Goal: Task Accomplishment & Management: Manage account settings

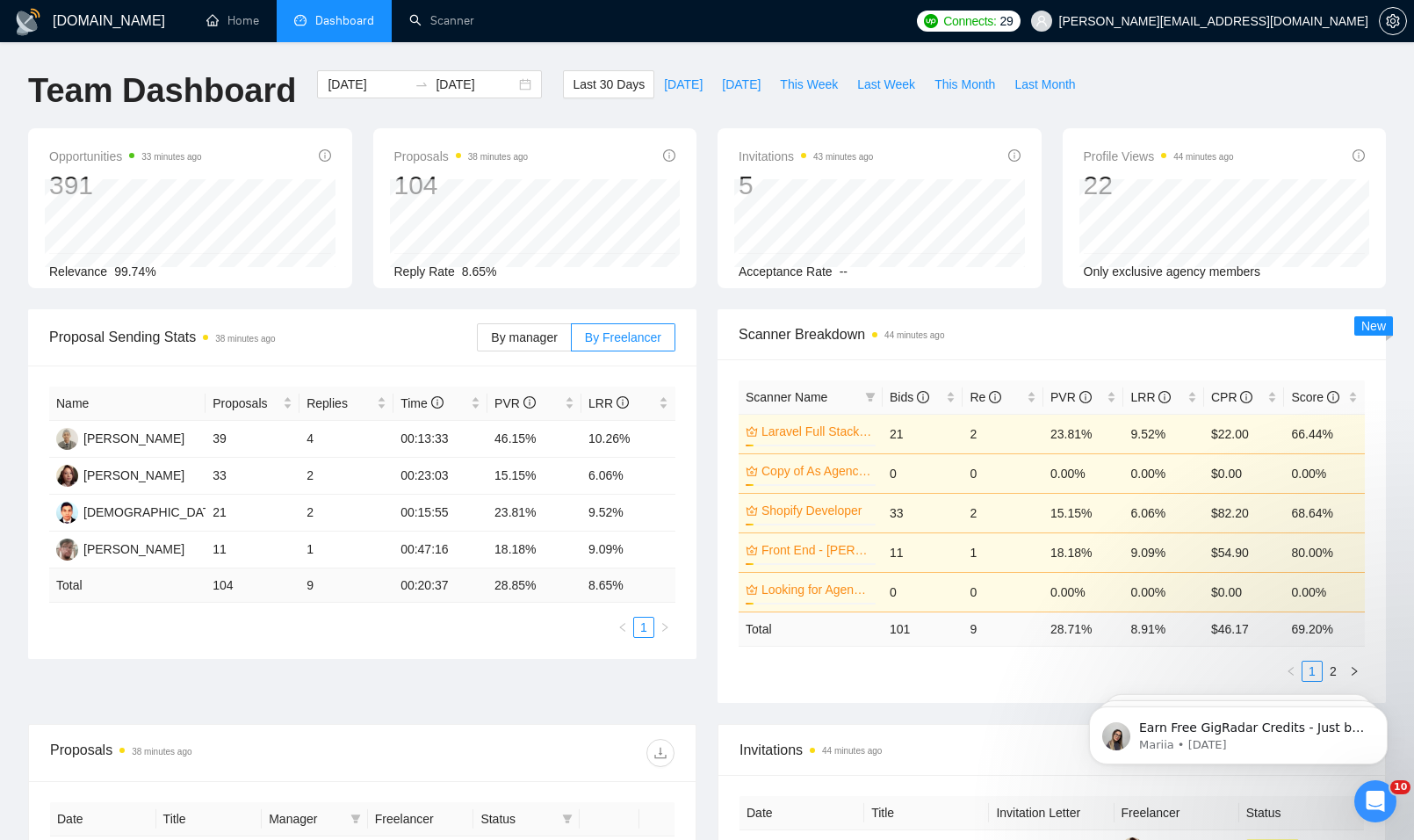
click at [107, 26] on h1 "[DOMAIN_NAME]" at bounding box center [108, 21] width 112 height 42
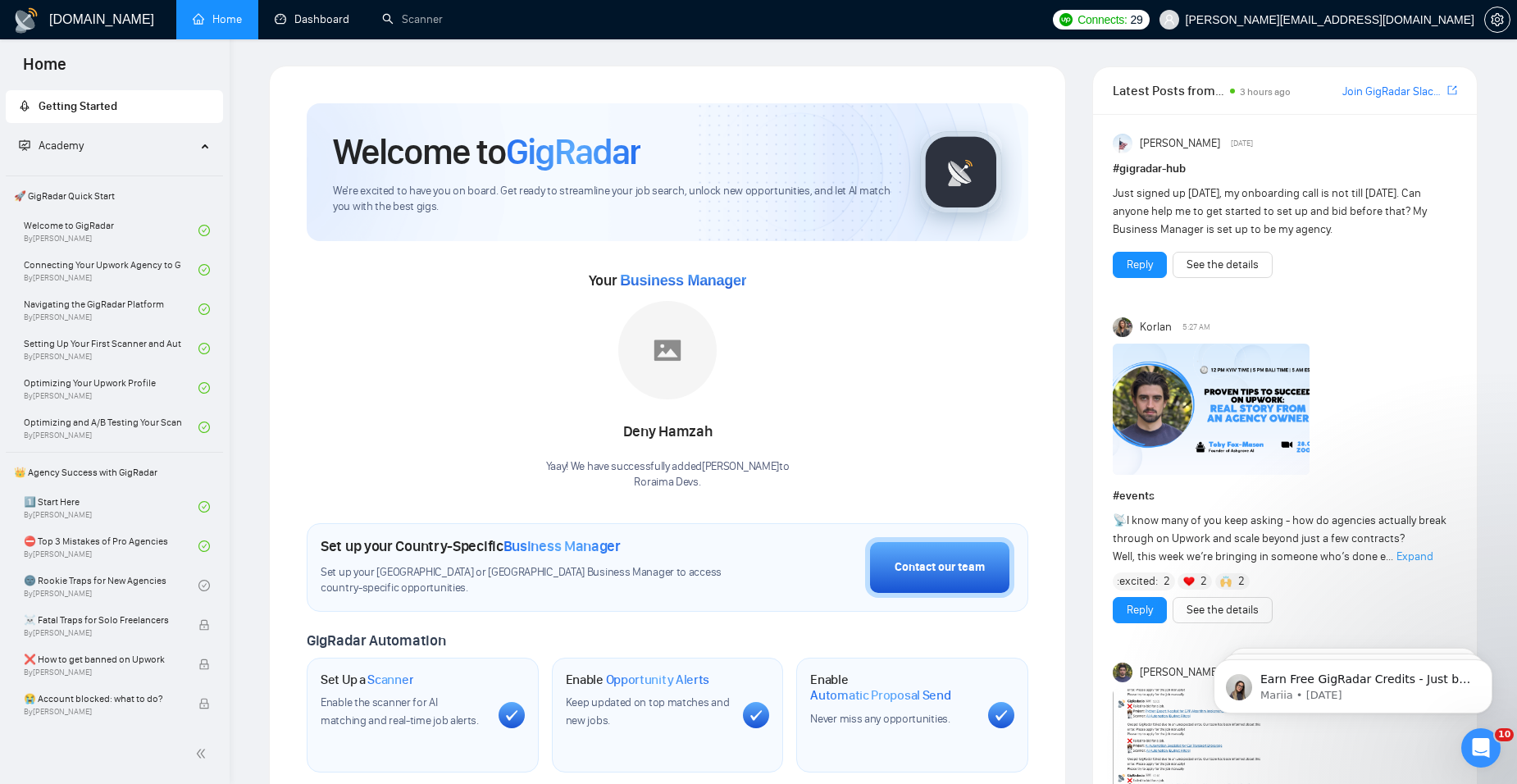
click at [307, 26] on link "Dashboard" at bounding box center [311, 19] width 75 height 14
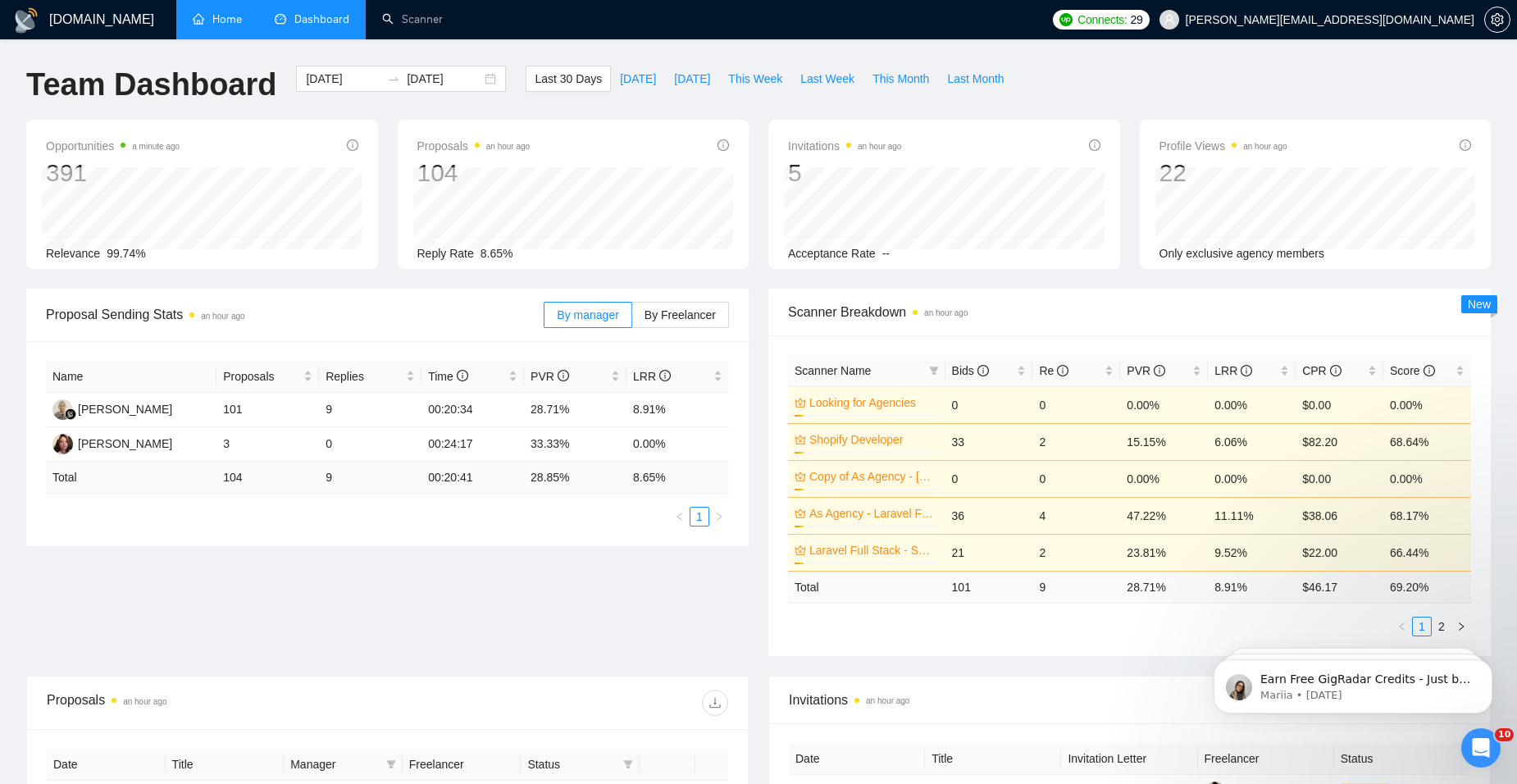
click at [223, 13] on link "Home" at bounding box center [217, 19] width 49 height 14
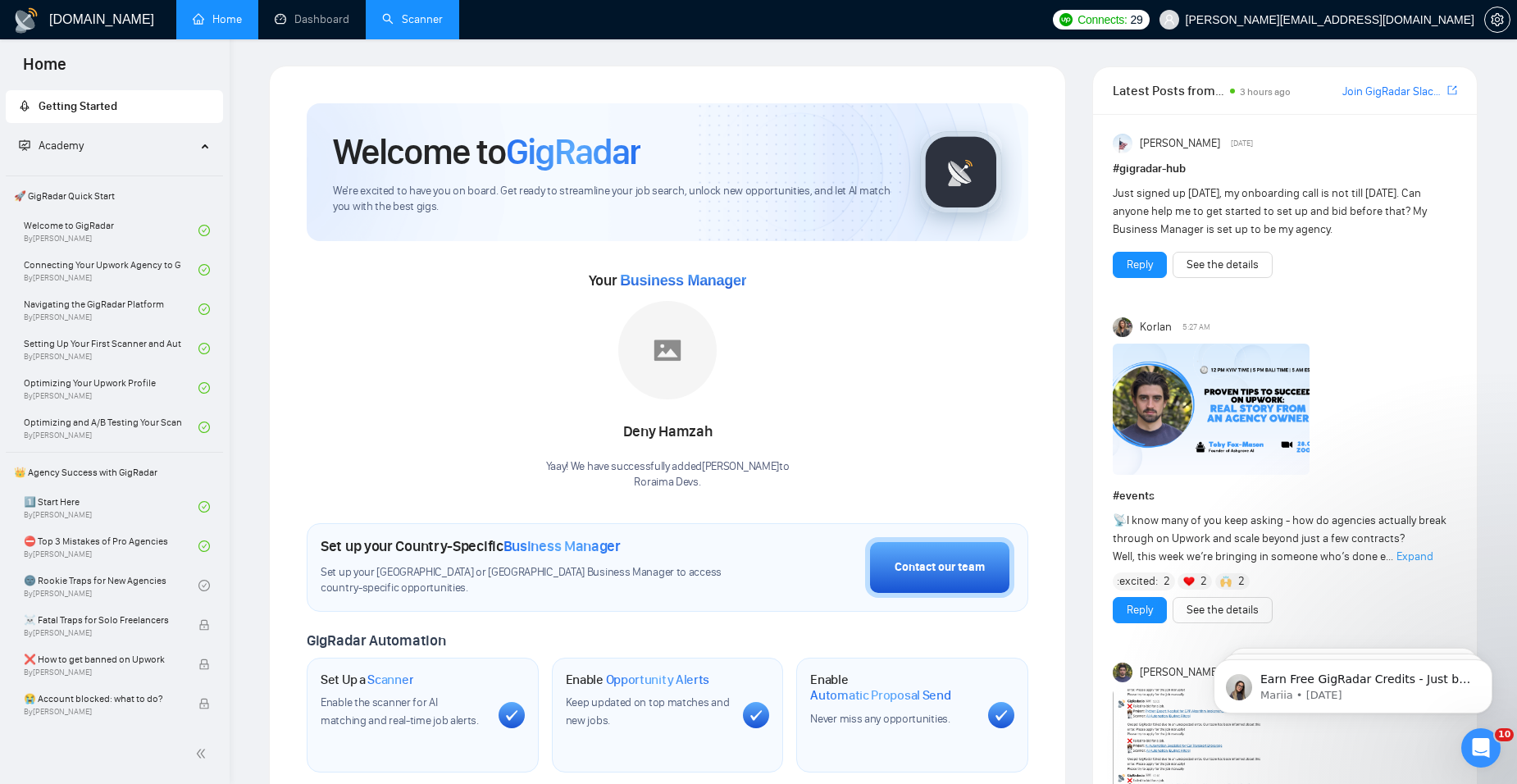
click at [420, 26] on link "Scanner" at bounding box center [411, 19] width 60 height 14
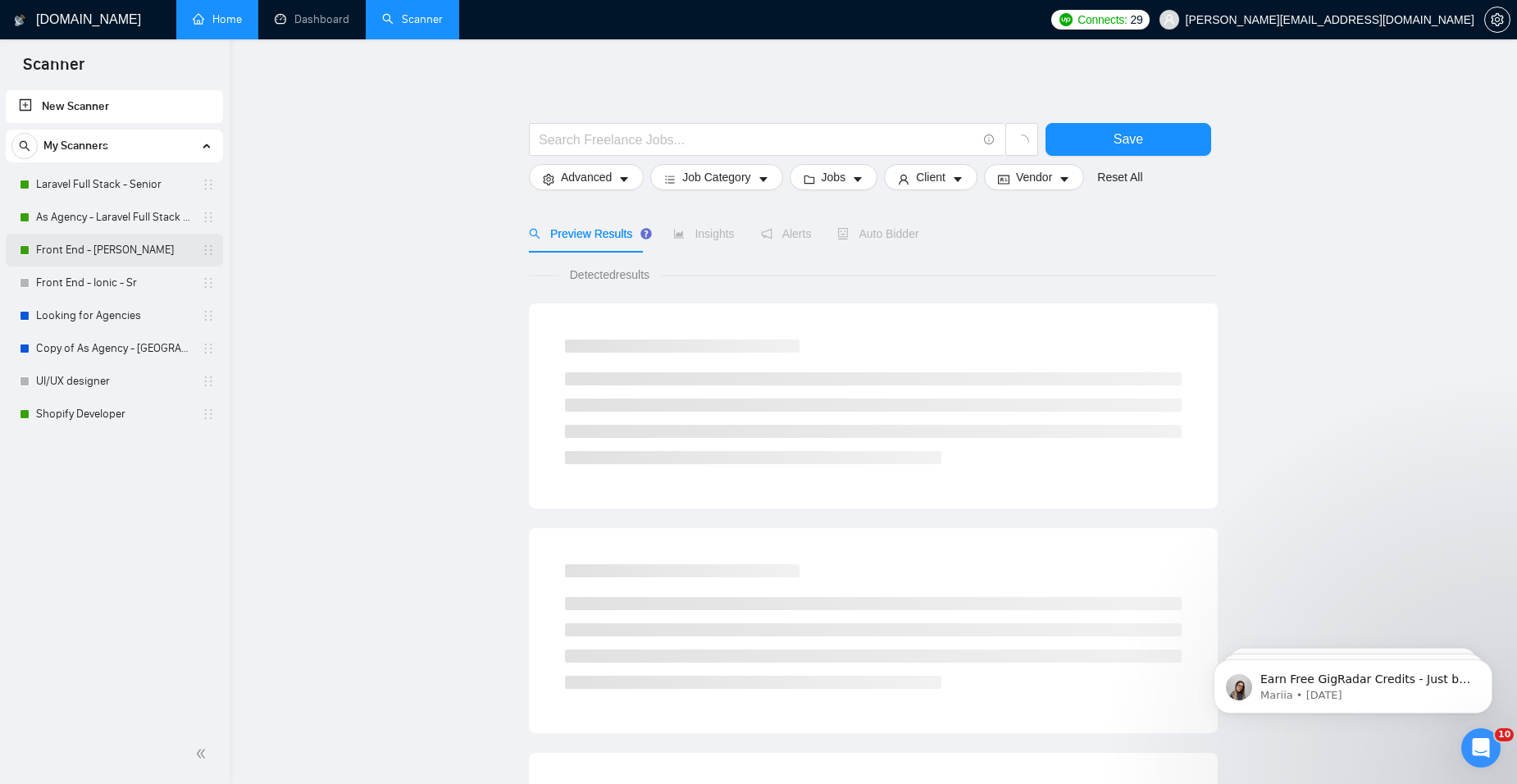
click at [107, 248] on link "Front End - [PERSON_NAME]" at bounding box center [114, 249] width 156 height 32
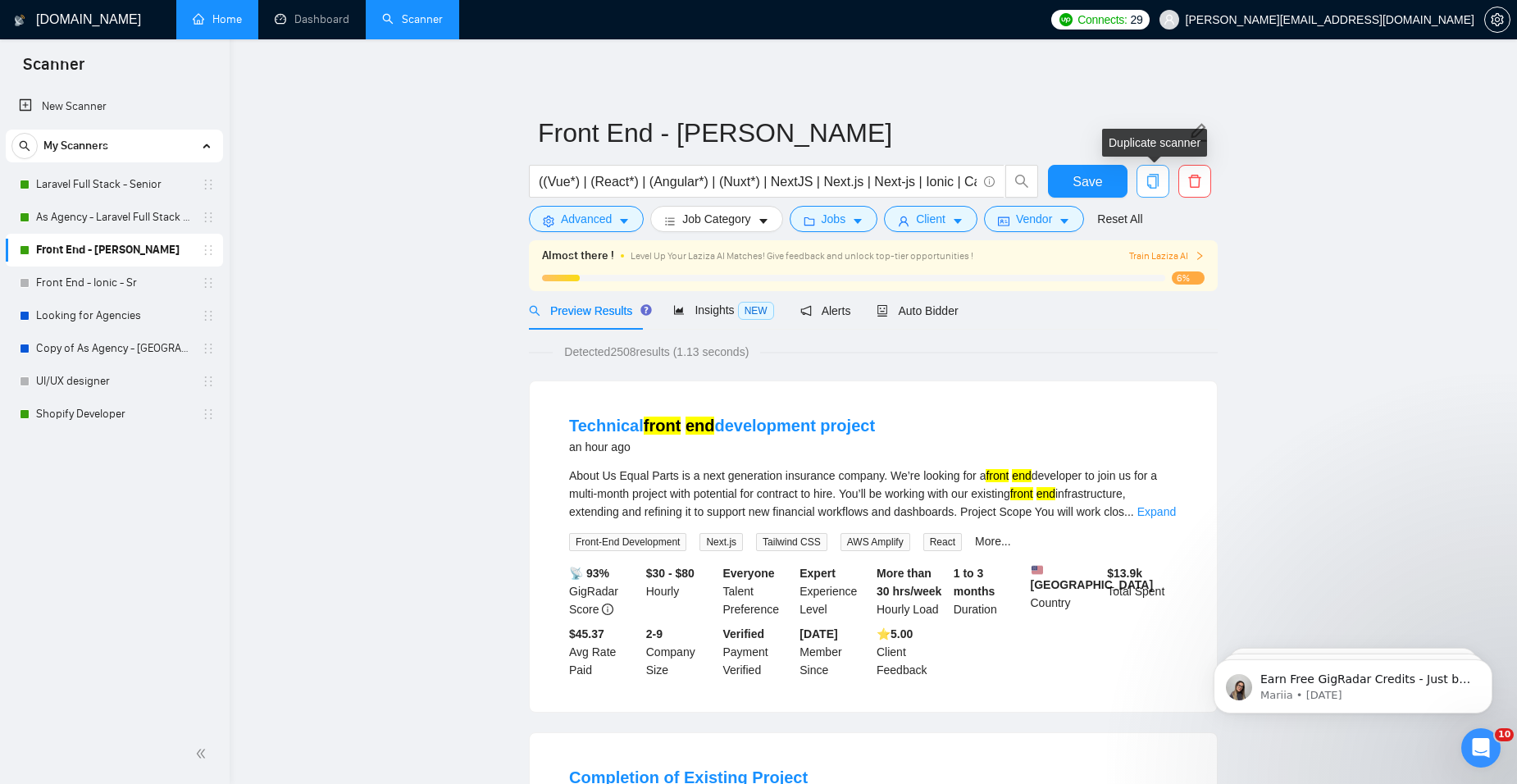
click at [1146, 185] on icon "copy" at bounding box center [1153, 182] width 15 height 15
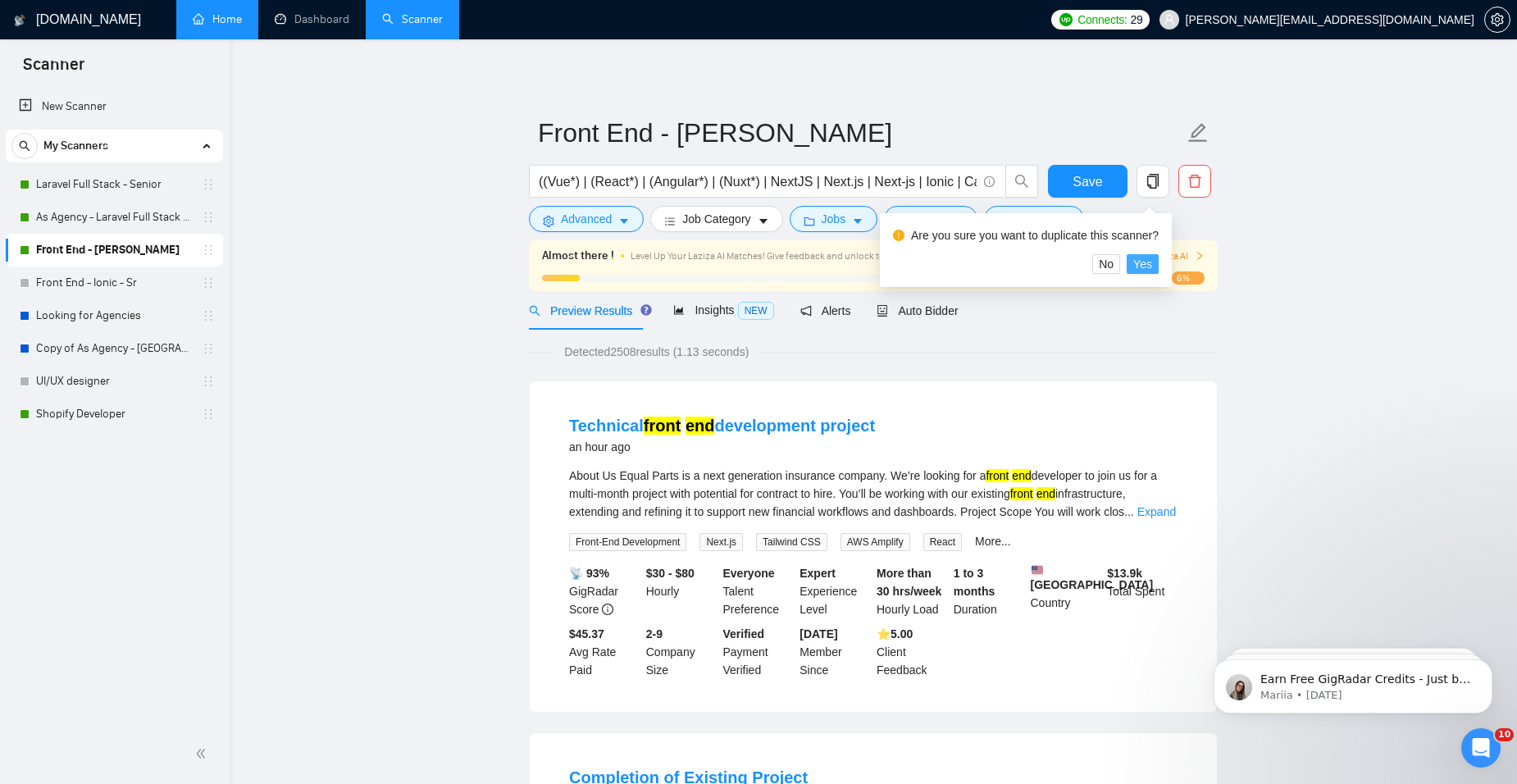
click at [1137, 265] on span "Yes" at bounding box center [1143, 263] width 19 height 18
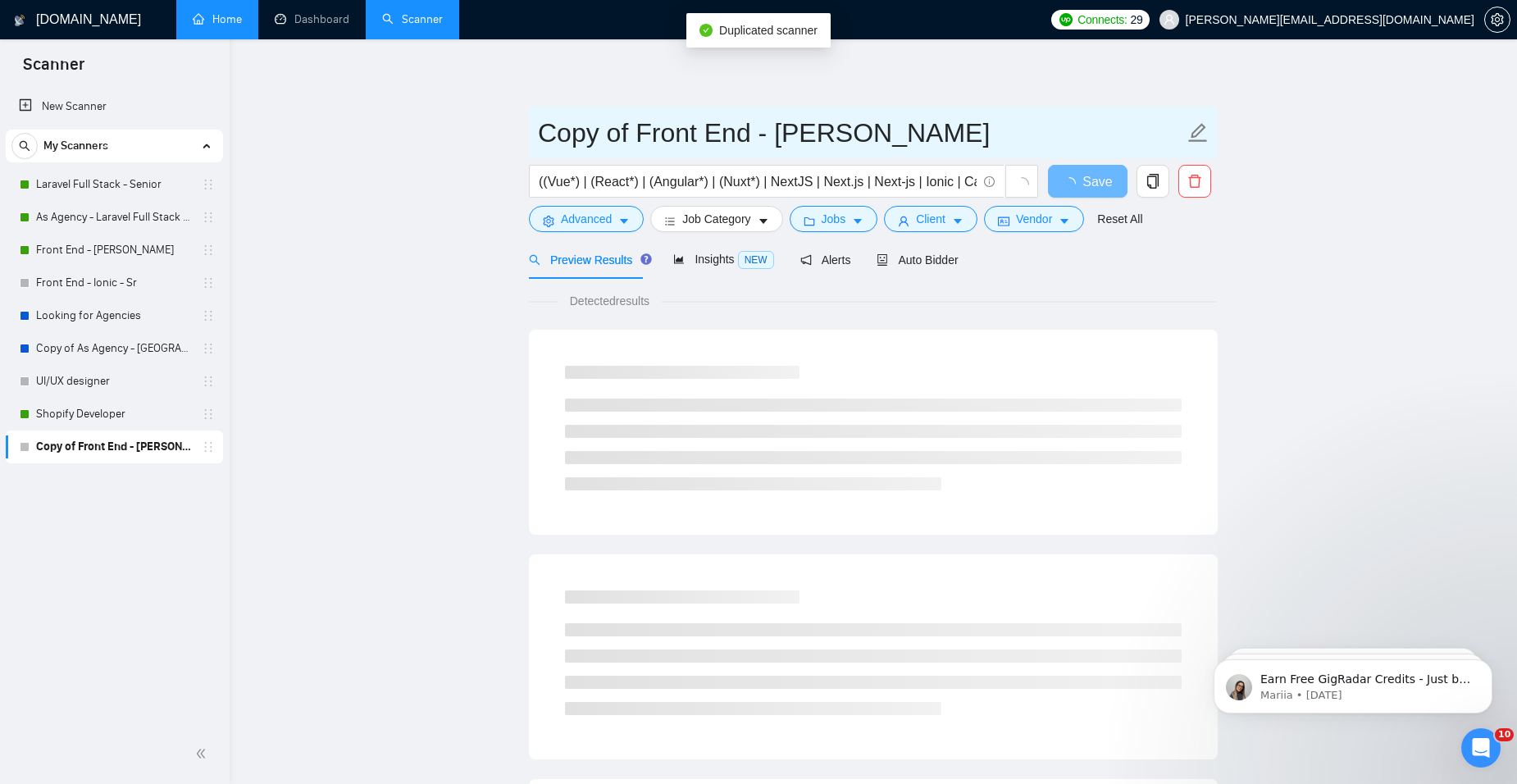
click at [723, 134] on input "Copy of Front End - [PERSON_NAME]" at bounding box center [860, 133] width 646 height 41
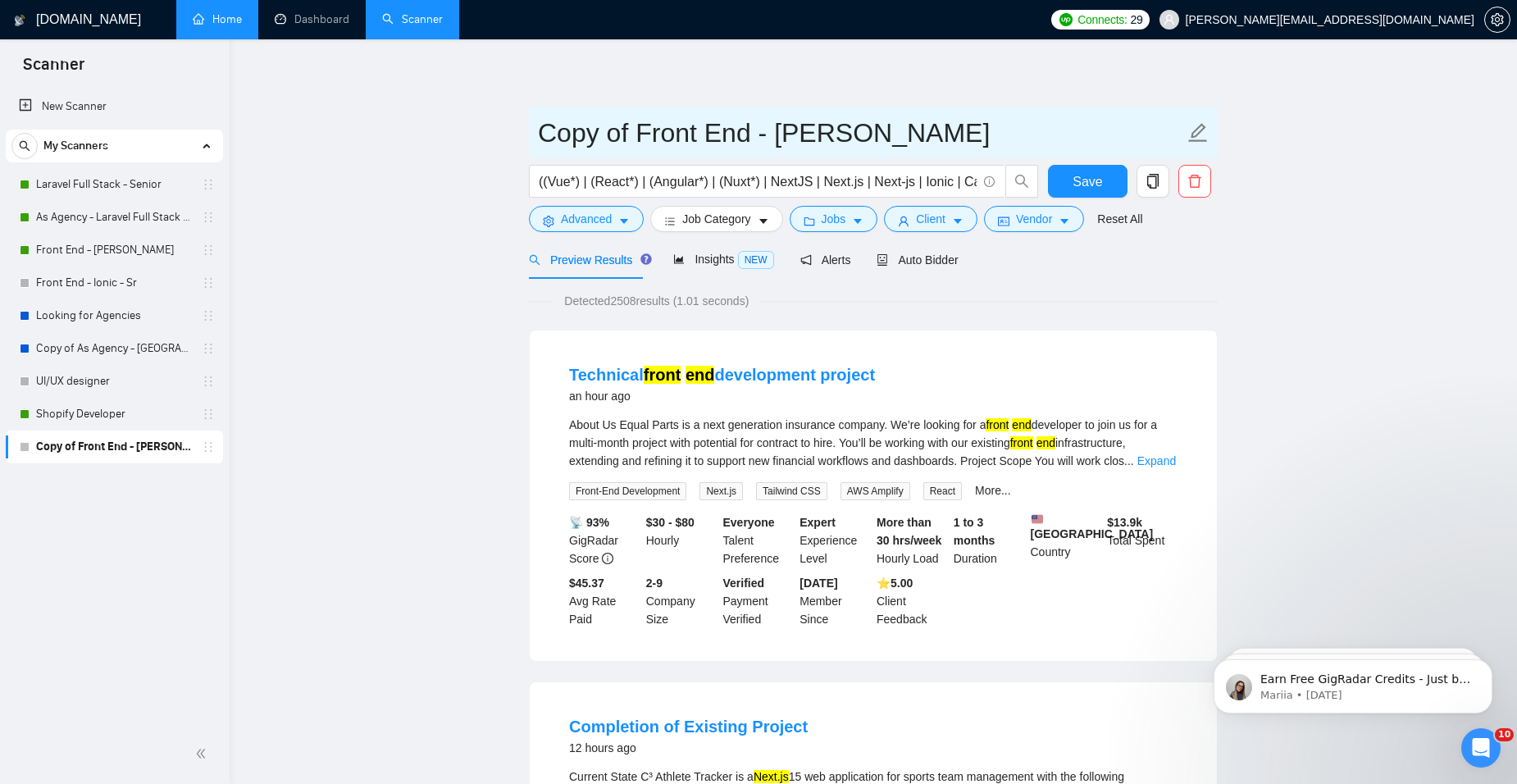
drag, startPoint x: 639, startPoint y: 131, endPoint x: 484, endPoint y: 130, distance: 155.0
drag, startPoint x: 674, startPoint y: 134, endPoint x: 914, endPoint y: 134, distance: 240.0
click at [914, 134] on input "Front End - [PERSON_NAME]" at bounding box center [860, 133] width 646 height 41
type input "Front End - [PERSON_NAME]"
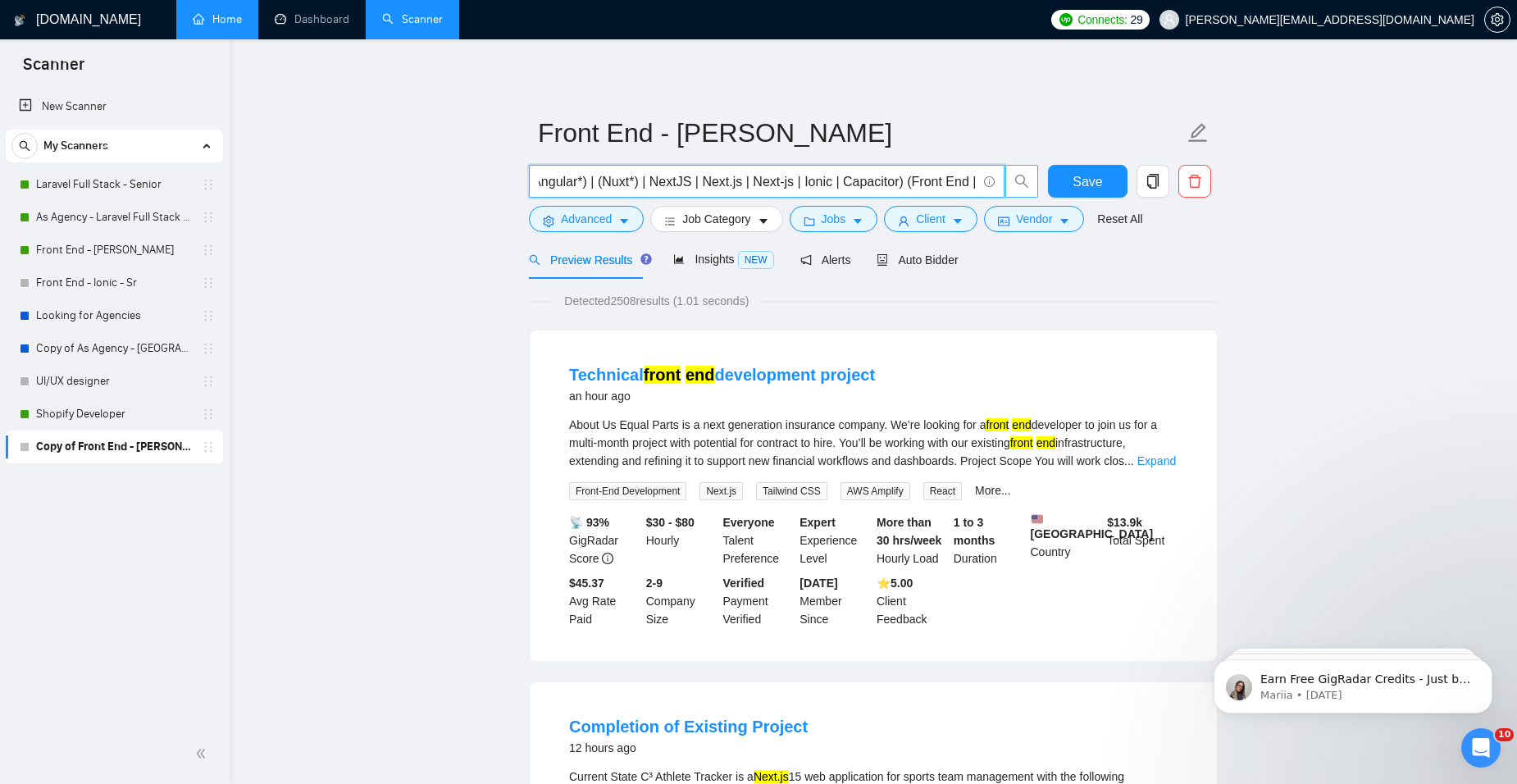
scroll to position [0, 231]
drag, startPoint x: 906, startPoint y: 180, endPoint x: 776, endPoint y: 179, distance: 130.0
click at [776, 179] on input "((Vue*) | (React*) | (Angular*) | (Nuxt*) | NextJS | Next.js | Next-js | Ionic …" at bounding box center [757, 182] width 437 height 20
type input "((Vue*) | (React*) | (Angular*) | (Nuxt*) | NextJS | Next.js | Next-js) (Front …"
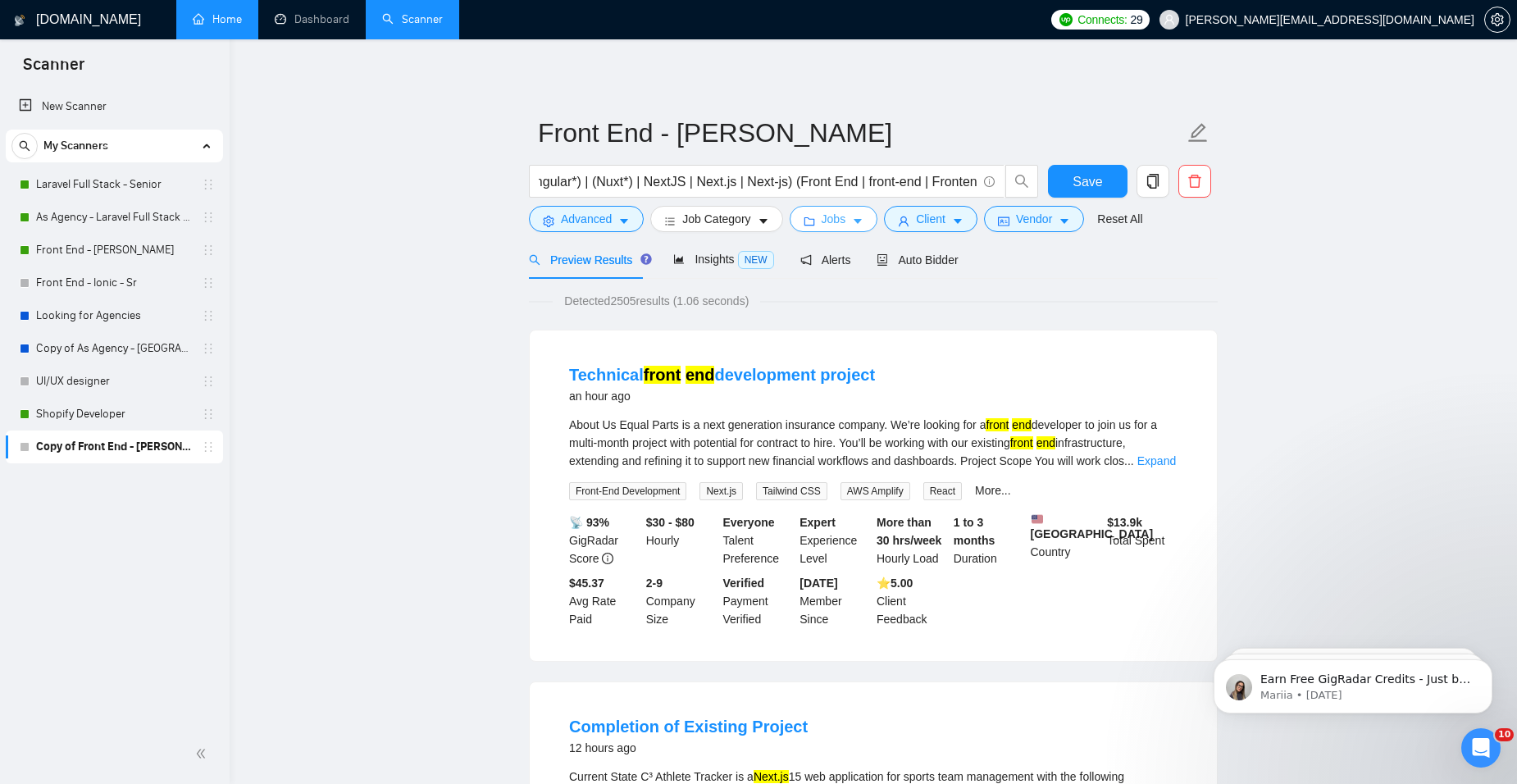
scroll to position [0, 0]
click at [828, 215] on span "Jobs" at bounding box center [833, 218] width 25 height 18
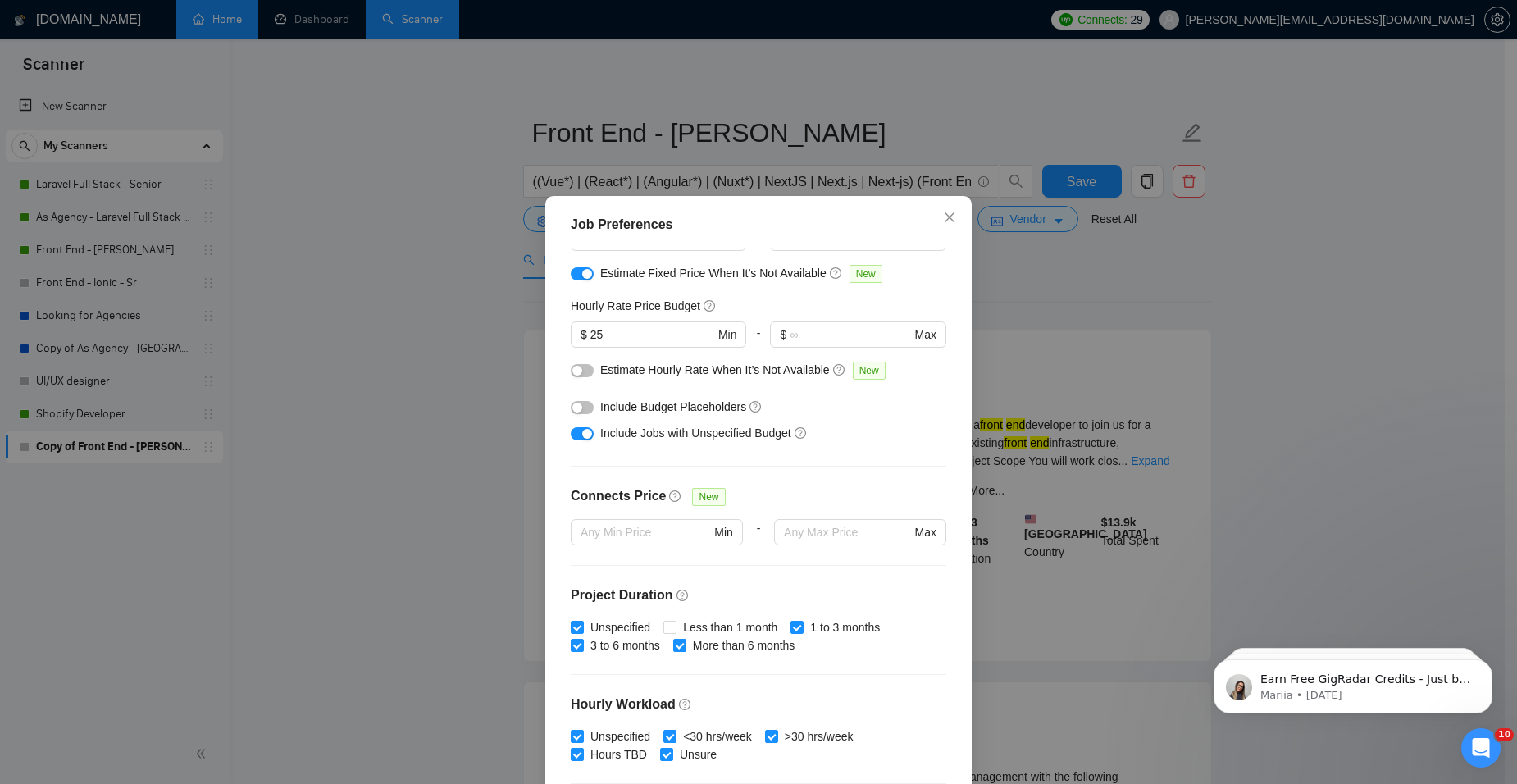
scroll to position [164, 0]
drag, startPoint x: 650, startPoint y: 331, endPoint x: 528, endPoint y: 324, distance: 122.2
click at [531, 324] on div "Job Preferences Budget Project Type All Fixed Price Hourly Rate Fixed Price Bud…" at bounding box center [758, 392] width 1517 height 784
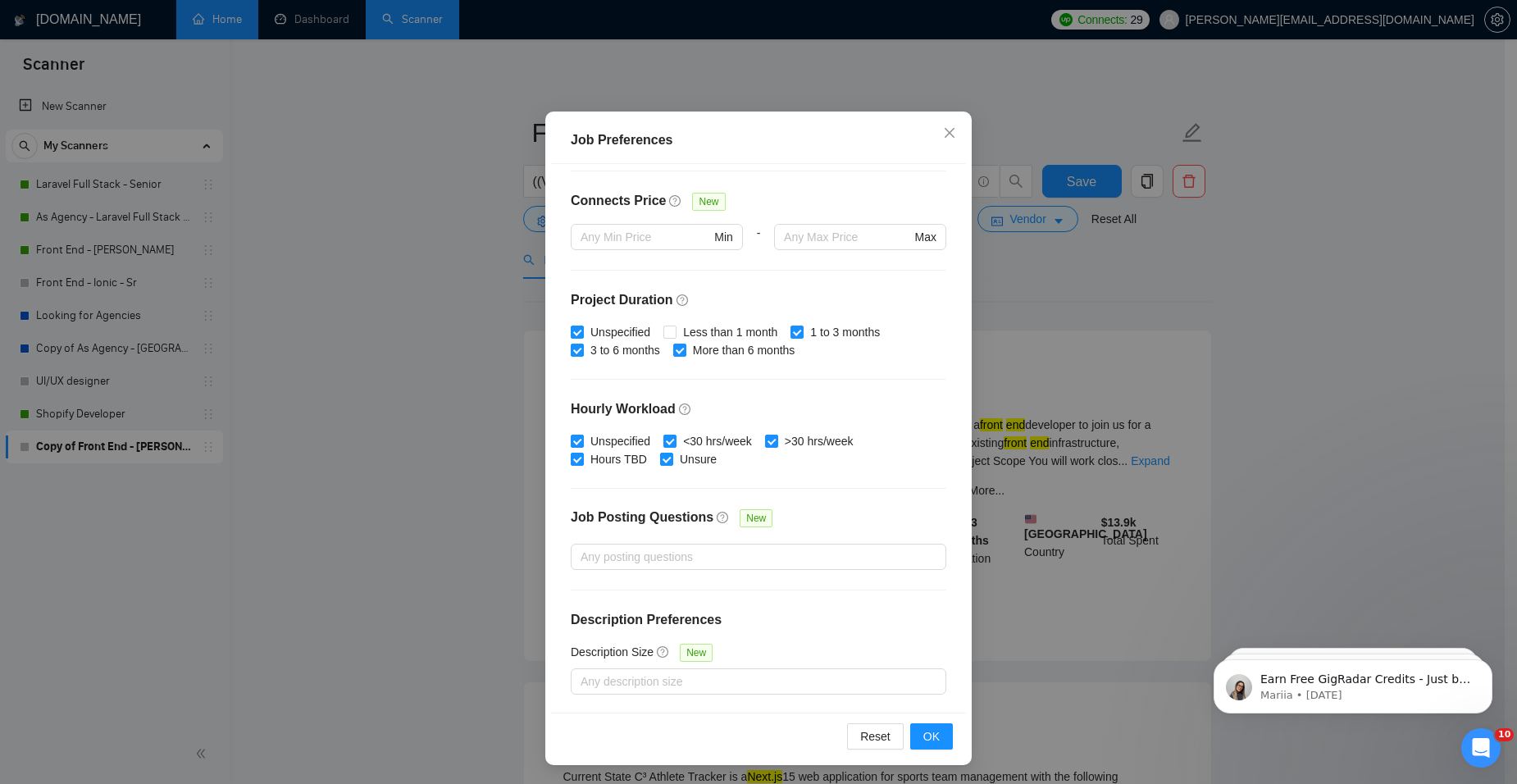
scroll to position [85, 0]
type input "20"
click at [932, 731] on span "OK" at bounding box center [931, 735] width 17 height 18
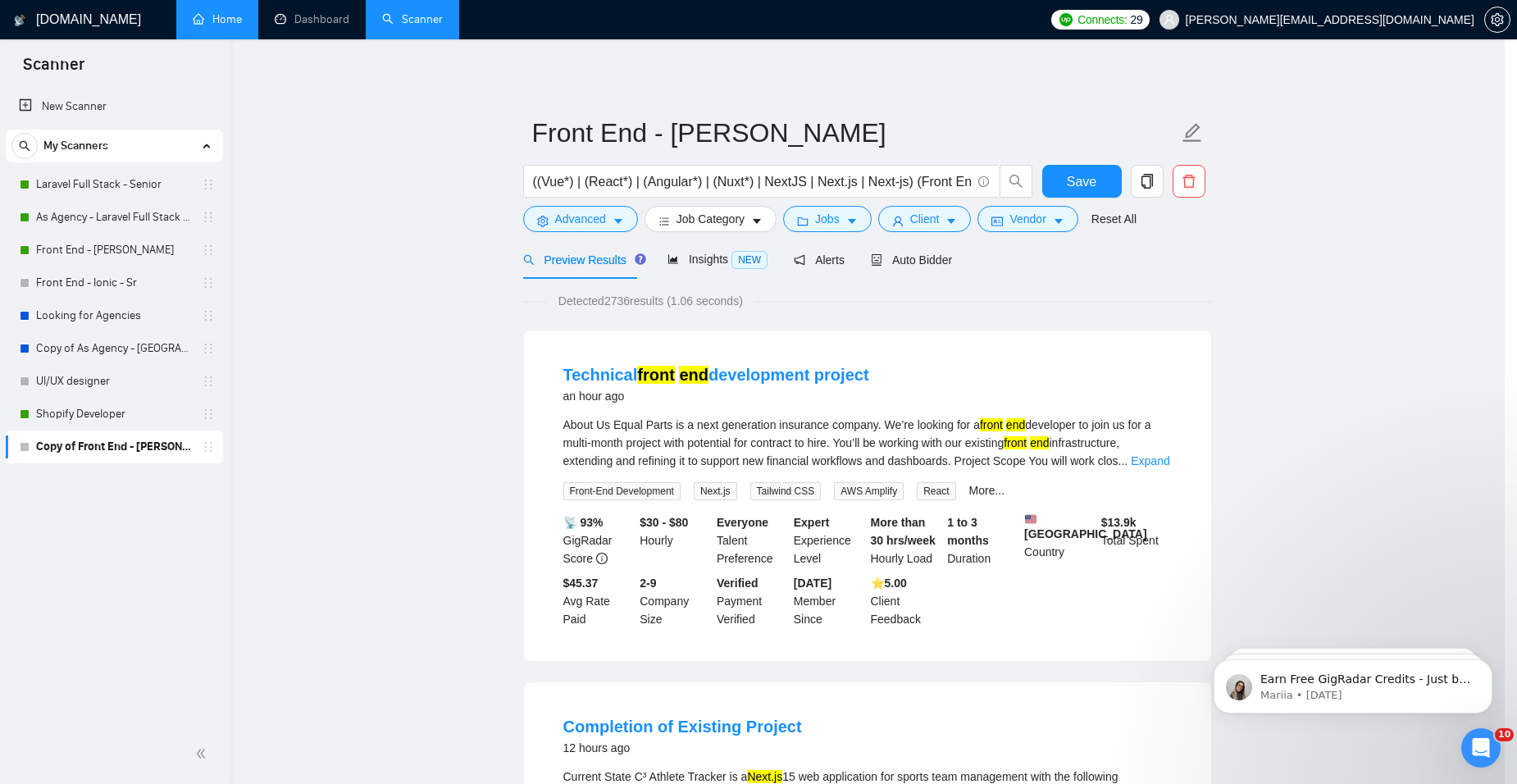
scroll to position [0, 0]
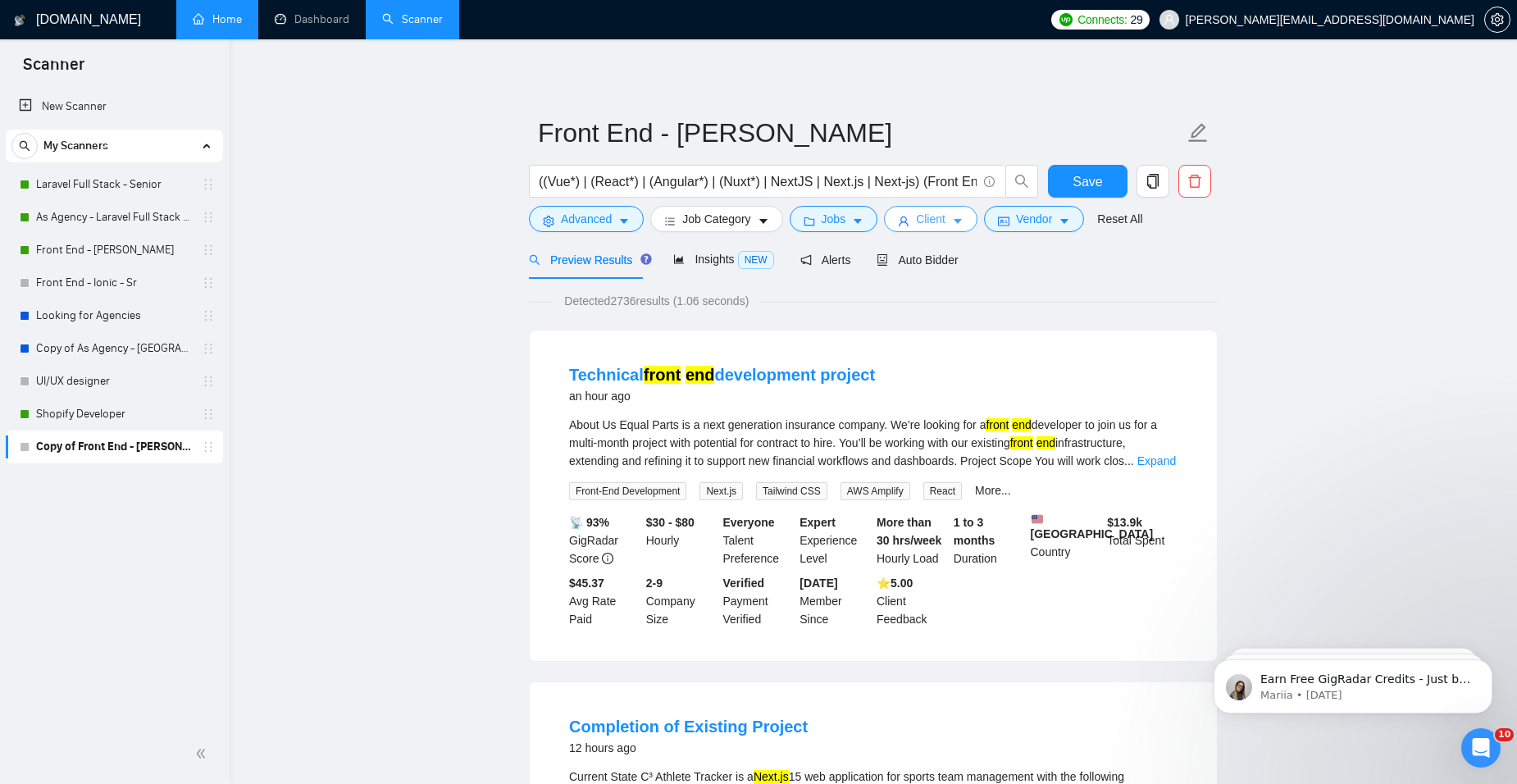
click at [939, 216] on span "Client" at bounding box center [930, 218] width 30 height 18
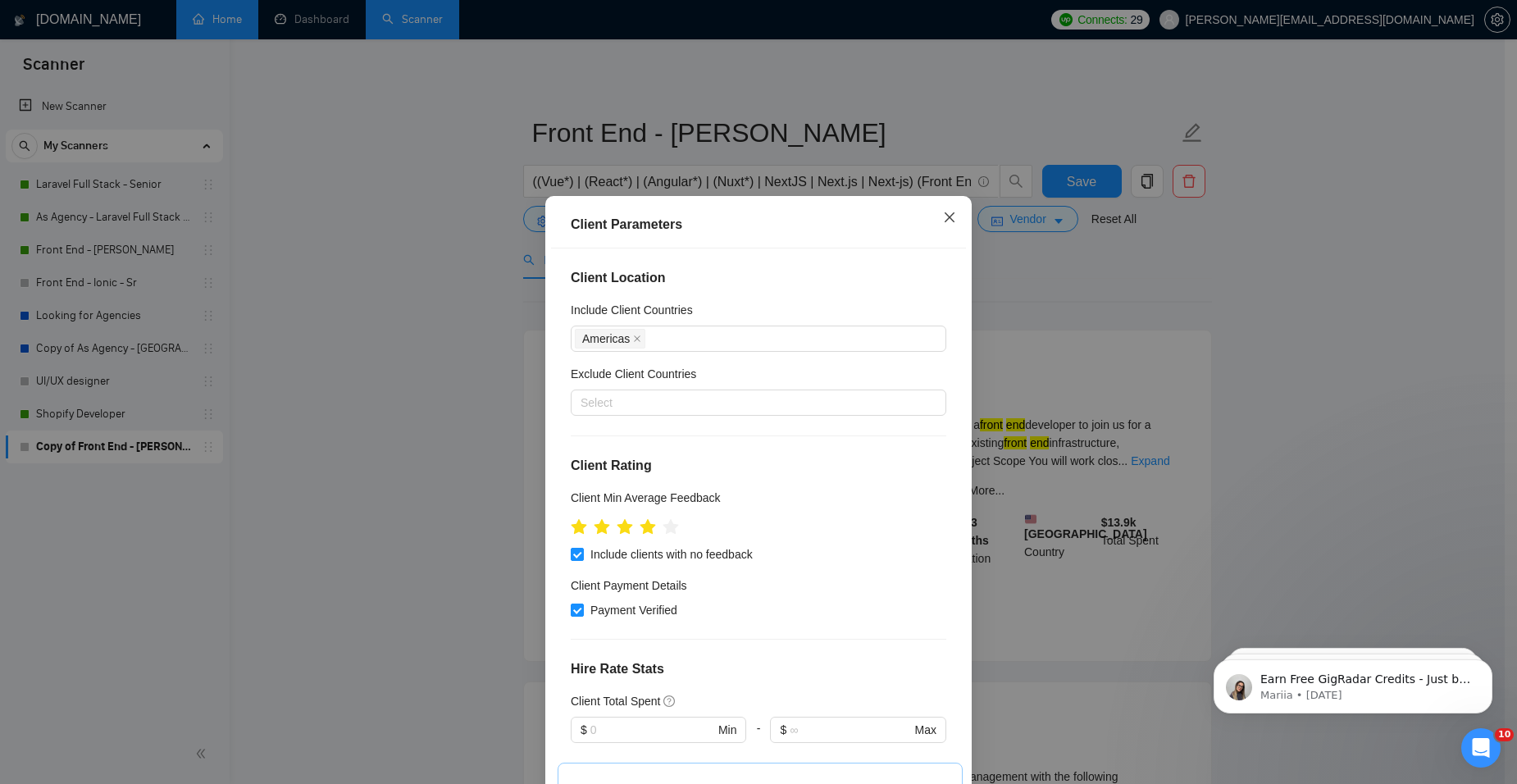
click at [942, 211] on icon "close" at bounding box center [949, 217] width 13 height 13
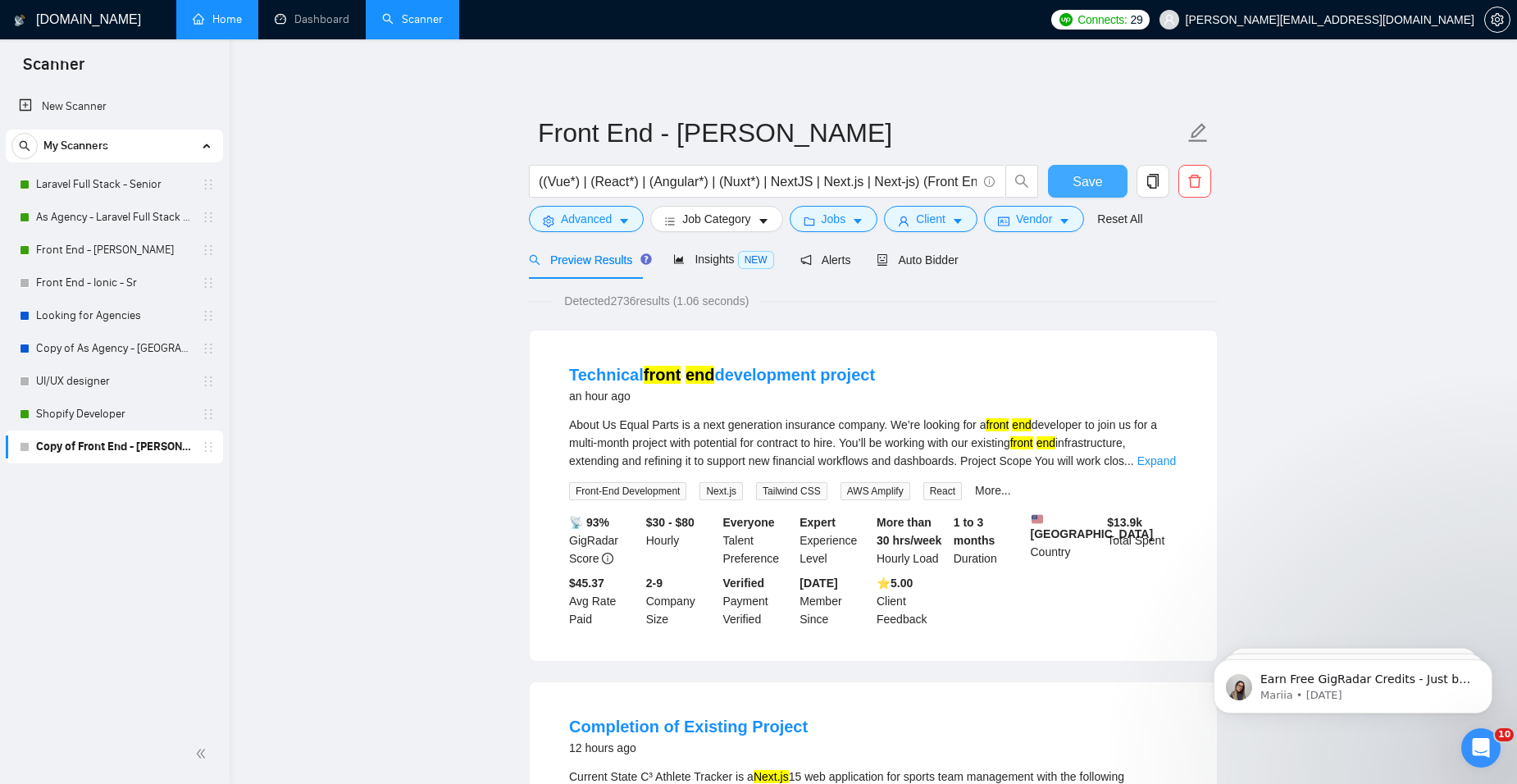
click at [1086, 175] on span "Save" at bounding box center [1087, 182] width 30 height 20
click at [61, 249] on link "Front End - [PERSON_NAME]" at bounding box center [114, 249] width 156 height 32
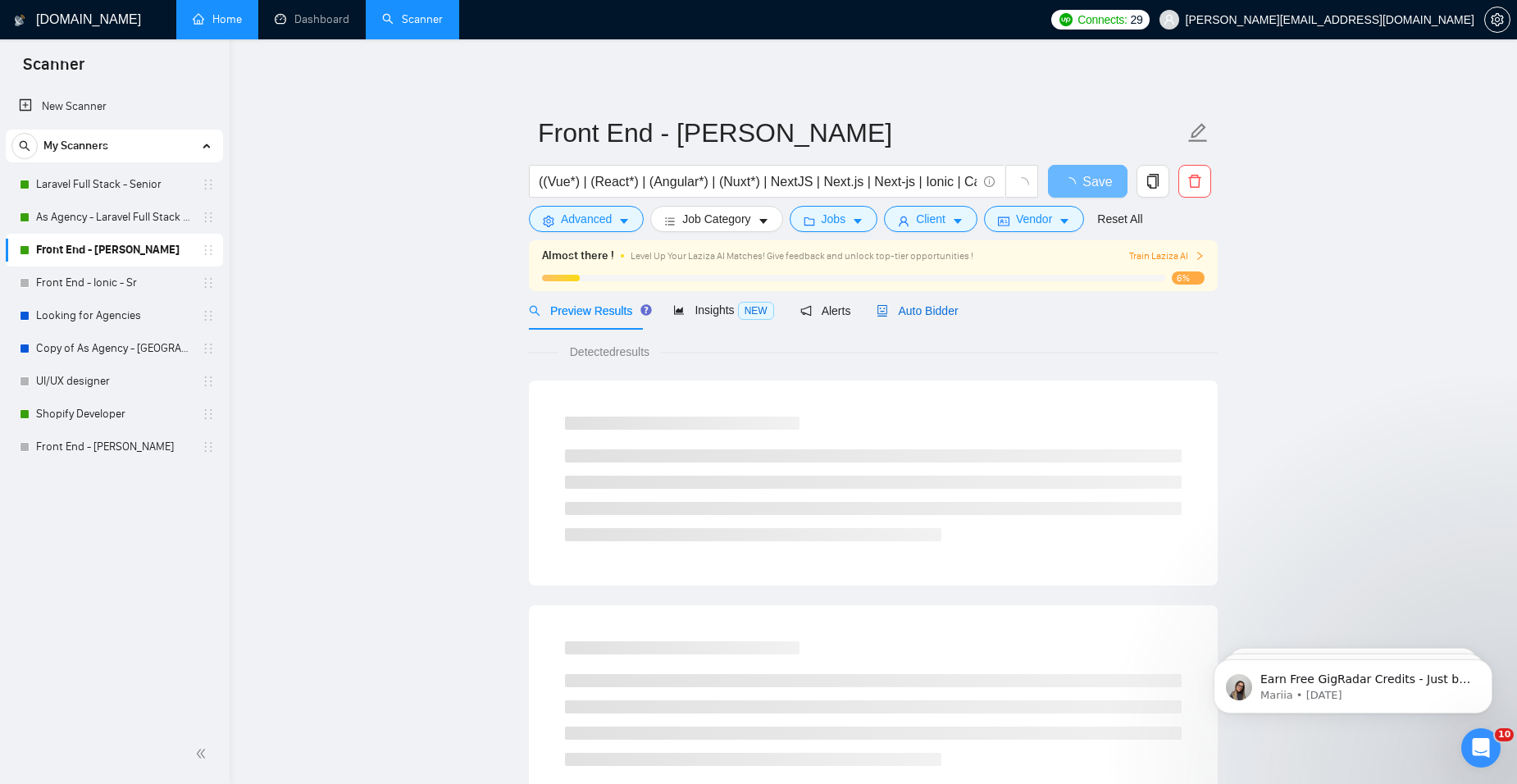
click at [929, 310] on span "Auto Bidder" at bounding box center [917, 310] width 82 height 13
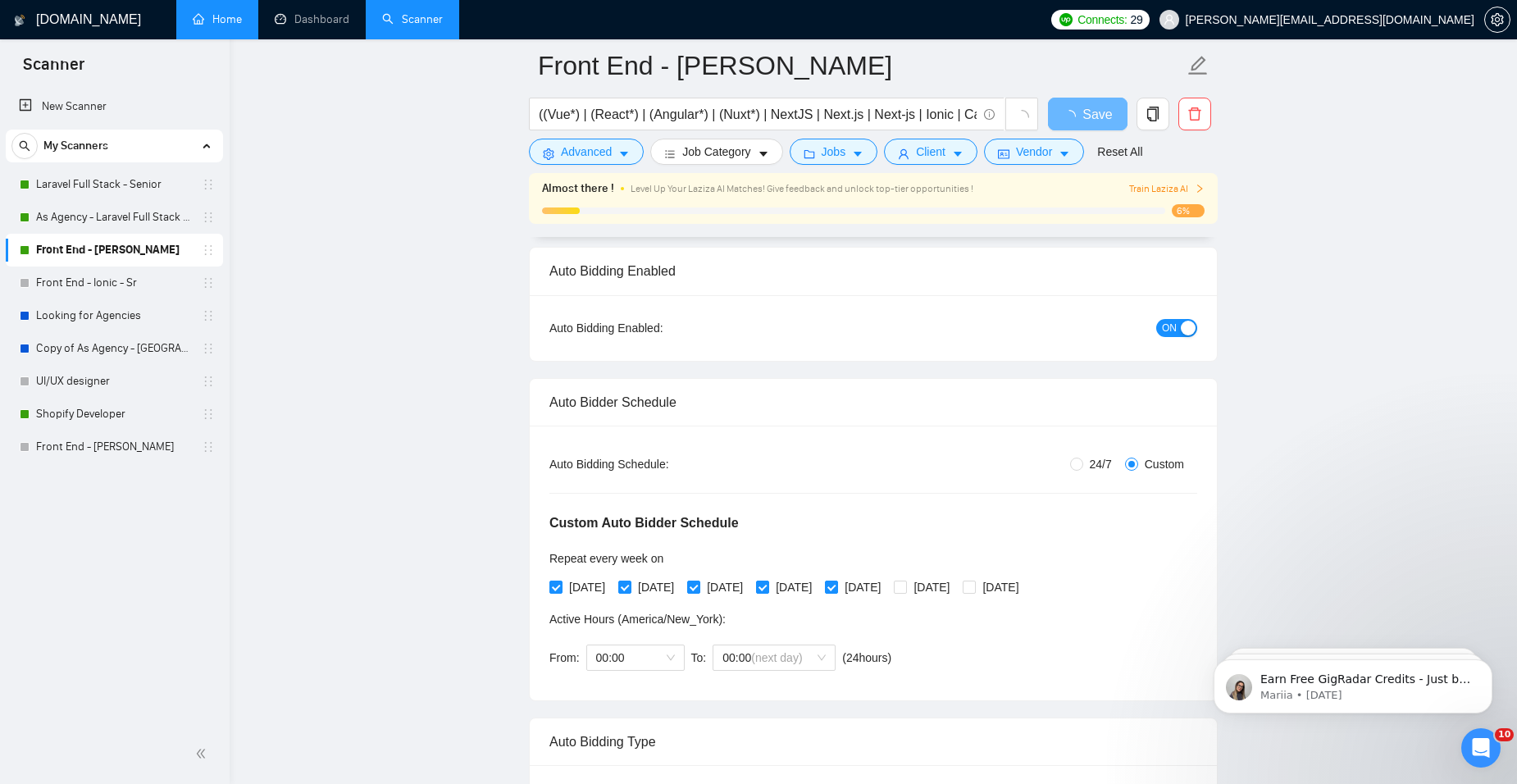
scroll to position [246, 0]
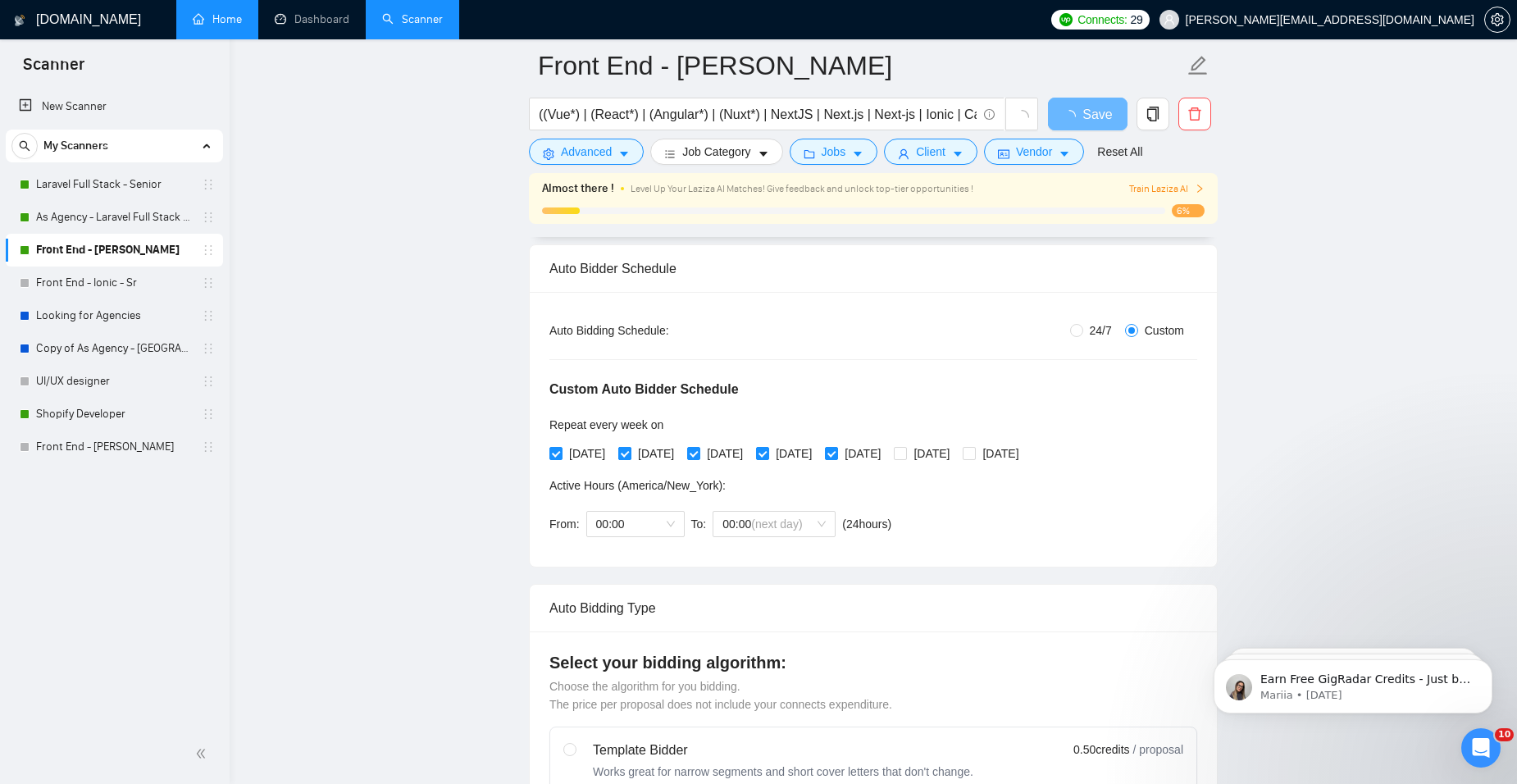
click at [629, 450] on input "[DATE]" at bounding box center [624, 452] width 11 height 11
checkbox input "false"
click at [807, 455] on span "[DATE]" at bounding box center [793, 453] width 49 height 18
click at [767, 455] on input "[DATE]" at bounding box center [762, 452] width 11 height 11
checkbox input "false"
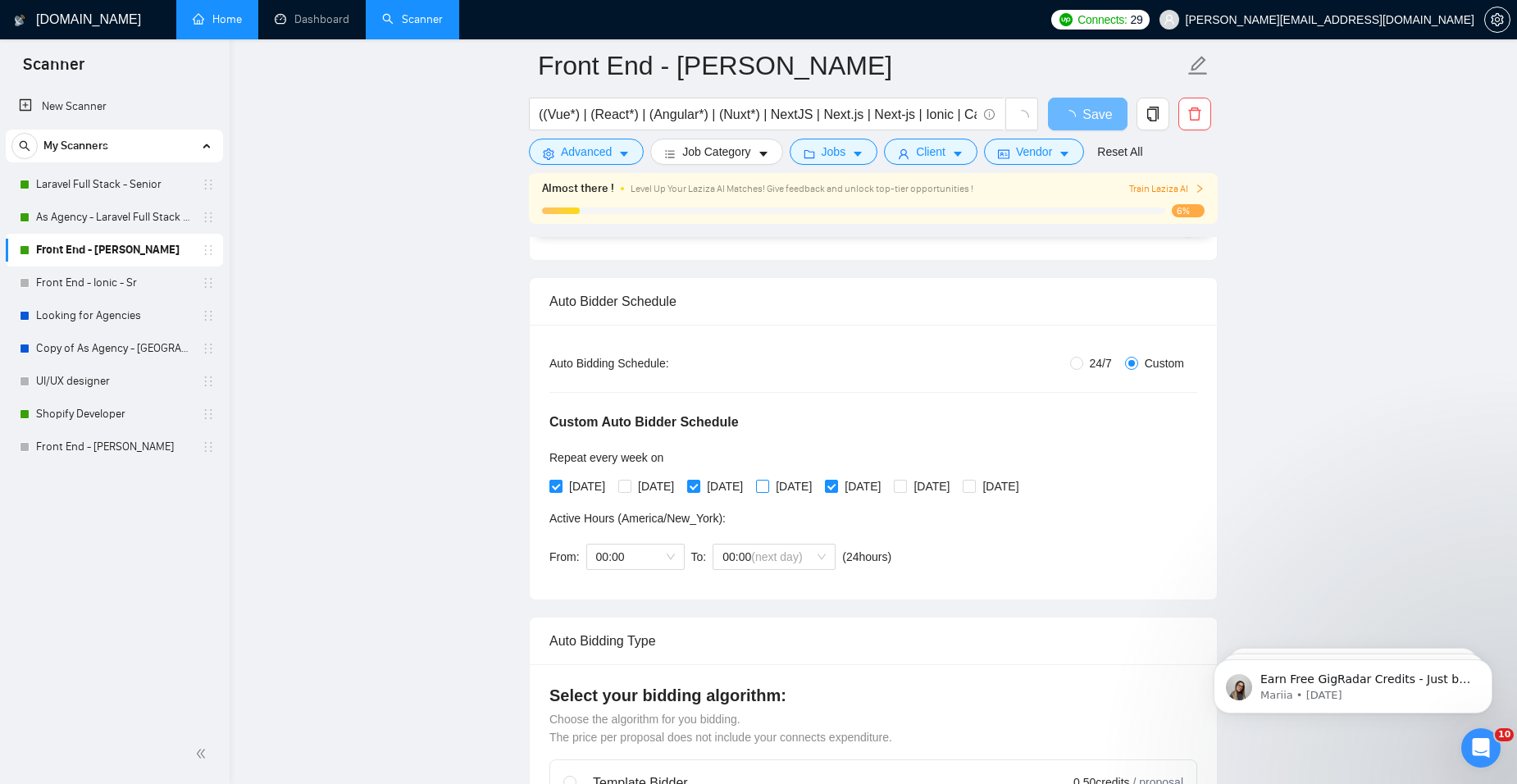
scroll to position [0, 0]
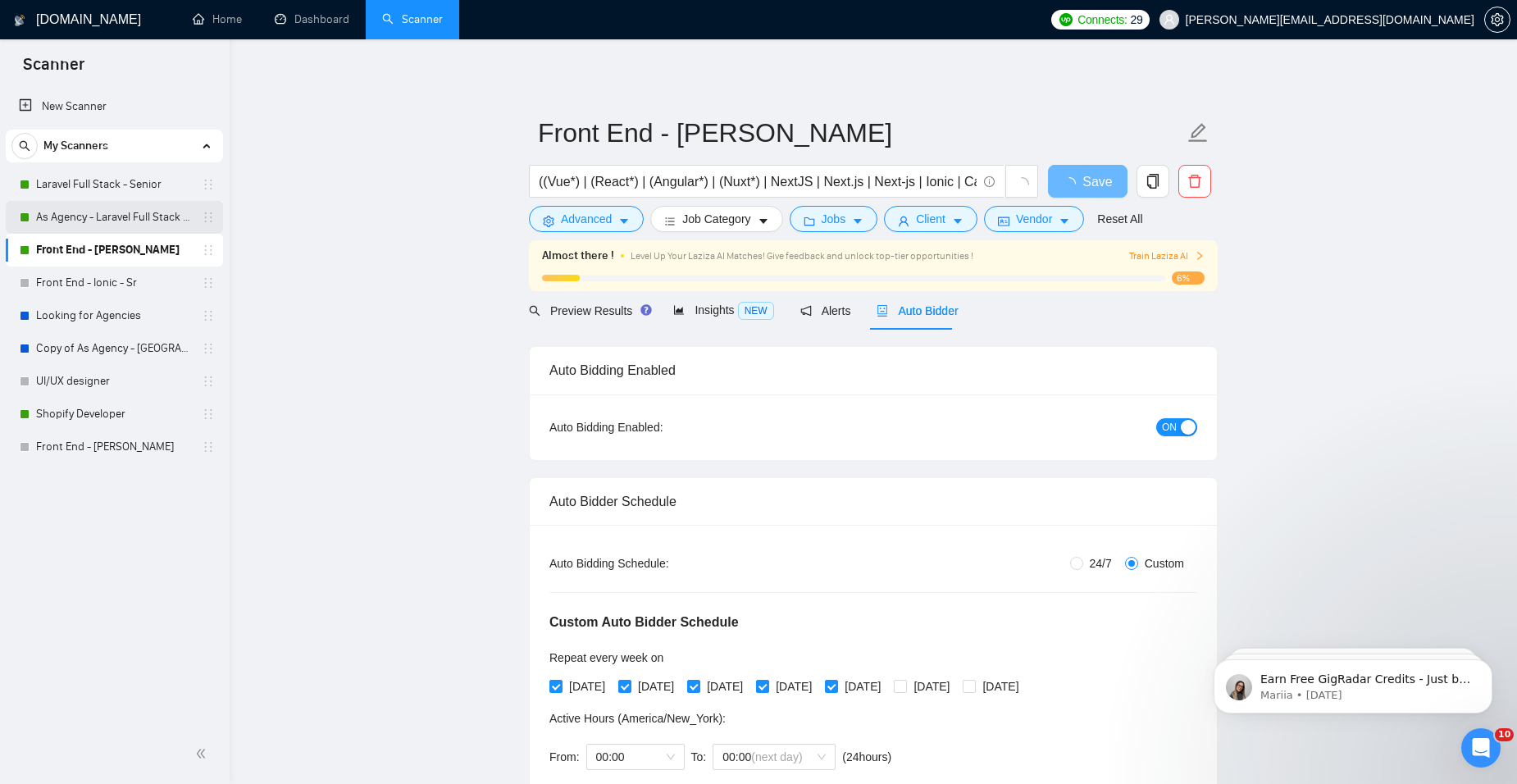
click at [122, 231] on link "As Agency - Laravel Full Stack - Senior" at bounding box center [114, 217] width 156 height 32
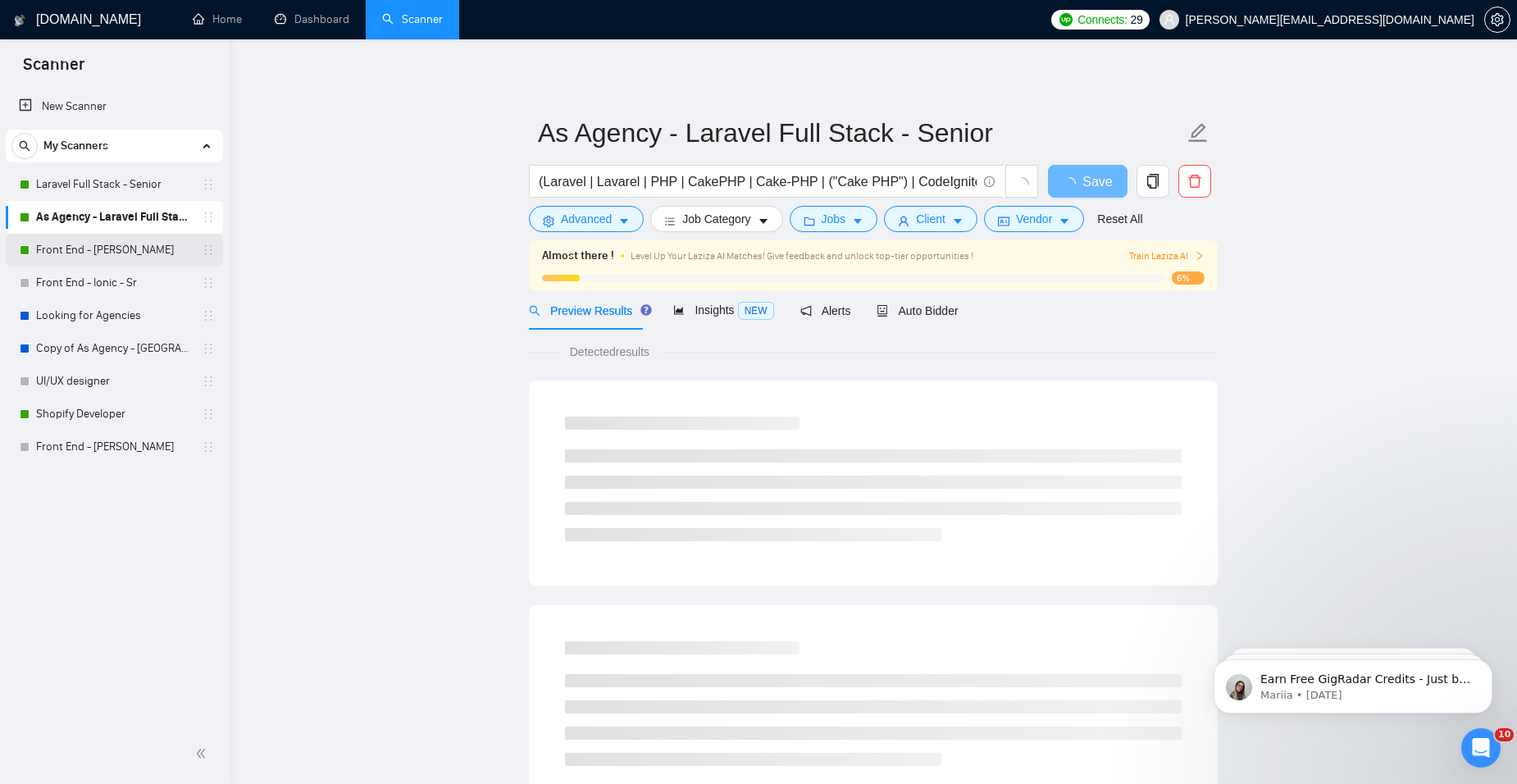
click at [104, 250] on link "Front End - [PERSON_NAME]" at bounding box center [114, 249] width 156 height 32
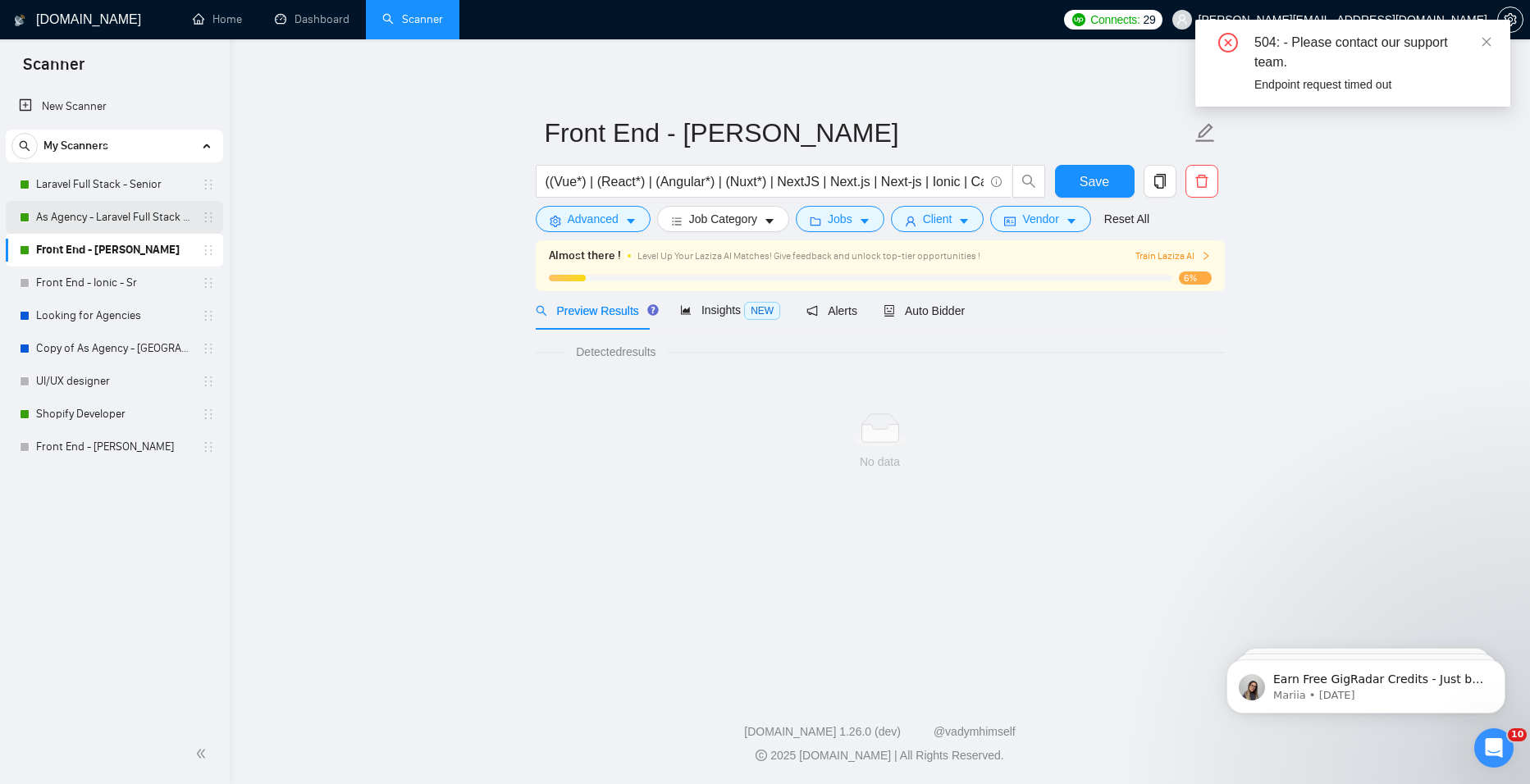
click at [113, 220] on link "As Agency - Laravel Full Stack - Senior" at bounding box center [114, 217] width 156 height 32
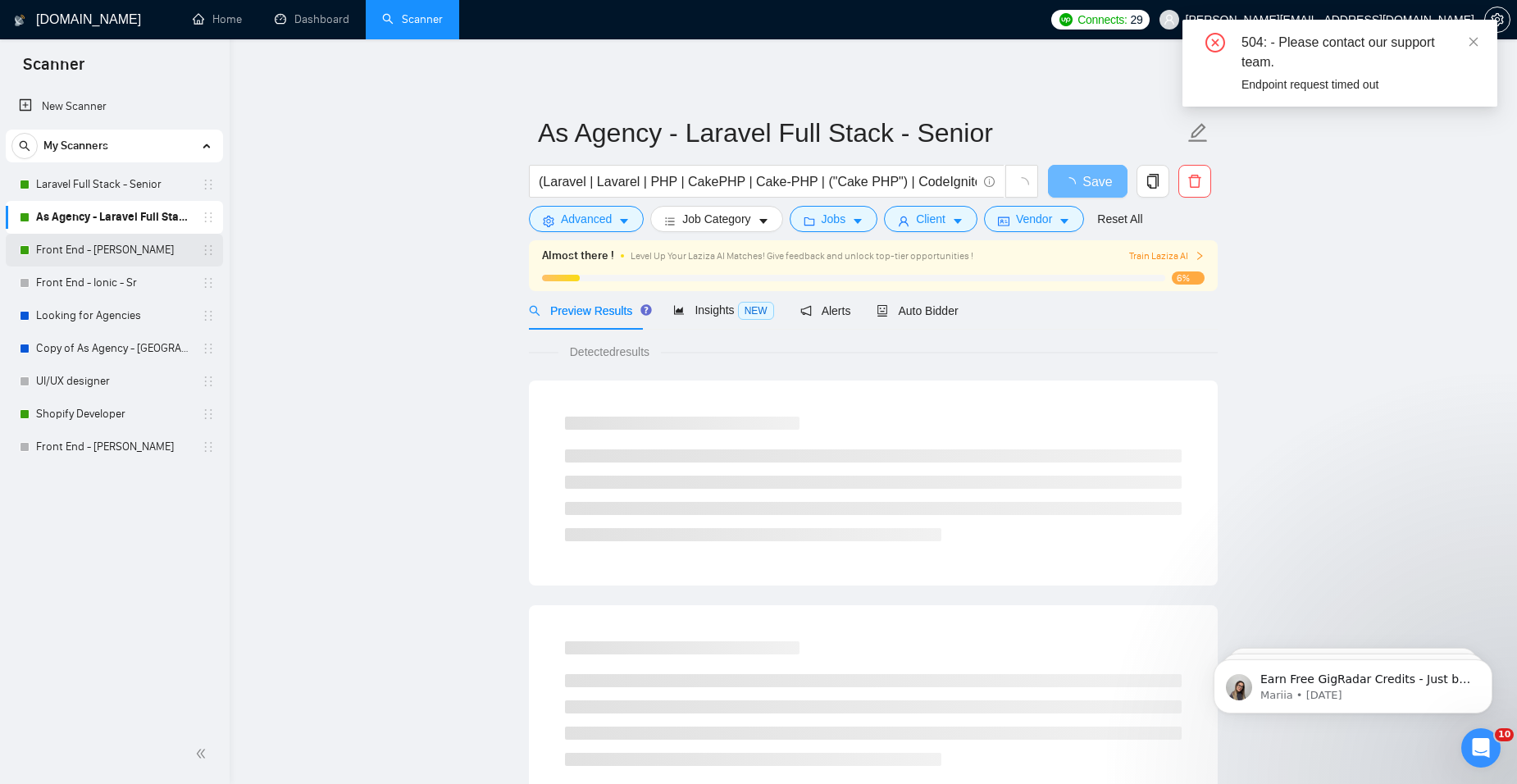
click at [107, 251] on link "Front End - [PERSON_NAME]" at bounding box center [114, 249] width 156 height 32
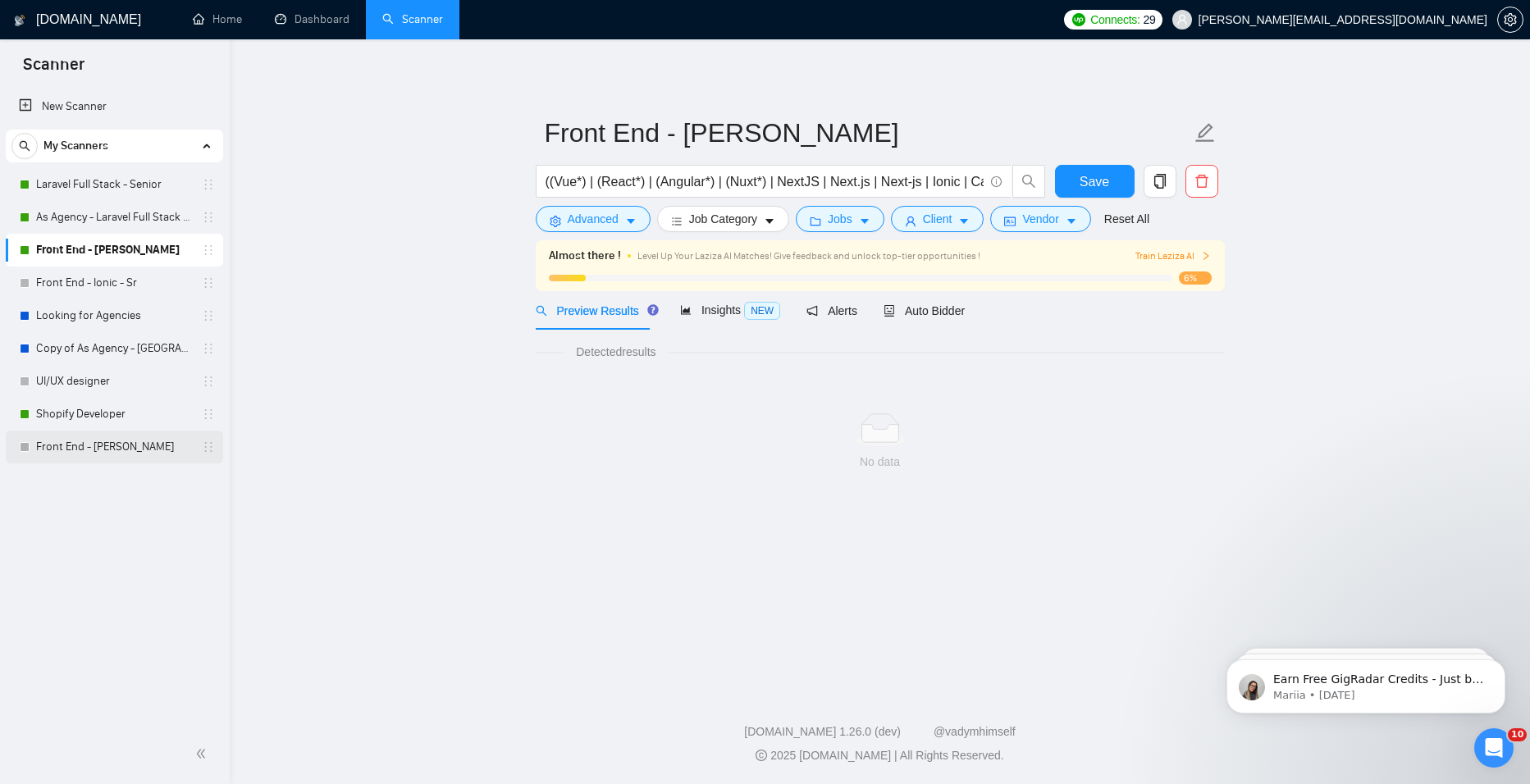
click at [113, 445] on link "Front End - [PERSON_NAME]" at bounding box center [114, 446] width 156 height 32
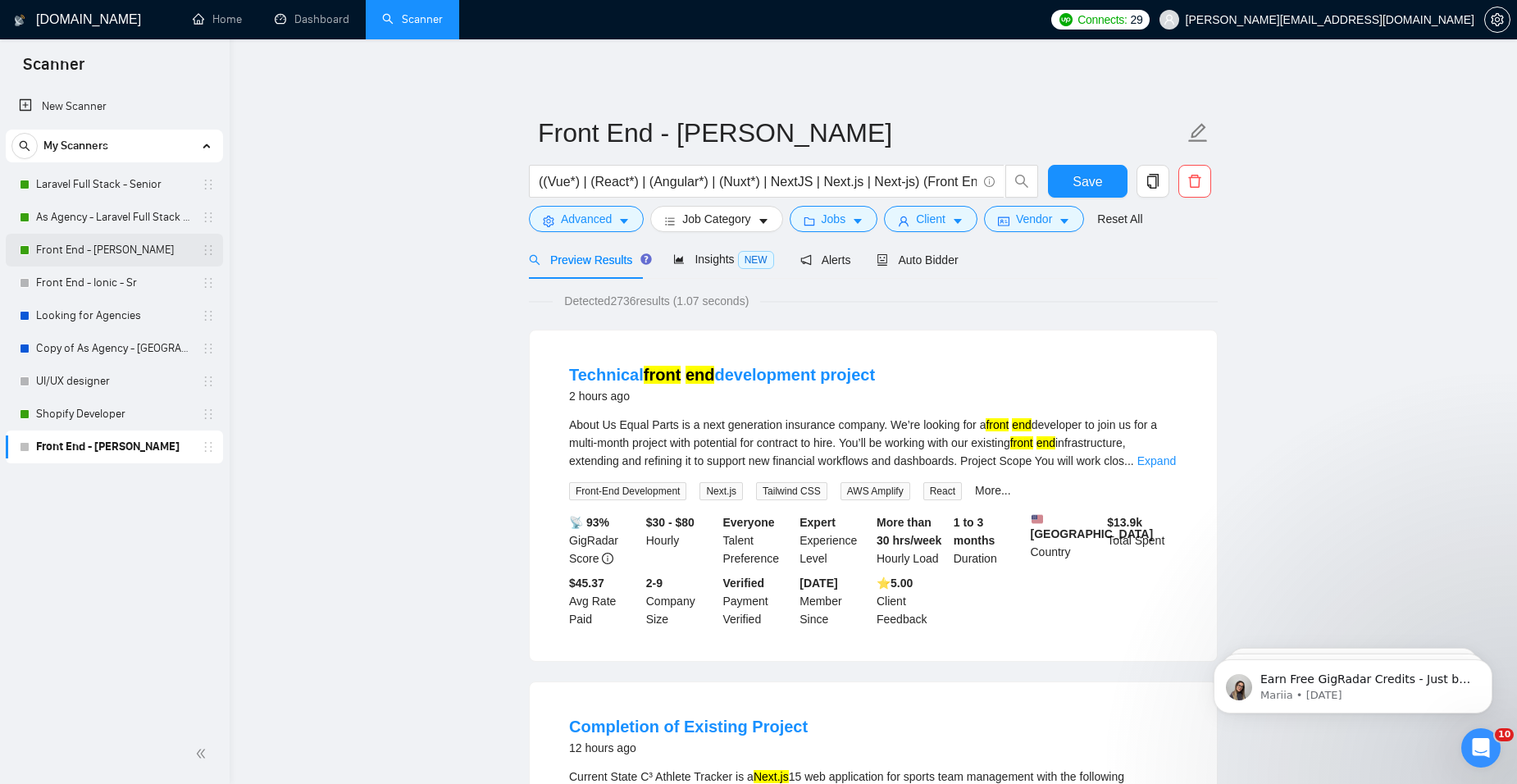
click at [114, 251] on link "Front End - [PERSON_NAME]" at bounding box center [114, 249] width 156 height 32
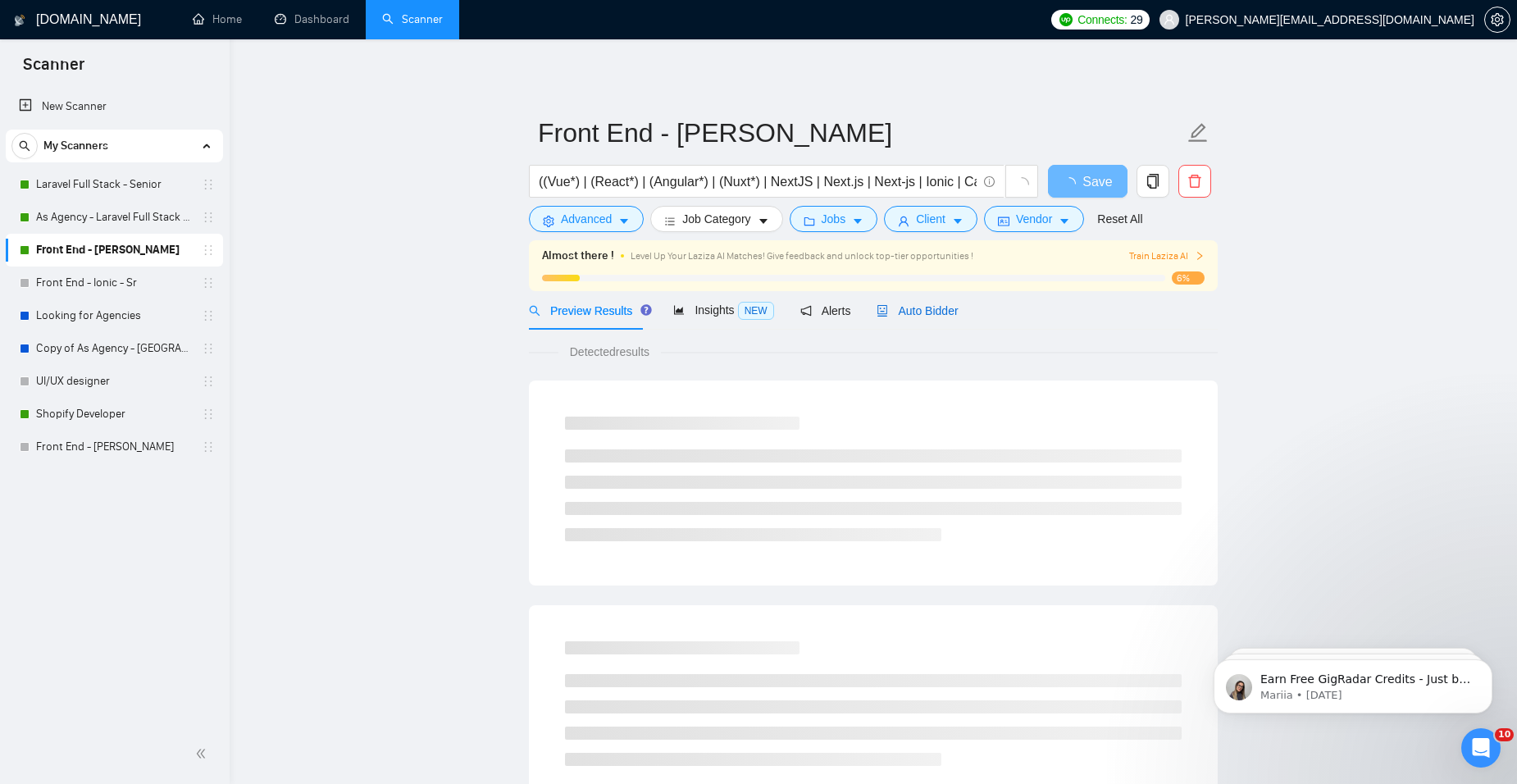
click at [892, 308] on span "Auto Bidder" at bounding box center [917, 310] width 82 height 13
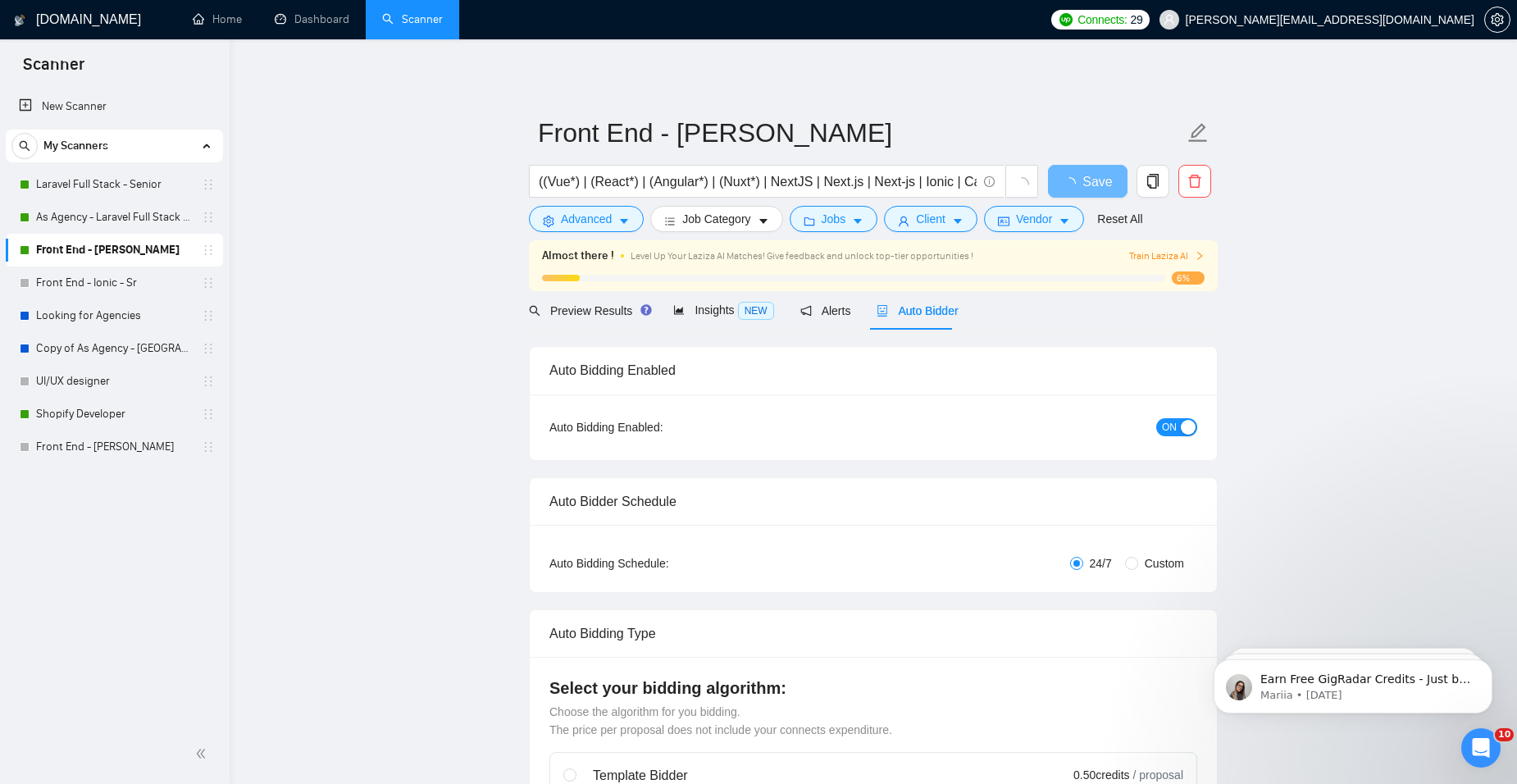
radio input "false"
radio input "true"
checkbox input "true"
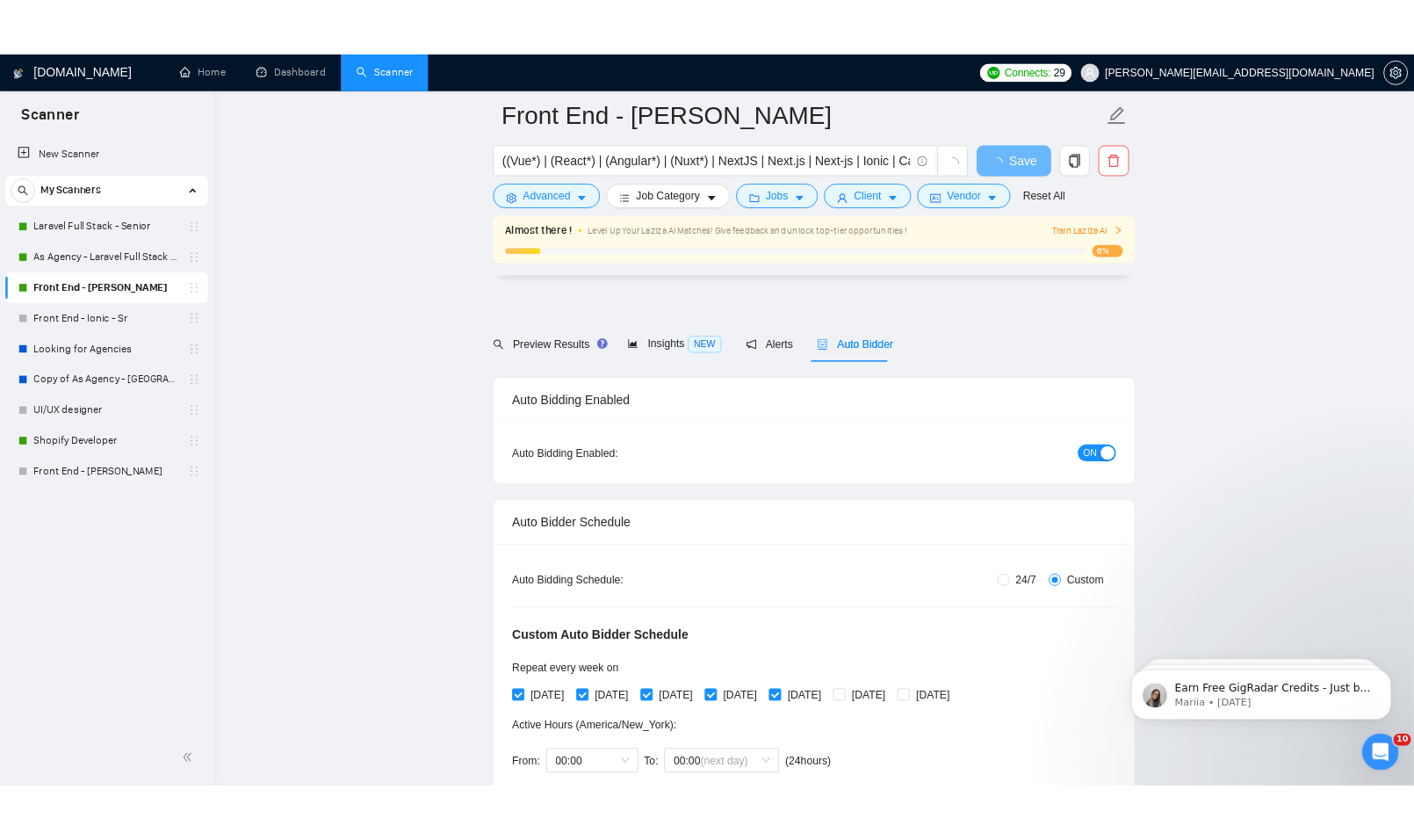
scroll to position [351, 0]
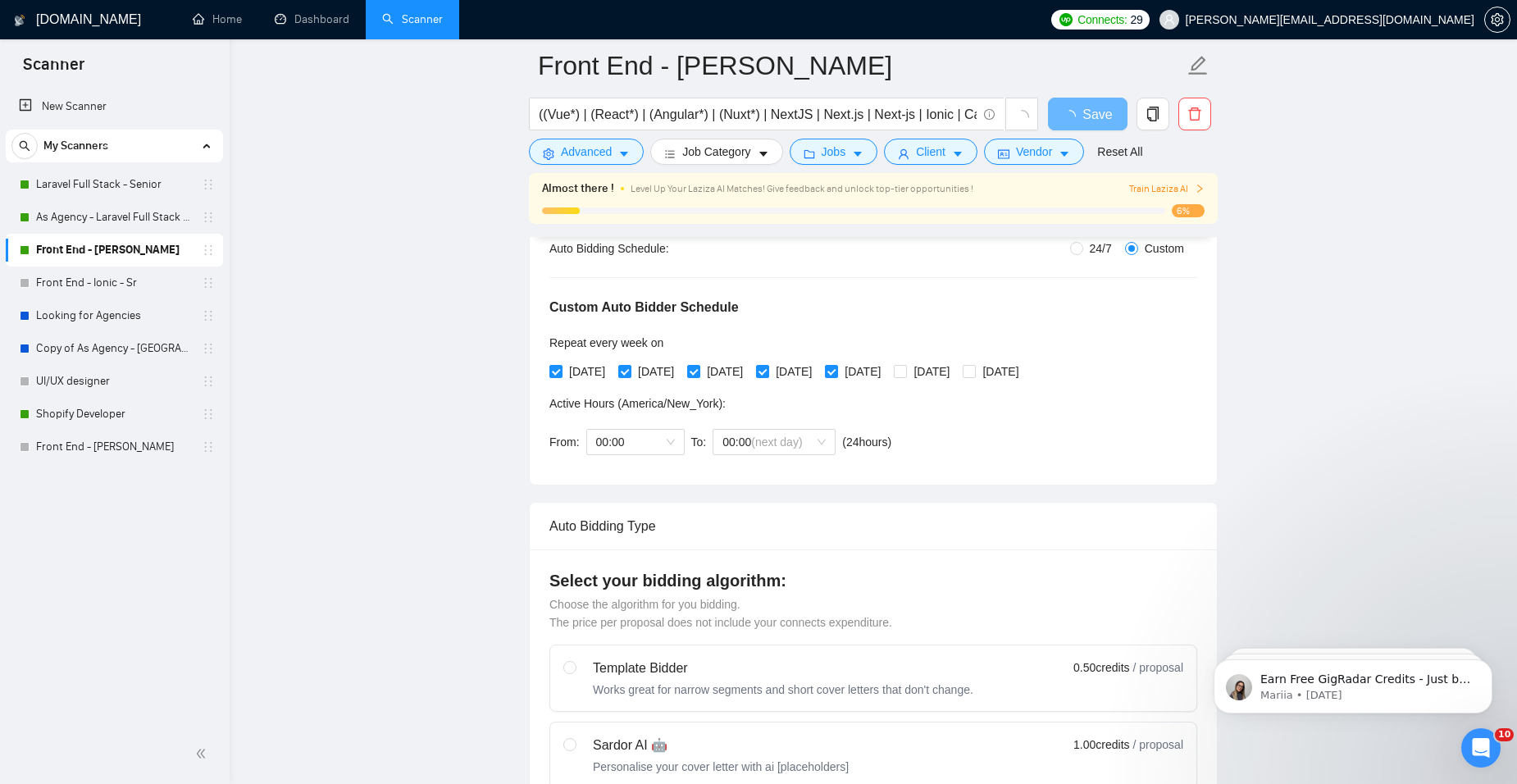
click at [647, 381] on div "Monday Tuesday Wednesday Thursday Friday Saturday Sunday" at bounding box center [788, 372] width 476 height 26
click at [655, 367] on span "[DATE]" at bounding box center [655, 371] width 49 height 18
click at [629, 367] on input "[DATE]" at bounding box center [624, 371] width 11 height 11
checkbox input "false"
click at [818, 372] on span "[DATE]" at bounding box center [793, 371] width 49 height 18
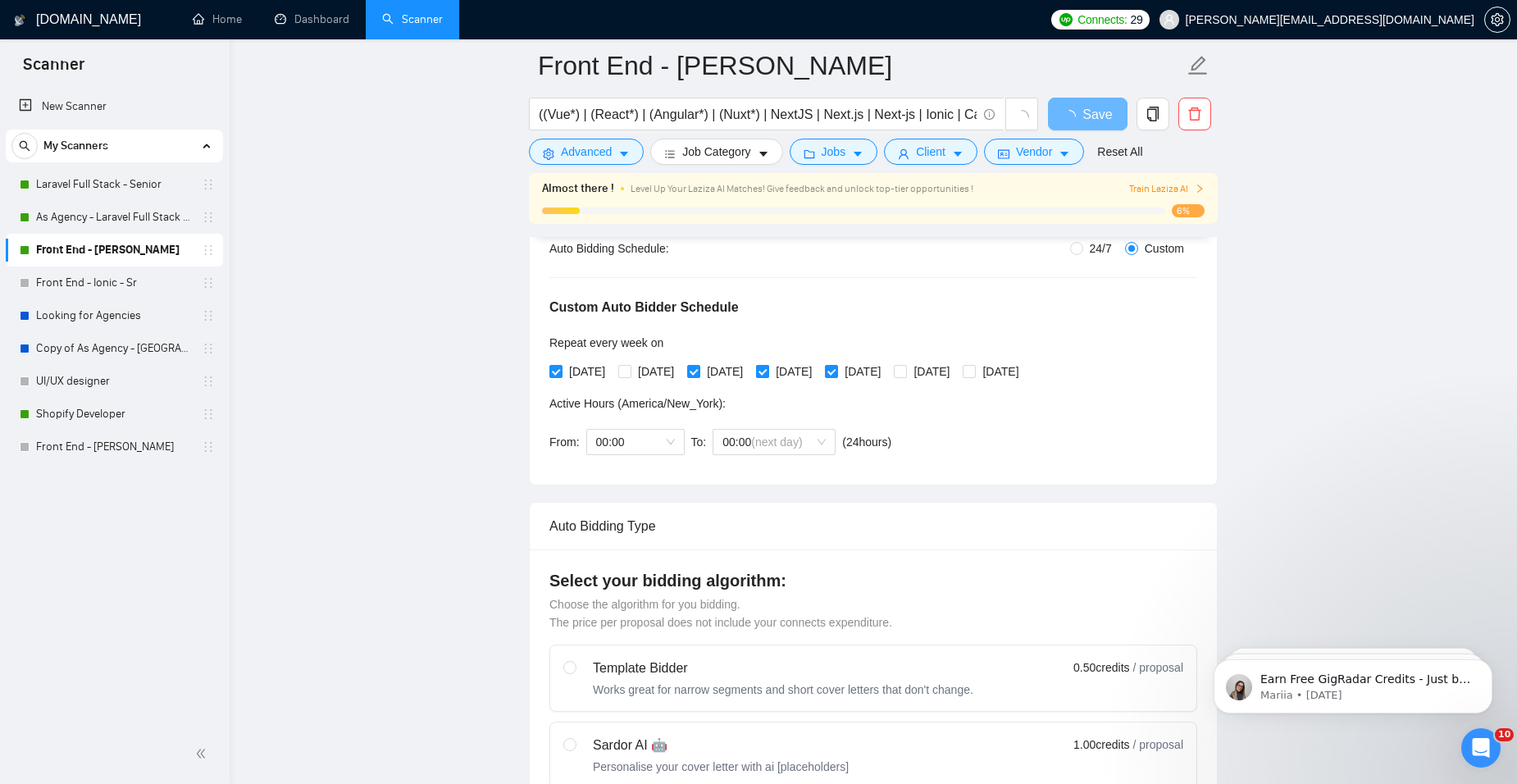
click at [767, 372] on input "[DATE]" at bounding box center [762, 371] width 11 height 11
checkbox input "false"
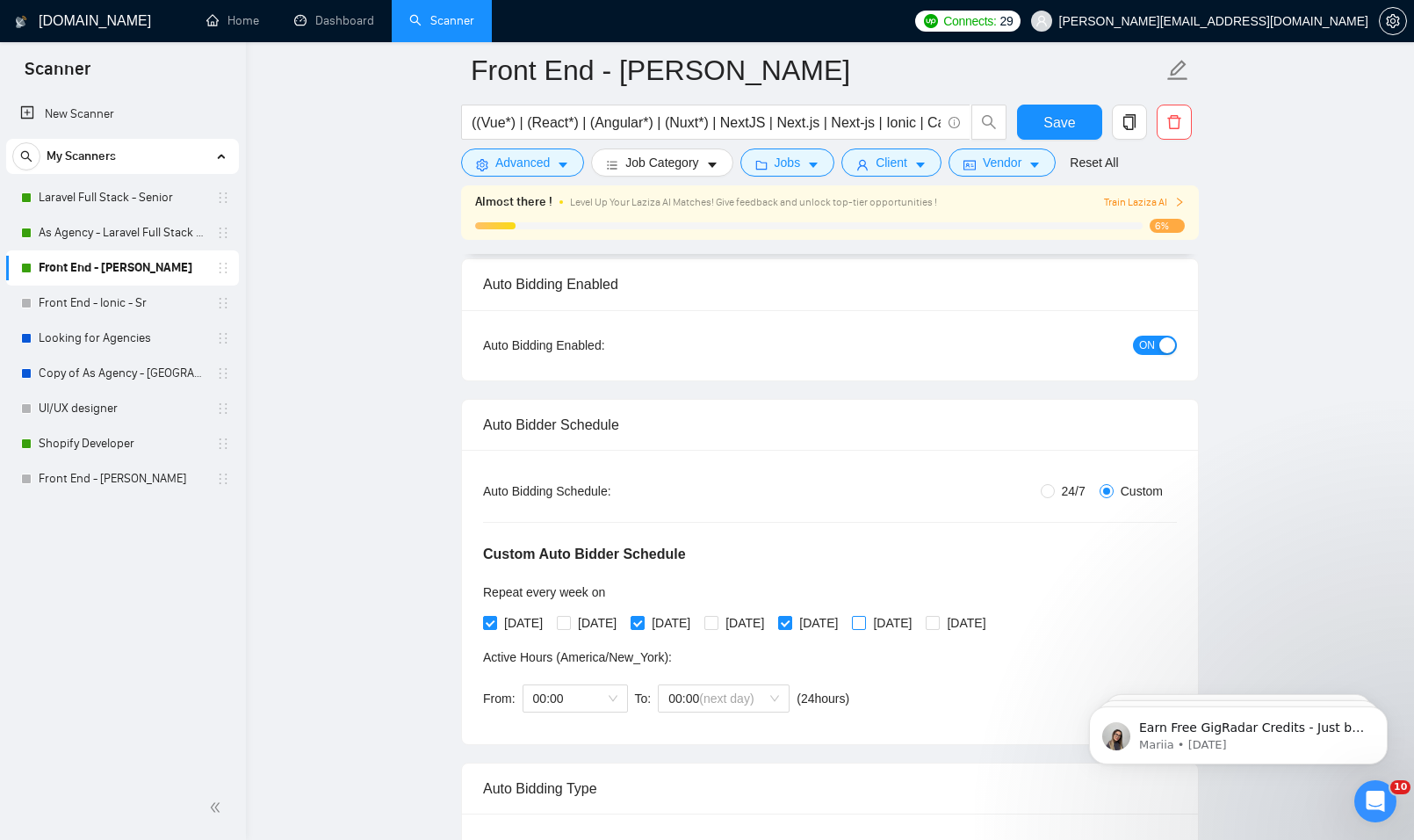
scroll to position [87, 0]
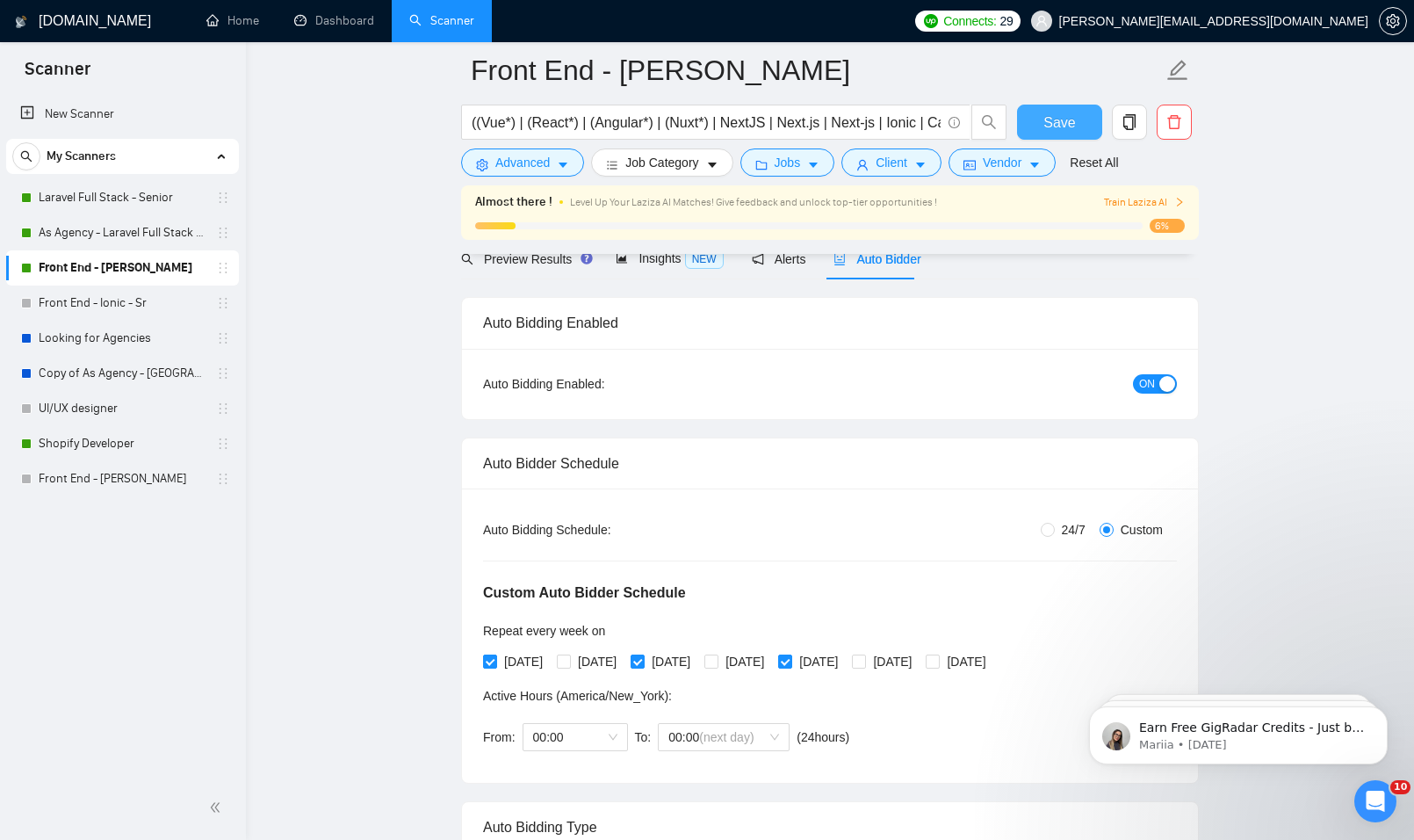
click at [1051, 119] on span "Save" at bounding box center [1060, 122] width 32 height 22
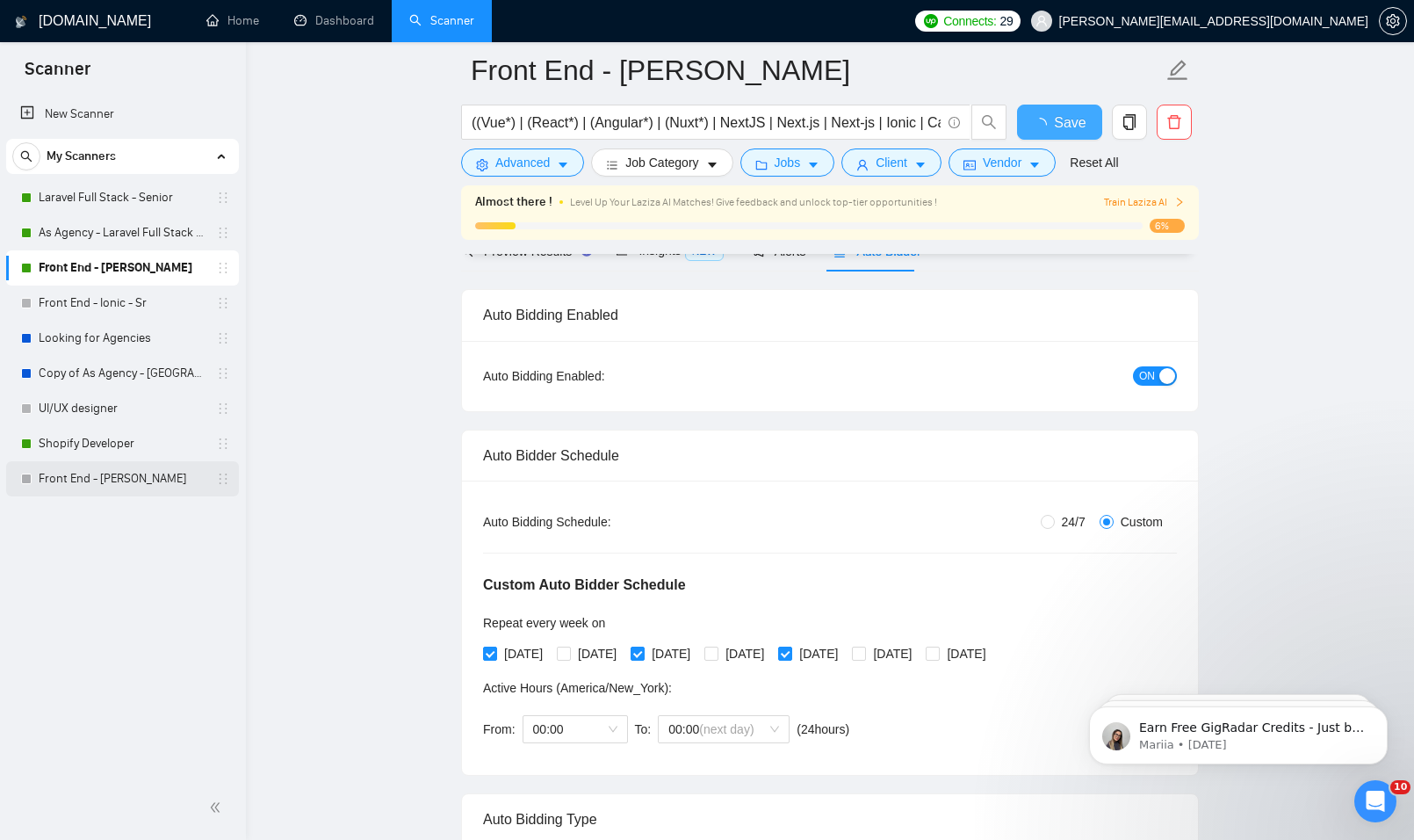
checkbox input "true"
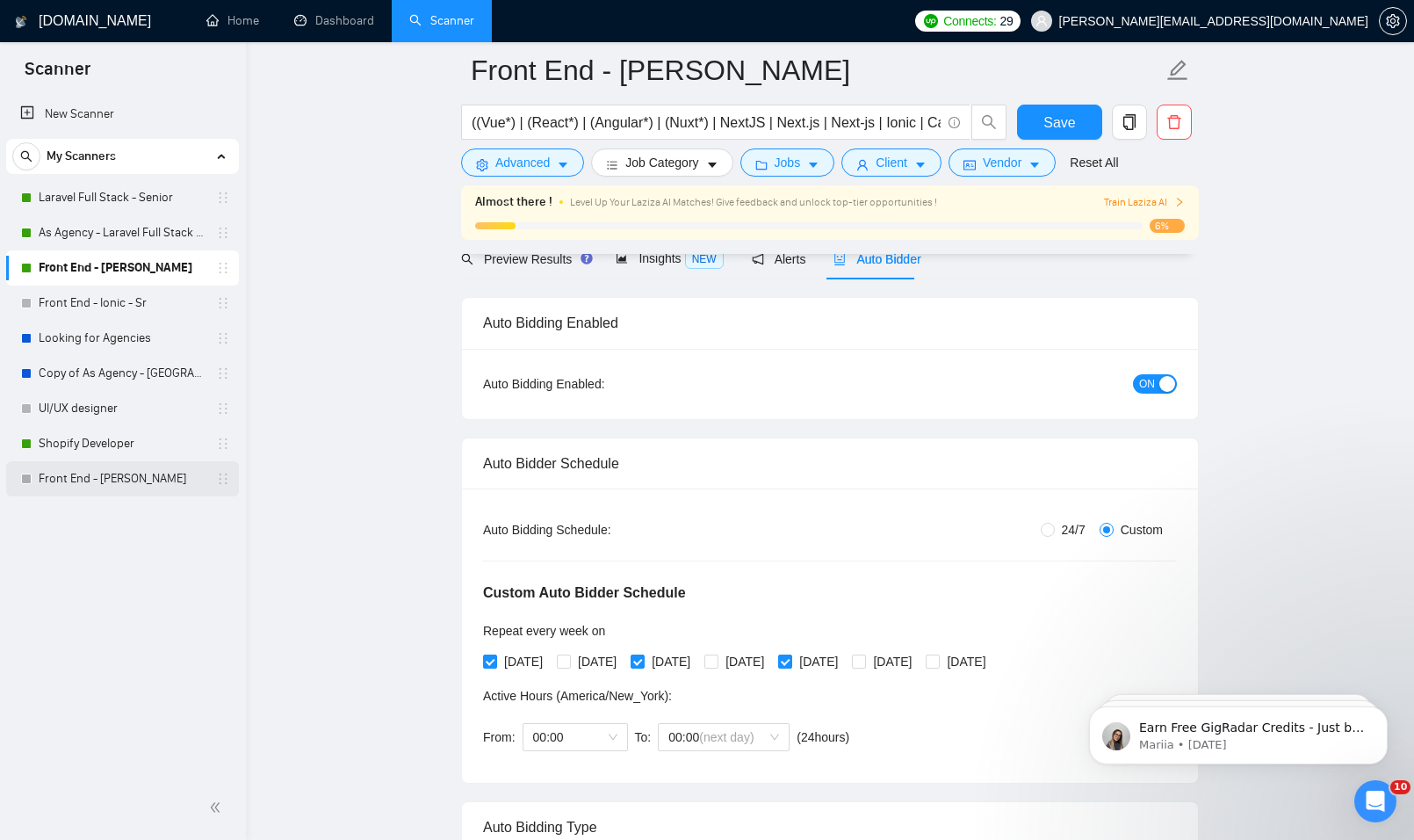
click at [126, 479] on link "Front End - [PERSON_NAME]" at bounding box center [122, 478] width 167 height 35
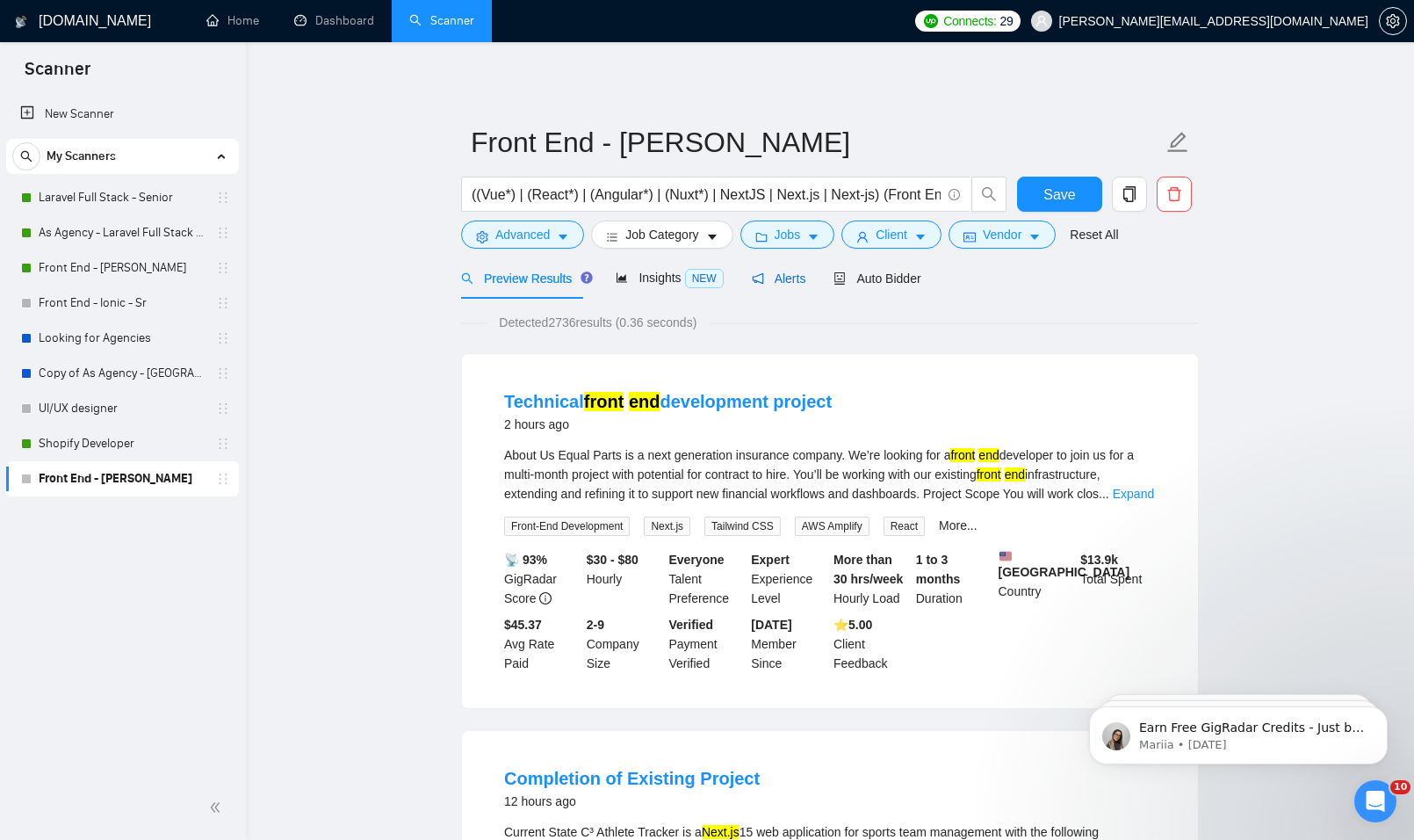
click at [781, 280] on span "Alerts" at bounding box center [778, 278] width 55 height 14
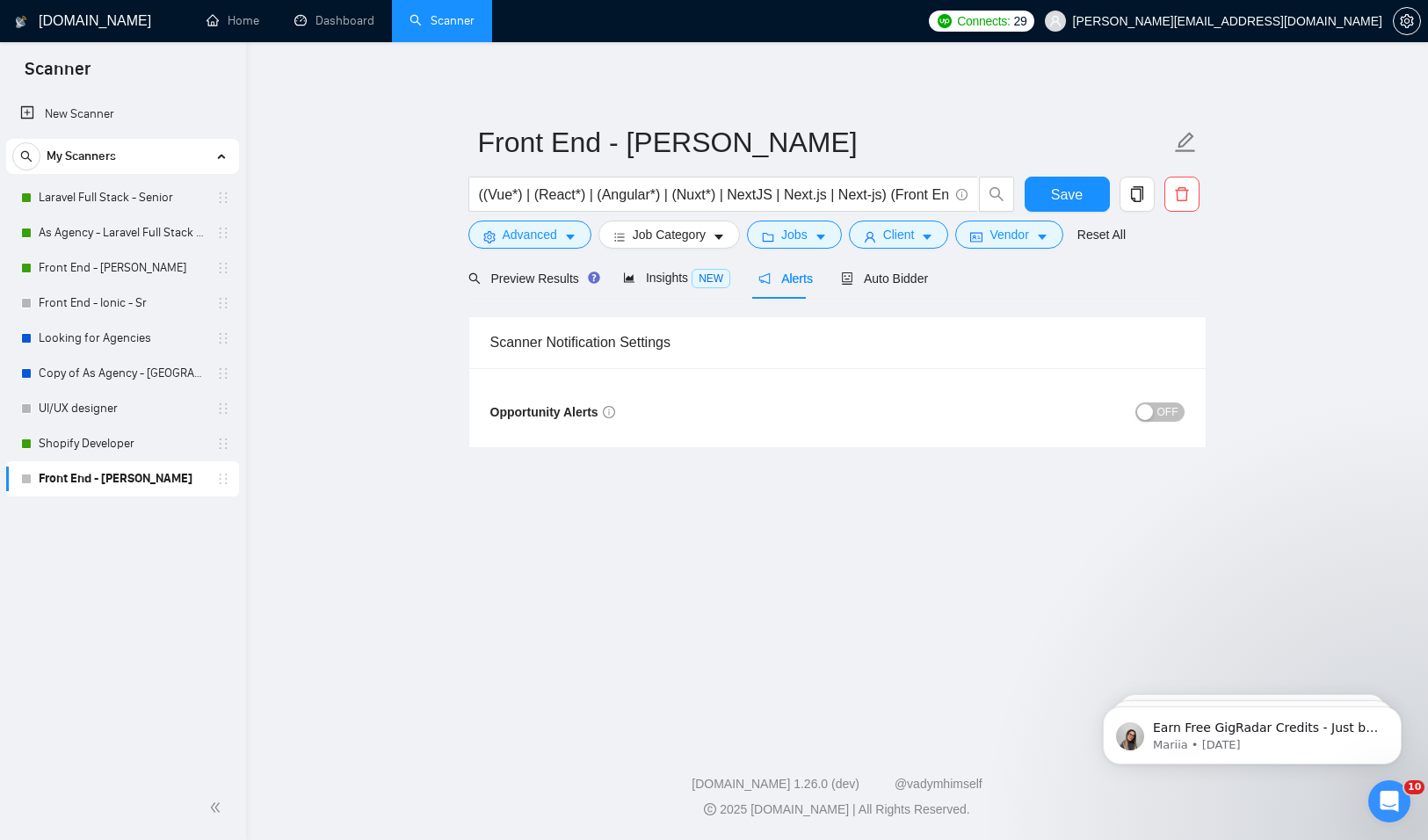
click at [1170, 414] on span "OFF" at bounding box center [1167, 411] width 21 height 19
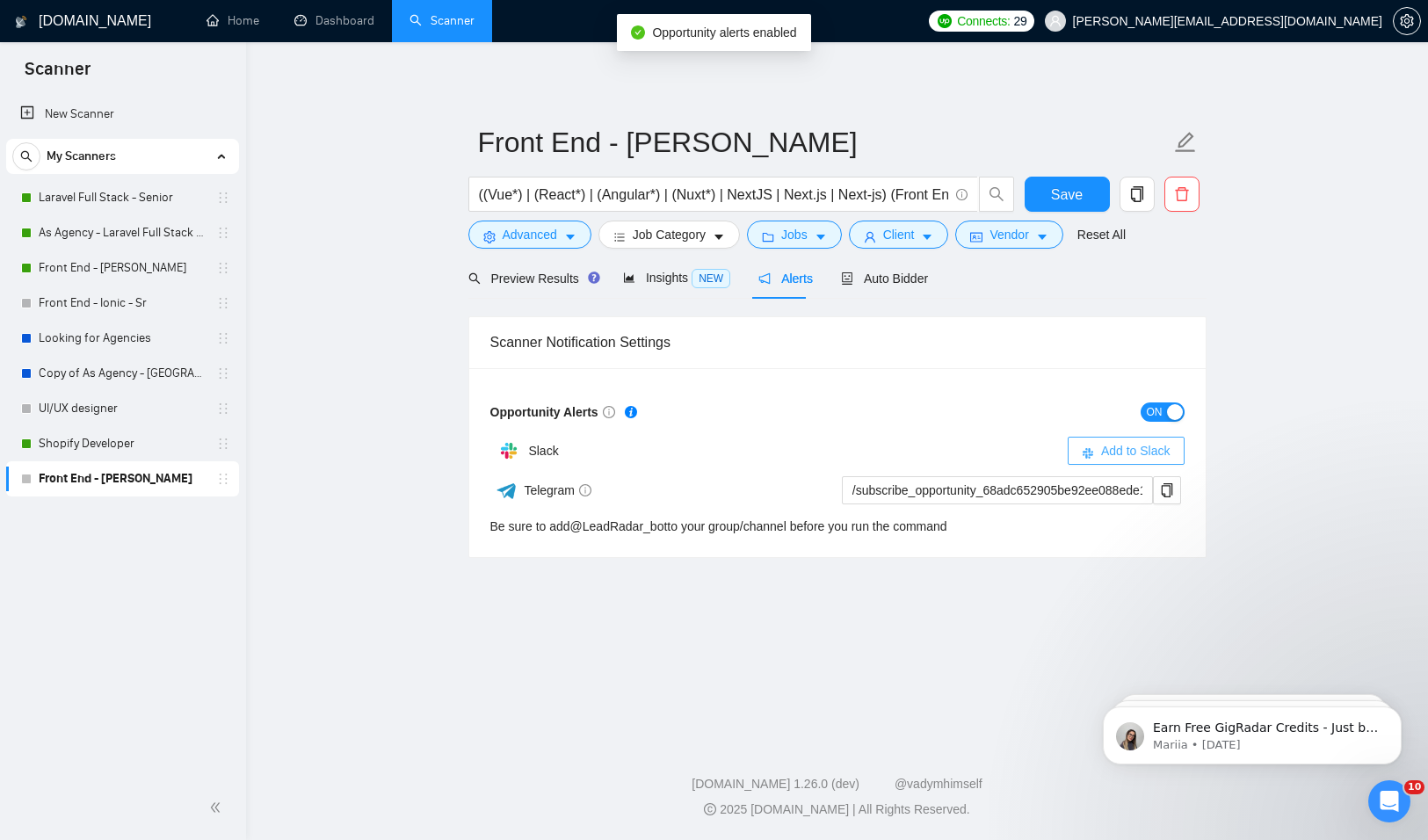
click at [1178, 447] on button "Add to Slack" at bounding box center [1126, 451] width 117 height 28
click at [903, 277] on span "Auto Bidder" at bounding box center [885, 278] width 87 height 14
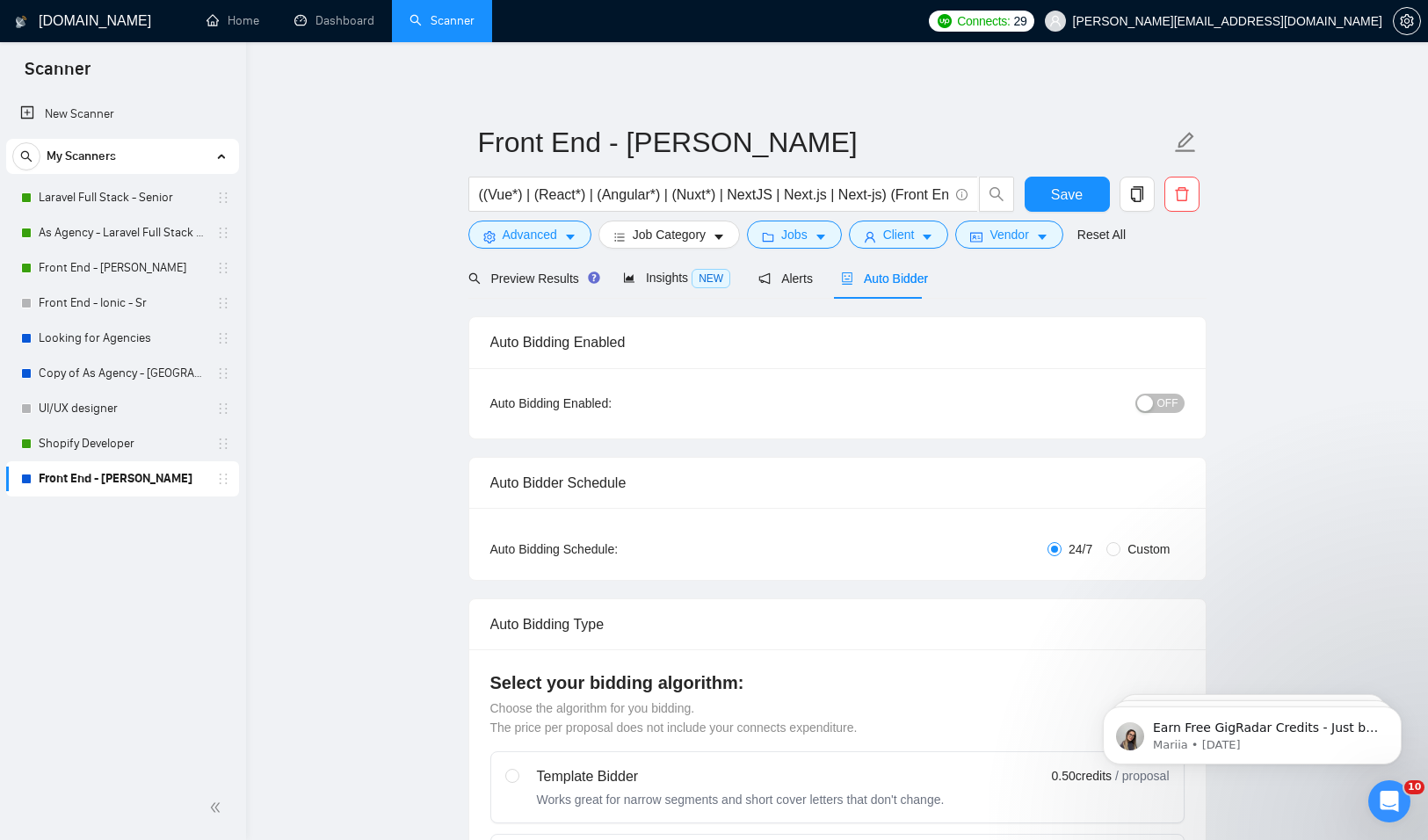
radio input "false"
radio input "true"
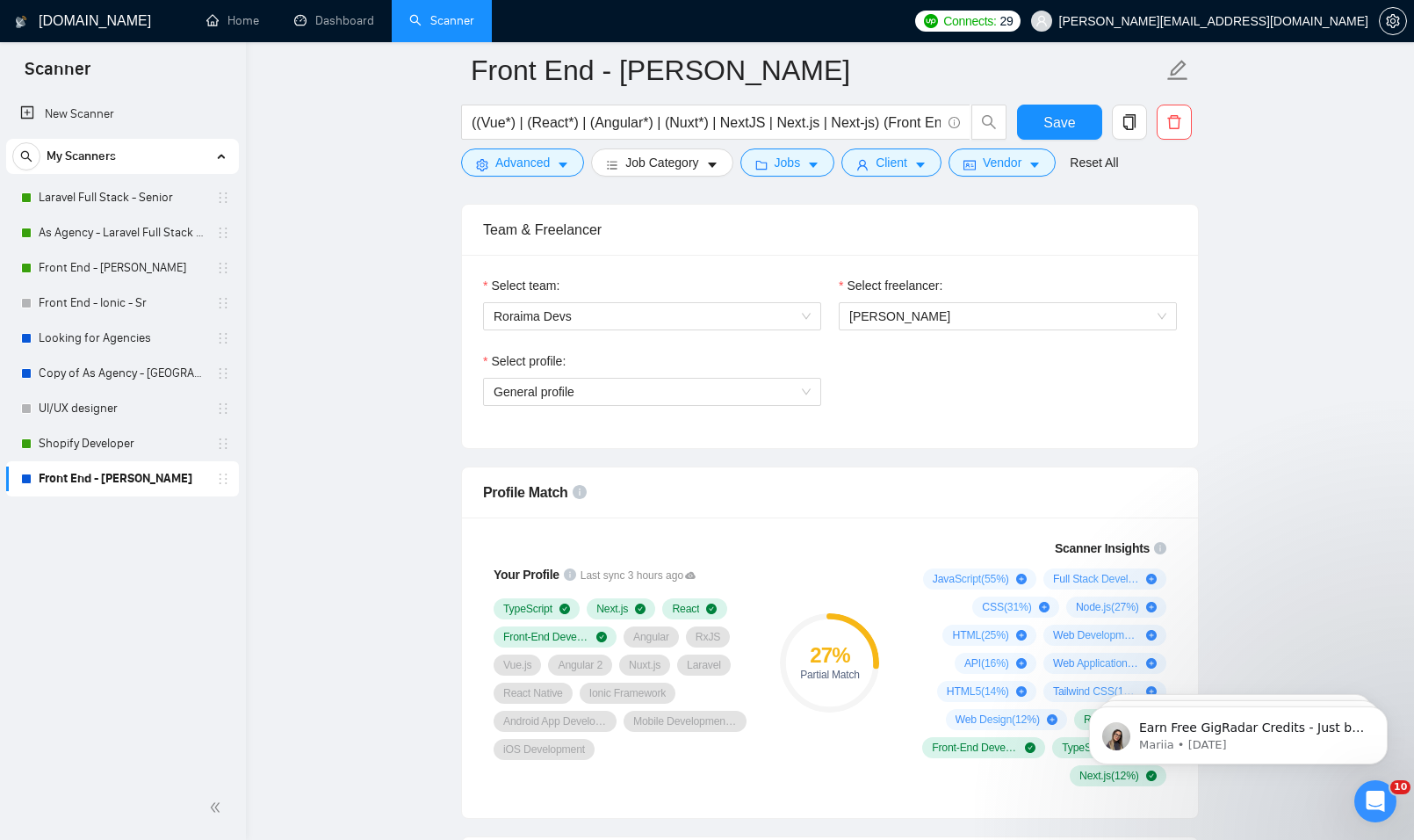
scroll to position [1054, 0]
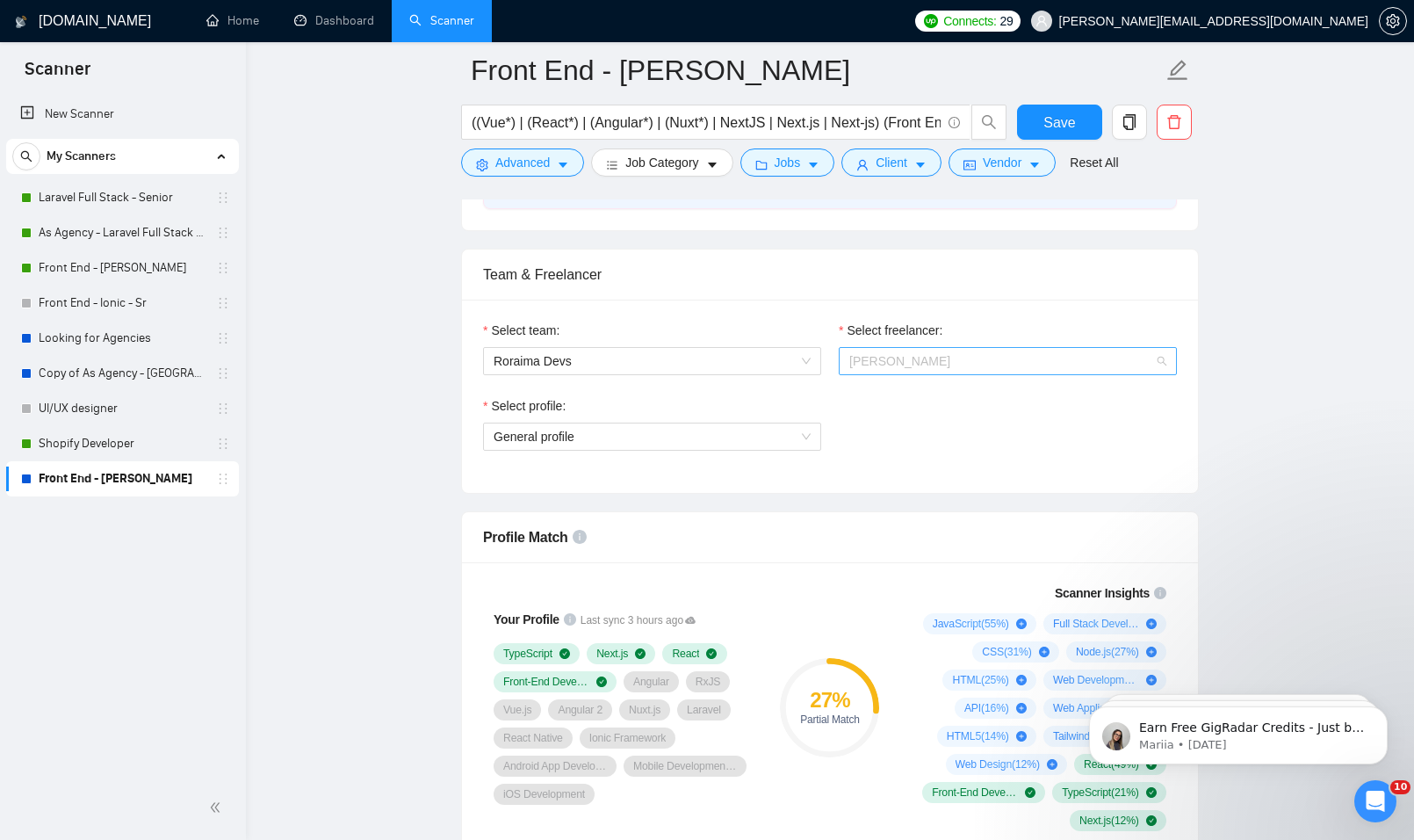
click at [933, 362] on span "[PERSON_NAME]" at bounding box center [1008, 360] width 317 height 27
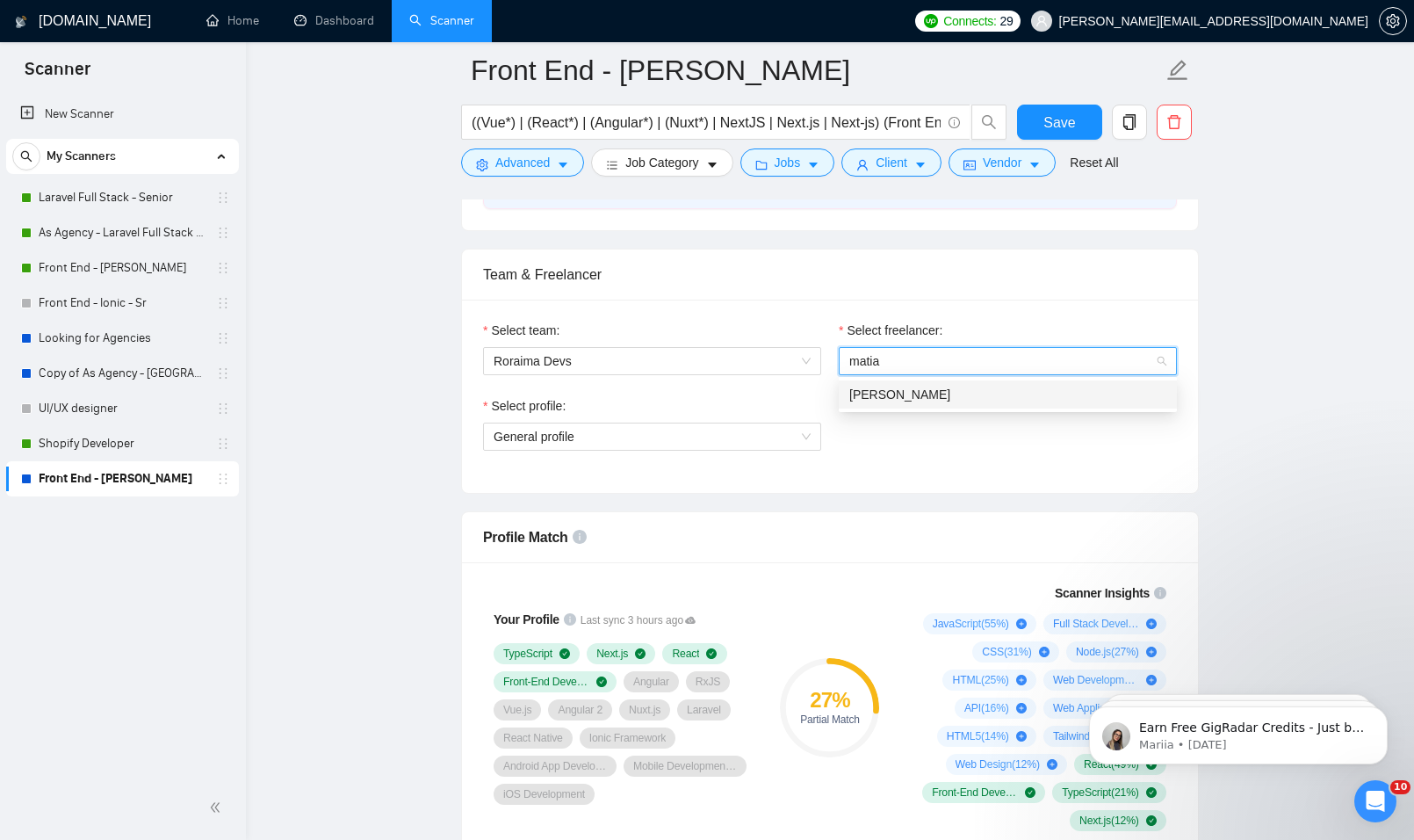
type input "matias"
click at [905, 400] on span "[PERSON_NAME]" at bounding box center [901, 394] width 101 height 14
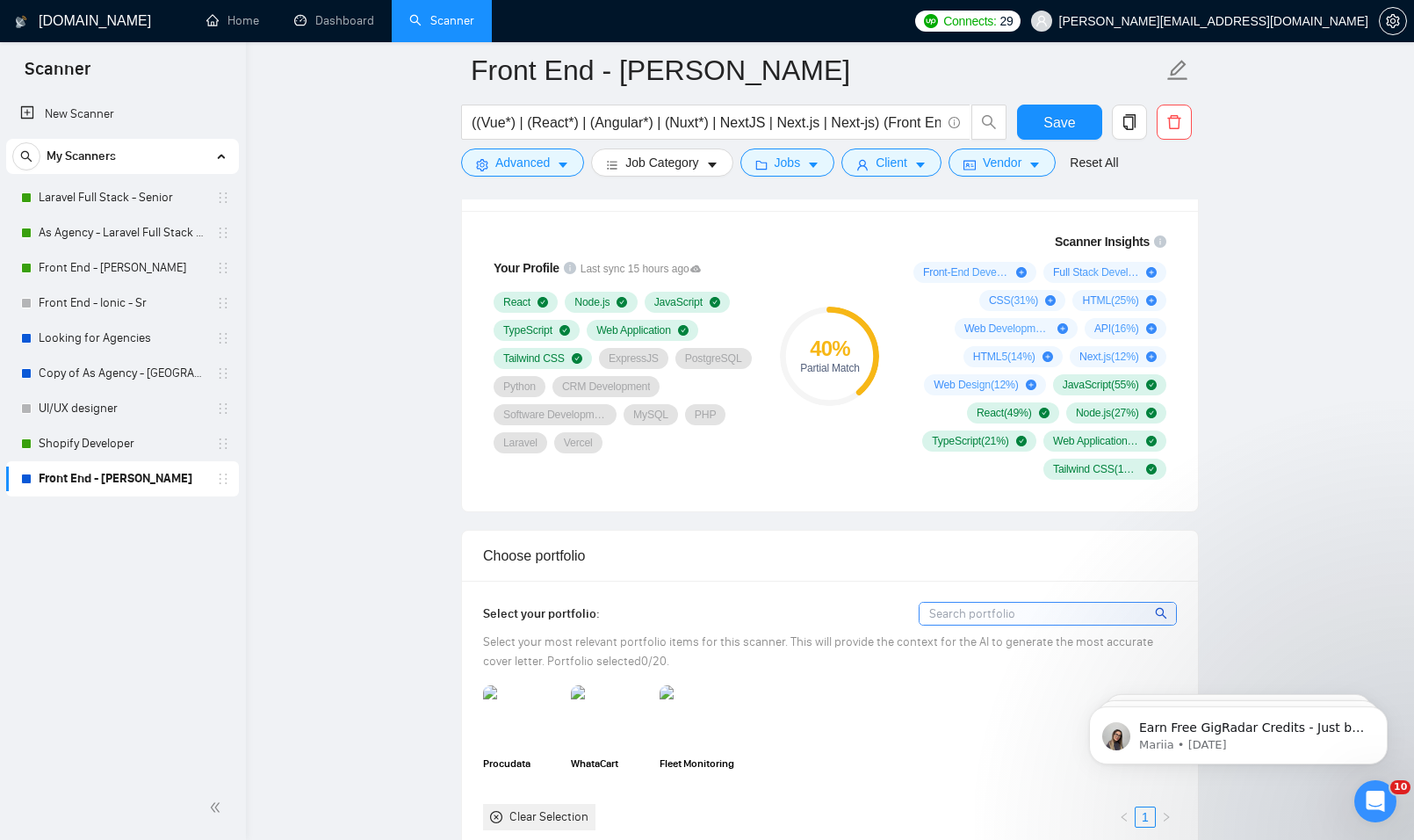
scroll to position [1845, 0]
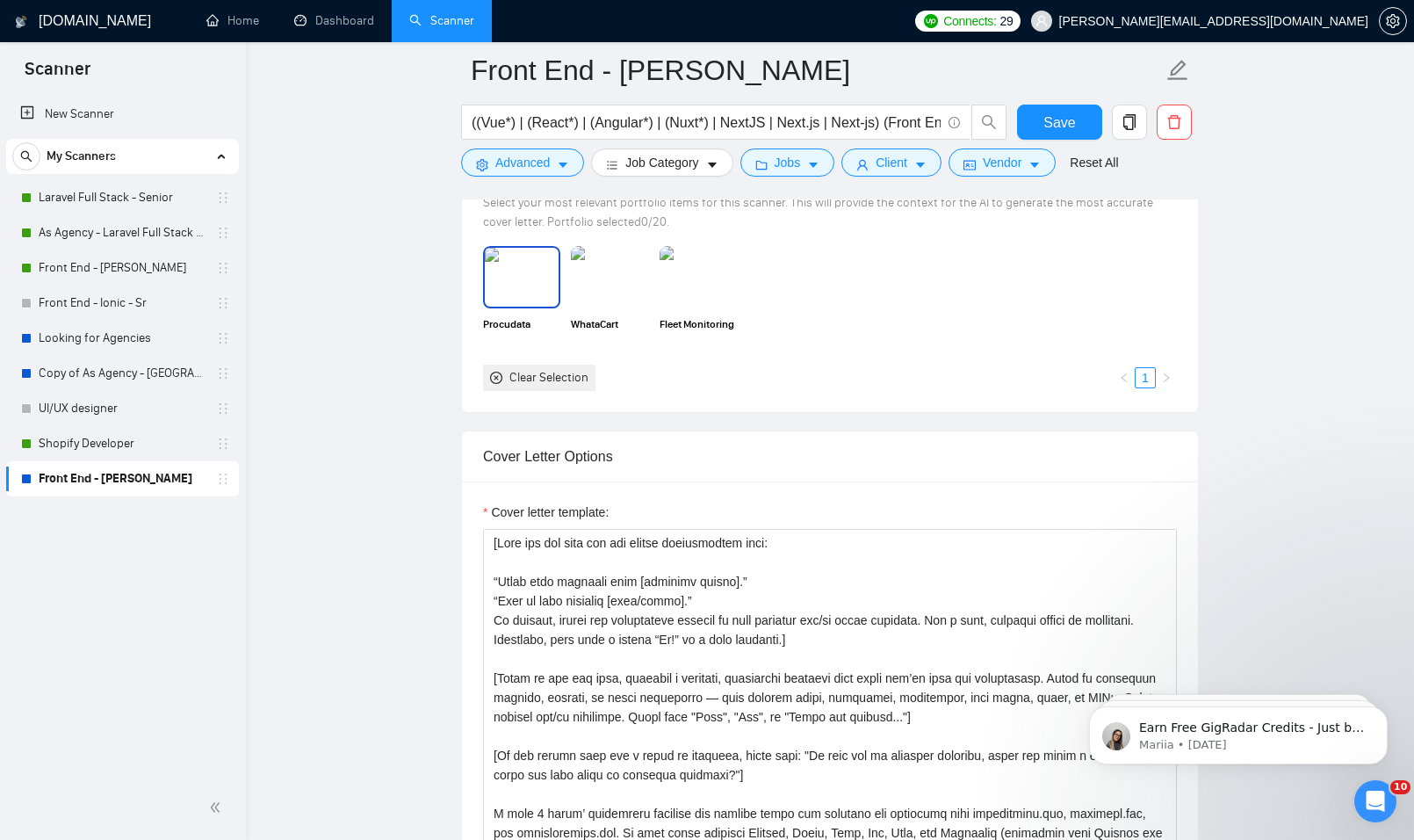
click at [514, 295] on img at bounding box center [521, 276] width 73 height 58
click at [609, 293] on img at bounding box center [610, 276] width 73 height 58
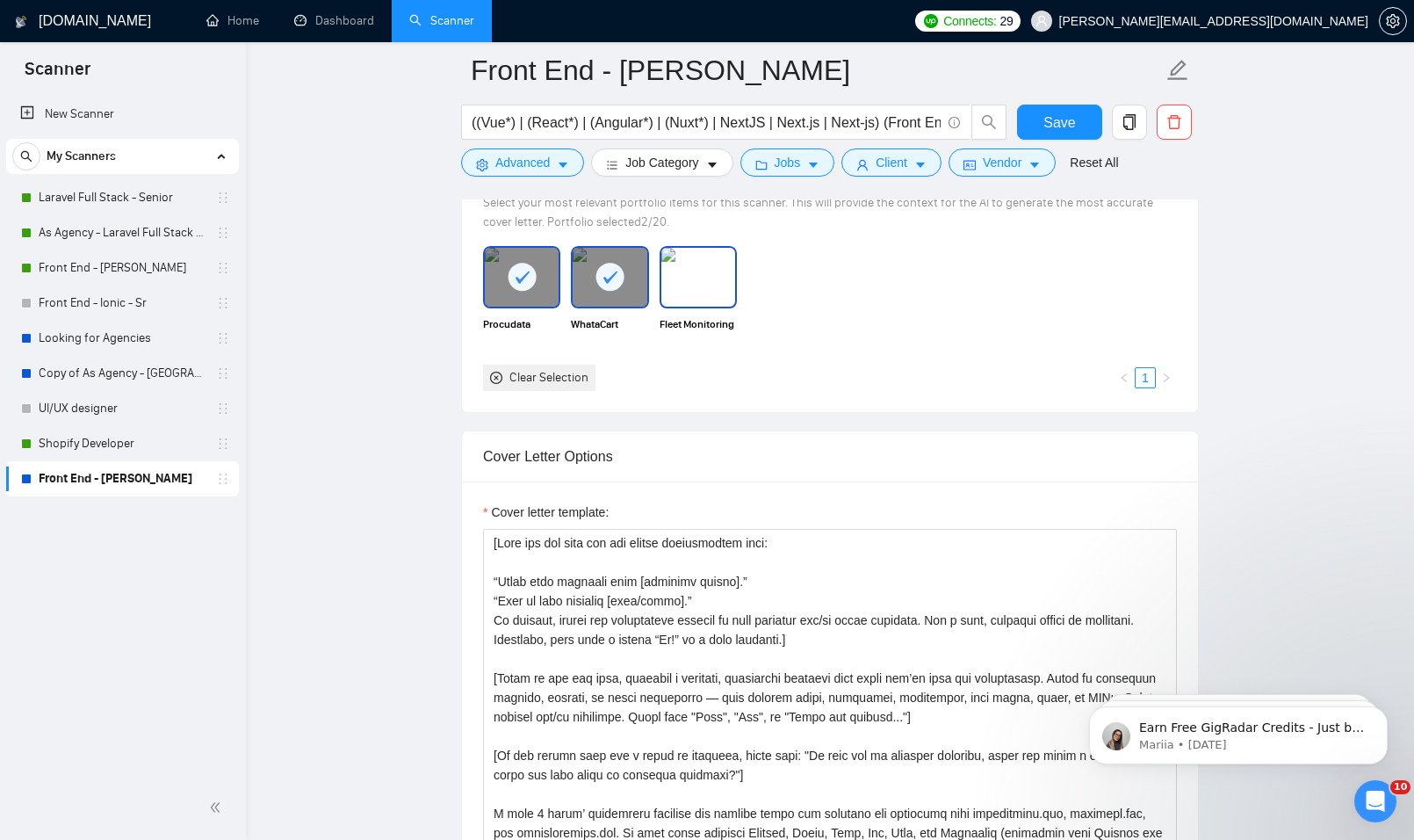
click at [707, 293] on img at bounding box center [698, 276] width 73 height 58
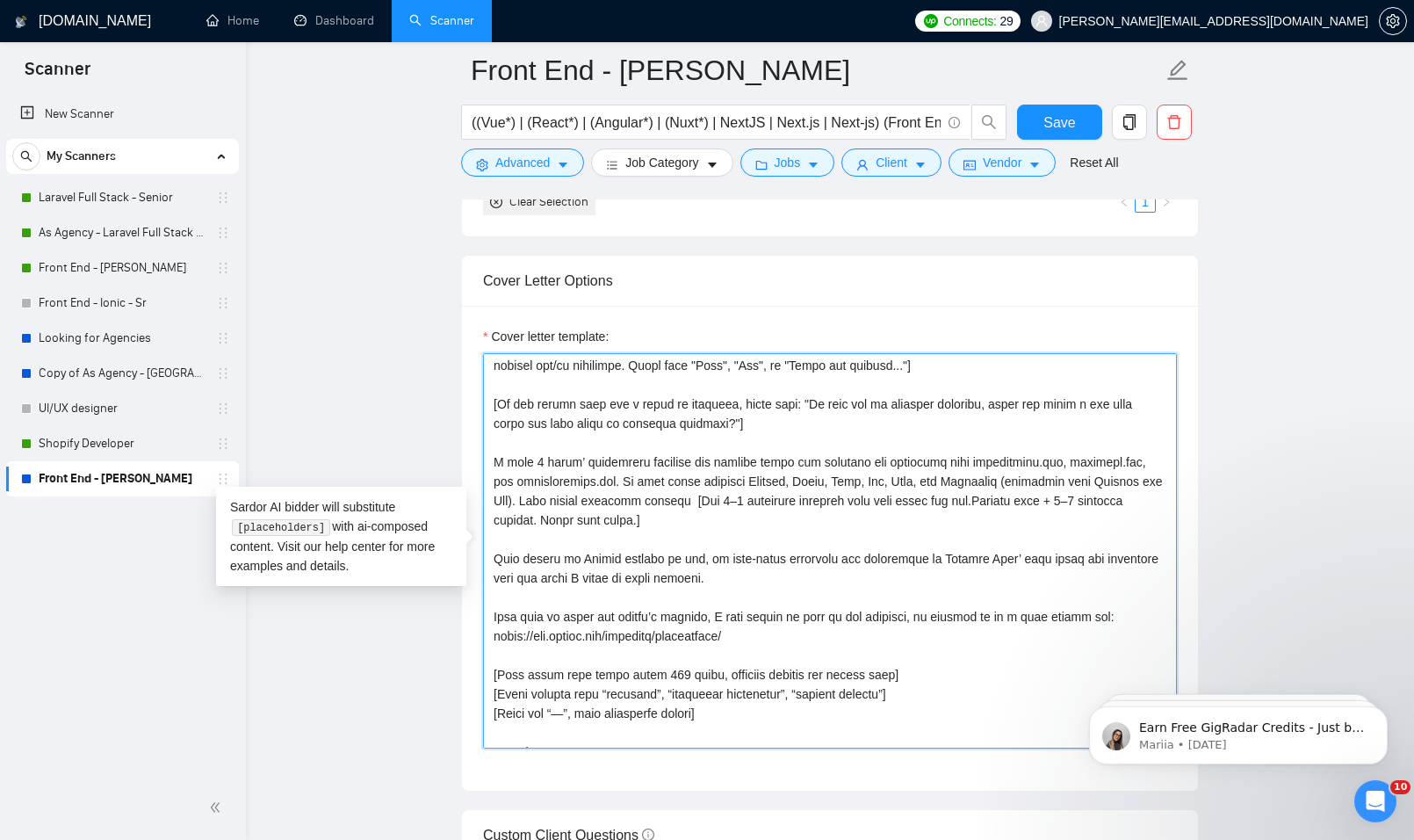
scroll to position [176, 0]
drag, startPoint x: 741, startPoint y: 476, endPoint x: 781, endPoint y: 481, distance: 40.3
click at [781, 481] on textarea "Cover letter template:" at bounding box center [830, 551] width 694 height 395
drag, startPoint x: 768, startPoint y: 478, endPoint x: 797, endPoint y: 480, distance: 29.1
click at [797, 480] on textarea "Cover letter template:" at bounding box center [830, 551] width 694 height 395
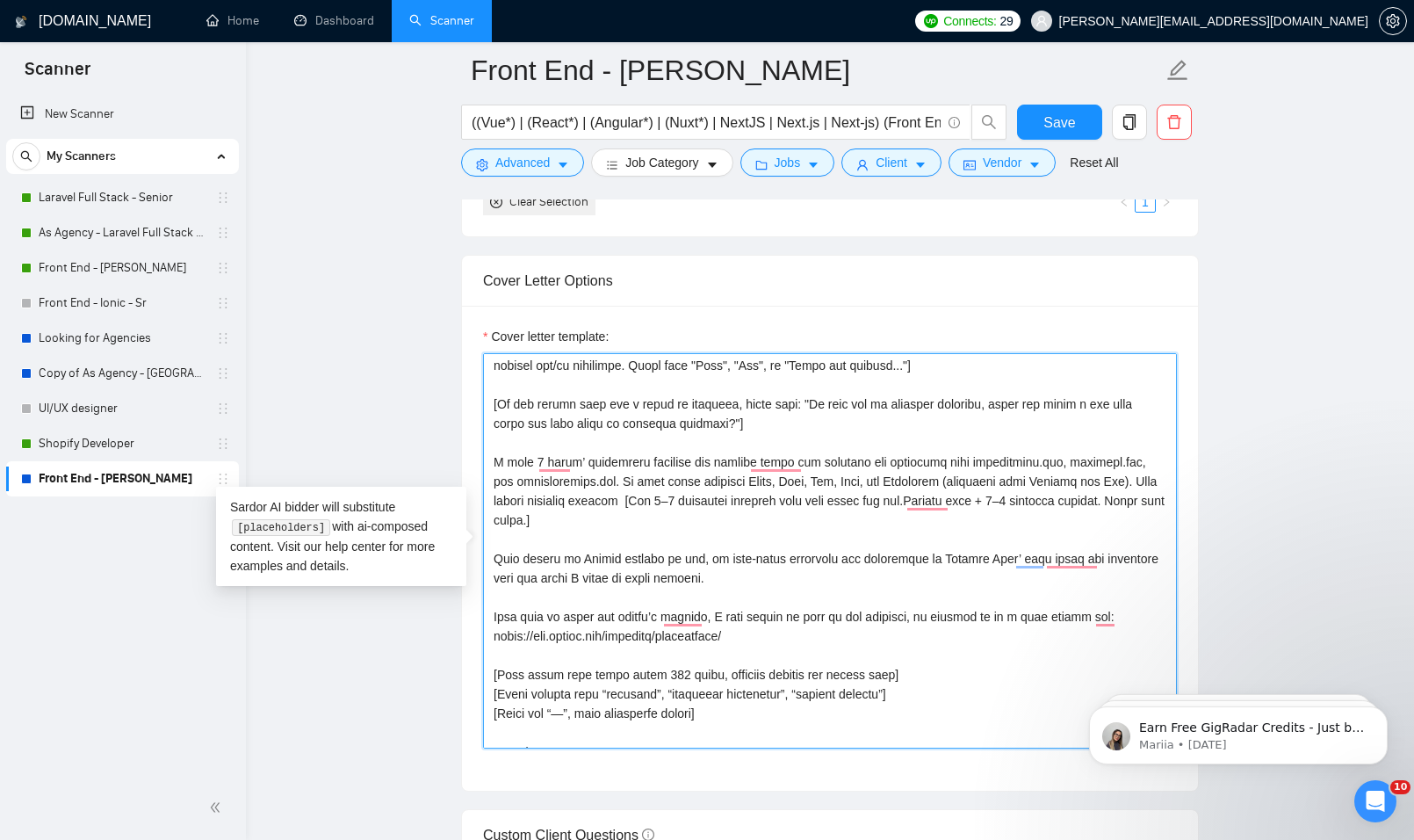
drag, startPoint x: 802, startPoint y: 483, endPoint x: 1112, endPoint y: 483, distance: 310.0
click at [1112, 483] on textarea "Cover letter template:" at bounding box center [830, 551] width 694 height 395
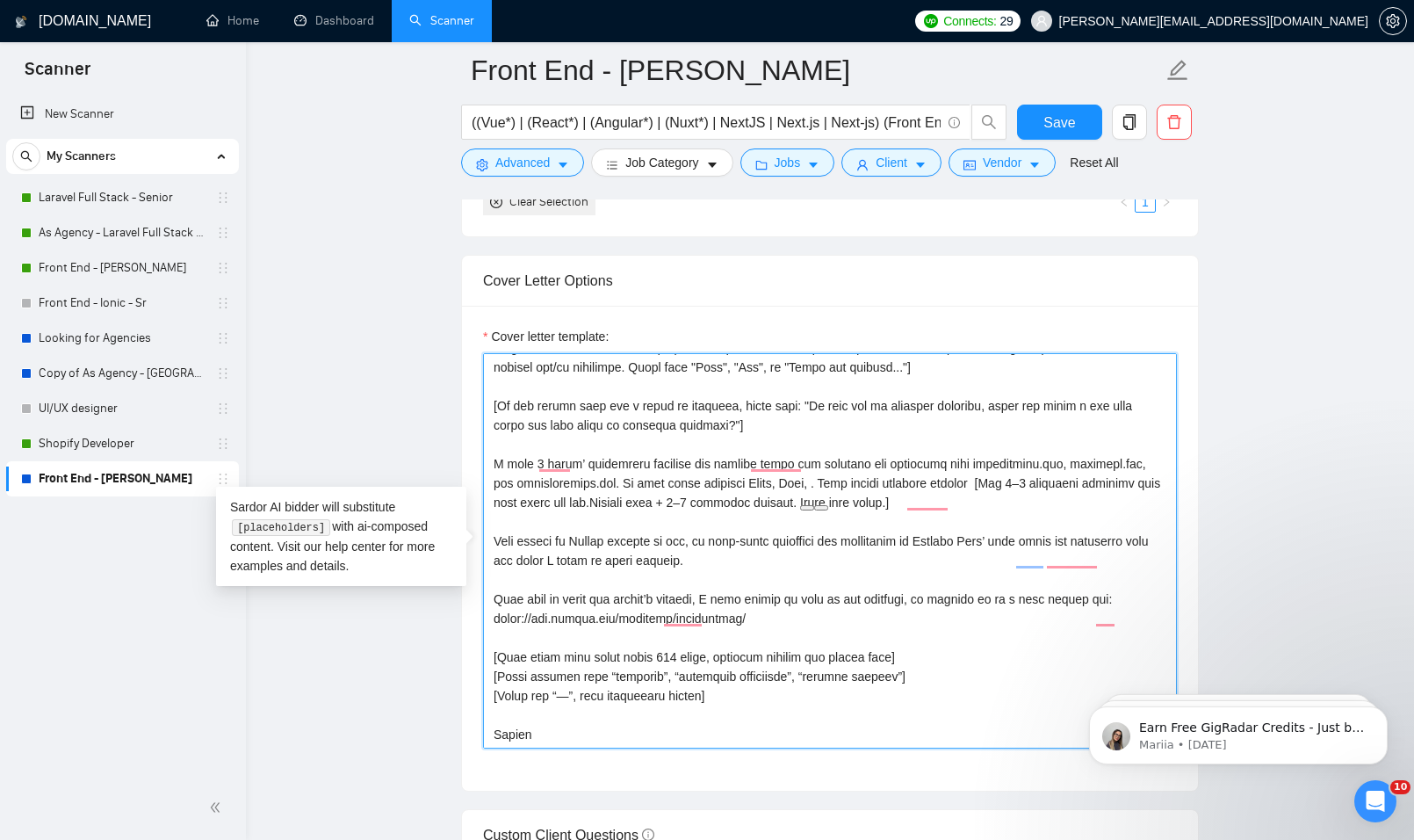
scroll to position [174, 0]
click at [765, 480] on textarea "Cover letter template:" at bounding box center [830, 551] width 694 height 395
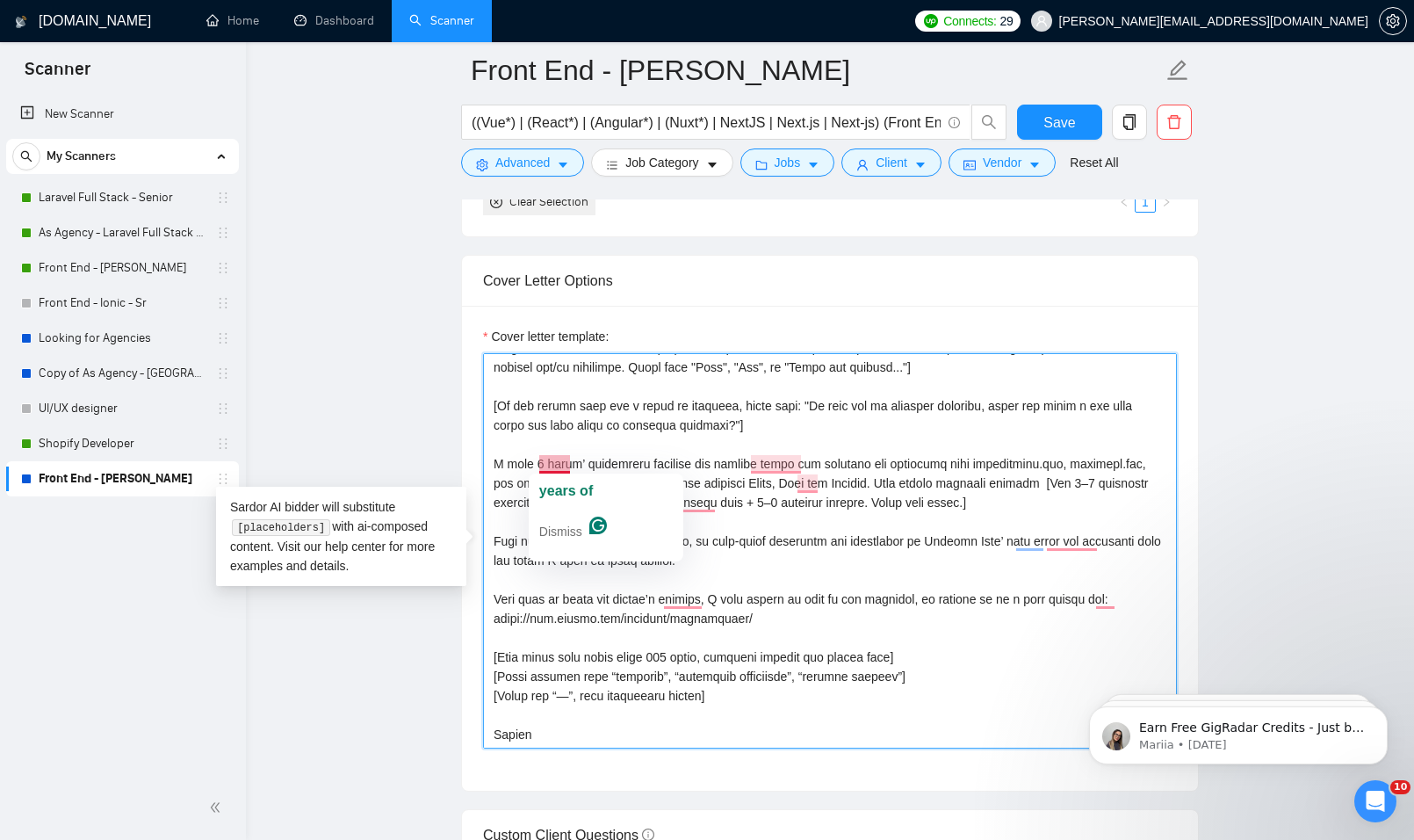
drag, startPoint x: 530, startPoint y: 463, endPoint x: 570, endPoint y: 464, distance: 40.0
click at [570, 464] on textarea "Cover letter template:" at bounding box center [830, 551] width 694 height 395
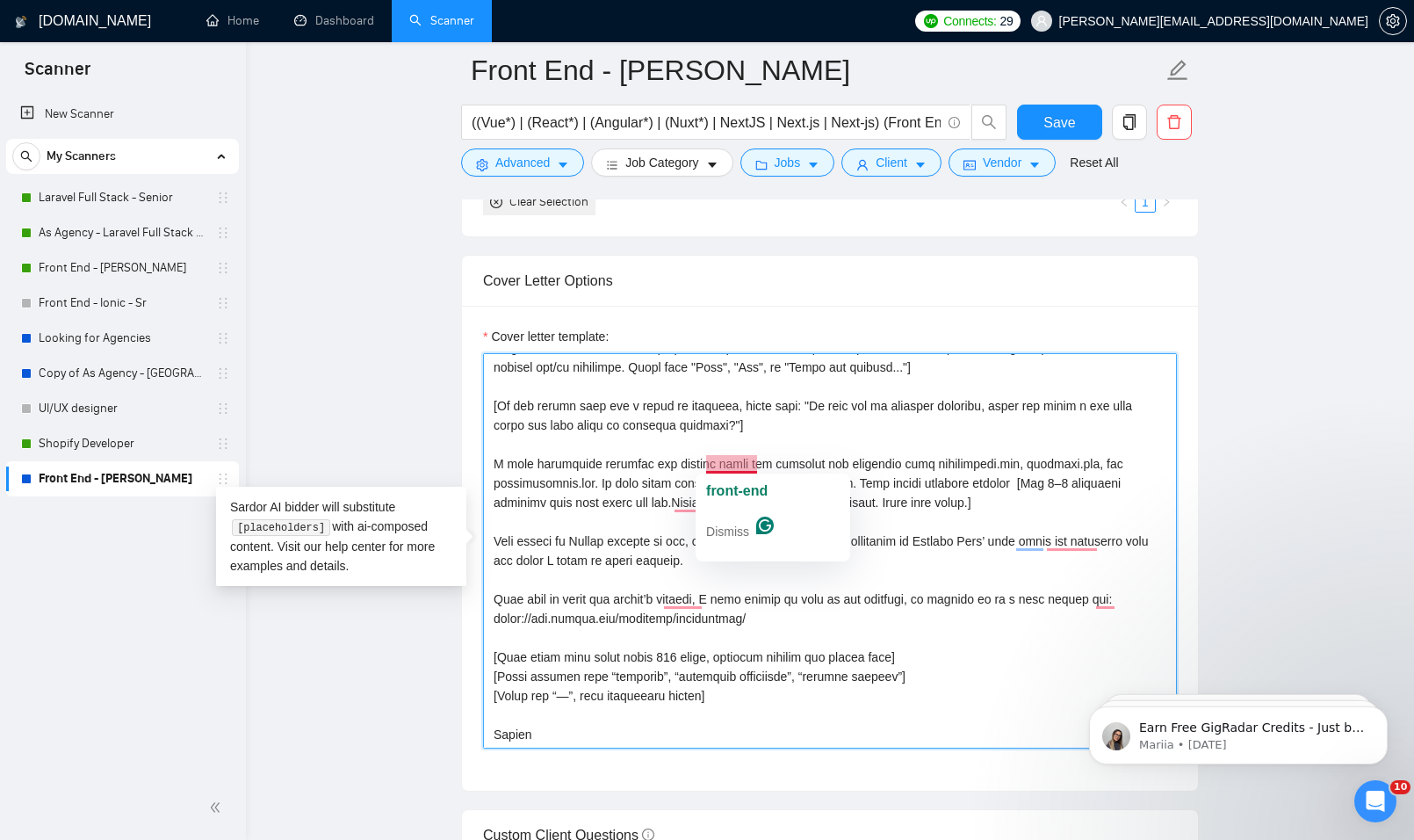
drag, startPoint x: 660, startPoint y: 463, endPoint x: 705, endPoint y: 467, distance: 45.2
click at [705, 467] on textarea "Cover letter template:" at bounding box center [830, 551] width 694 height 395
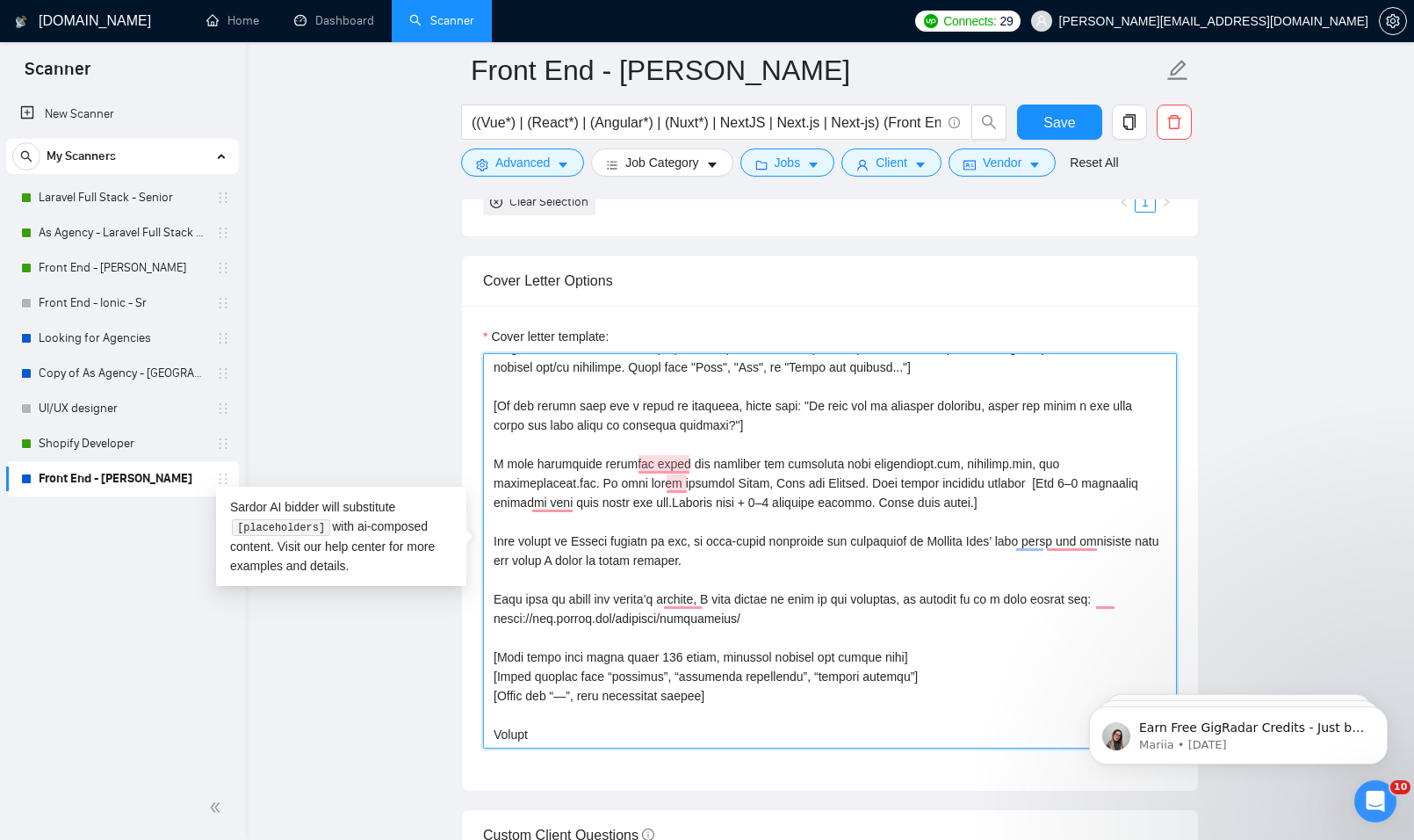
drag, startPoint x: 837, startPoint y: 464, endPoint x: 917, endPoint y: 462, distance: 80.0
click at [917, 462] on textarea "Cover letter template:" at bounding box center [830, 551] width 694 height 395
drag, startPoint x: 915, startPoint y: 467, endPoint x: 1125, endPoint y: 461, distance: 210.1
click at [1125, 461] on textarea "Cover letter template:" at bounding box center [830, 551] width 694 height 395
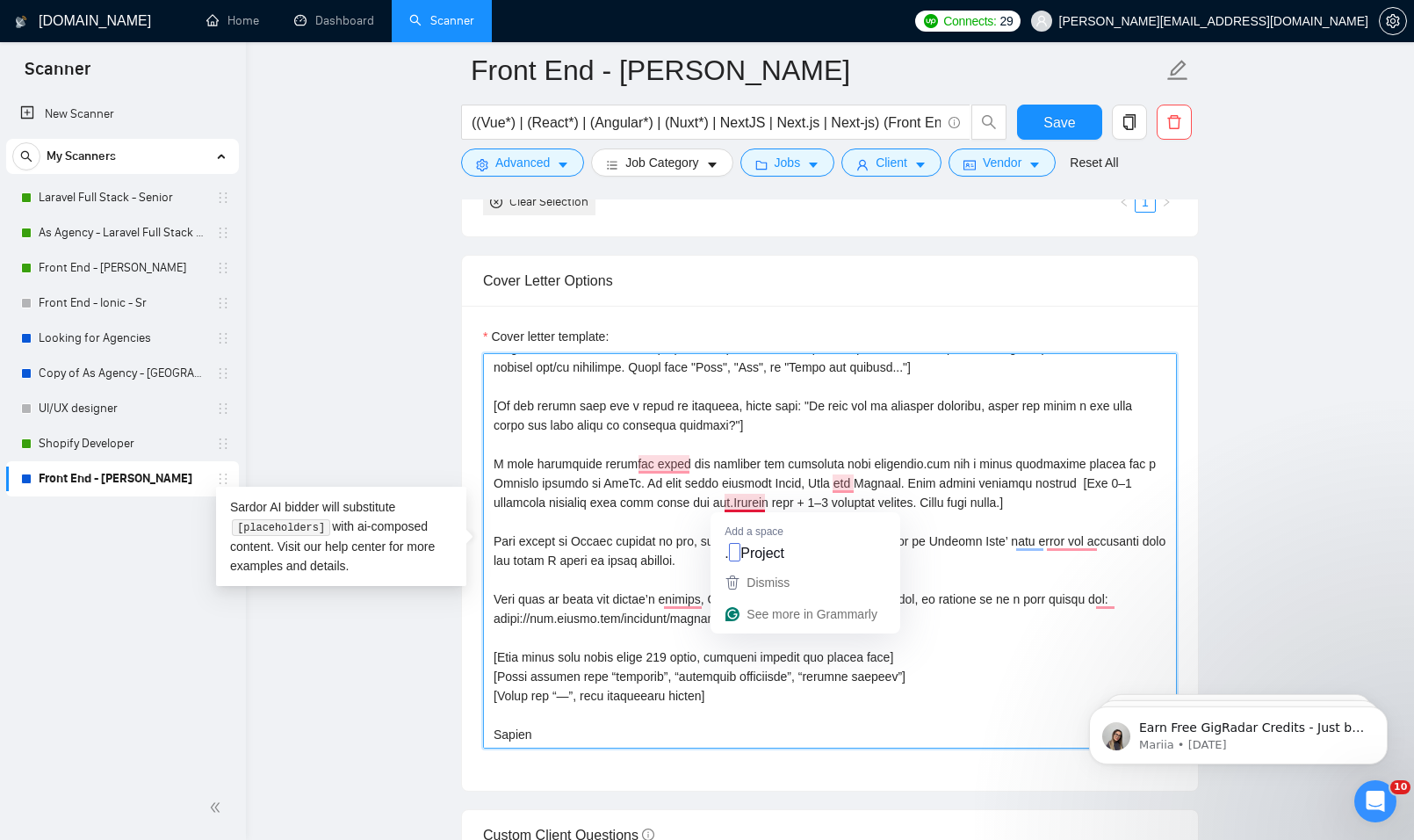
click at [623, 512] on textarea "Cover letter template:" at bounding box center [830, 551] width 694 height 395
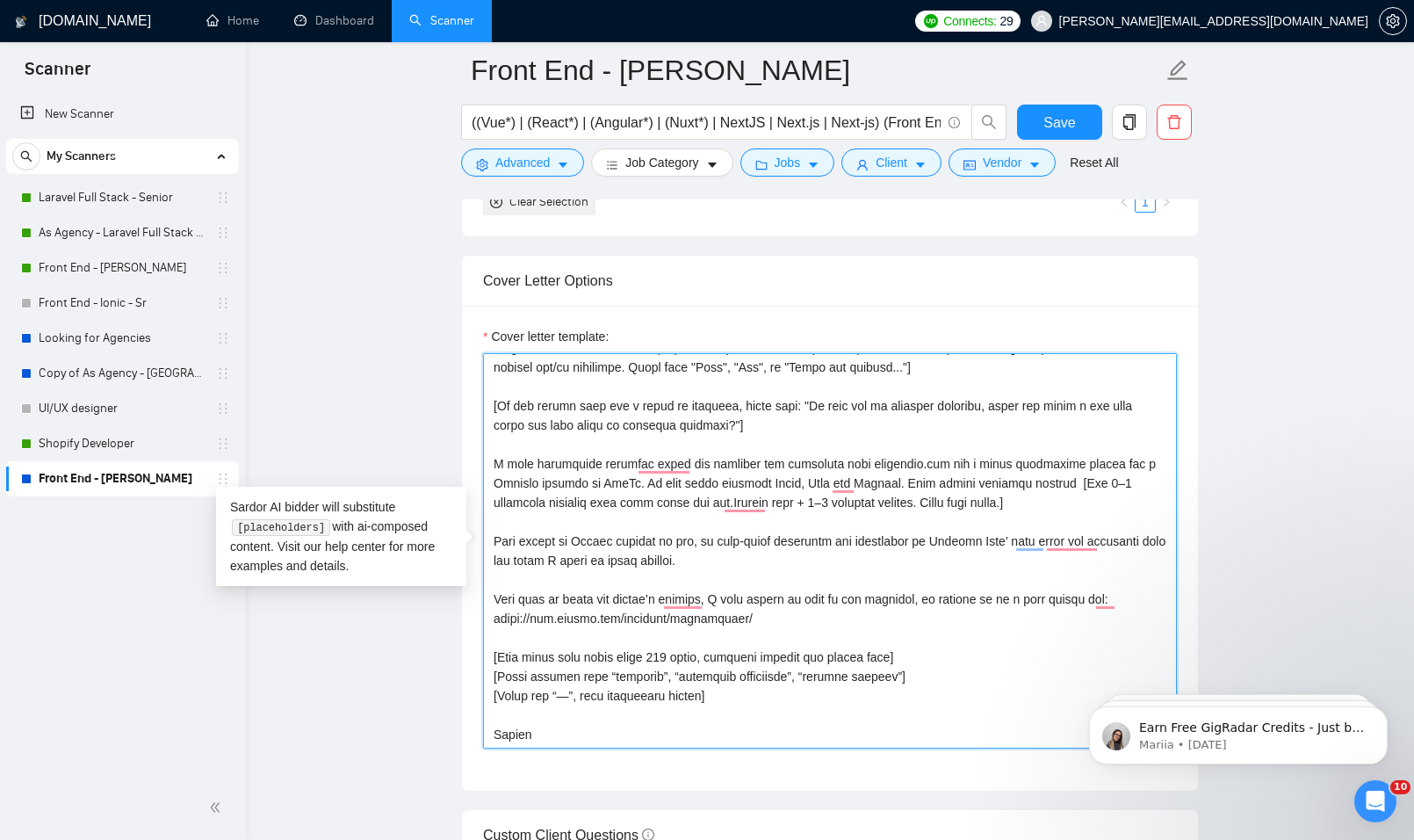
drag, startPoint x: 838, startPoint y: 539, endPoint x: 919, endPoint y: 542, distance: 81.1
click at [919, 542] on textarea "Cover letter template:" at bounding box center [830, 551] width 694 height 395
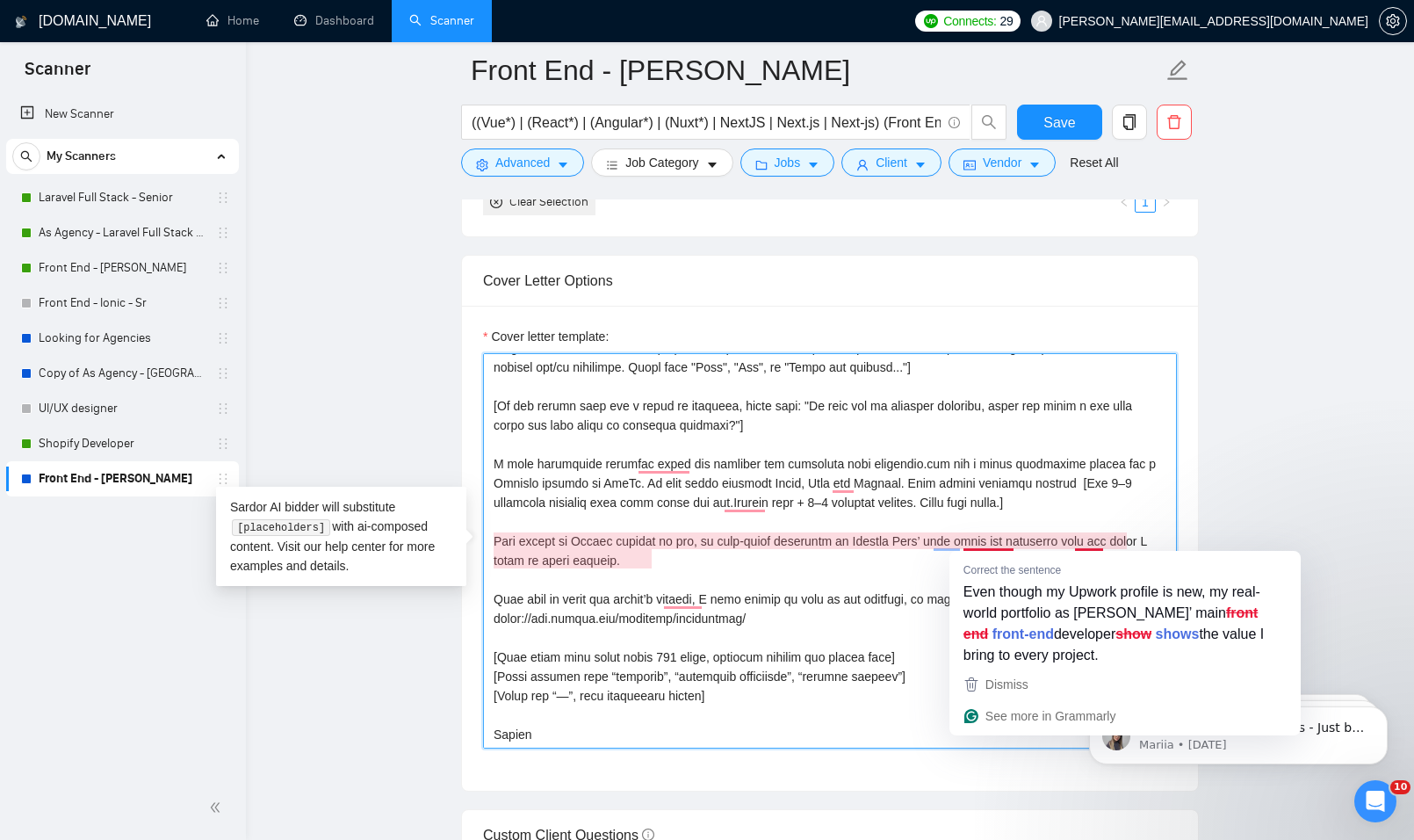
drag, startPoint x: 936, startPoint y: 539, endPoint x: 964, endPoint y: 538, distance: 28.0
click at [964, 538] on textarea "Cover letter template:" at bounding box center [830, 551] width 694 height 395
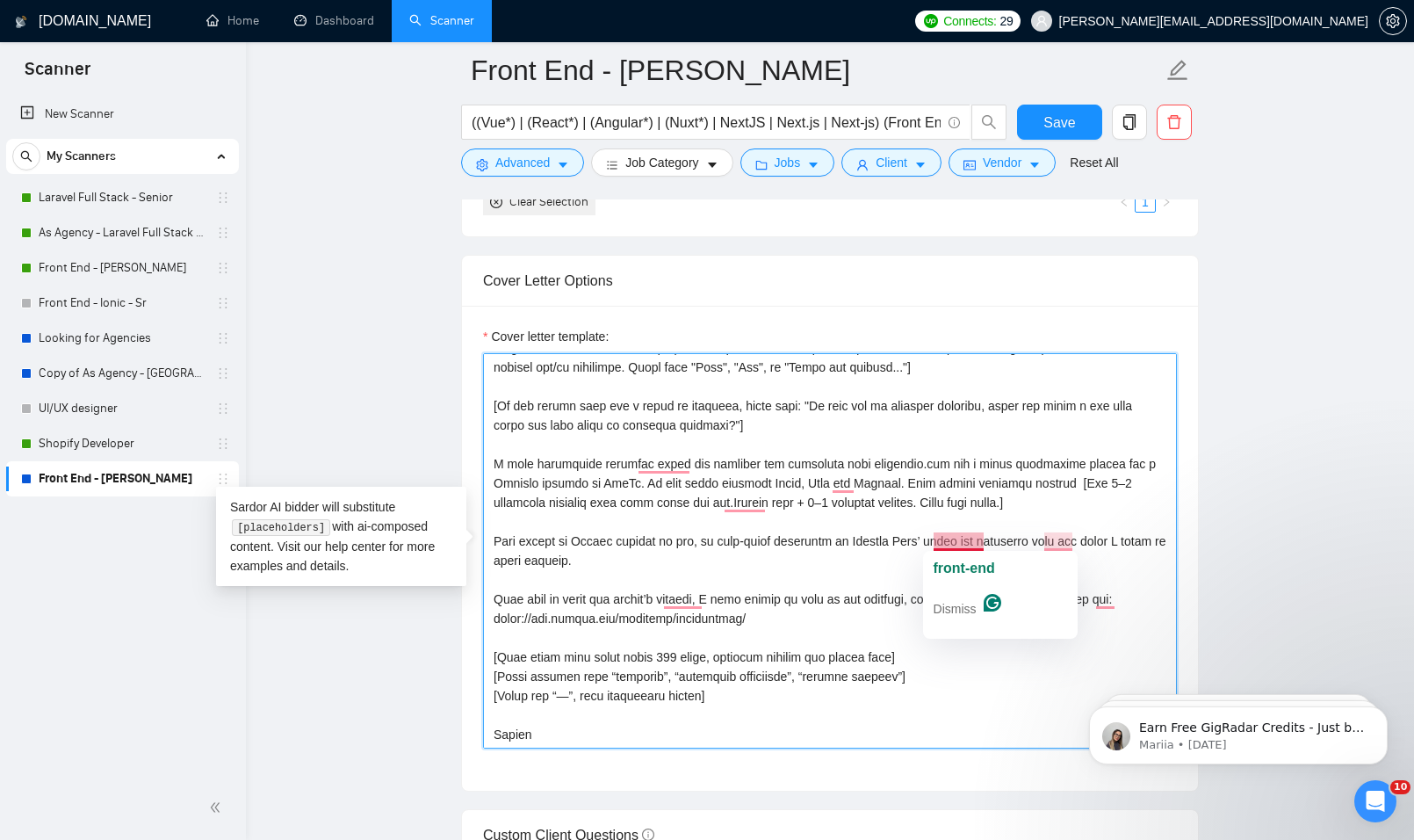
click at [949, 538] on textarea "Cover letter template:" at bounding box center [830, 551] width 694 height 395
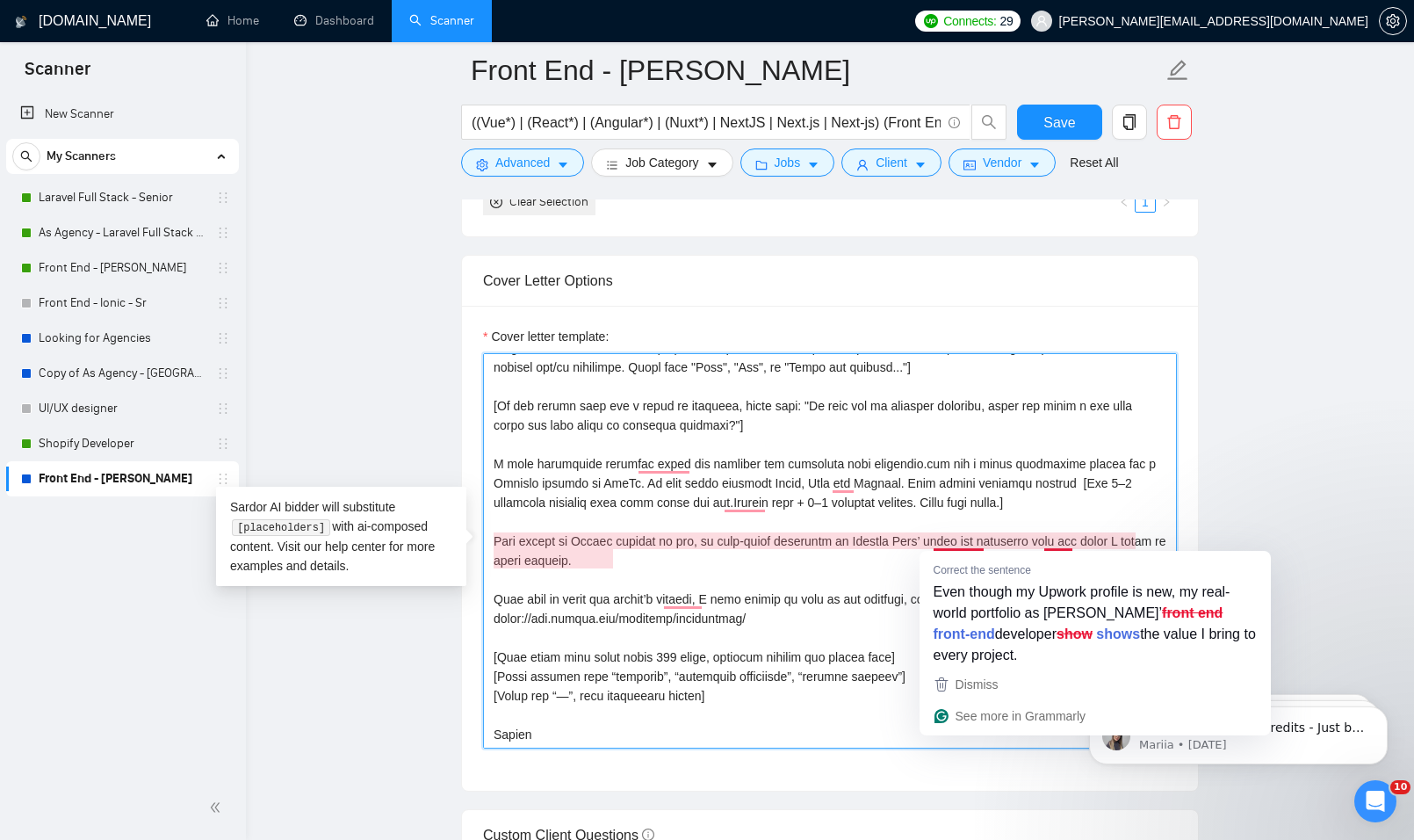
drag, startPoint x: 982, startPoint y: 537, endPoint x: 933, endPoint y: 539, distance: 49.0
click at [933, 539] on textarea "Cover letter template:" at bounding box center [830, 551] width 694 height 395
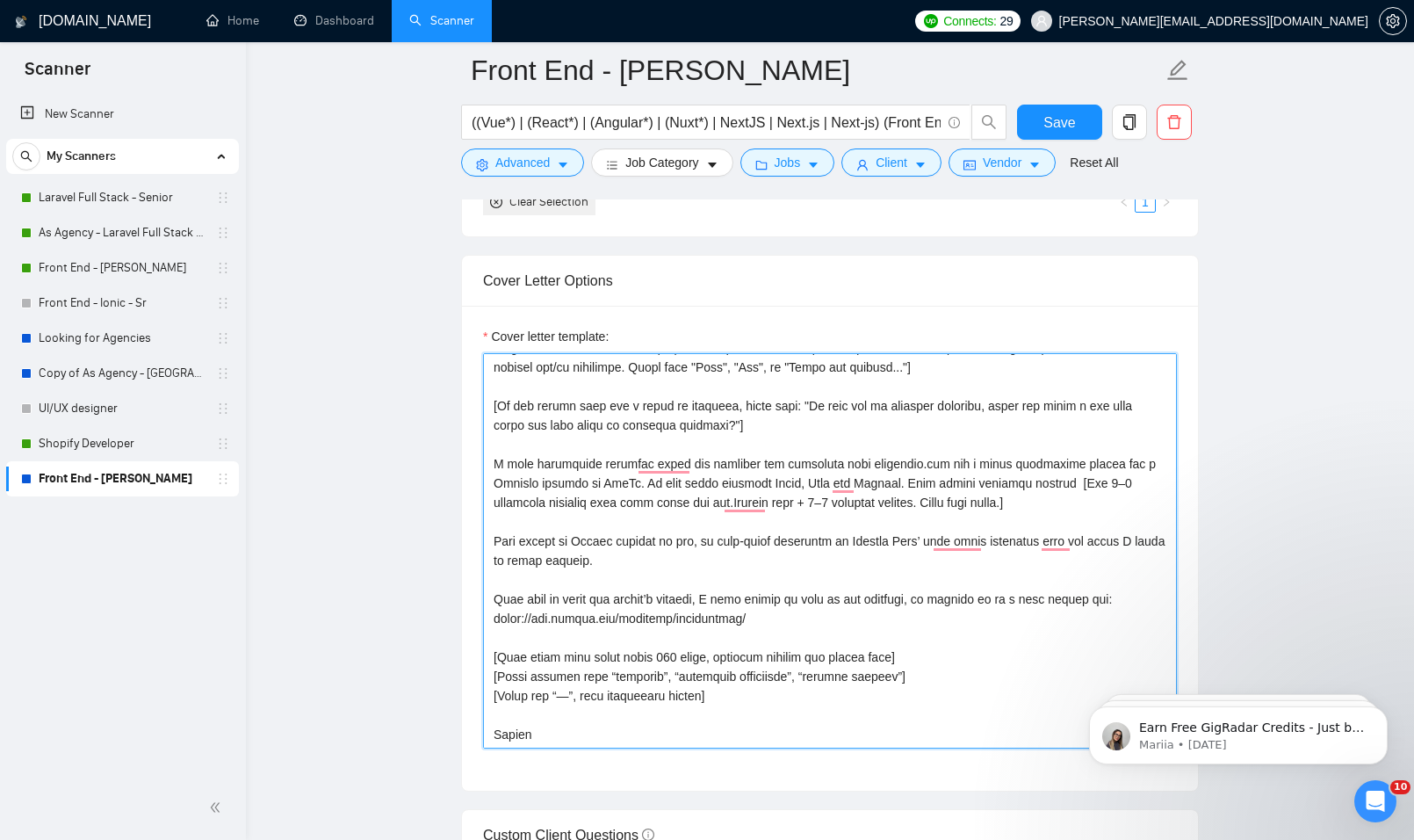
drag, startPoint x: 783, startPoint y: 597, endPoint x: 915, endPoint y: 602, distance: 132.1
click at [915, 602] on textarea "Cover letter template:" at bounding box center [830, 551] width 694 height 395
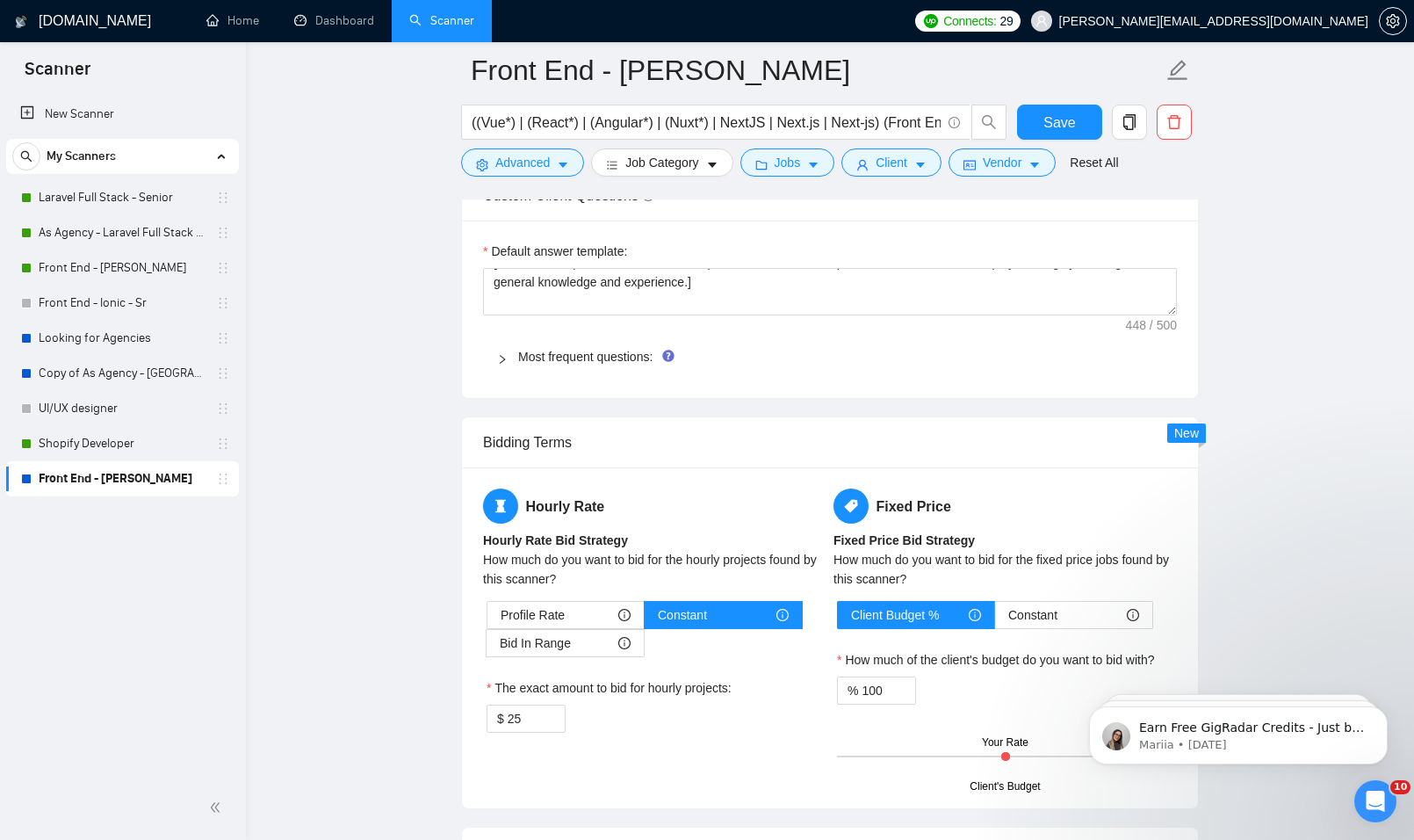
scroll to position [2811, 0]
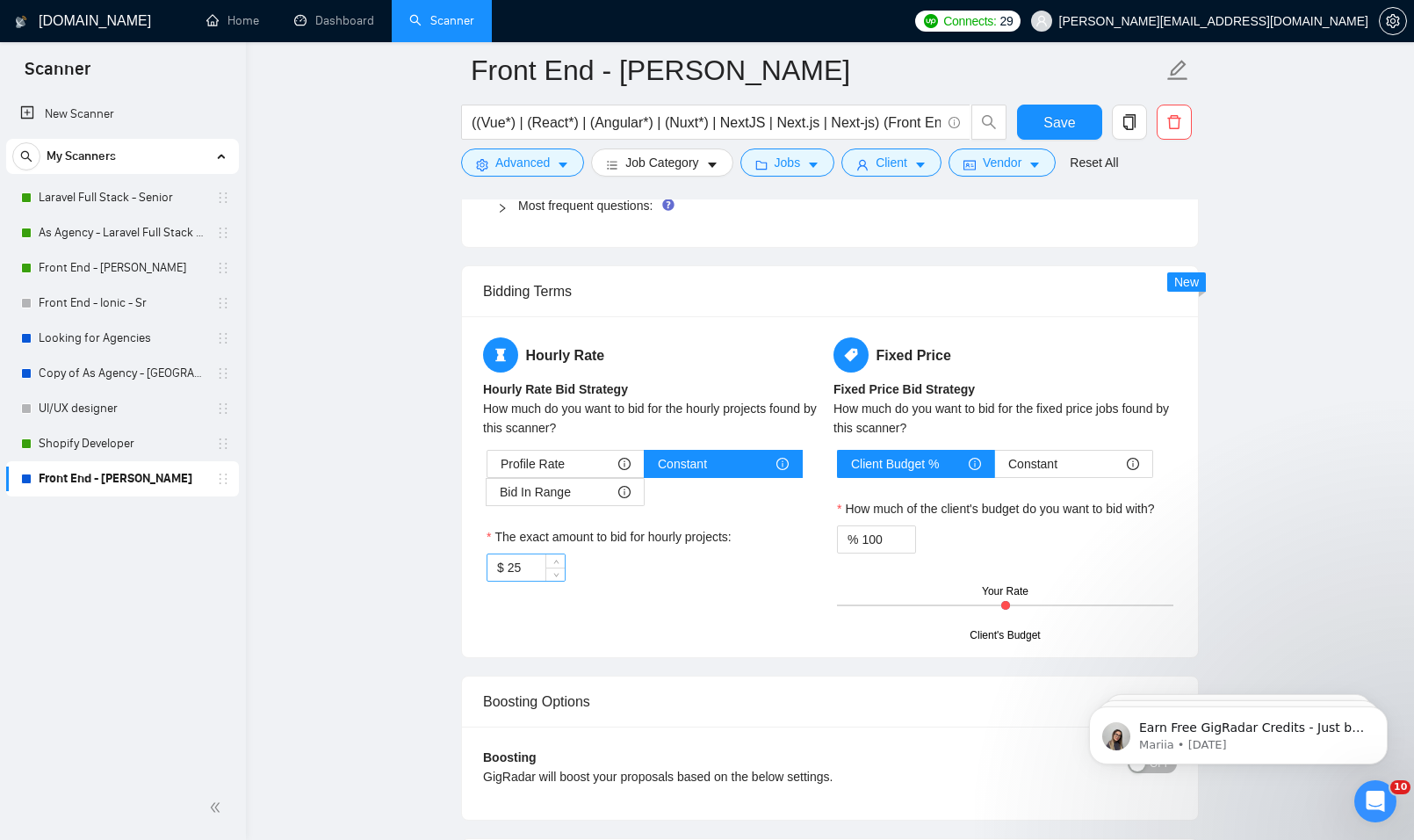
type textarea "[Scan the job post for any custom instructions like: “Start your proposal with …"
drag, startPoint x: 541, startPoint y: 570, endPoint x: 479, endPoint y: 567, distance: 62.1
click at [479, 567] on div "Hourly Rate Hourly Rate Bid Strategy How much do you want to bid for the hourly…" at bounding box center [829, 486] width 736 height 341
type input "20"
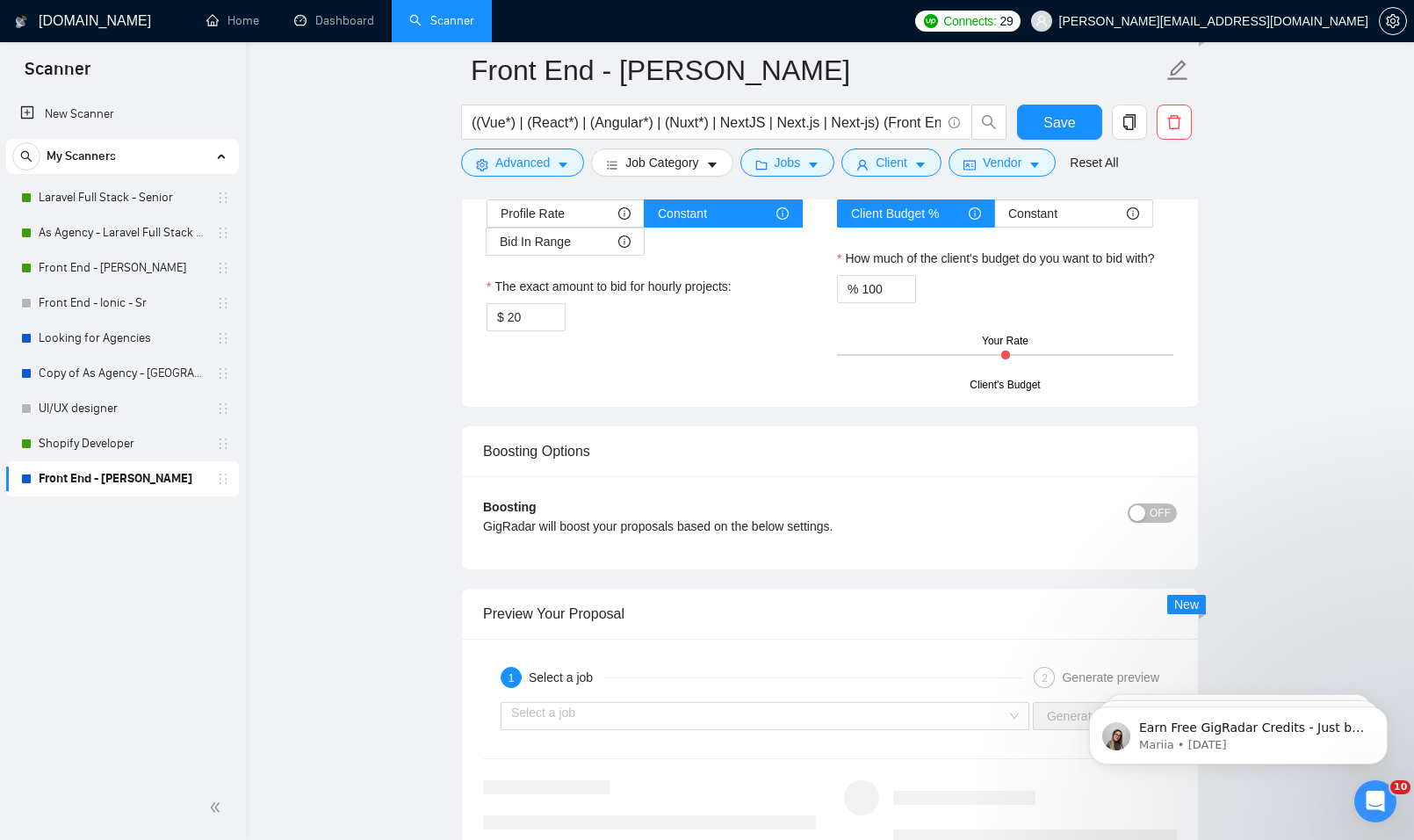
scroll to position [3250, 0]
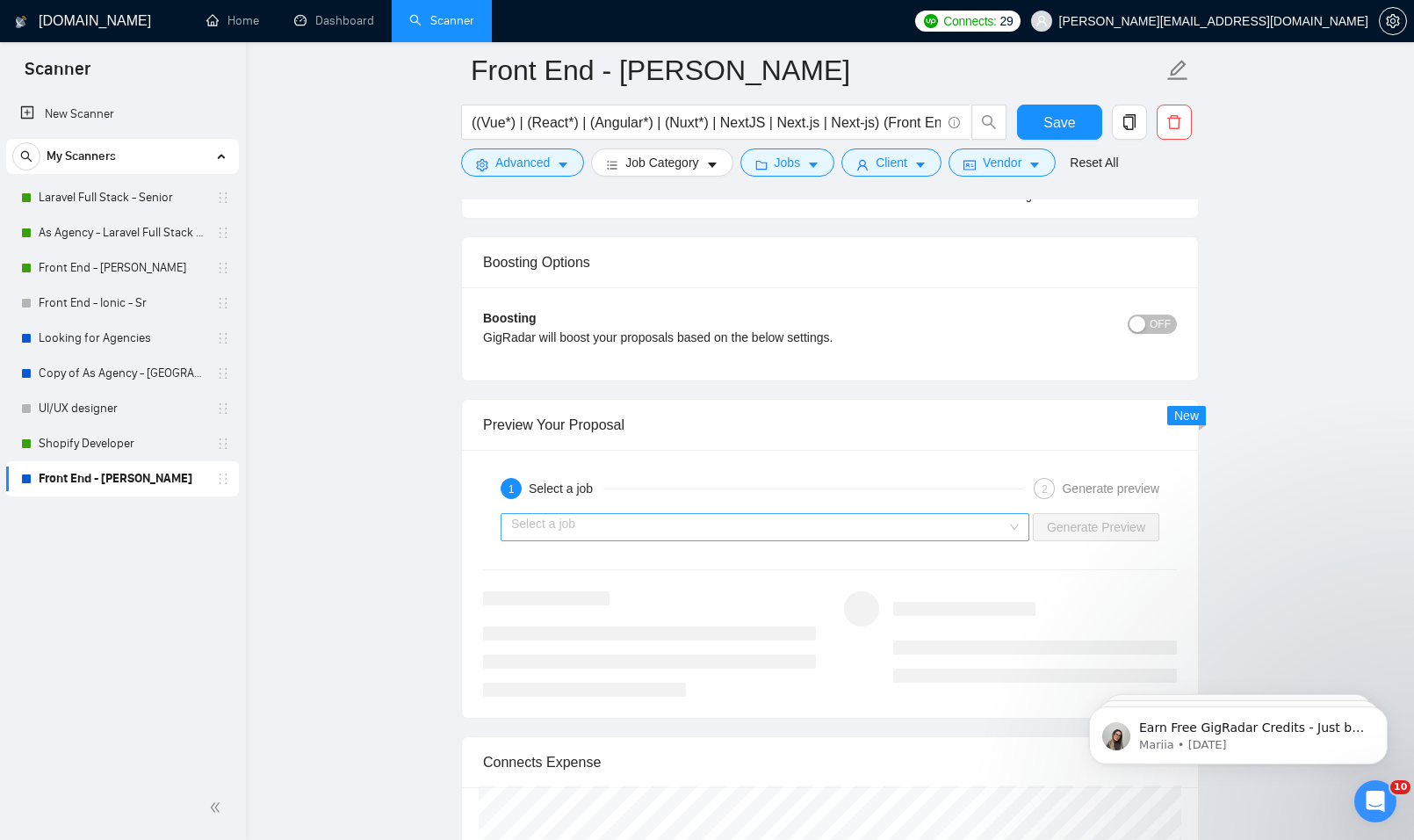
click at [930, 527] on input "search" at bounding box center [759, 527] width 495 height 27
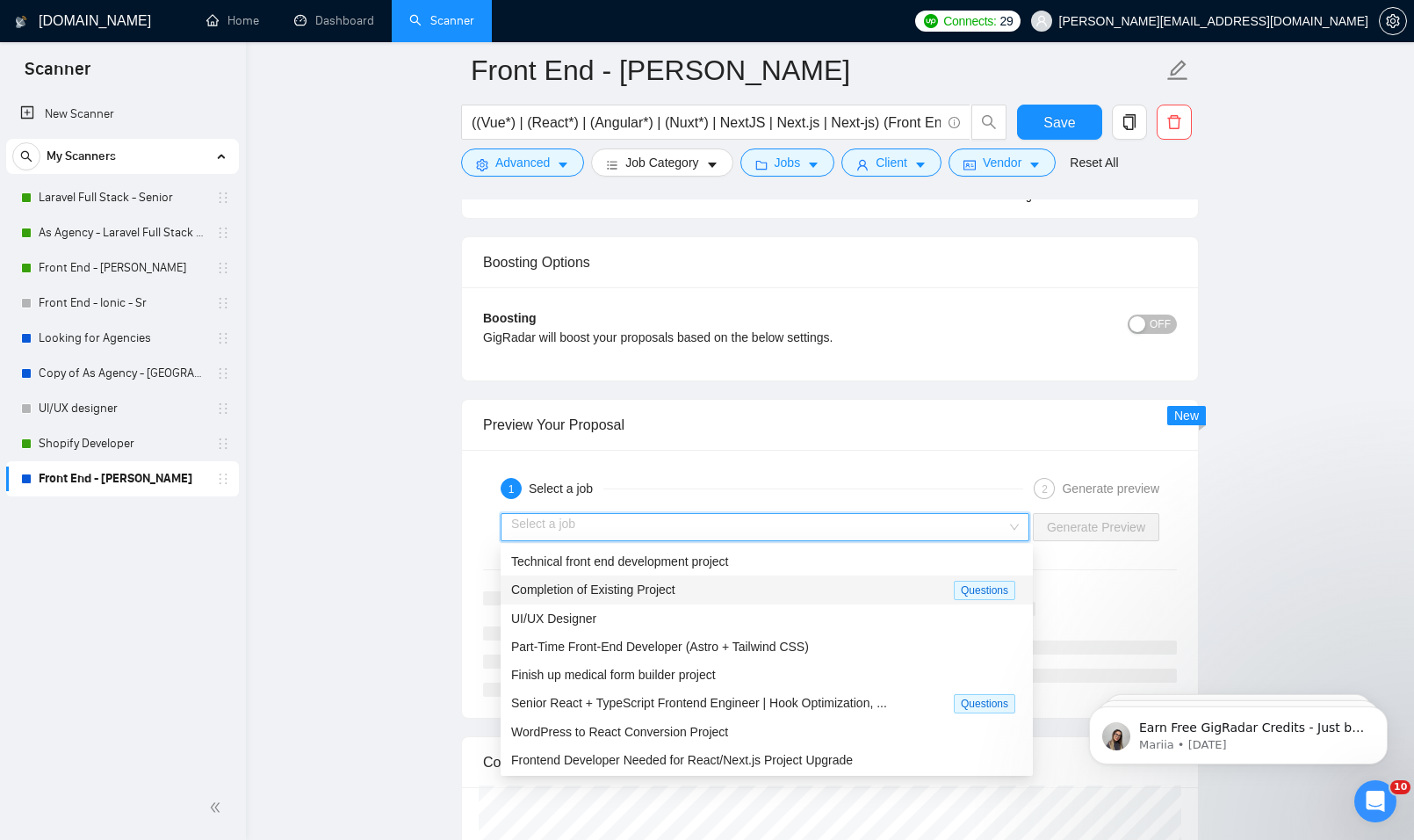
drag, startPoint x: 610, startPoint y: 568, endPoint x: 619, endPoint y: 589, distance: 22.8
click at [619, 589] on div "Technical front end development project Completion of Existing Project Question…" at bounding box center [767, 689] width 532 height 285
click at [619, 591] on span "Completion of Existing Project" at bounding box center [593, 590] width 164 height 14
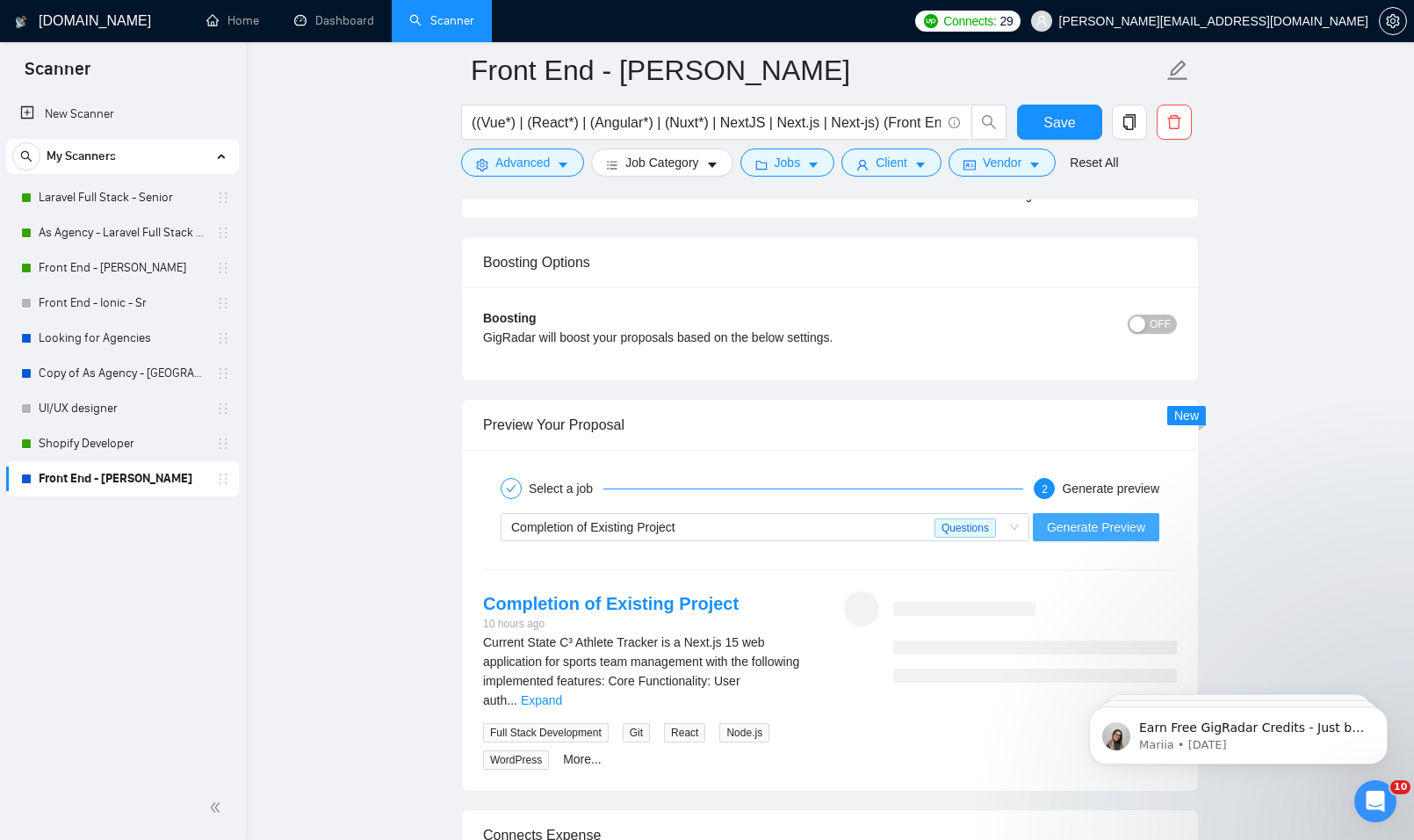
click at [1056, 529] on span "Generate Preview" at bounding box center [1096, 526] width 98 height 19
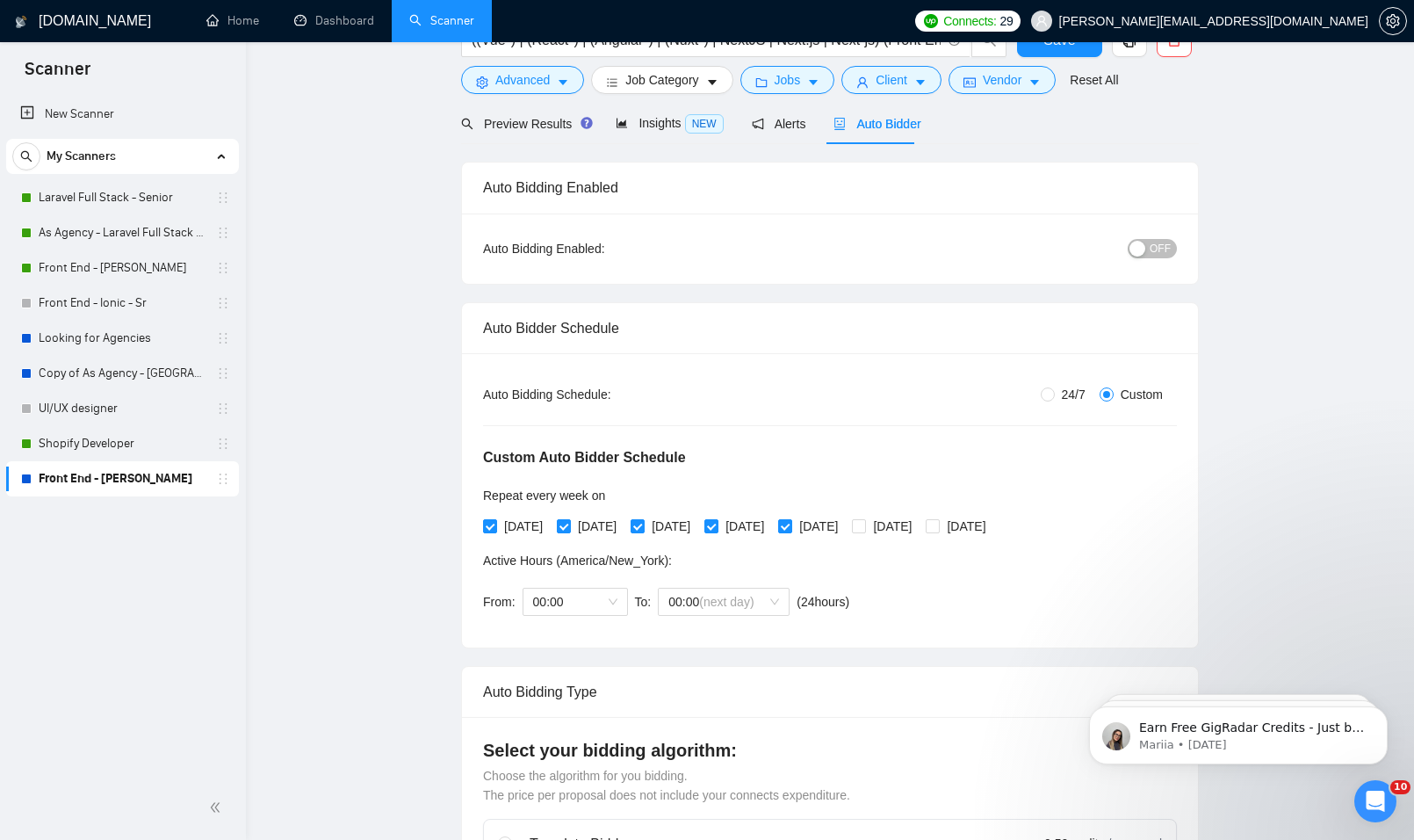
scroll to position [0, 0]
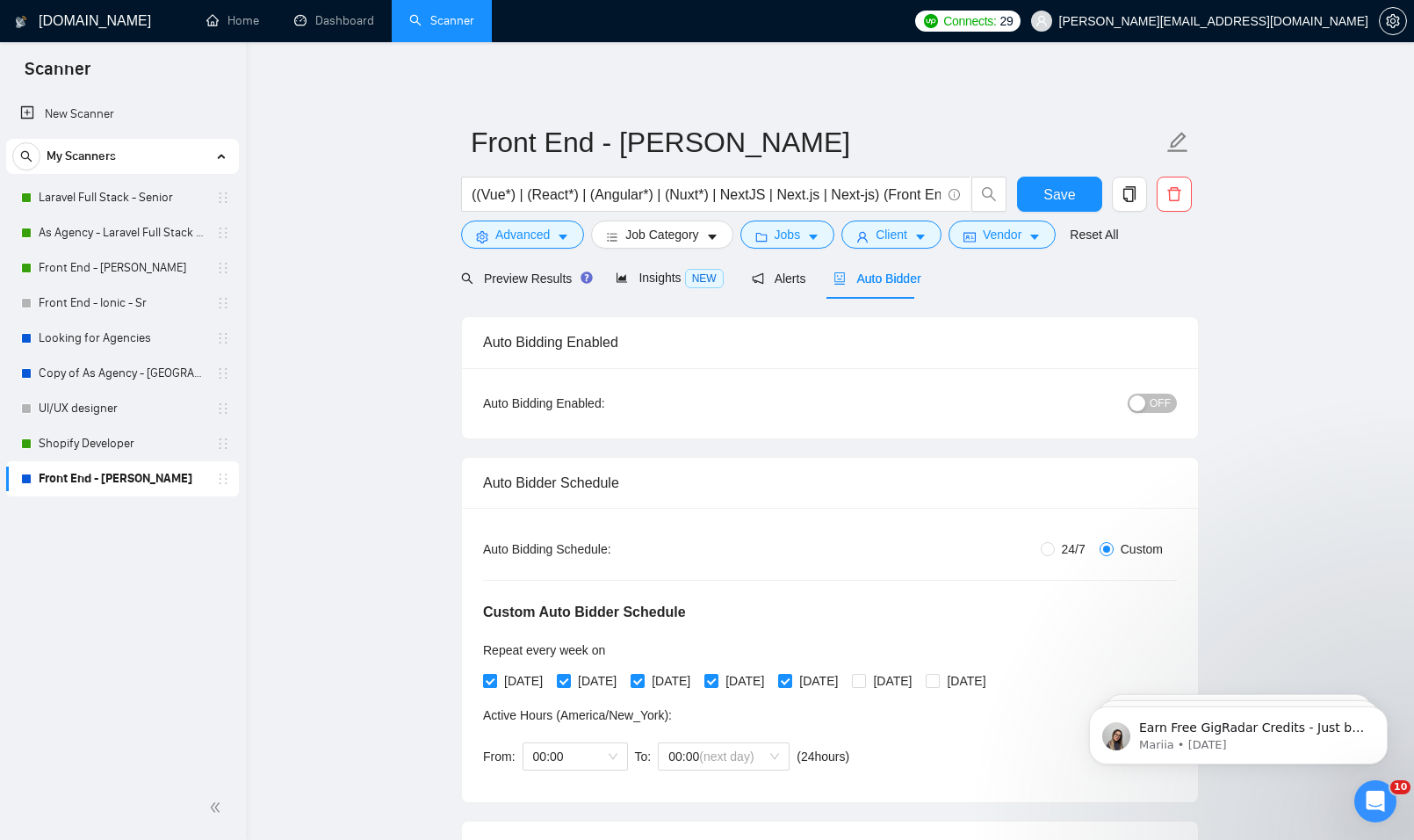
click at [514, 680] on span "[DATE]" at bounding box center [523, 680] width 53 height 19
click at [495, 680] on input "[DATE]" at bounding box center [490, 680] width 12 height 12
checkbox input "false"
click at [661, 675] on span "[DATE]" at bounding box center [670, 680] width 53 height 19
click at [643, 675] on input "[DATE]" at bounding box center [636, 680] width 12 height 12
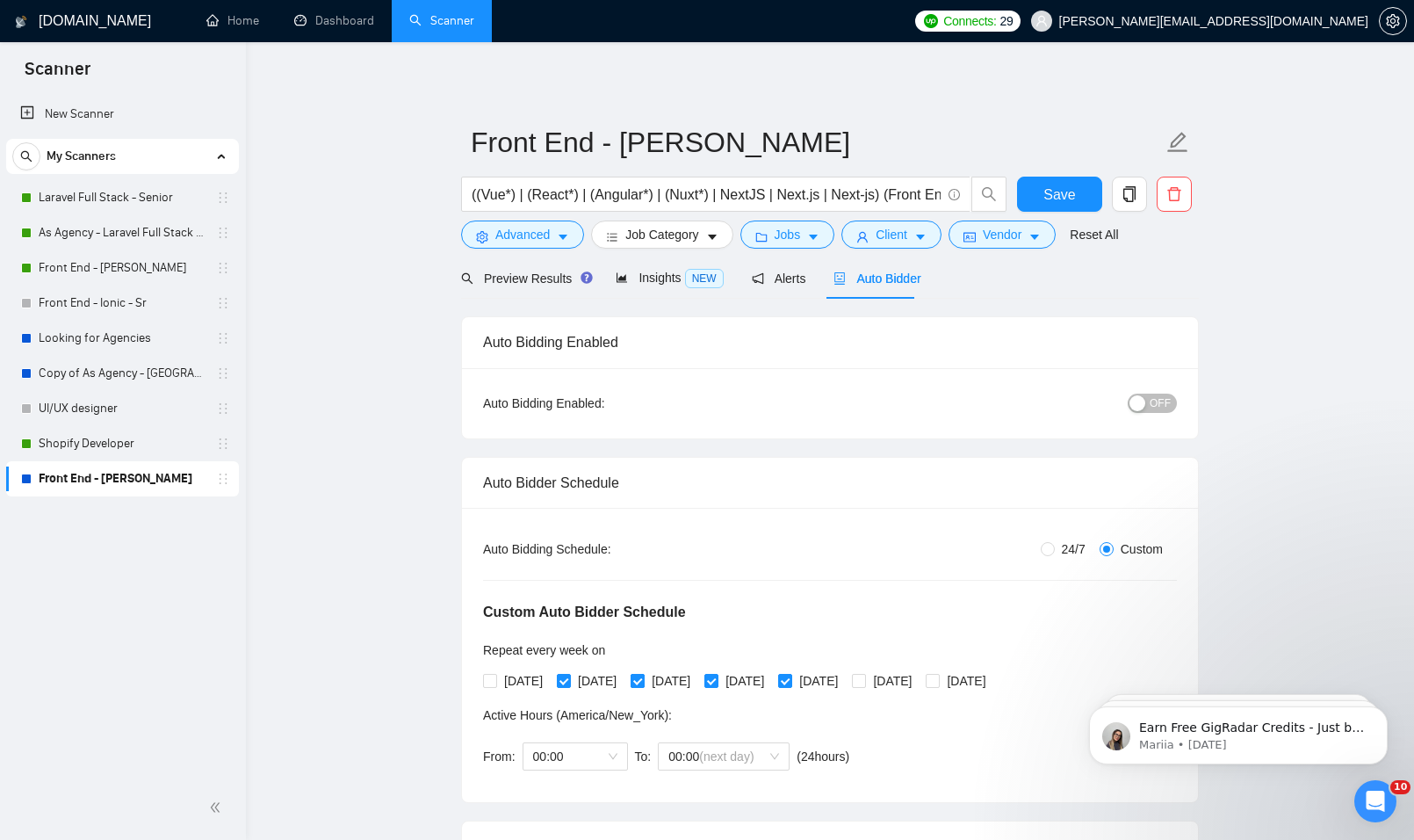
checkbox input "false"
click at [772, 677] on span "[DATE]" at bounding box center [745, 680] width 53 height 19
click at [717, 677] on input "[DATE]" at bounding box center [711, 680] width 12 height 12
checkbox input "false"
click at [697, 685] on span "[DATE]" at bounding box center [670, 680] width 53 height 19
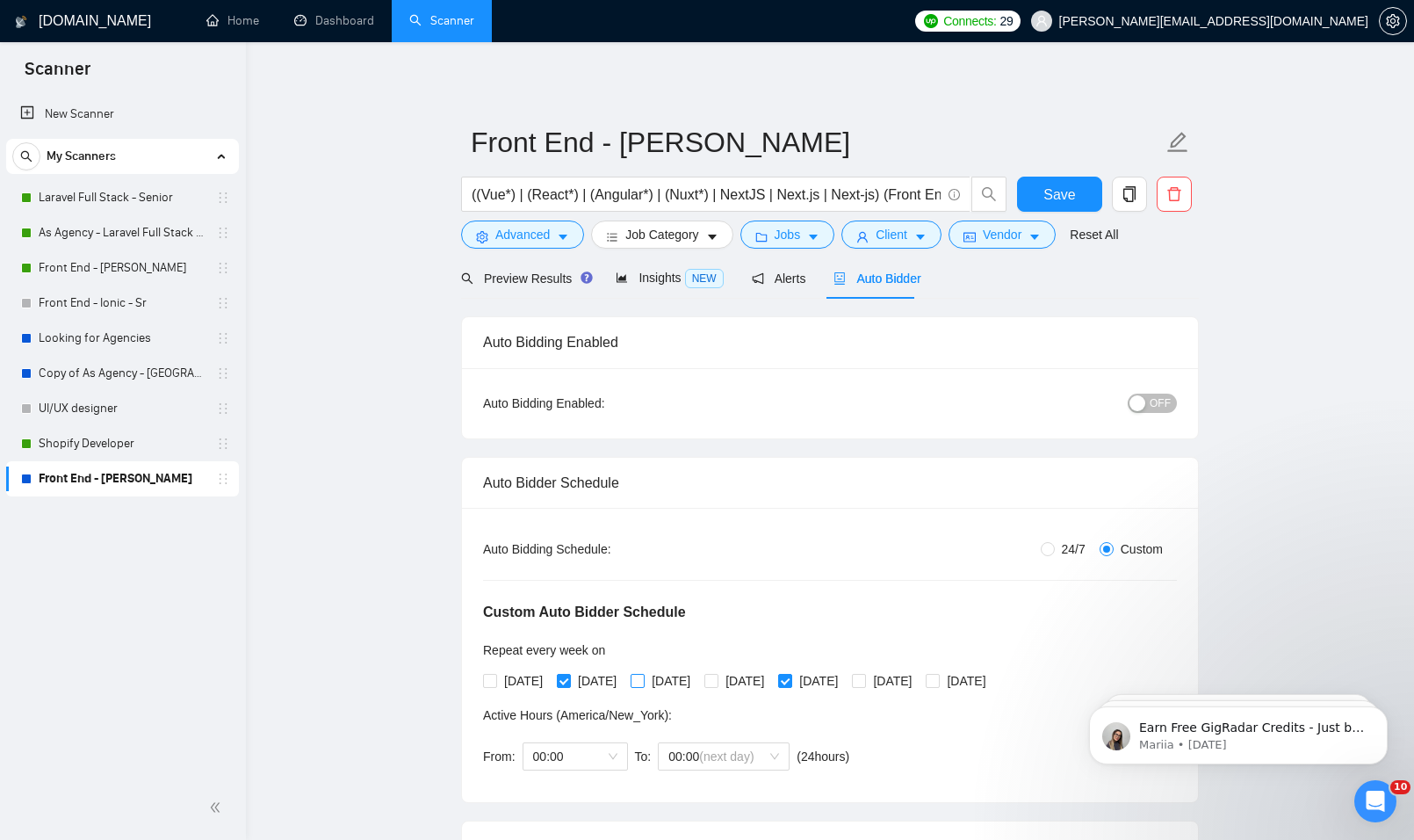
click at [643, 685] on input "[DATE]" at bounding box center [636, 680] width 12 height 12
click at [680, 680] on span "[DATE]" at bounding box center [670, 680] width 53 height 19
click at [643, 680] on input "[DATE]" at bounding box center [636, 680] width 12 height 12
checkbox input "false"
click at [772, 679] on span "[DATE]" at bounding box center [745, 680] width 53 height 19
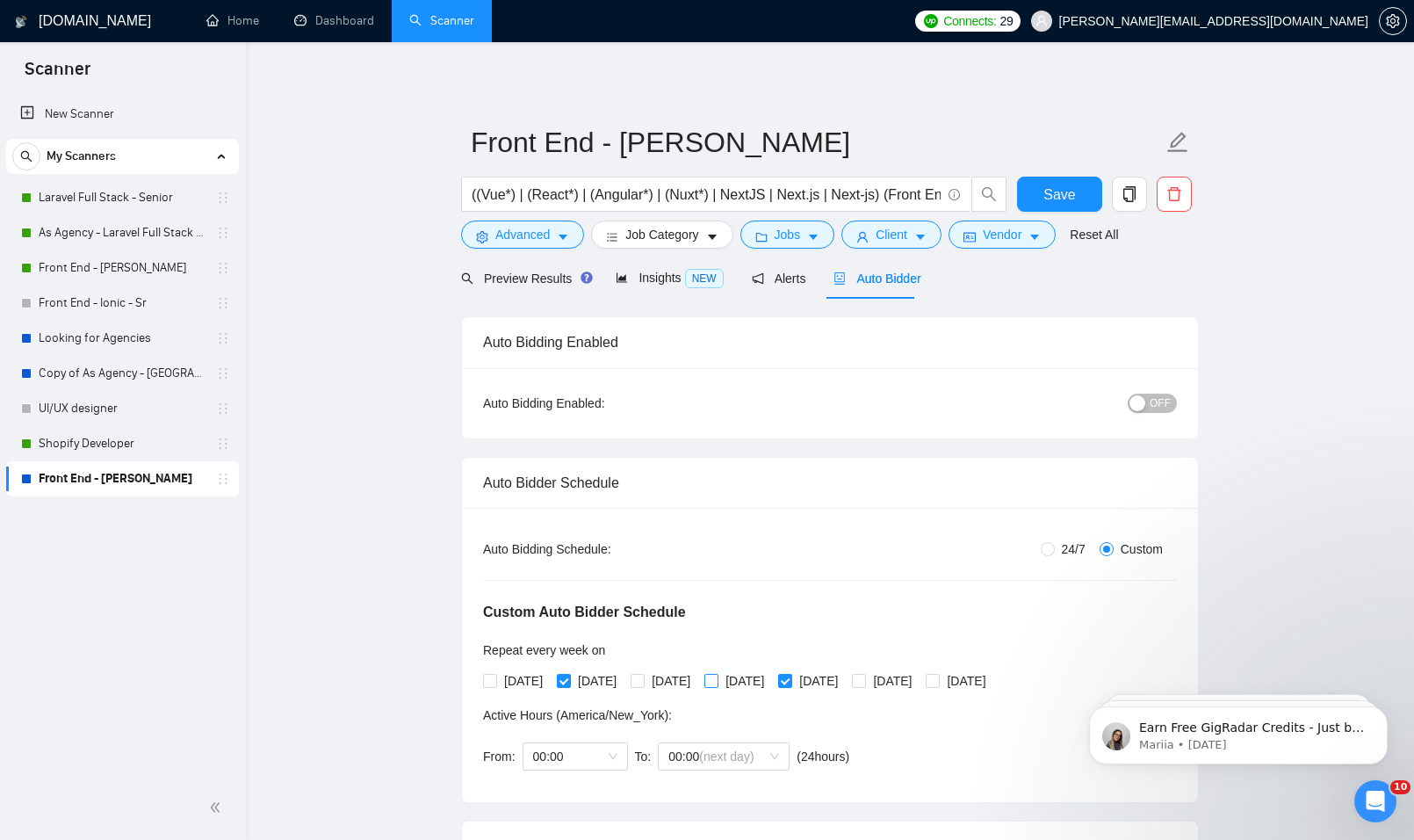
click at [717, 679] on input "[DATE]" at bounding box center [711, 680] width 12 height 12
checkbox input "true"
click at [845, 679] on span "[DATE]" at bounding box center [818, 680] width 53 height 19
click at [790, 679] on input "[DATE]" at bounding box center [784, 680] width 12 height 12
checkbox input "false"
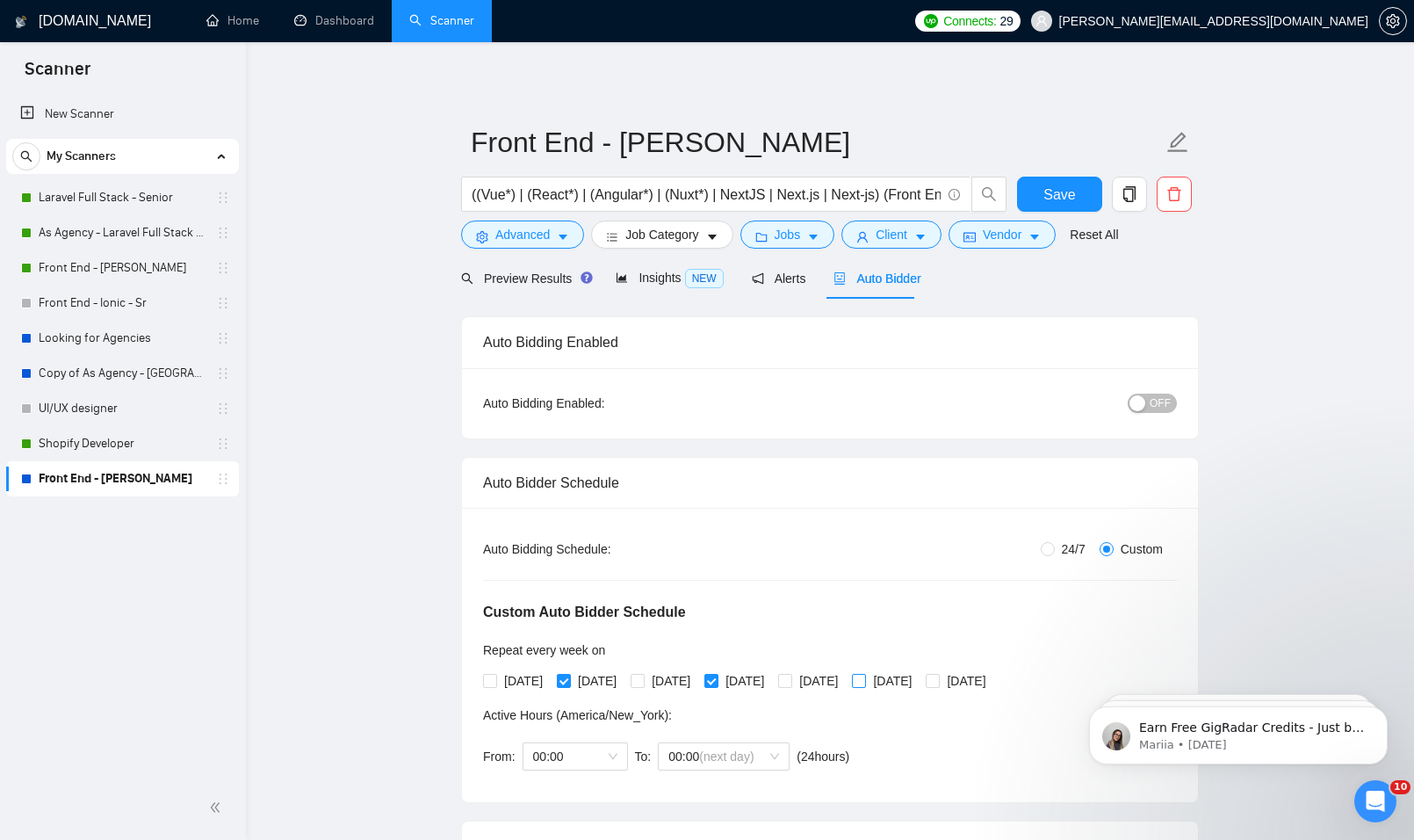
click at [919, 682] on span "[DATE]" at bounding box center [892, 680] width 53 height 19
click at [865, 682] on input "[DATE]" at bounding box center [858, 680] width 12 height 12
checkbox input "true"
click at [1144, 393] on button "OFF" at bounding box center [1153, 402] width 50 height 19
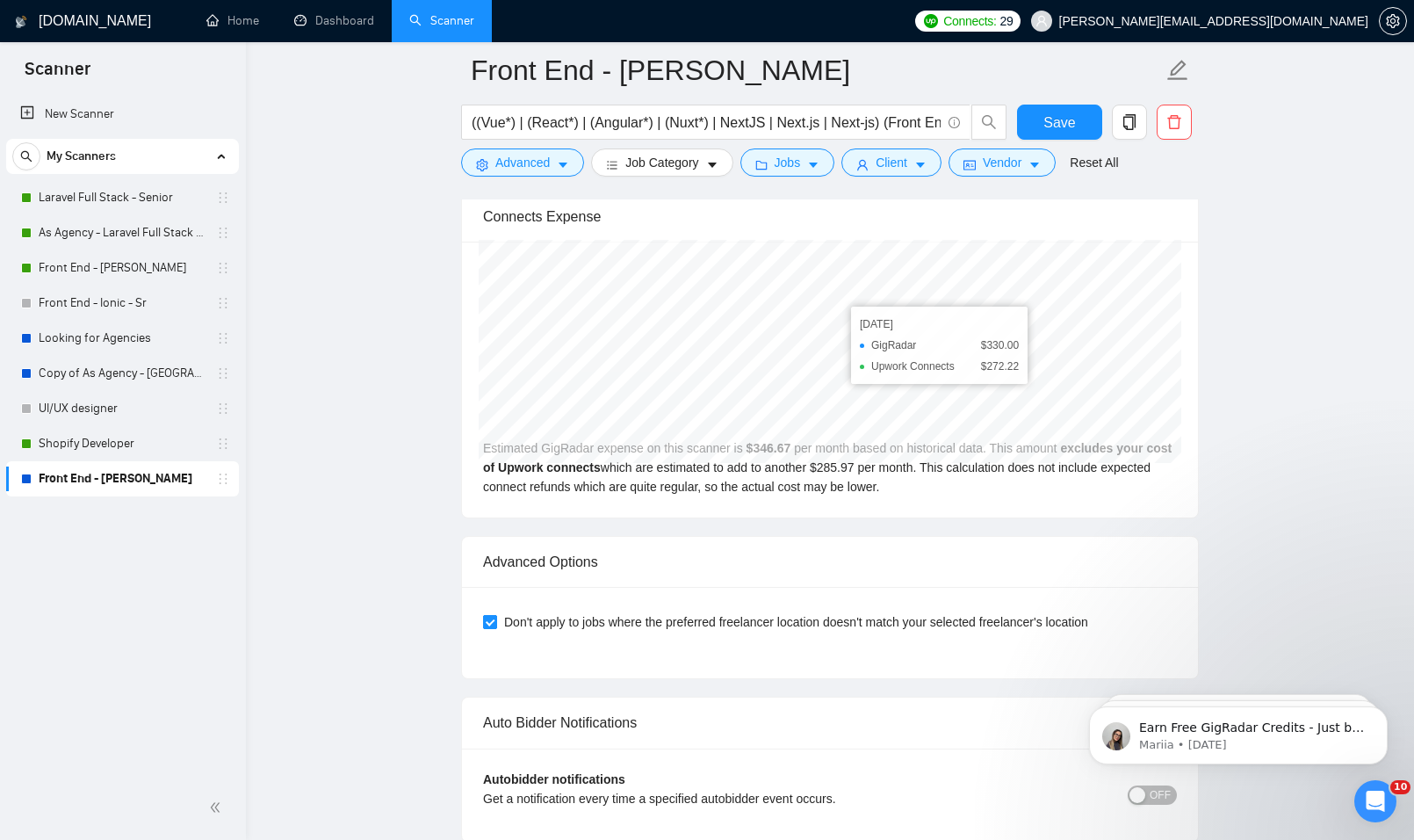
scroll to position [4129, 0]
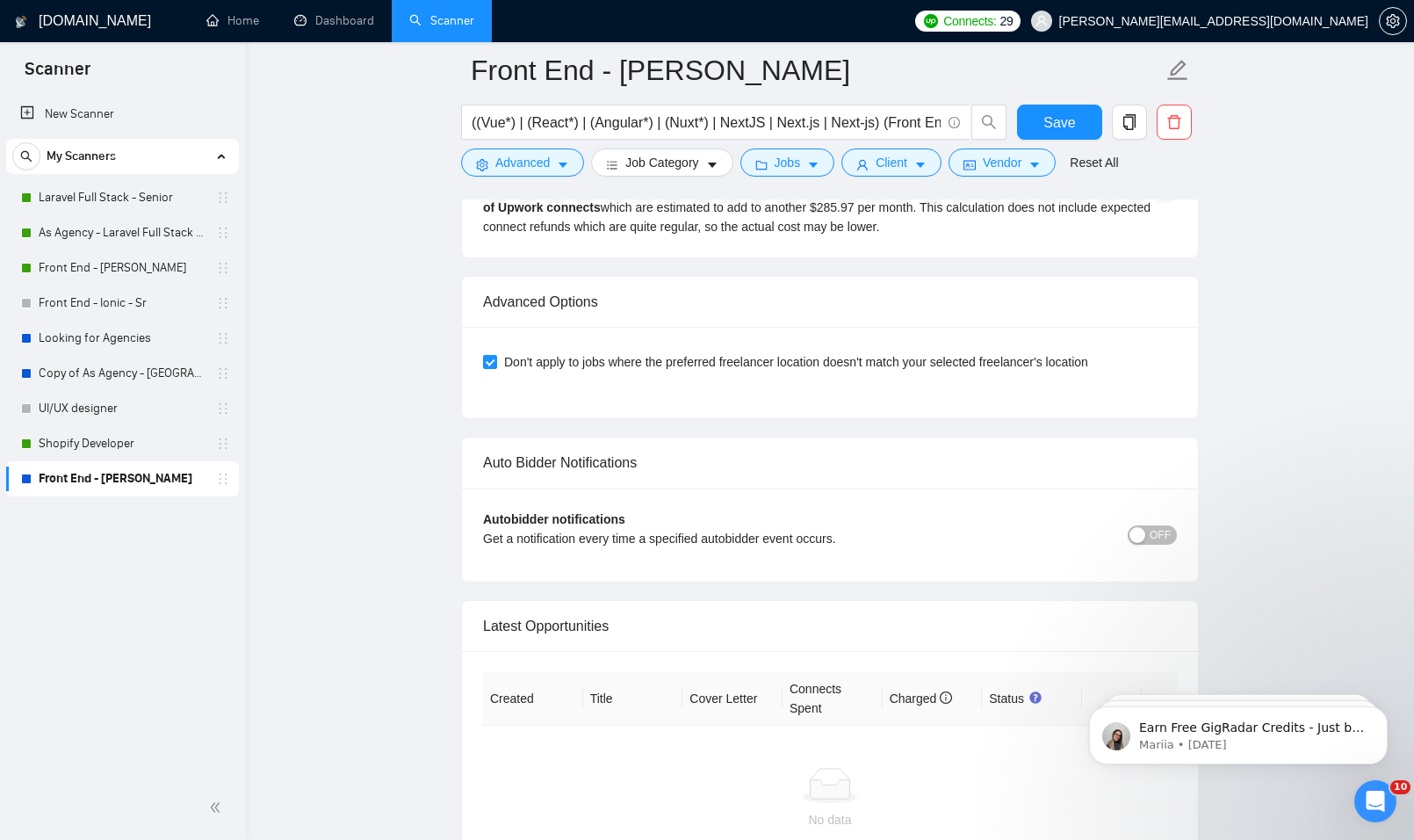
click at [1162, 525] on span "OFF" at bounding box center [1160, 534] width 21 height 19
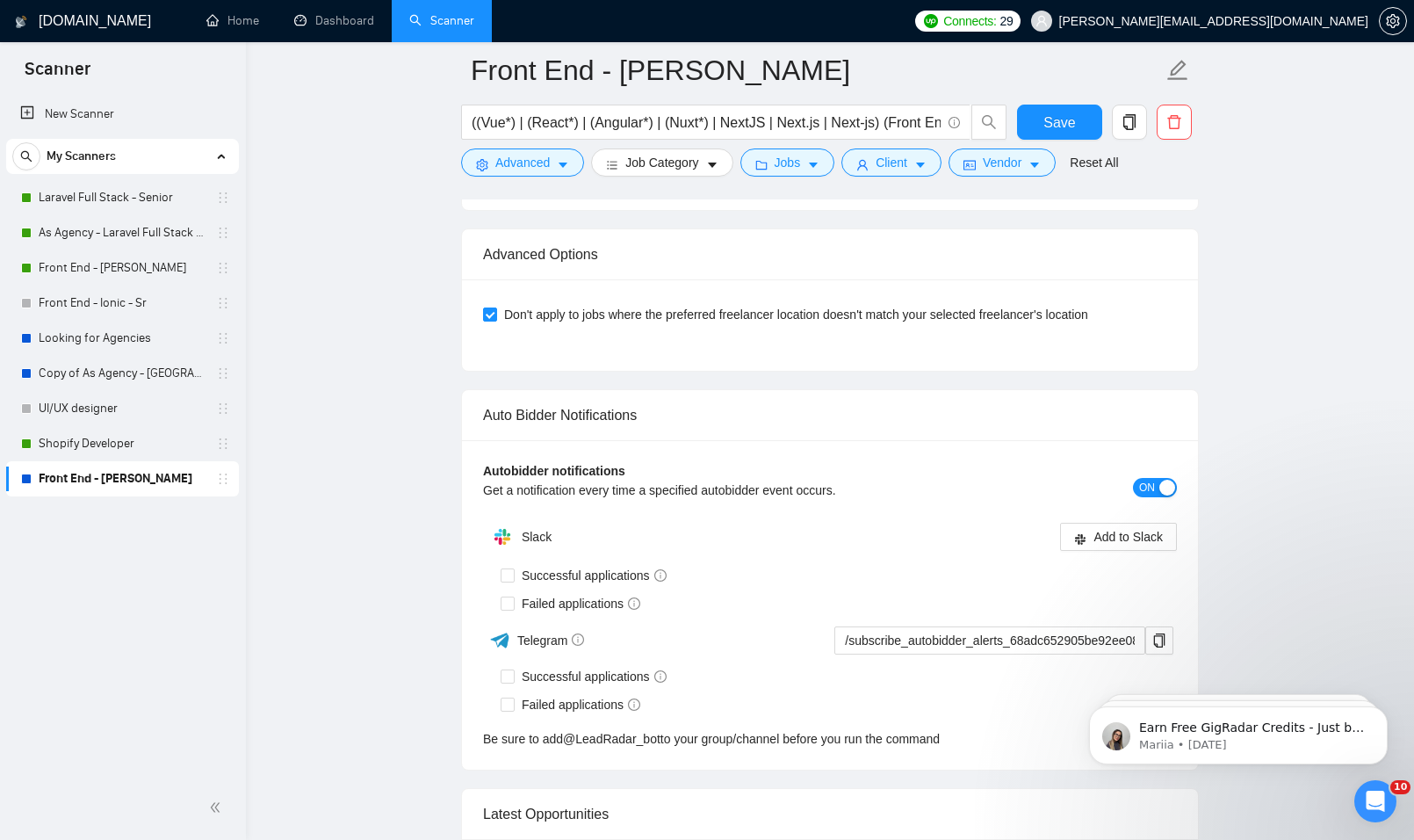
click at [1127, 505] on div "Autobidder notifications Get a notification every time a specified autobidder e…" at bounding box center [829, 605] width 736 height 330
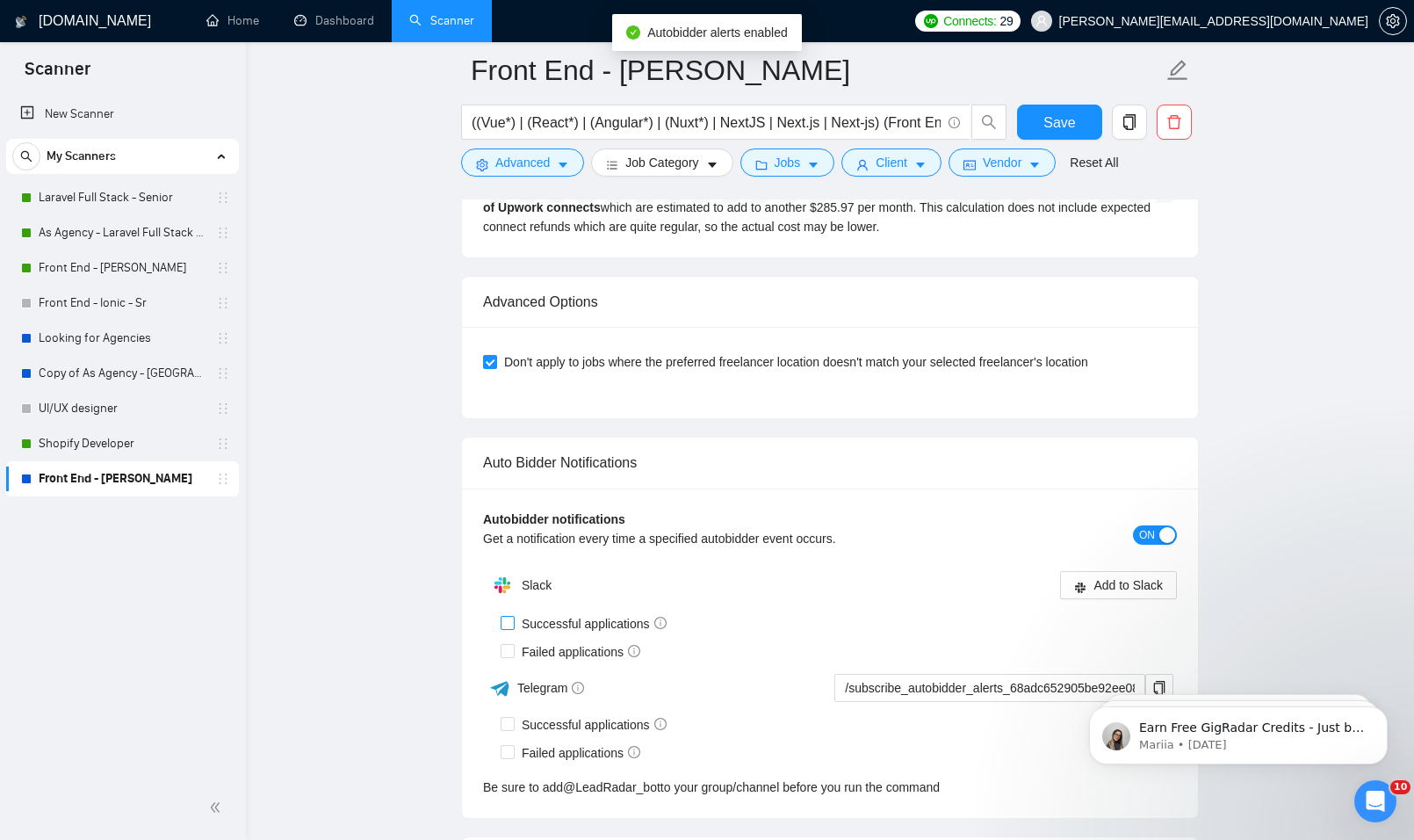
click at [607, 614] on span "Successful applications" at bounding box center [594, 623] width 159 height 19
click at [513, 616] on input "Successful applications" at bounding box center [506, 622] width 12 height 12
checkbox input "true"
click at [540, 642] on span "Failed applications" at bounding box center [581, 651] width 133 height 19
click at [513, 643] on input "Failed applications" at bounding box center [506, 649] width 12 height 12
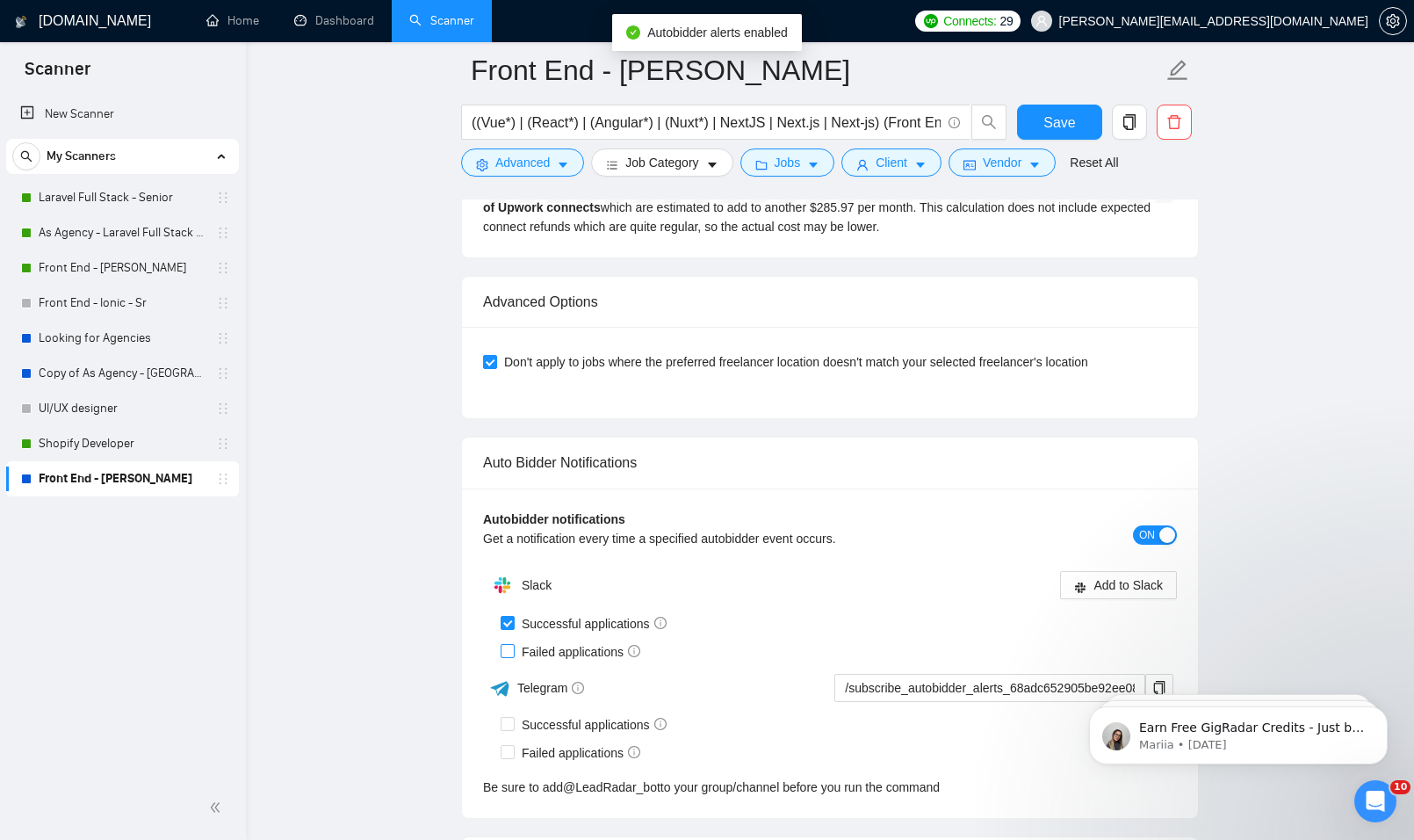
checkbox input "true"
click at [1116, 575] on span "Add to Slack" at bounding box center [1128, 584] width 70 height 19
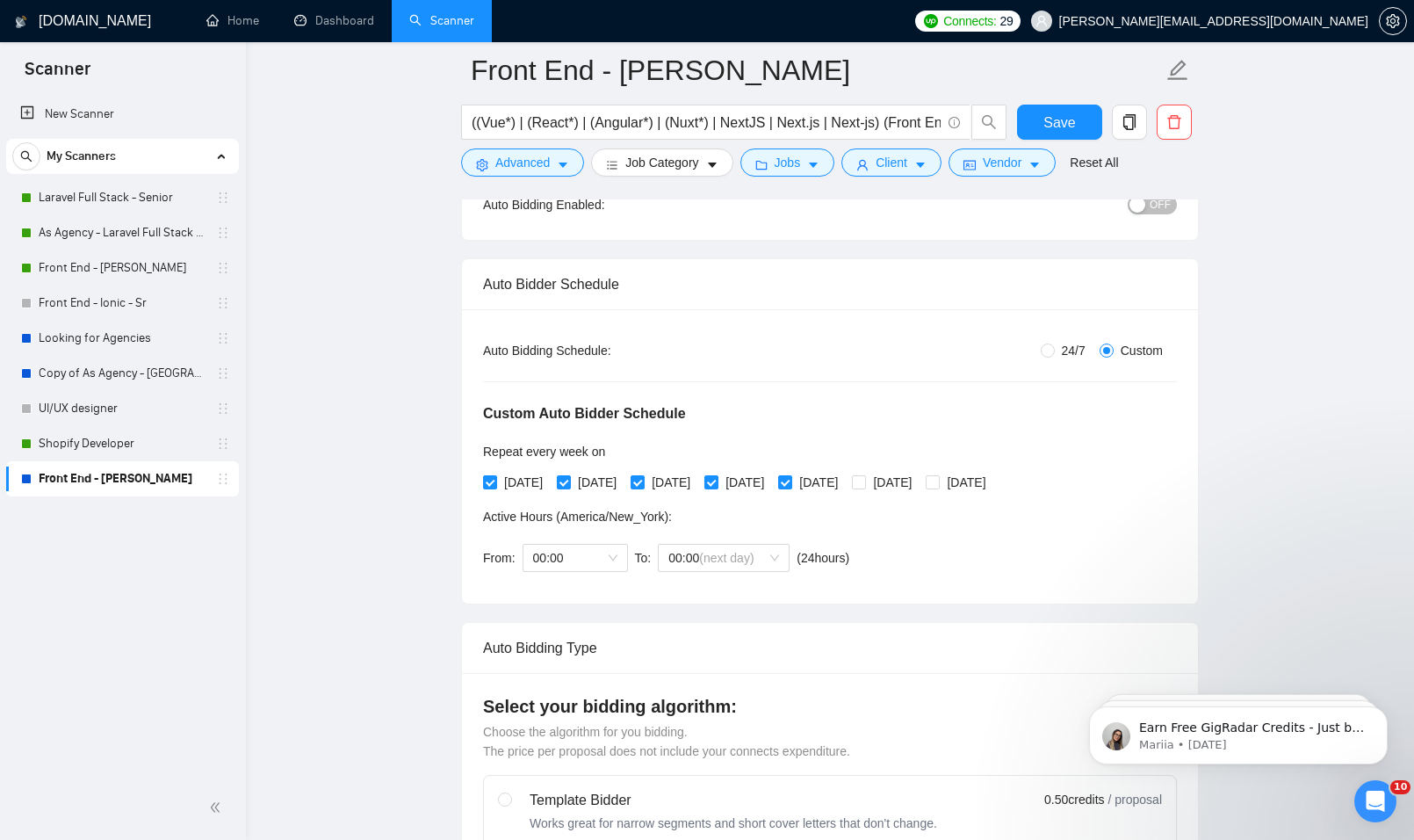
scroll to position [0, 0]
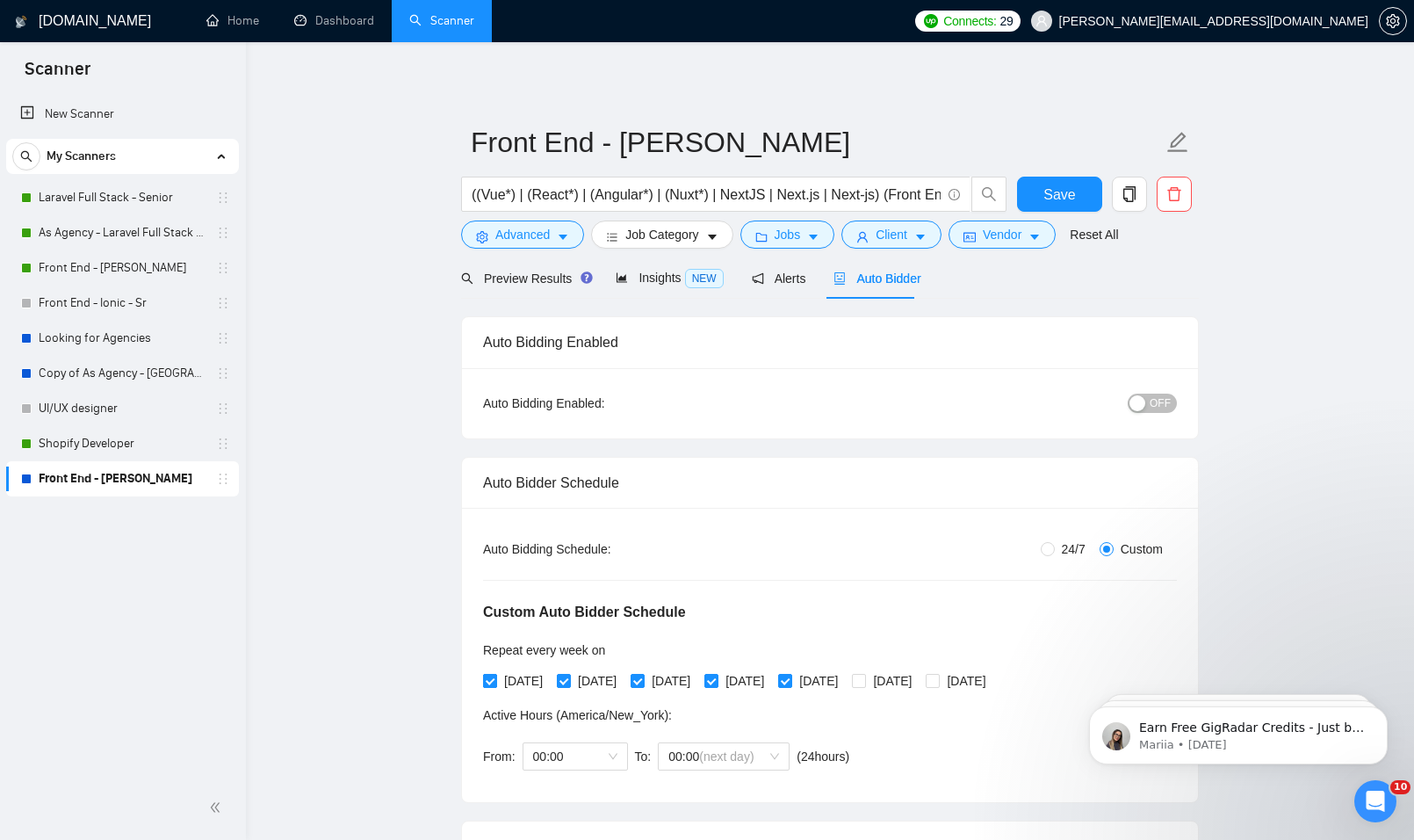
click at [522, 685] on span "[DATE]" at bounding box center [523, 680] width 53 height 19
click at [495, 685] on input "[DATE]" at bounding box center [490, 680] width 12 height 12
checkbox input "false"
click at [684, 685] on span "[DATE]" at bounding box center [670, 680] width 53 height 19
click at [643, 685] on input "[DATE]" at bounding box center [636, 680] width 12 height 12
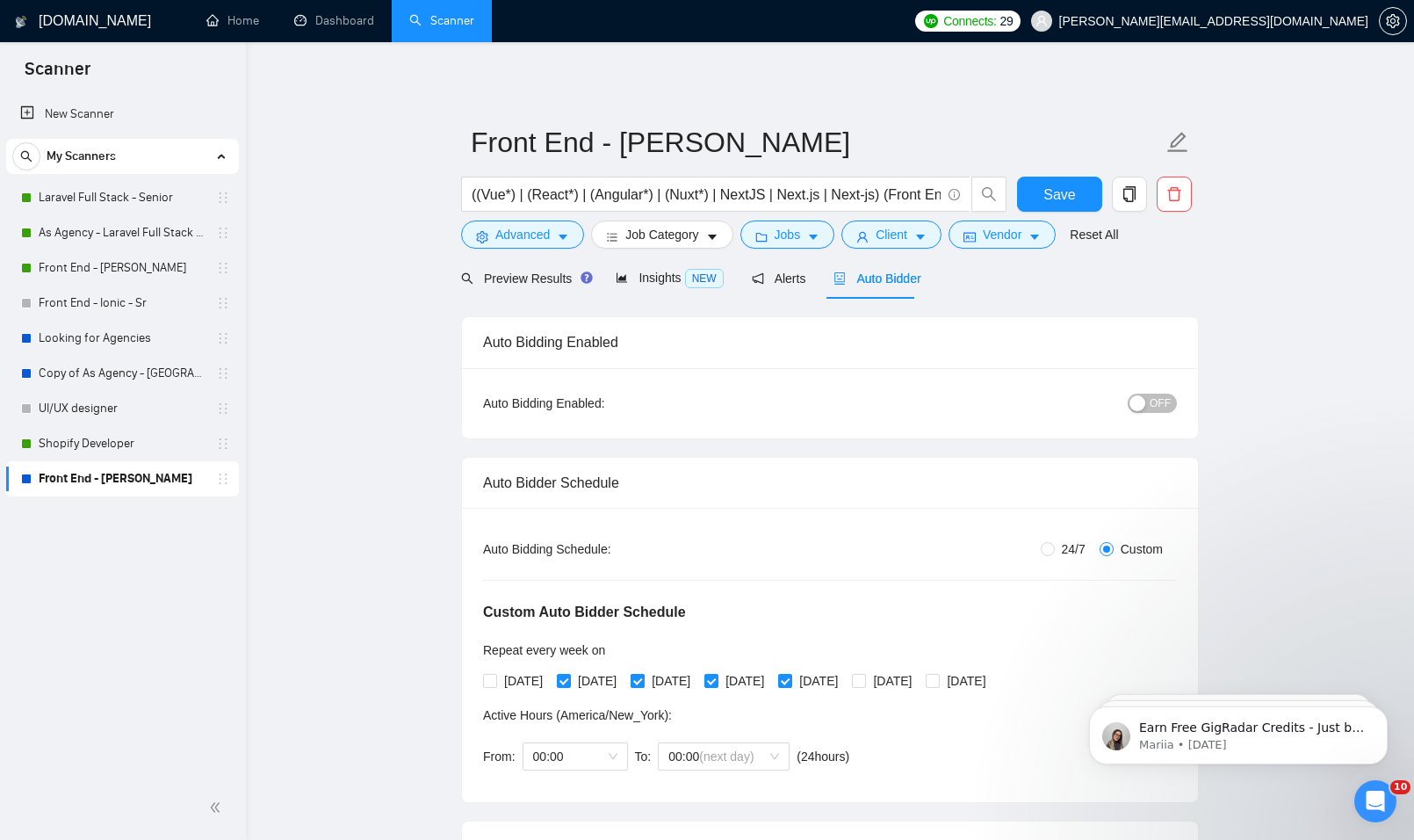
checkbox input "false"
click at [842, 681] on span "[DATE]" at bounding box center [818, 680] width 53 height 19
click at [790, 681] on input "[DATE]" at bounding box center [784, 680] width 12 height 12
click at [842, 681] on span "[DATE]" at bounding box center [818, 680] width 53 height 19
click at [790, 681] on input "[DATE]" at bounding box center [784, 680] width 12 height 12
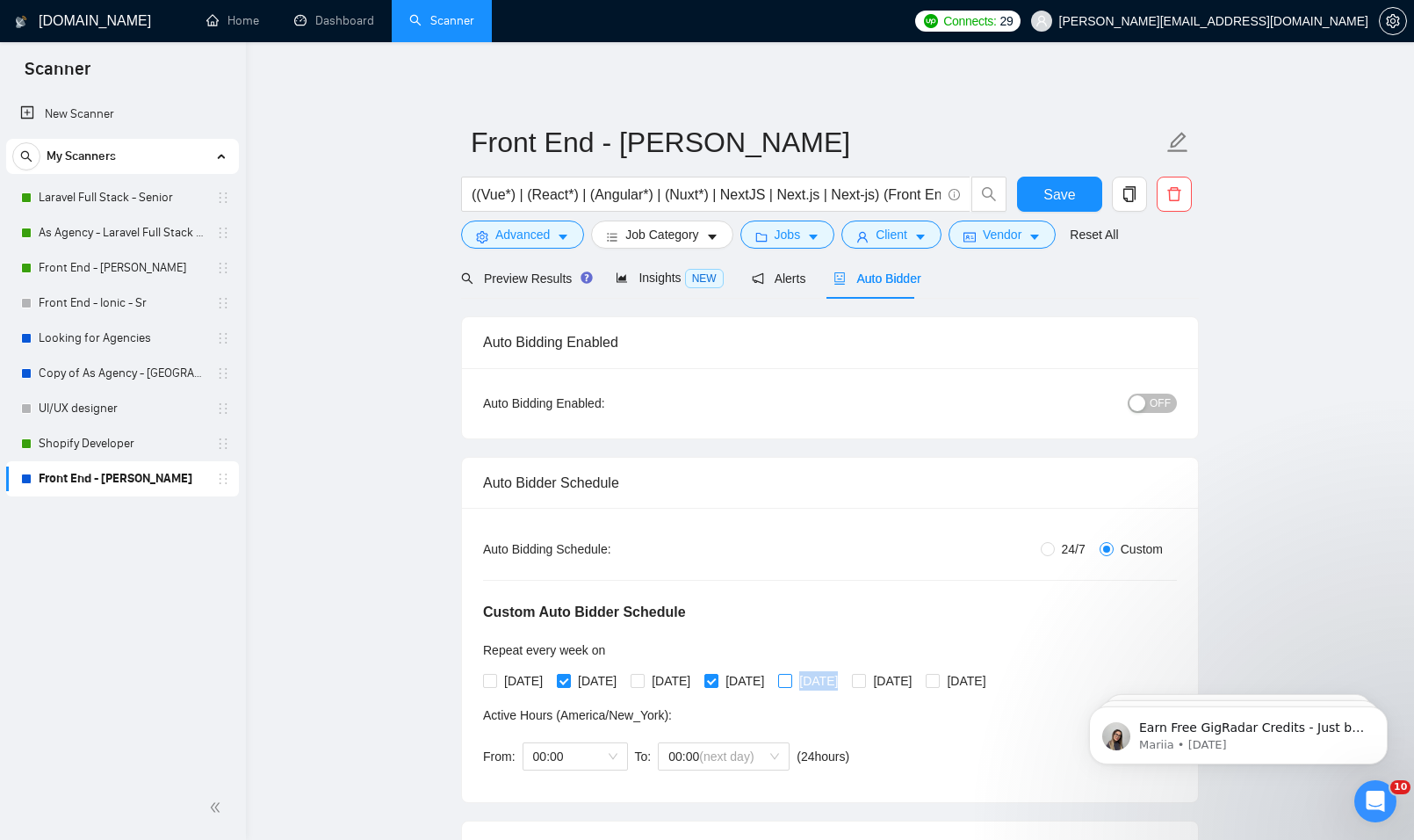
checkbox input "true"
drag, startPoint x: 842, startPoint y: 681, endPoint x: 955, endPoint y: 682, distance: 113.0
click at [919, 682] on span "[DATE]" at bounding box center [892, 680] width 53 height 19
click at [865, 682] on input "[DATE]" at bounding box center [858, 680] width 12 height 12
checkbox input "true"
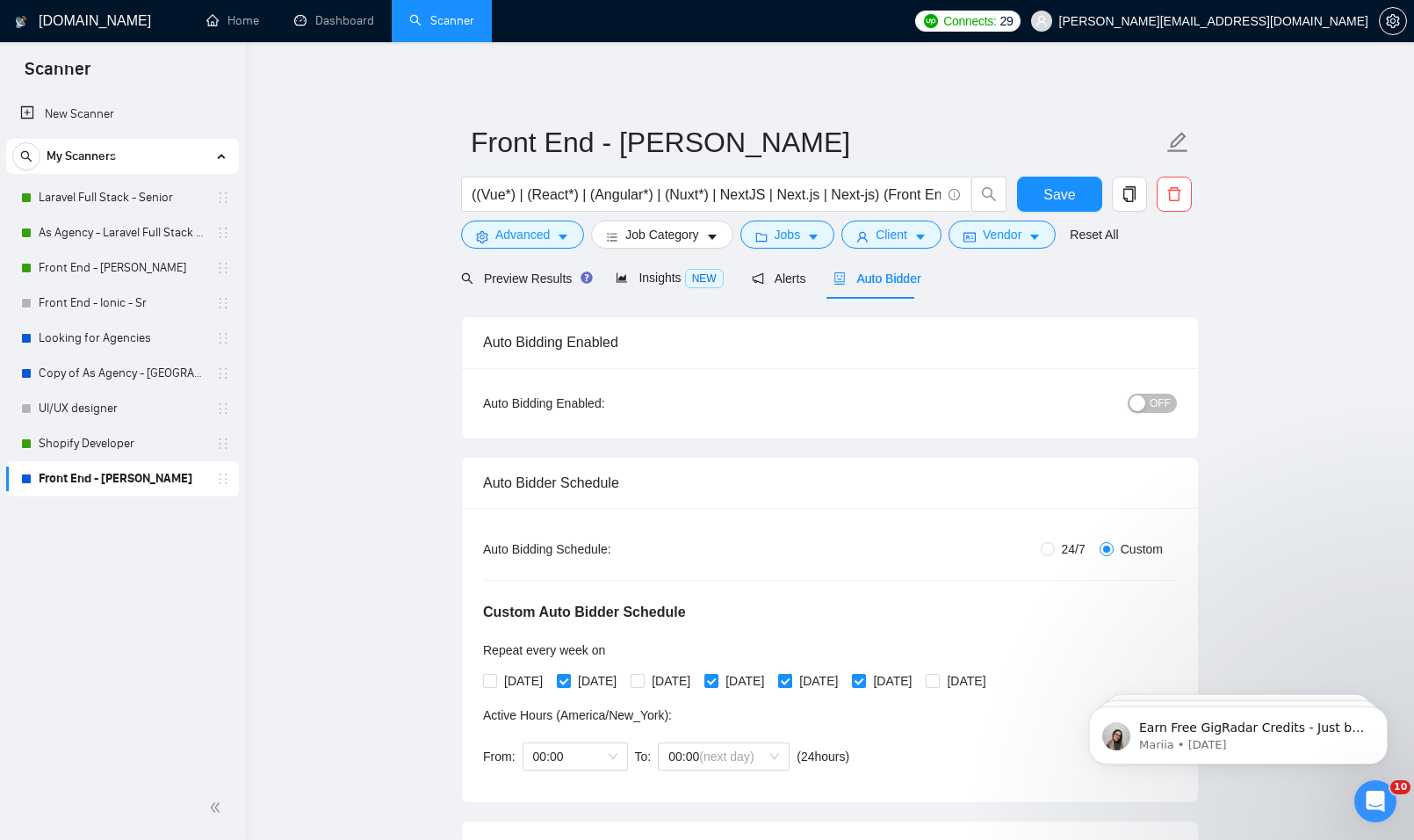
click at [790, 678] on input "[DATE]" at bounding box center [784, 680] width 12 height 12
checkbox input "false"
click at [1057, 195] on span "Save" at bounding box center [1060, 195] width 32 height 22
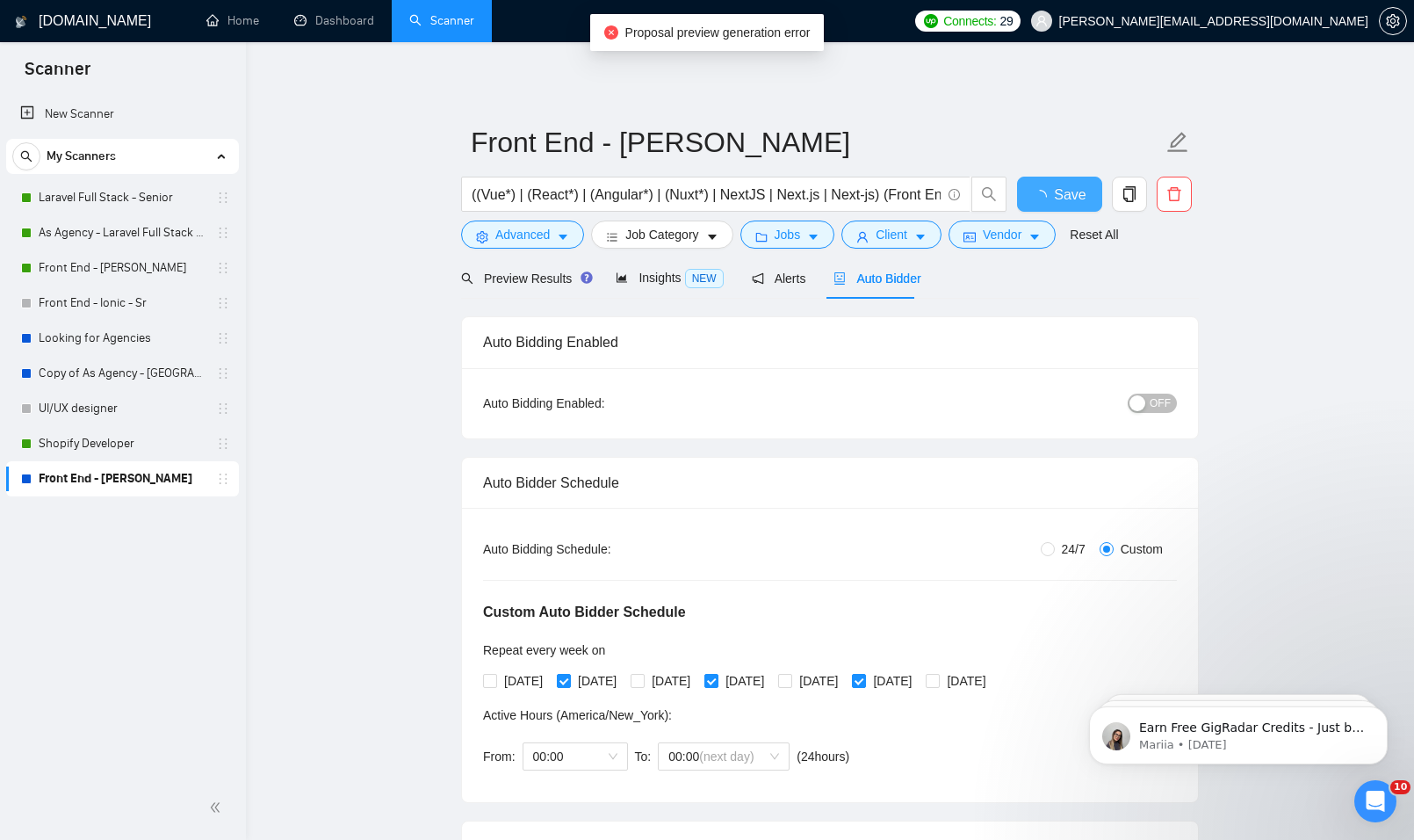
checkbox input "true"
click at [1144, 401] on div "button" at bounding box center [1138, 403] width 16 height 16
click at [1060, 182] on button "Save" at bounding box center [1060, 194] width 85 height 35
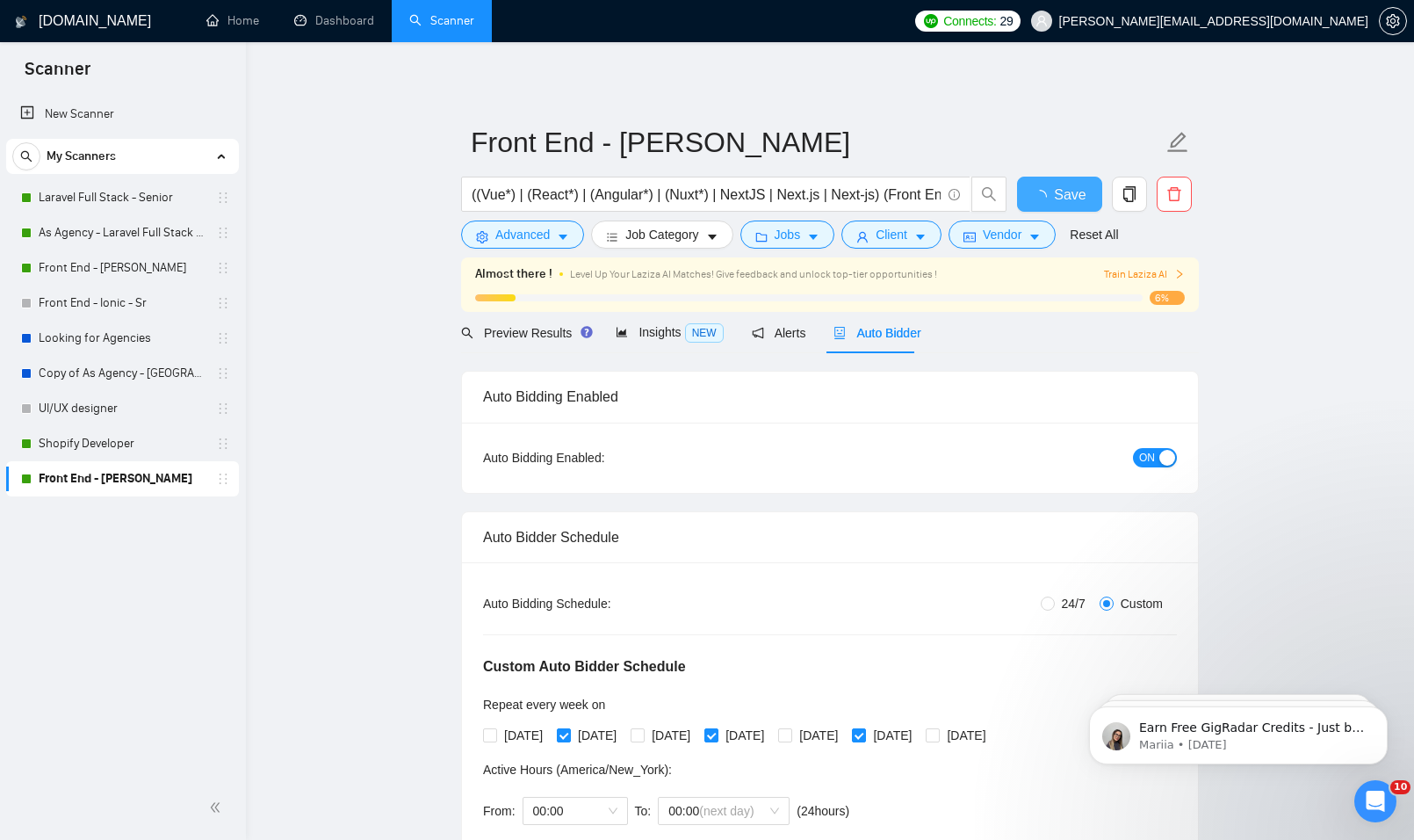
checkbox input "true"
click at [241, 19] on link "Home" at bounding box center [232, 20] width 53 height 15
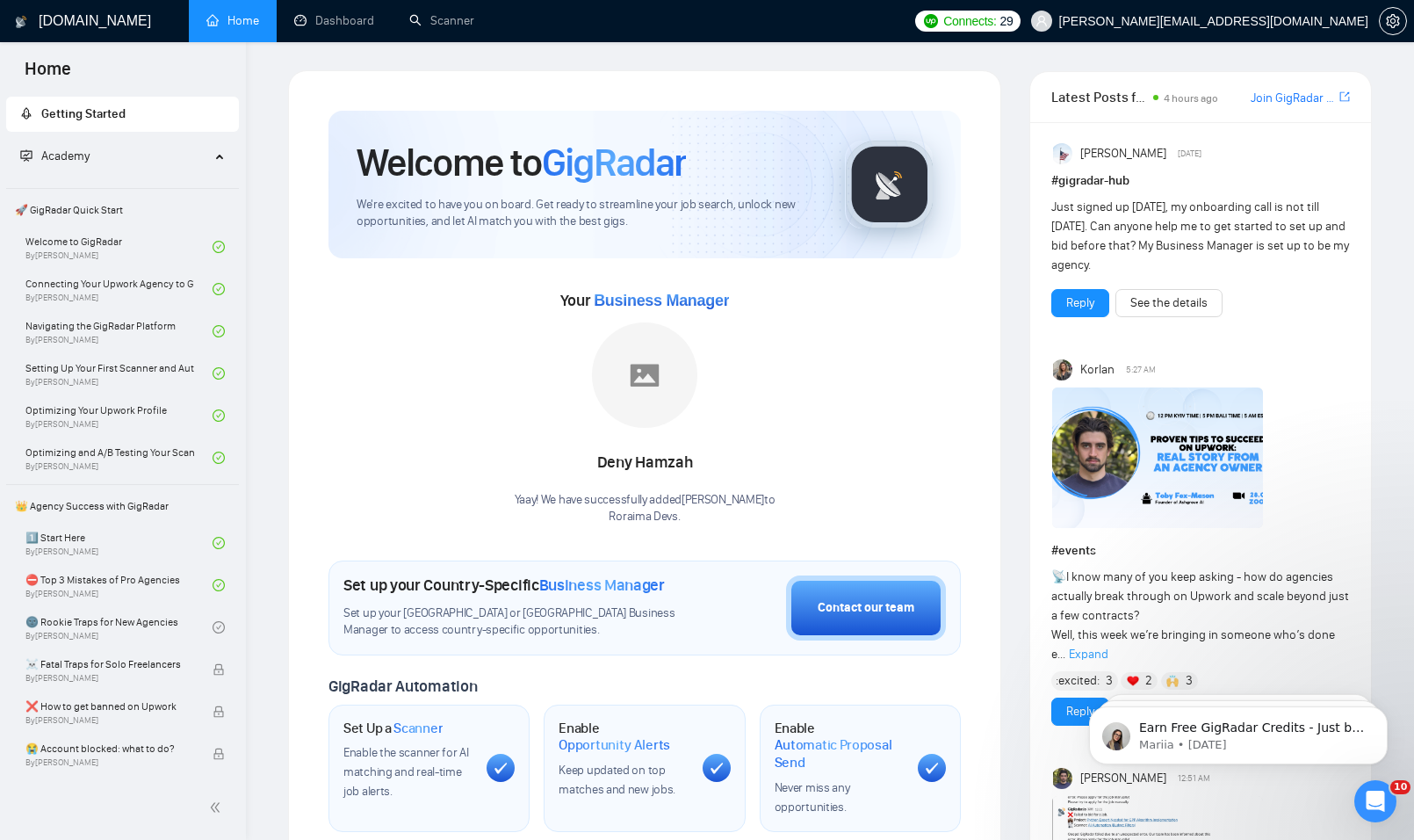
click at [65, 36] on h1 "[DOMAIN_NAME]" at bounding box center [94, 21] width 112 height 42
click at [106, 20] on h1 "[DOMAIN_NAME]" at bounding box center [94, 21] width 112 height 42
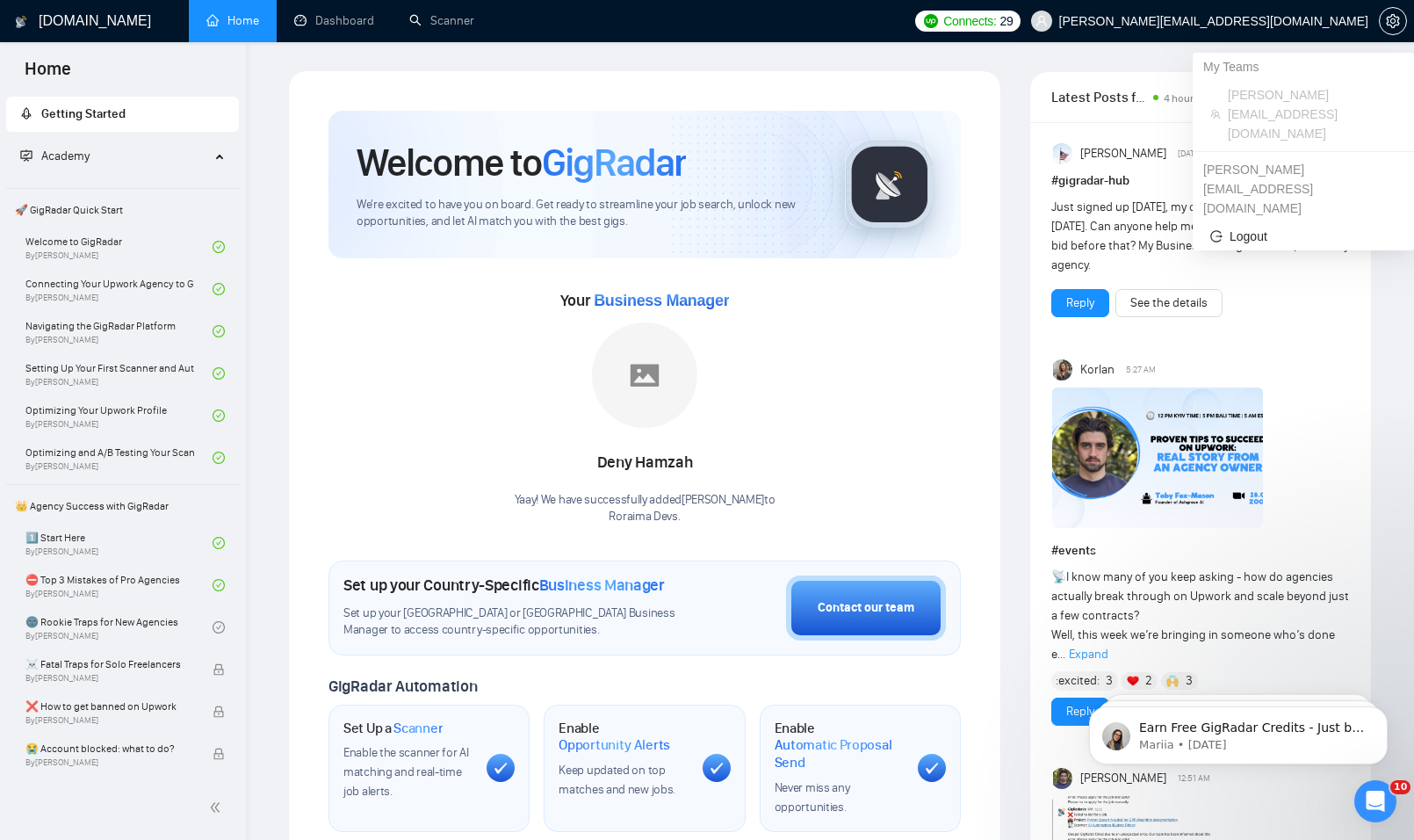
click at [1311, 29] on span "[PERSON_NAME][EMAIL_ADDRESS][DOMAIN_NAME]" at bounding box center [1200, 21] width 358 height 57
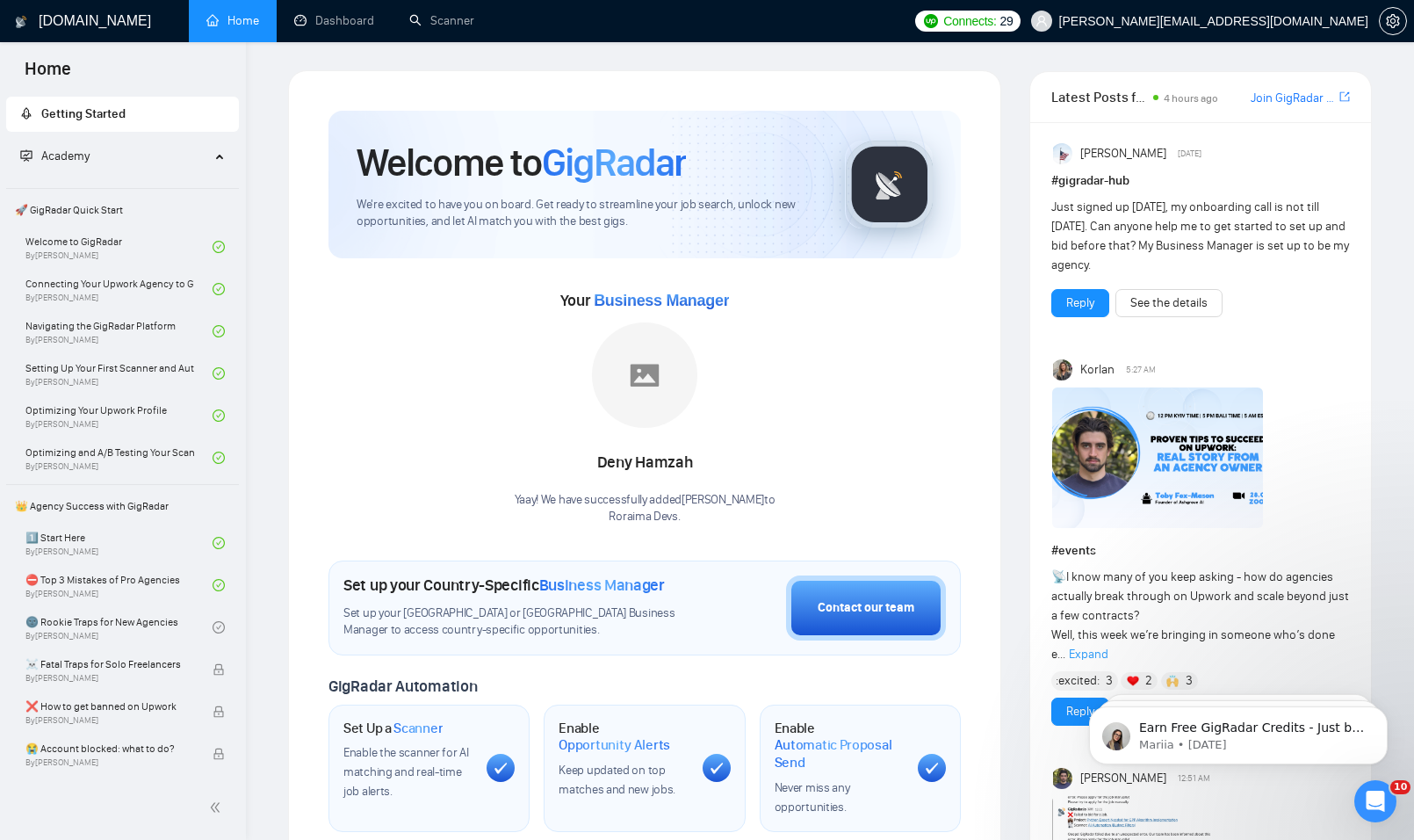
click at [36, 32] on div "[DOMAIN_NAME]" at bounding box center [86, 21] width 145 height 42
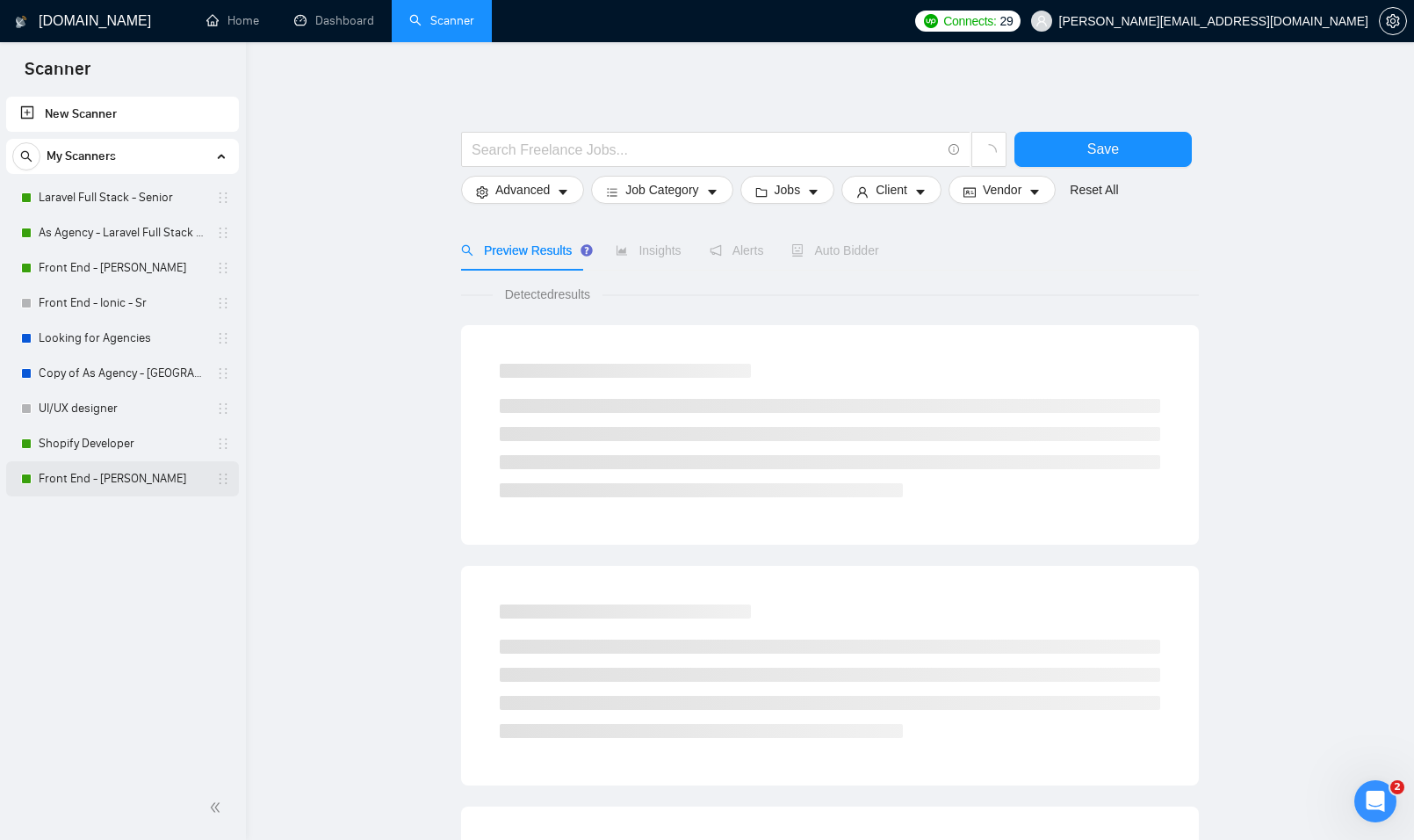
click at [115, 480] on link "Front End - [PERSON_NAME]" at bounding box center [122, 478] width 167 height 35
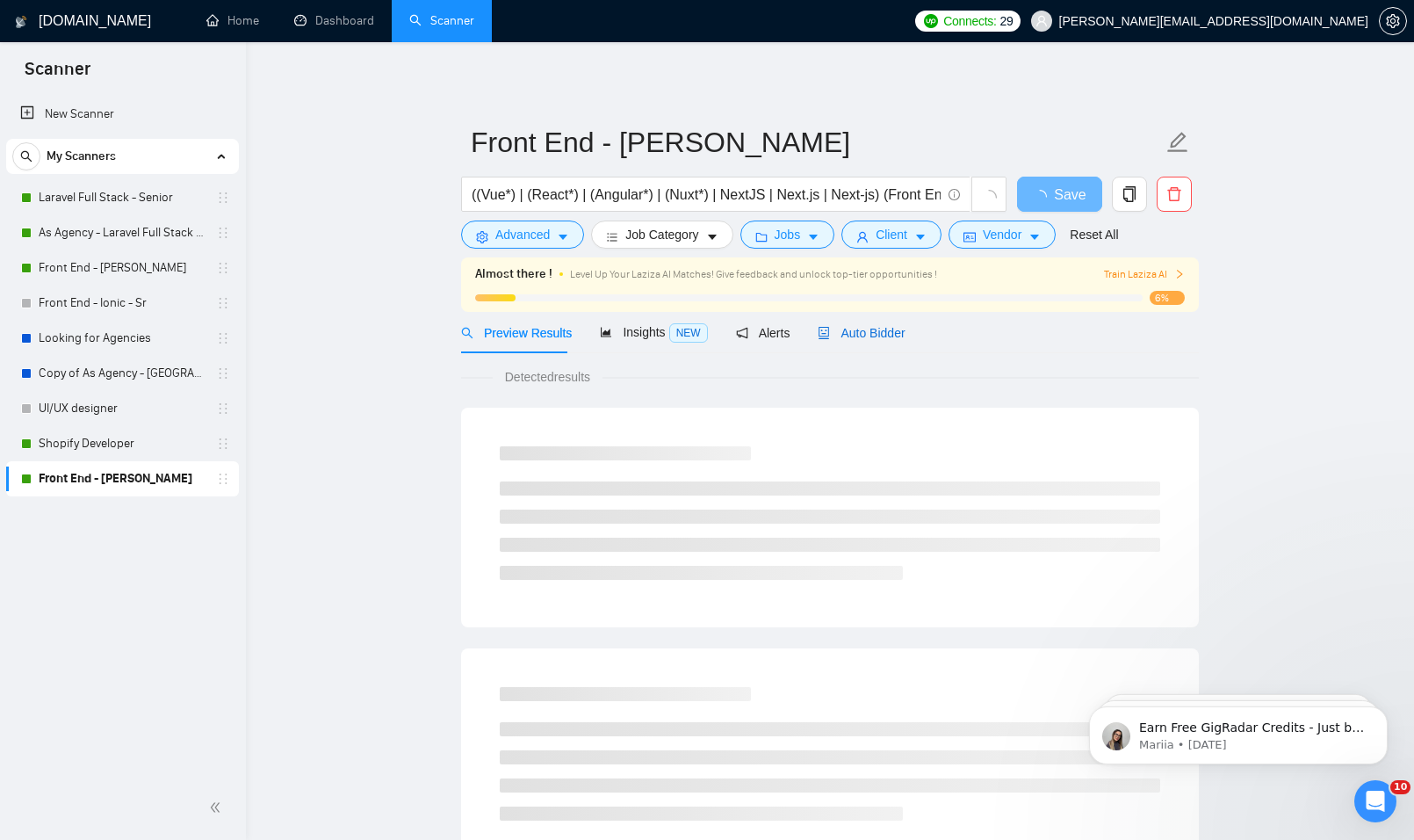
click at [844, 332] on span "Auto Bidder" at bounding box center [862, 333] width 87 height 14
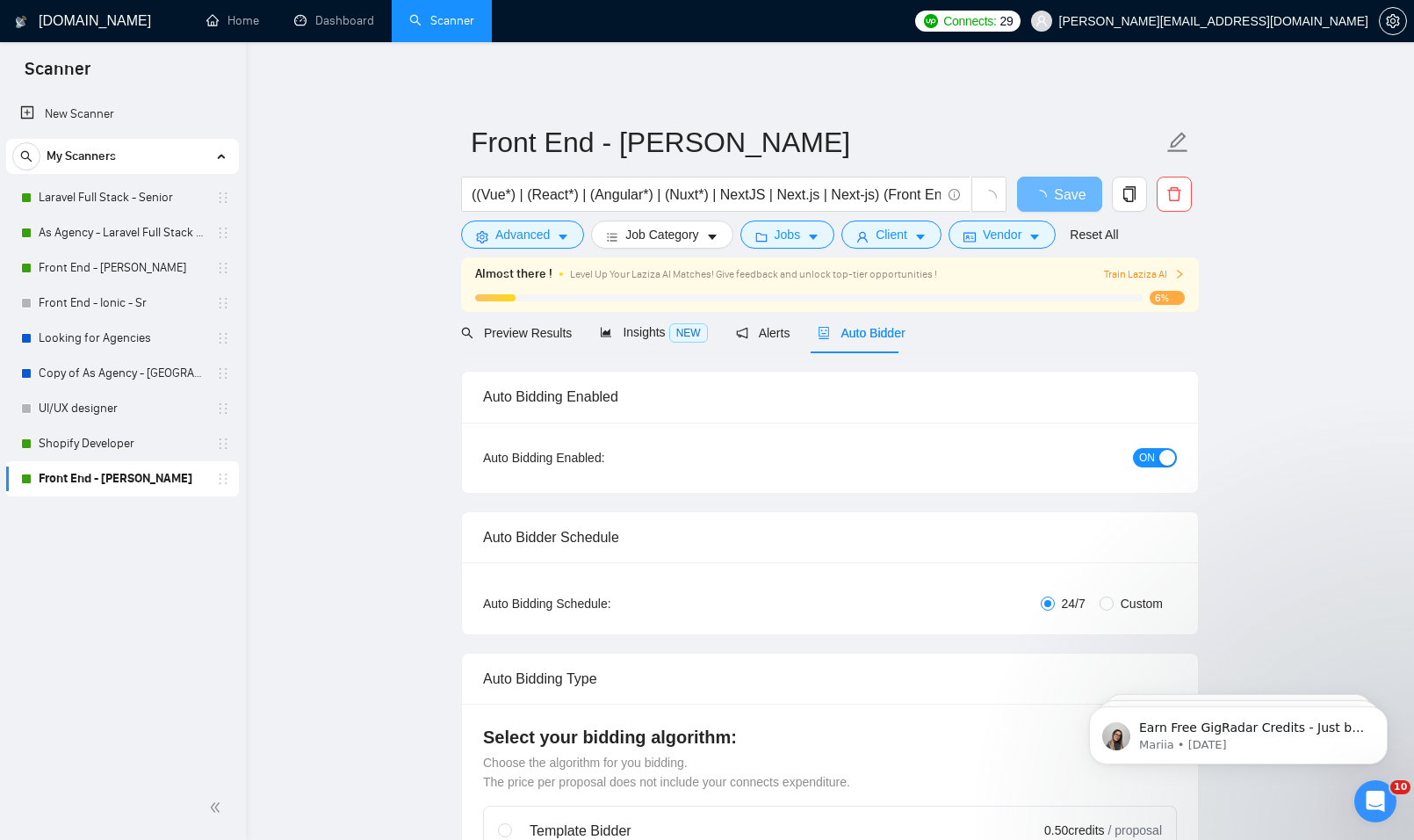
radio input "false"
radio input "true"
checkbox input "true"
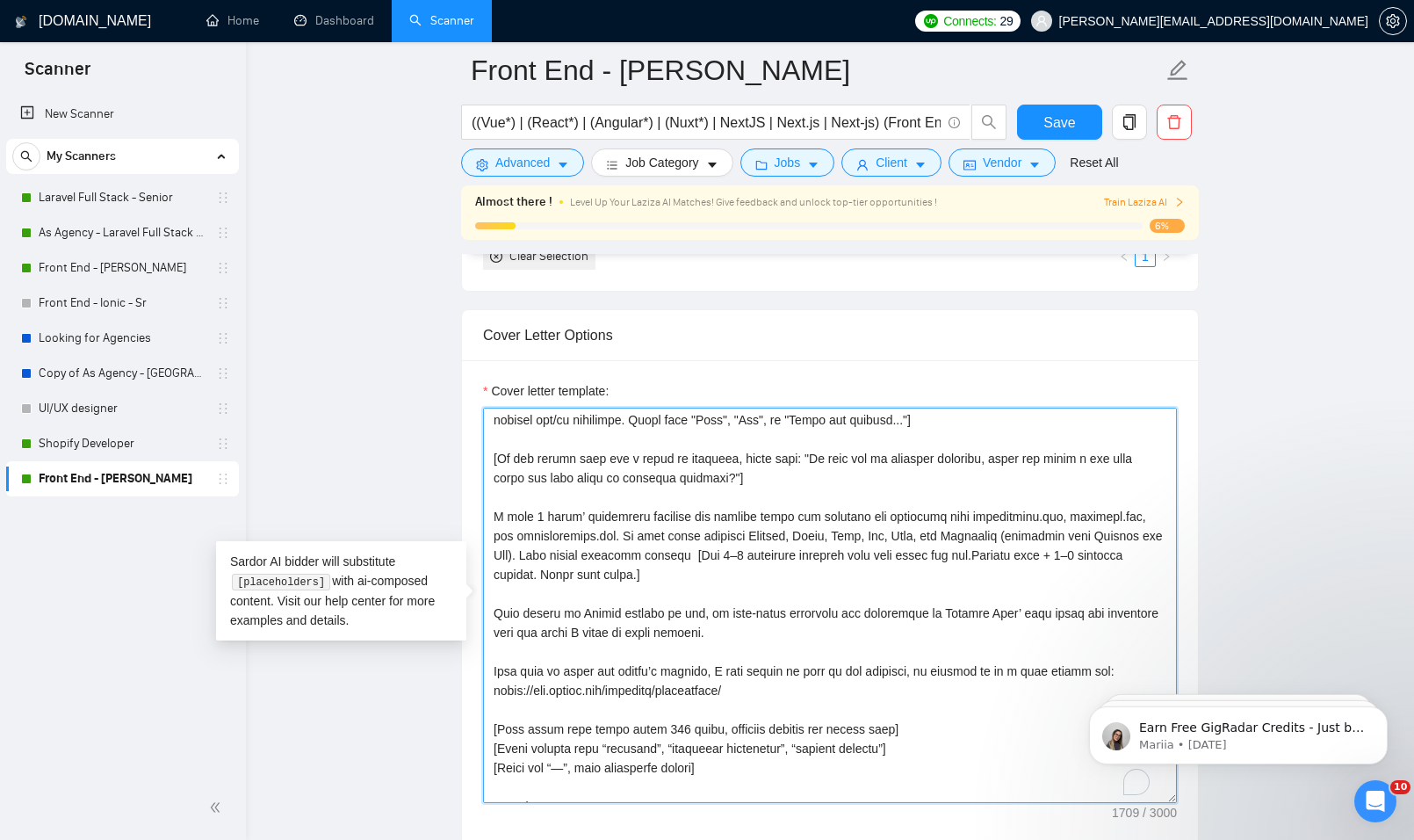
scroll to position [176, 0]
drag, startPoint x: 528, startPoint y: 521, endPoint x: 574, endPoint y: 520, distance: 46.0
click at [574, 520] on textarea "Cover letter template:" at bounding box center [830, 606] width 694 height 395
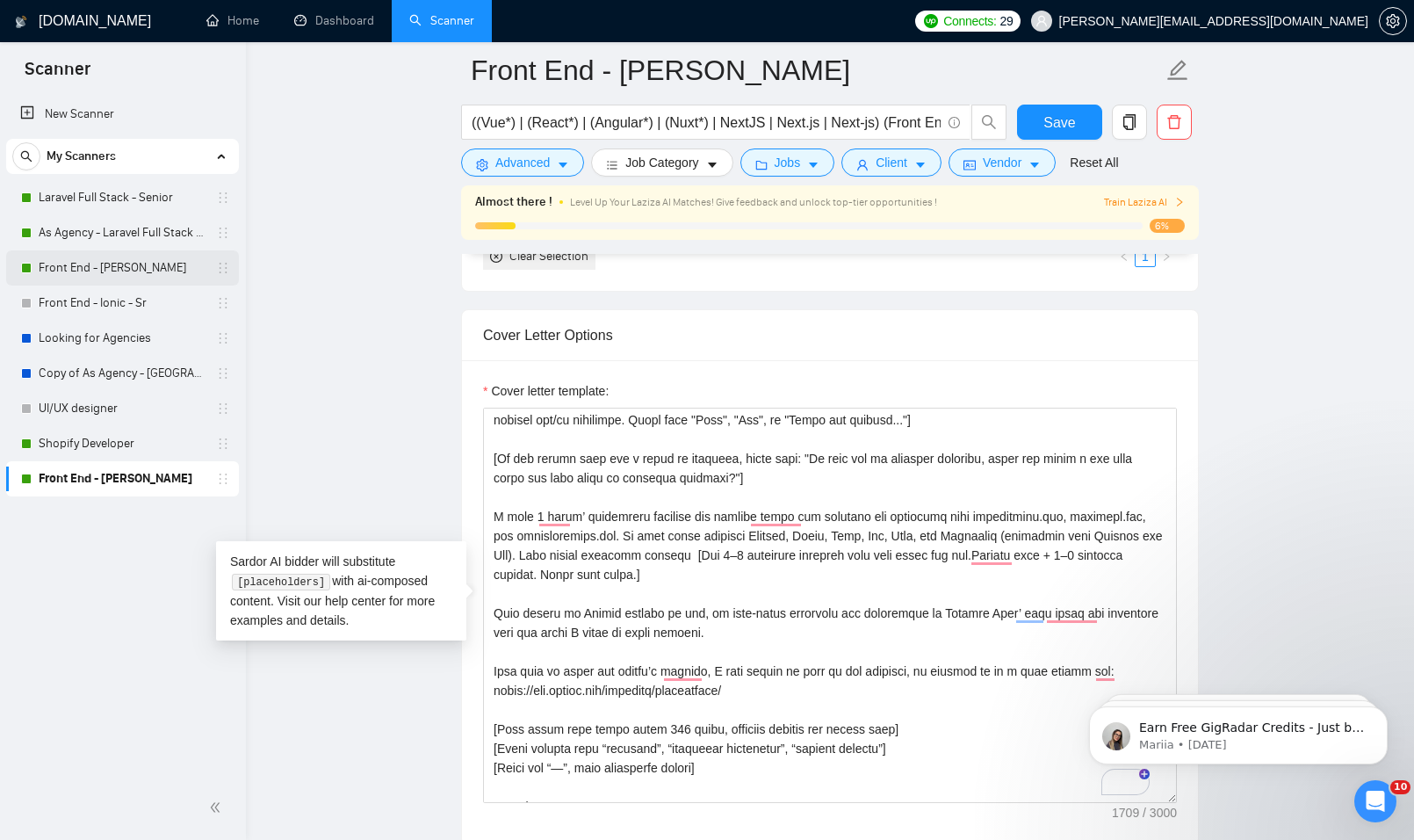
click at [104, 259] on link "Front End - [PERSON_NAME]" at bounding box center [122, 267] width 167 height 35
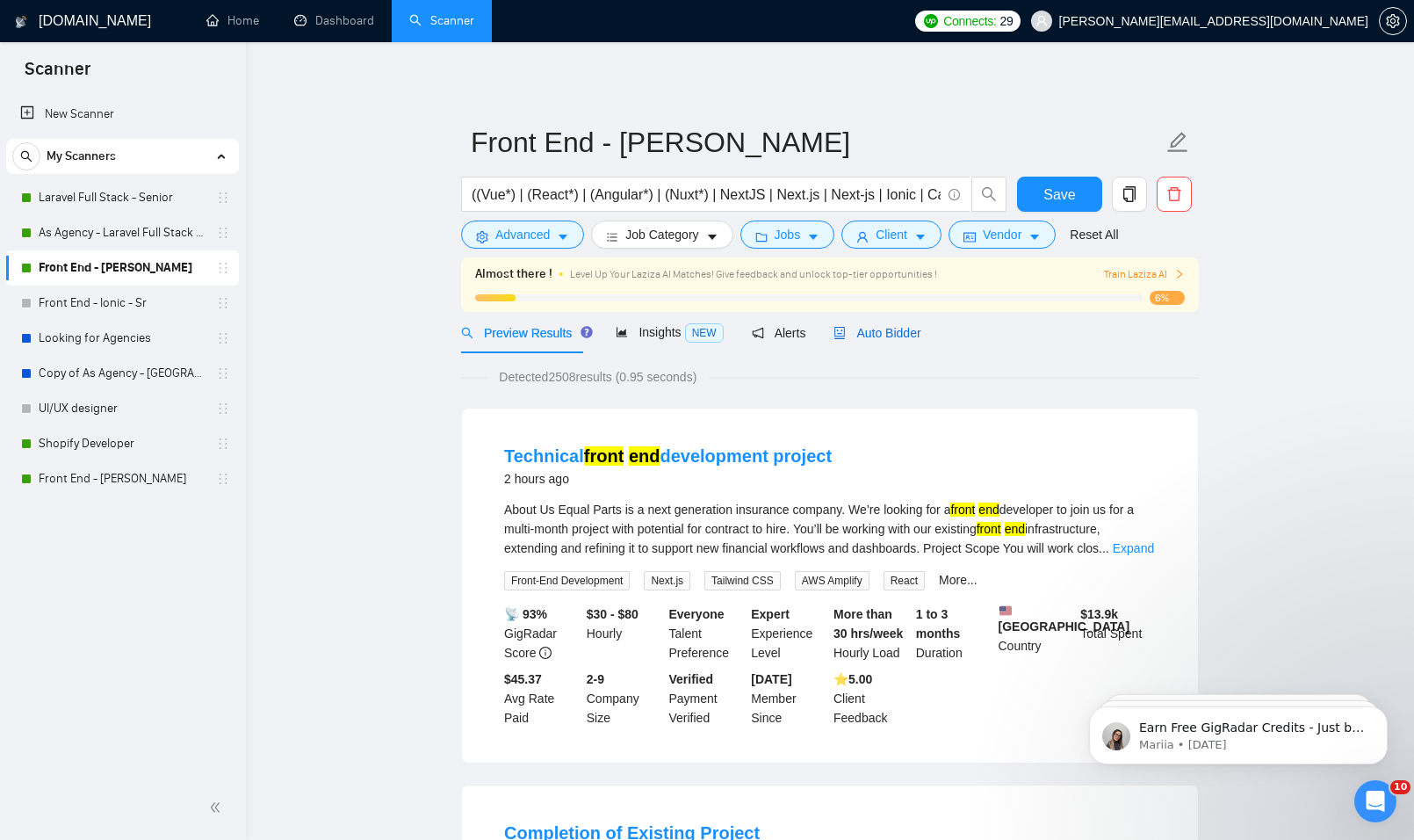
click at [880, 334] on span "Auto Bidder" at bounding box center [878, 333] width 87 height 14
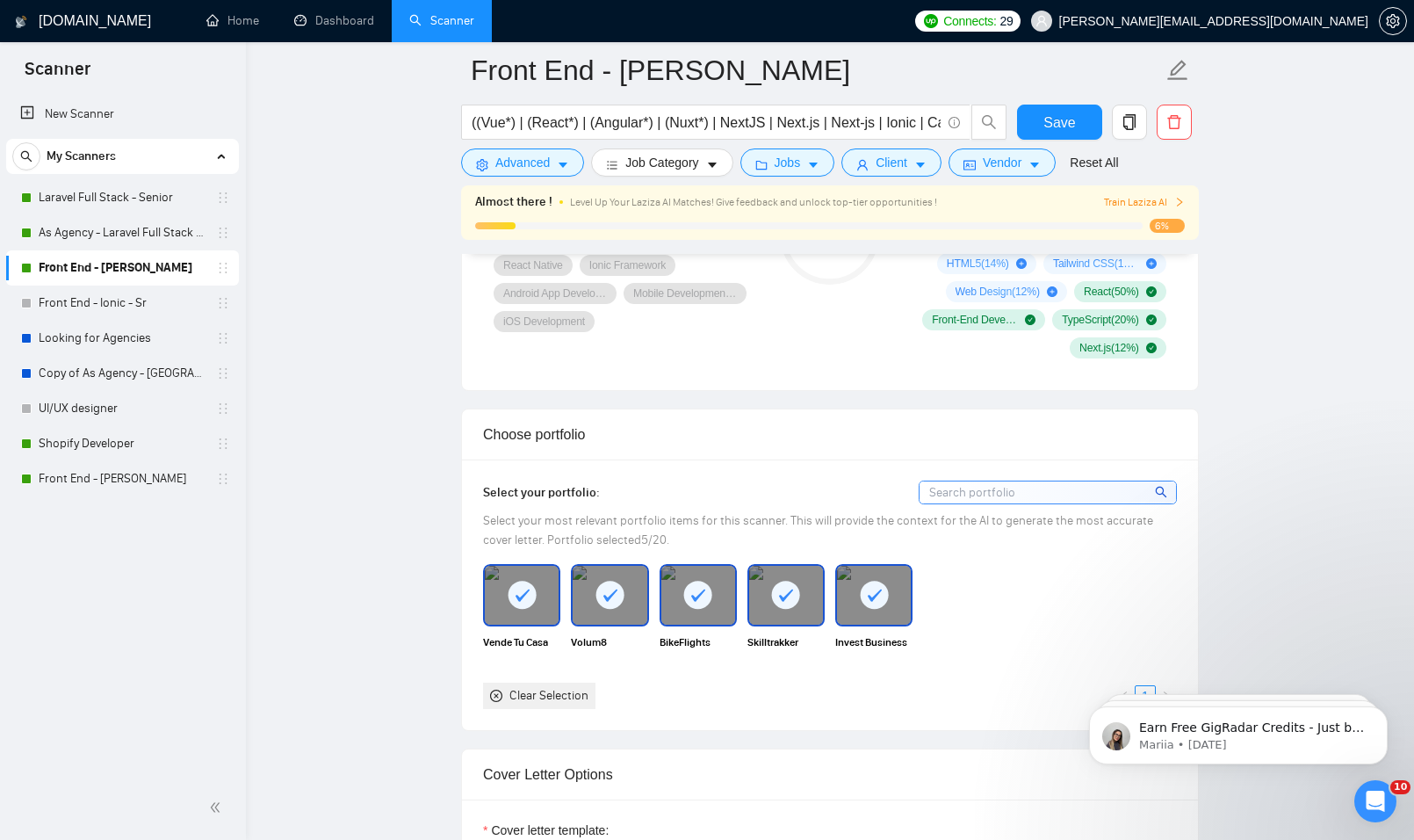
scroll to position [2108, 0]
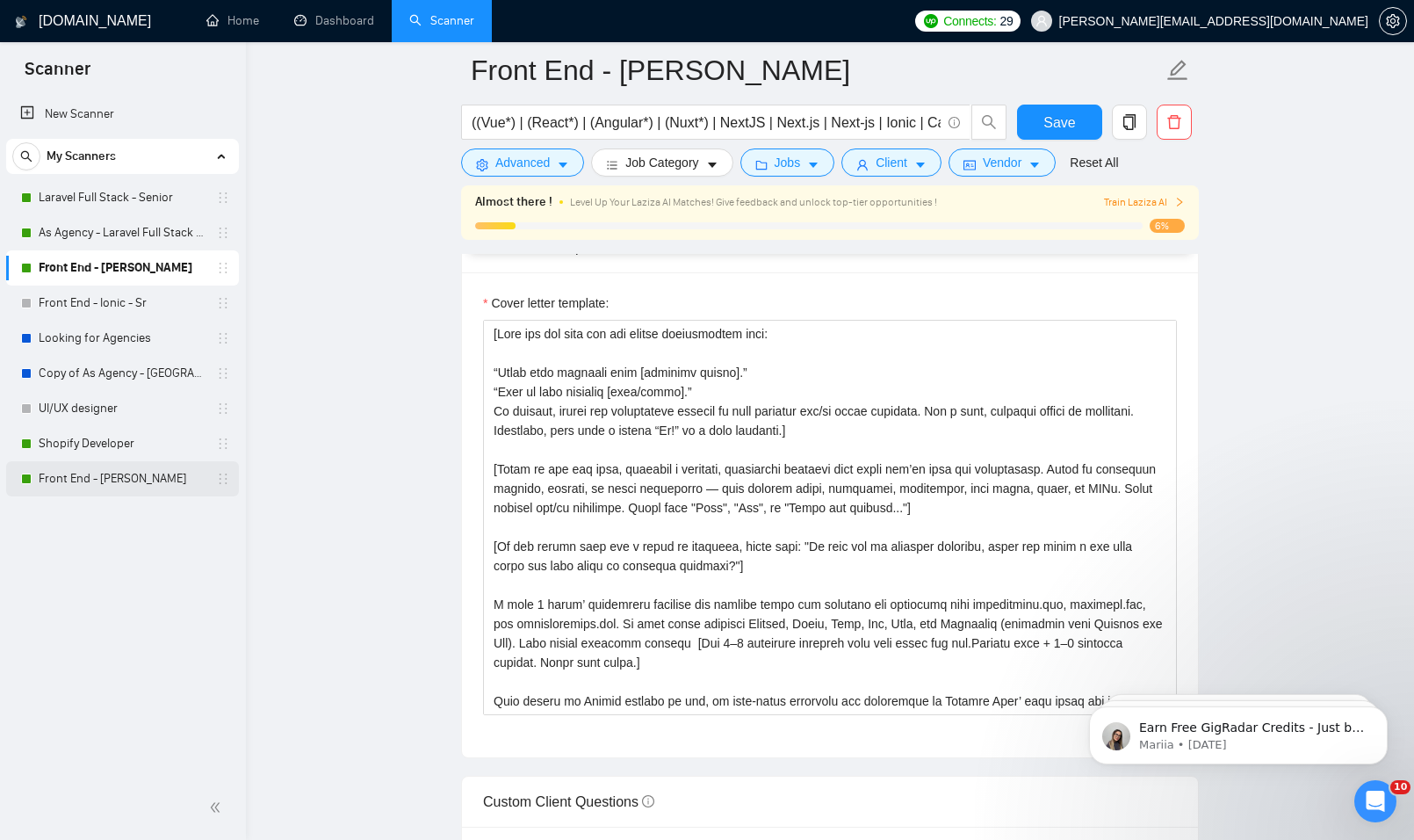
click at [109, 472] on link "Front End - [PERSON_NAME]" at bounding box center [122, 478] width 167 height 35
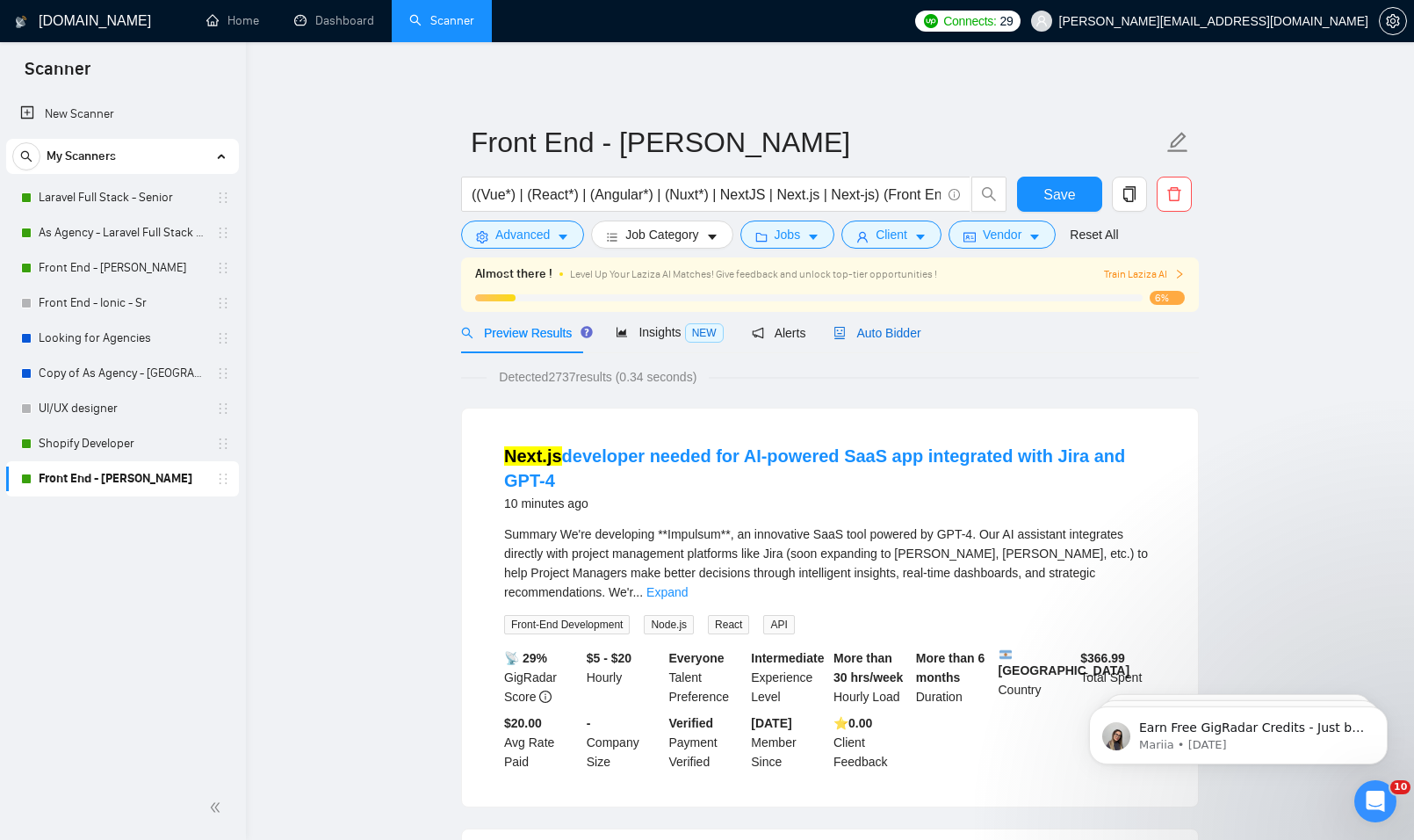
click at [880, 338] on span "Auto Bidder" at bounding box center [878, 333] width 87 height 14
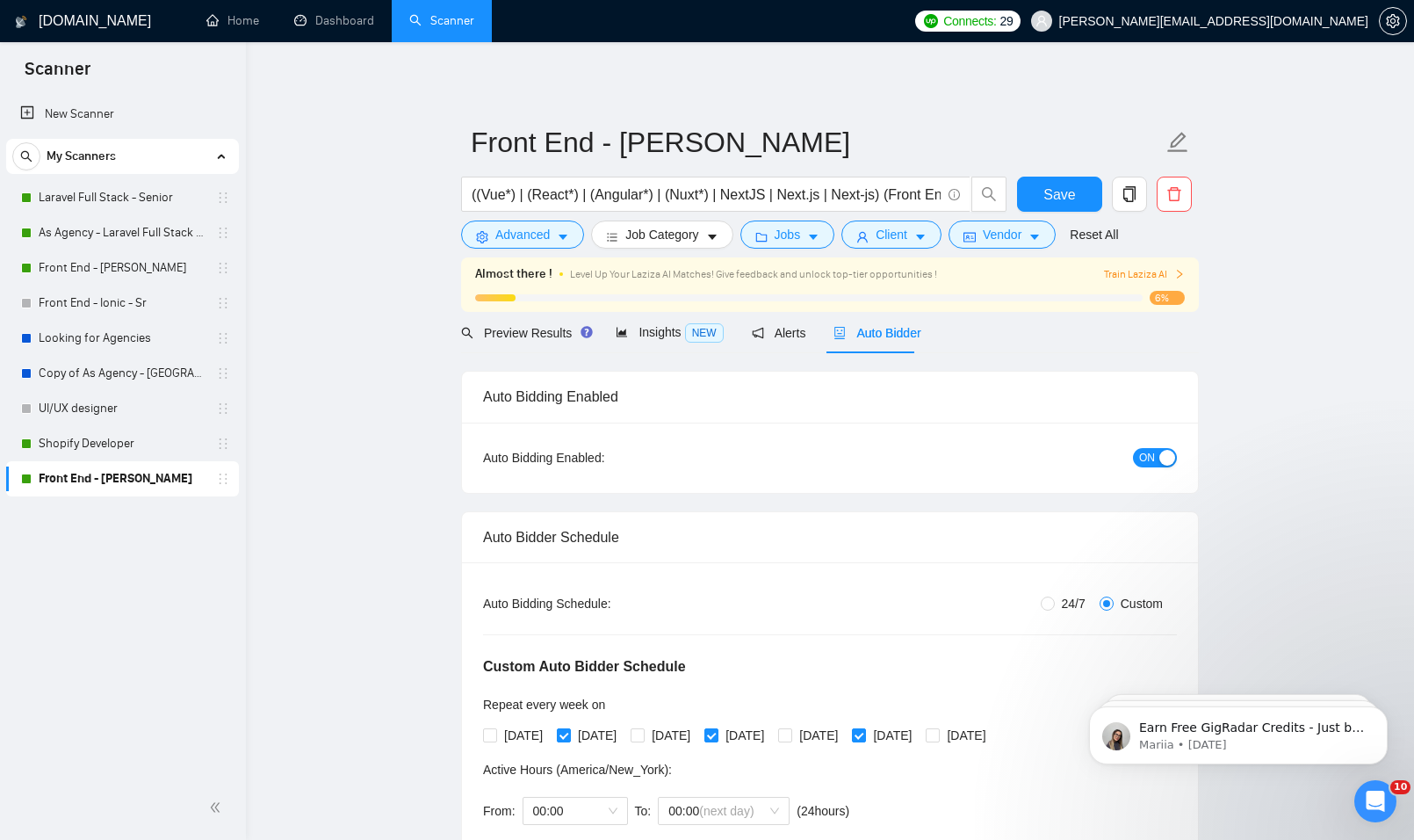
click at [1143, 454] on span "ON" at bounding box center [1147, 457] width 16 height 19
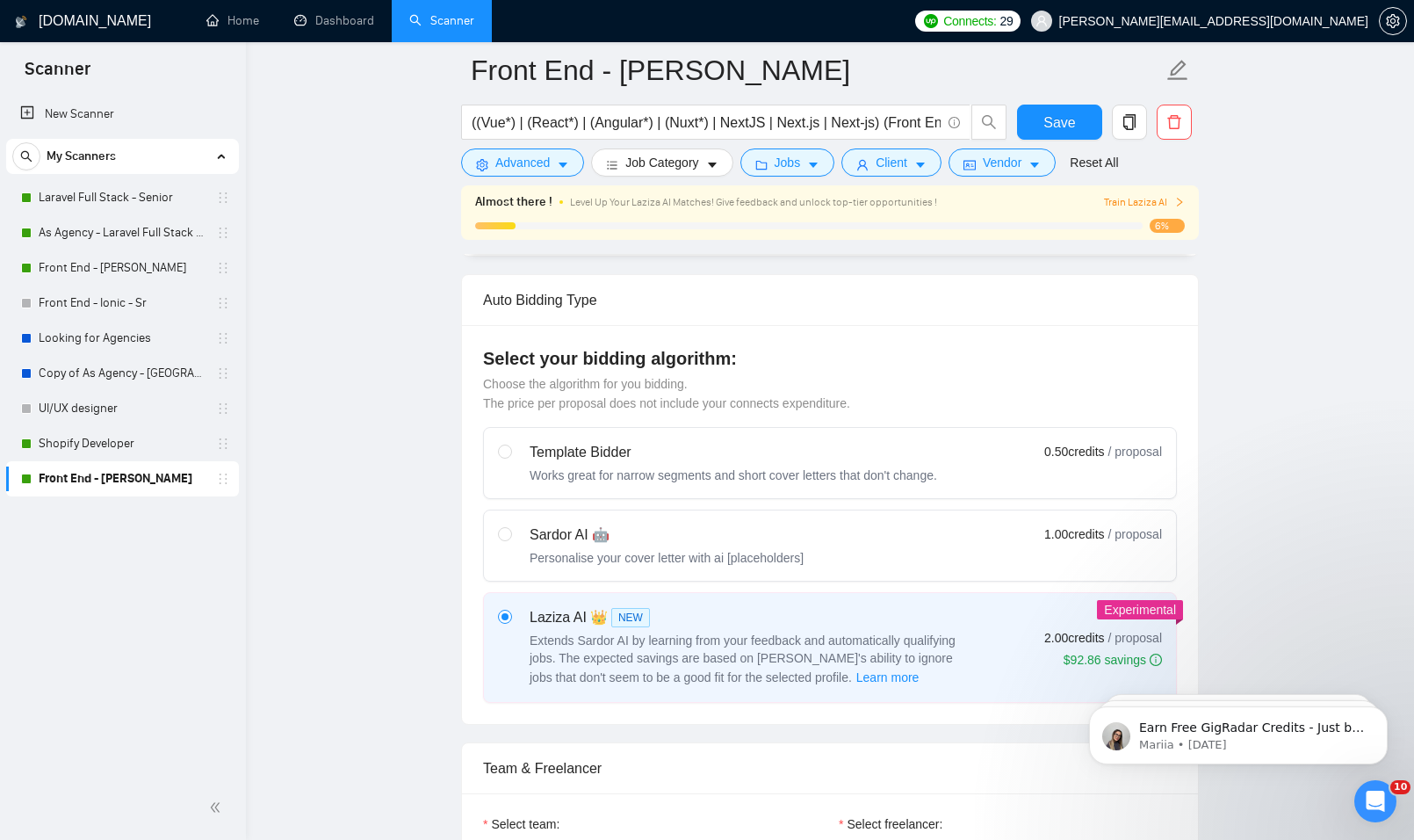
scroll to position [1142, 0]
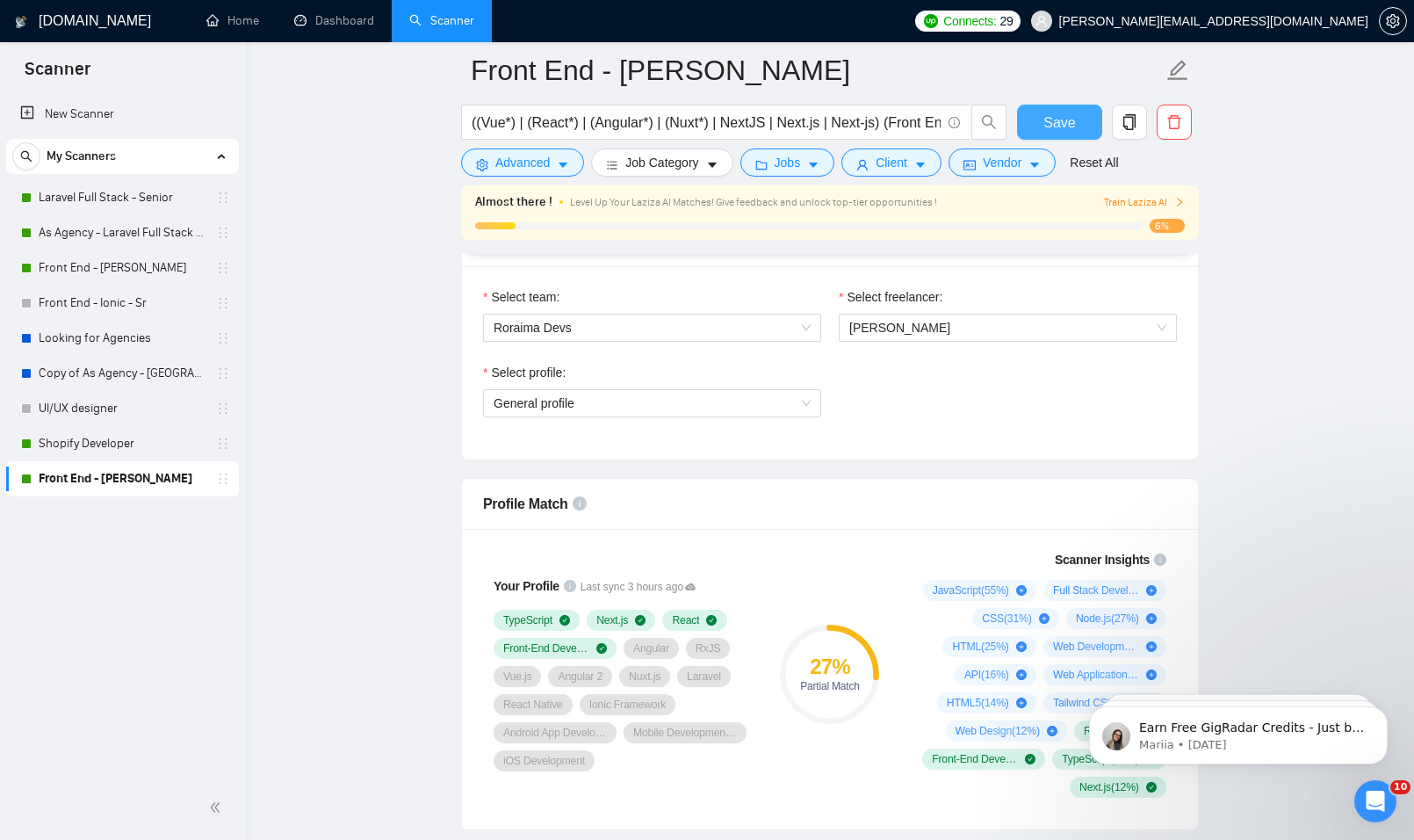
click at [1048, 111] on span "Save" at bounding box center [1060, 122] width 32 height 22
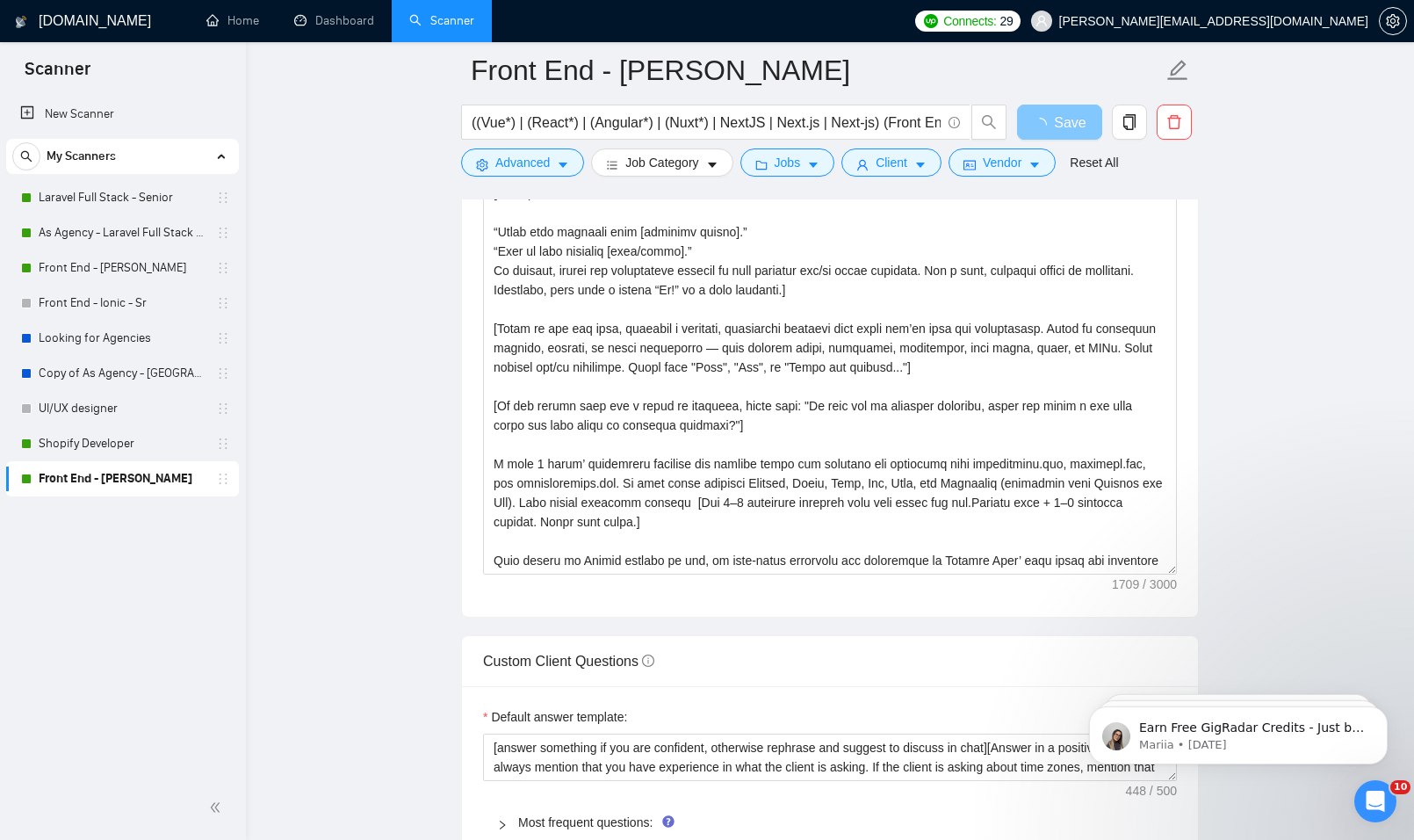
scroll to position [2196, 0]
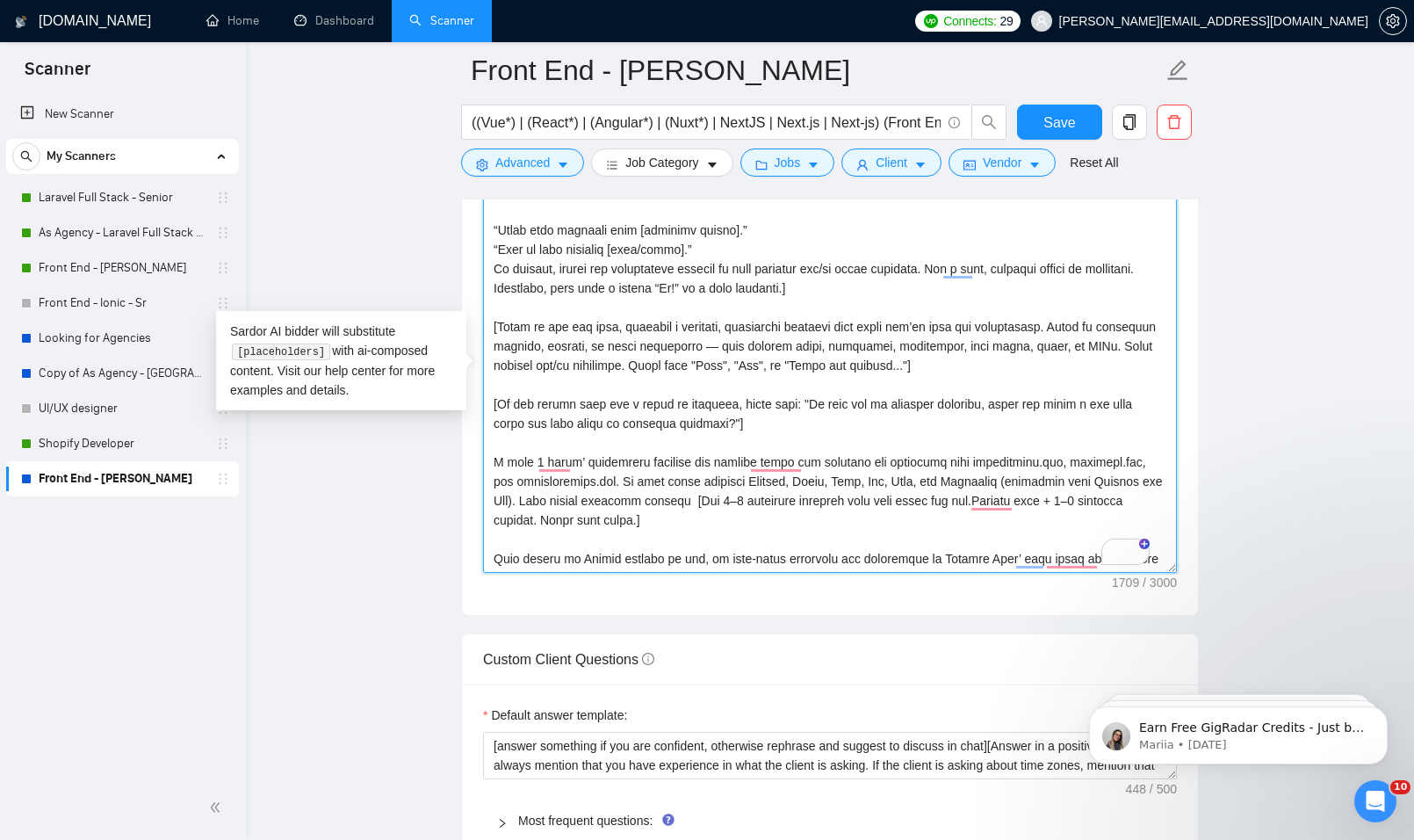
drag, startPoint x: 529, startPoint y: 459, endPoint x: 576, endPoint y: 458, distance: 47.0
click at [576, 458] on textarea "Cover letter template:" at bounding box center [830, 375] width 694 height 395
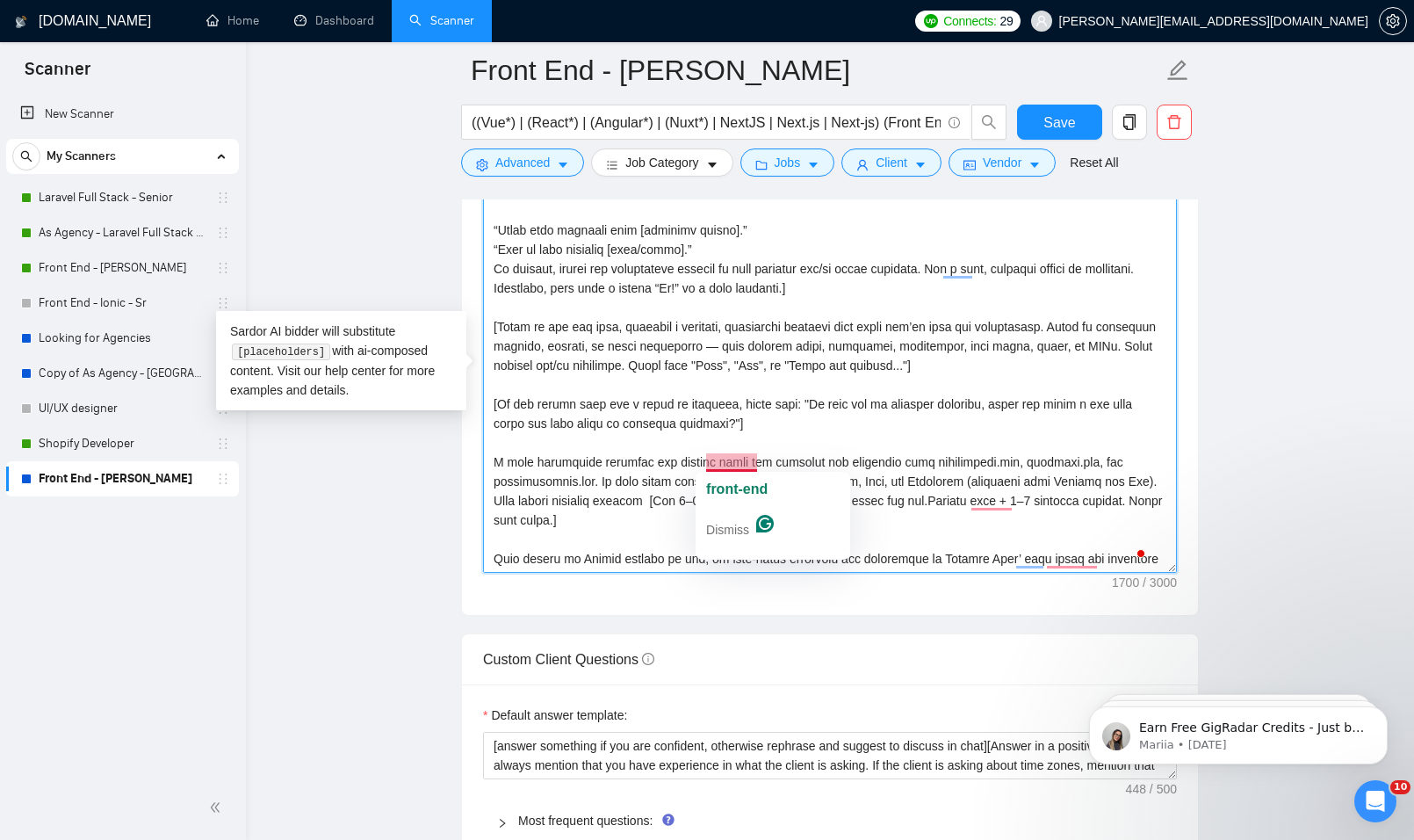
drag, startPoint x: 638, startPoint y: 459, endPoint x: 705, endPoint y: 462, distance: 67.1
click at [705, 462] on textarea "Cover letter template:" at bounding box center [830, 375] width 694 height 395
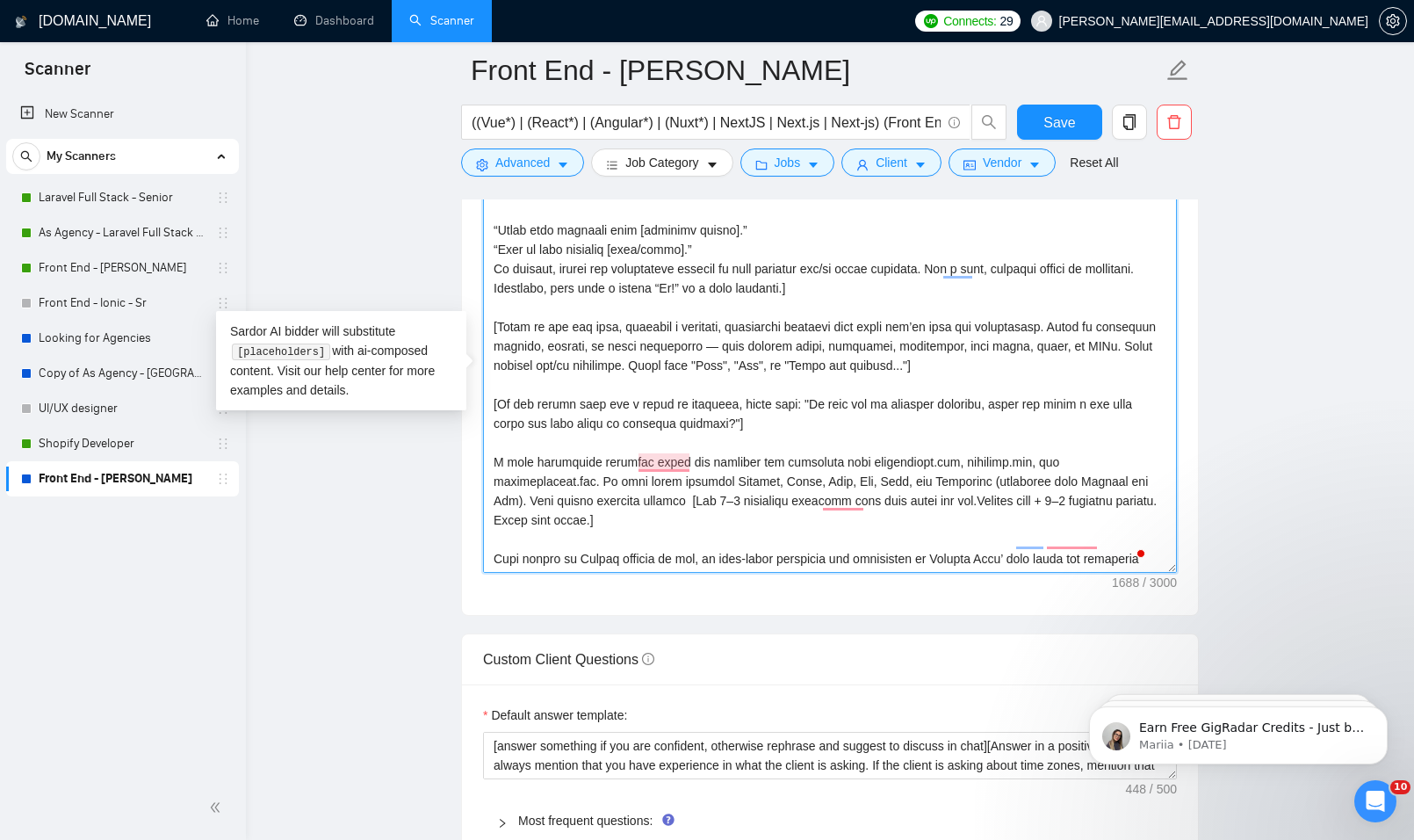
drag, startPoint x: 834, startPoint y: 463, endPoint x: 917, endPoint y: 467, distance: 83.1
click at [917, 467] on textarea "Cover letter template:" at bounding box center [830, 375] width 694 height 395
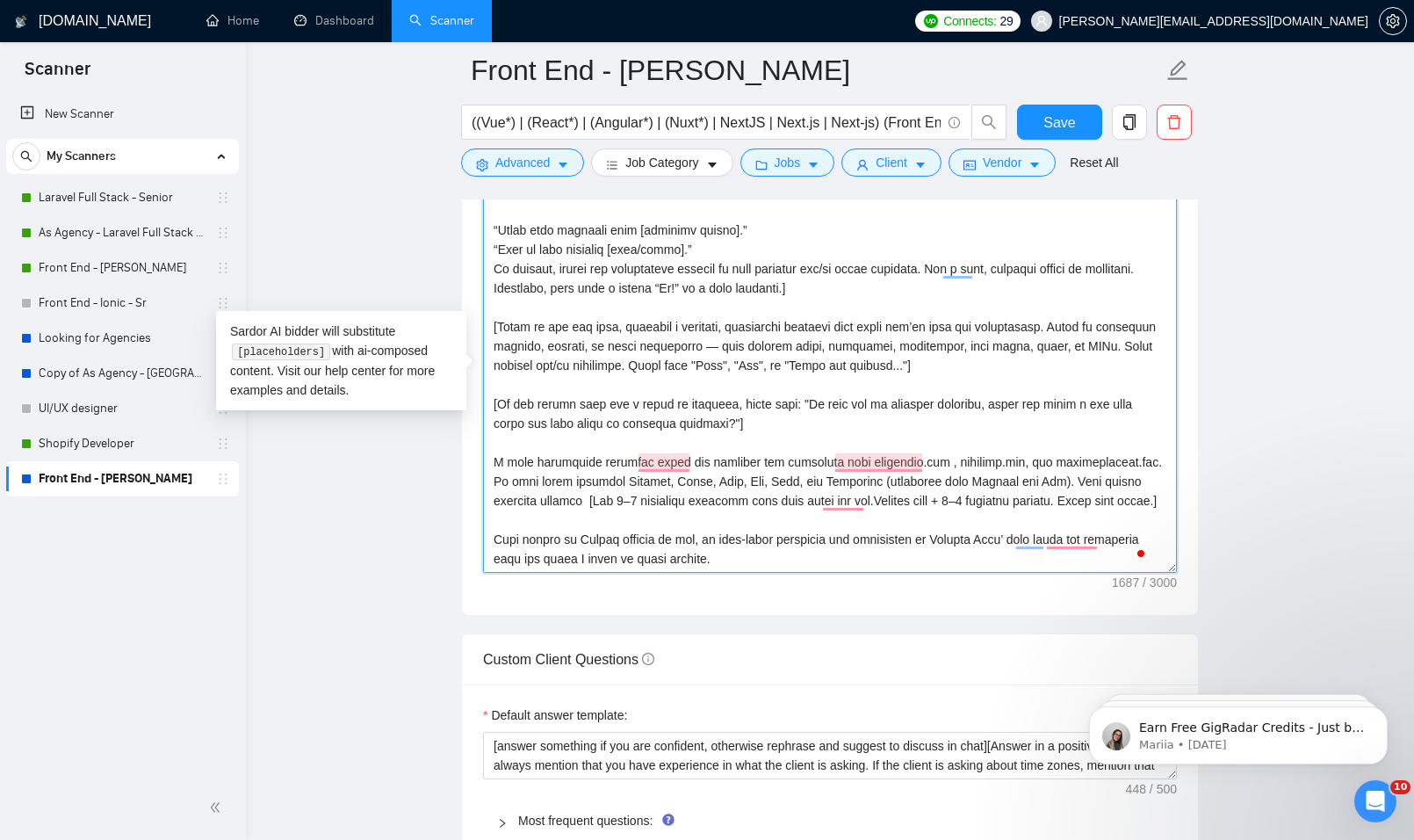
drag, startPoint x: 917, startPoint y: 466, endPoint x: 1125, endPoint y: 467, distance: 208.0
click at [1125, 467] on textarea "Cover letter template:" at bounding box center [830, 375] width 694 height 395
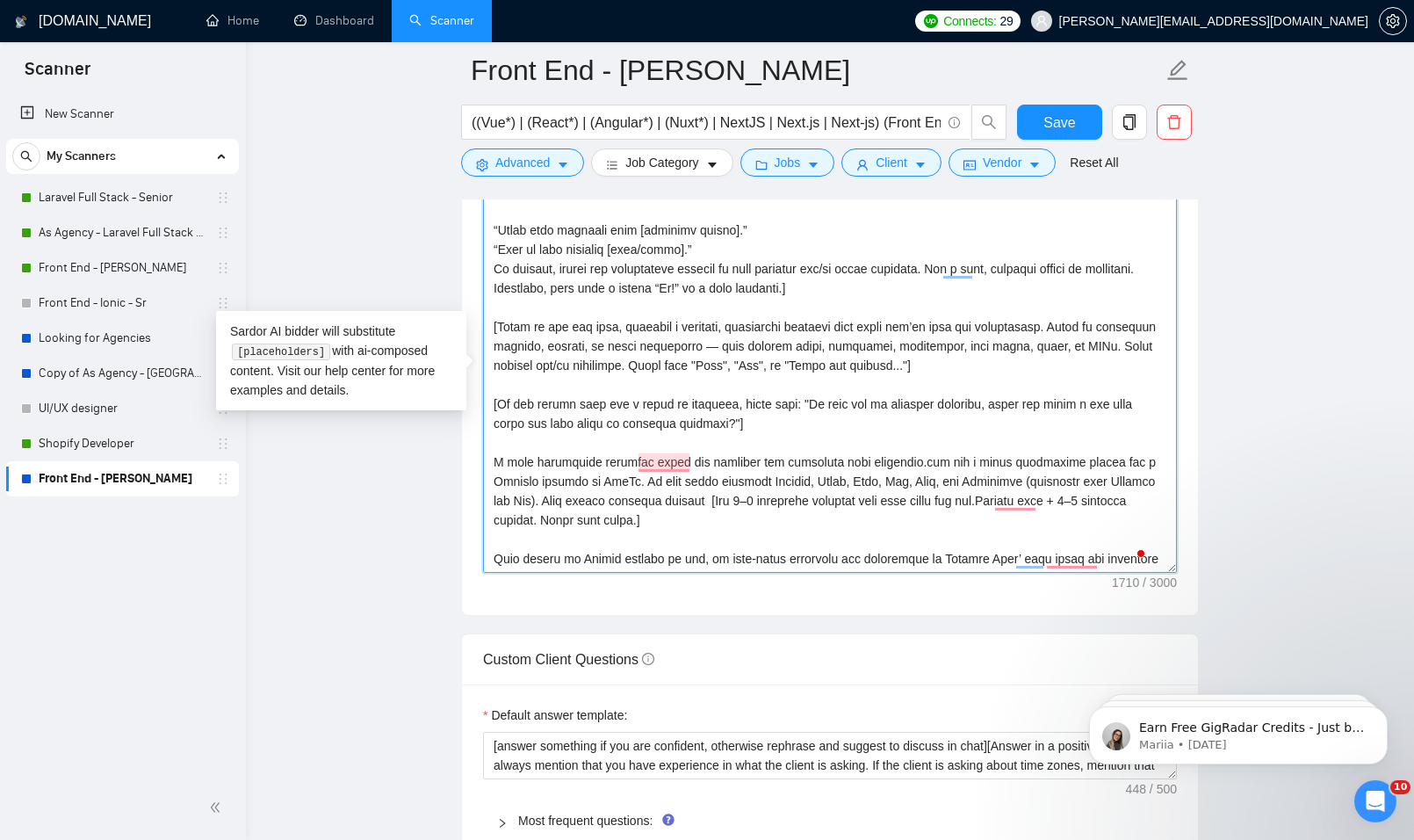
drag, startPoint x: 771, startPoint y: 477, endPoint x: 819, endPoint y: 485, distance: 48.7
click at [819, 485] on textarea "Cover letter template:" at bounding box center [830, 375] width 694 height 395
drag, startPoint x: 839, startPoint y: 484, endPoint x: 1149, endPoint y: 481, distance: 310.0
click at [1149, 481] on textarea "Cover letter template:" at bounding box center [830, 375] width 694 height 395
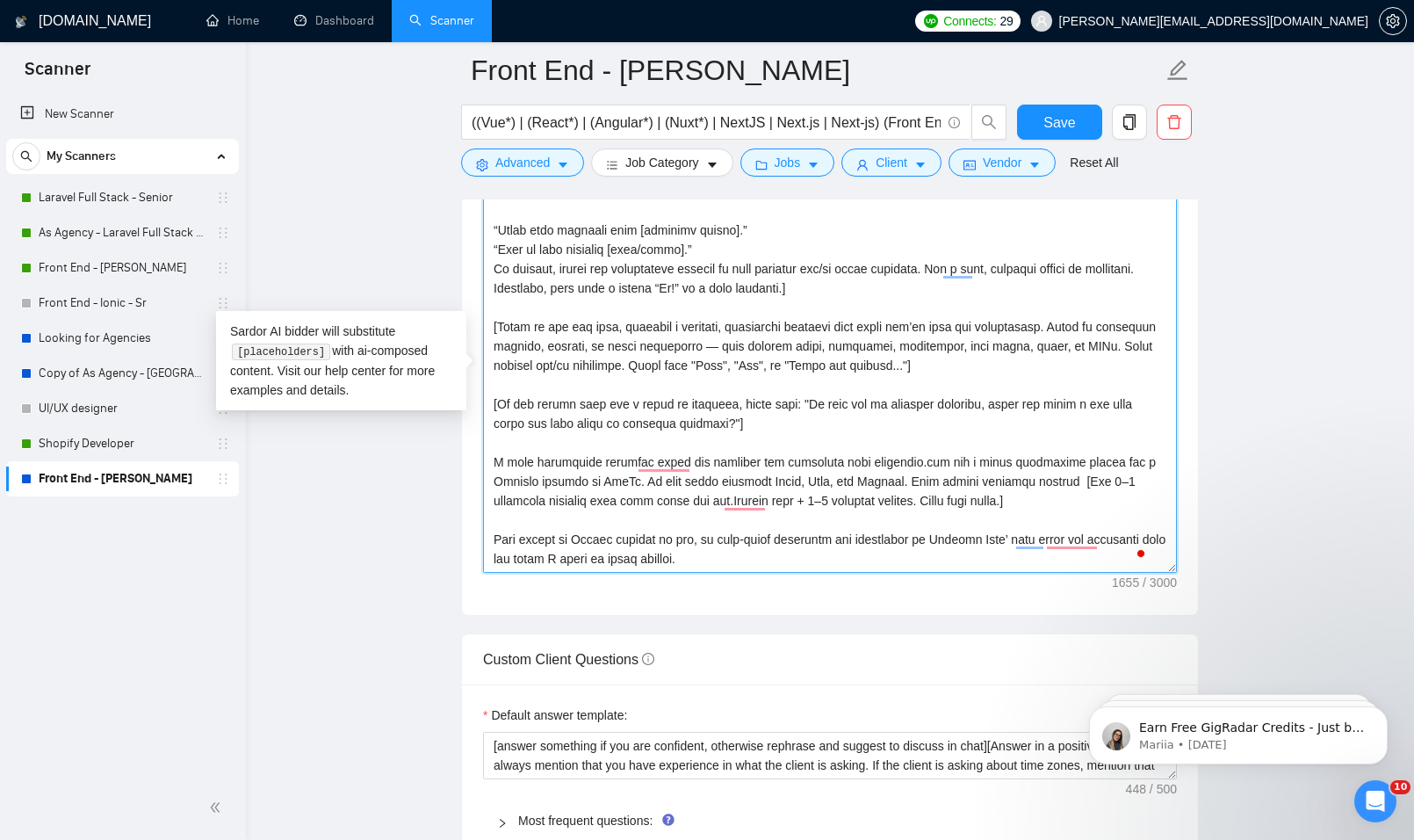
scroll to position [87, 0]
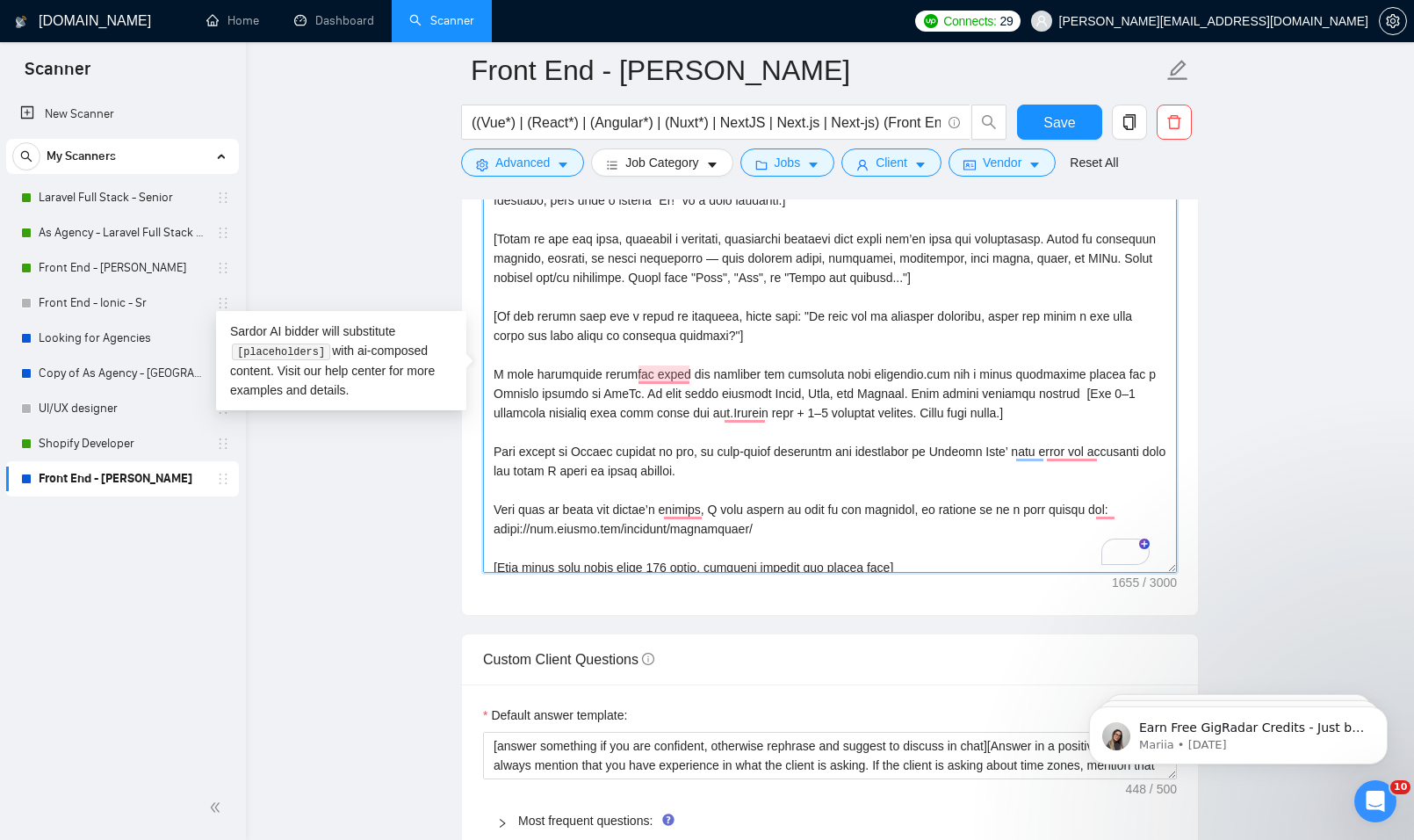
drag, startPoint x: 840, startPoint y: 450, endPoint x: 919, endPoint y: 451, distance: 79.0
click at [919, 451] on textarea "Cover letter template:" at bounding box center [830, 375] width 694 height 395
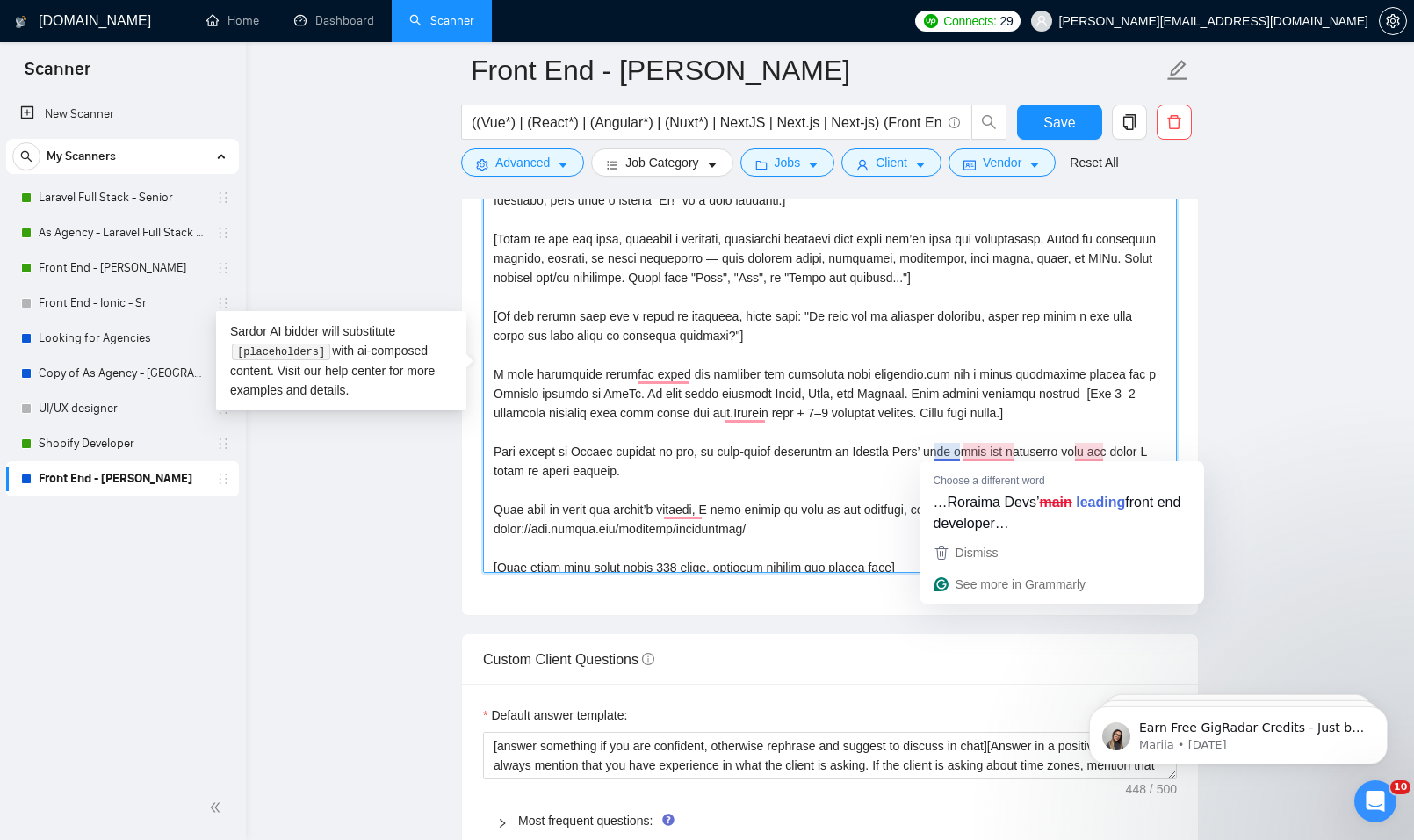
drag, startPoint x: 933, startPoint y: 453, endPoint x: 963, endPoint y: 452, distance: 30.0
click at [963, 452] on textarea "Cover letter template:" at bounding box center [830, 375] width 694 height 395
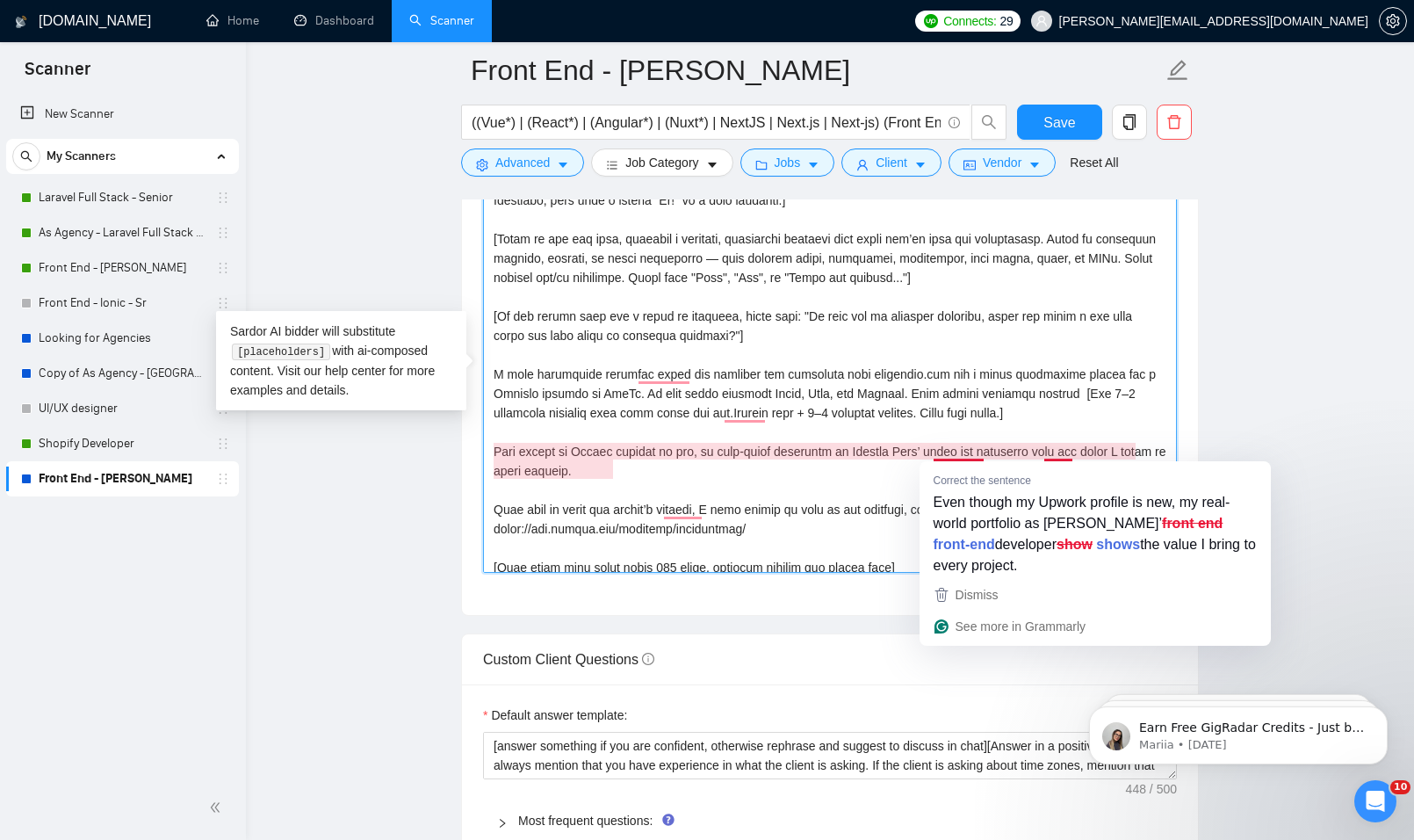
click at [978, 454] on textarea "Cover letter template:" at bounding box center [830, 375] width 694 height 395
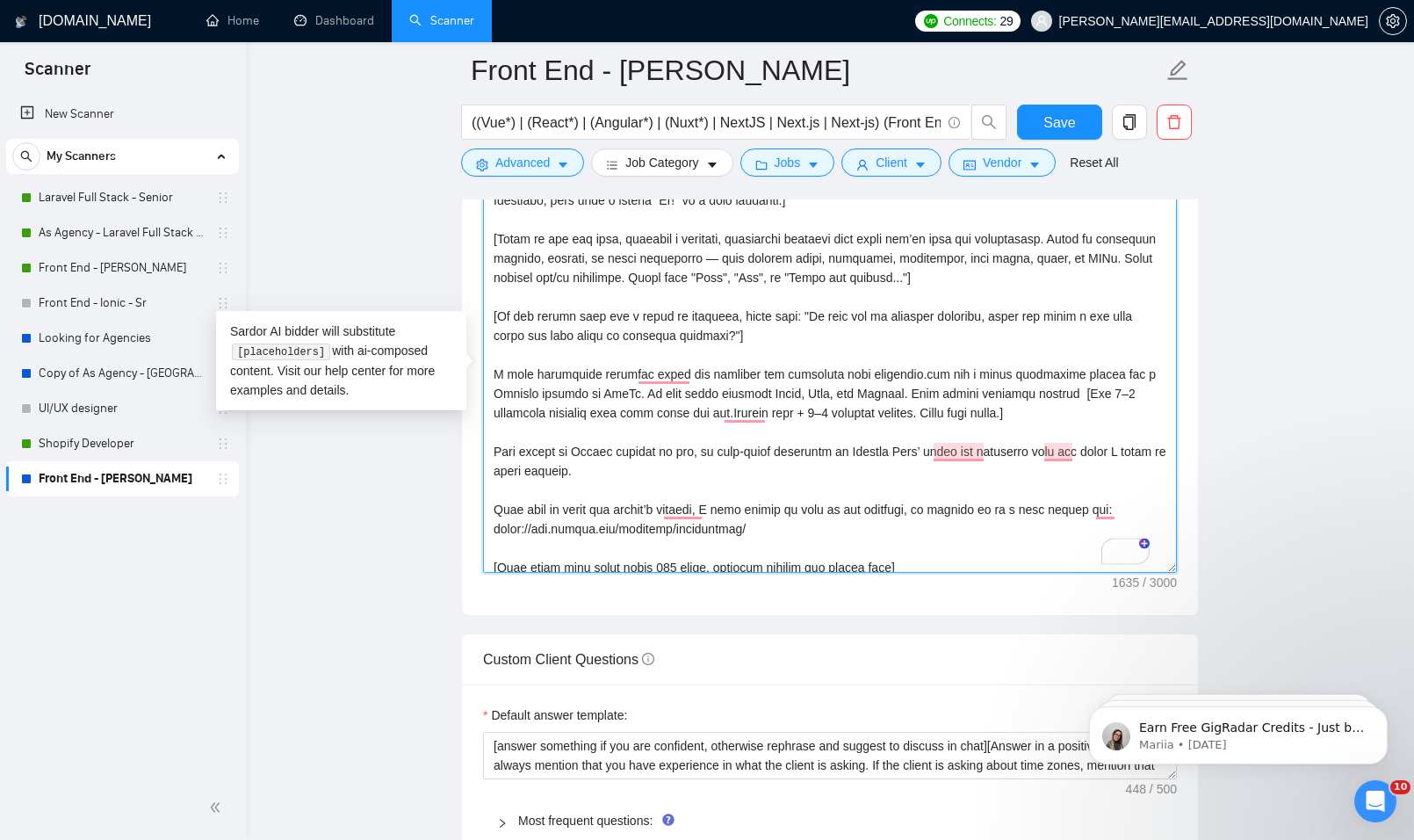
click at [992, 453] on textarea "Cover letter template:" at bounding box center [830, 375] width 694 height 395
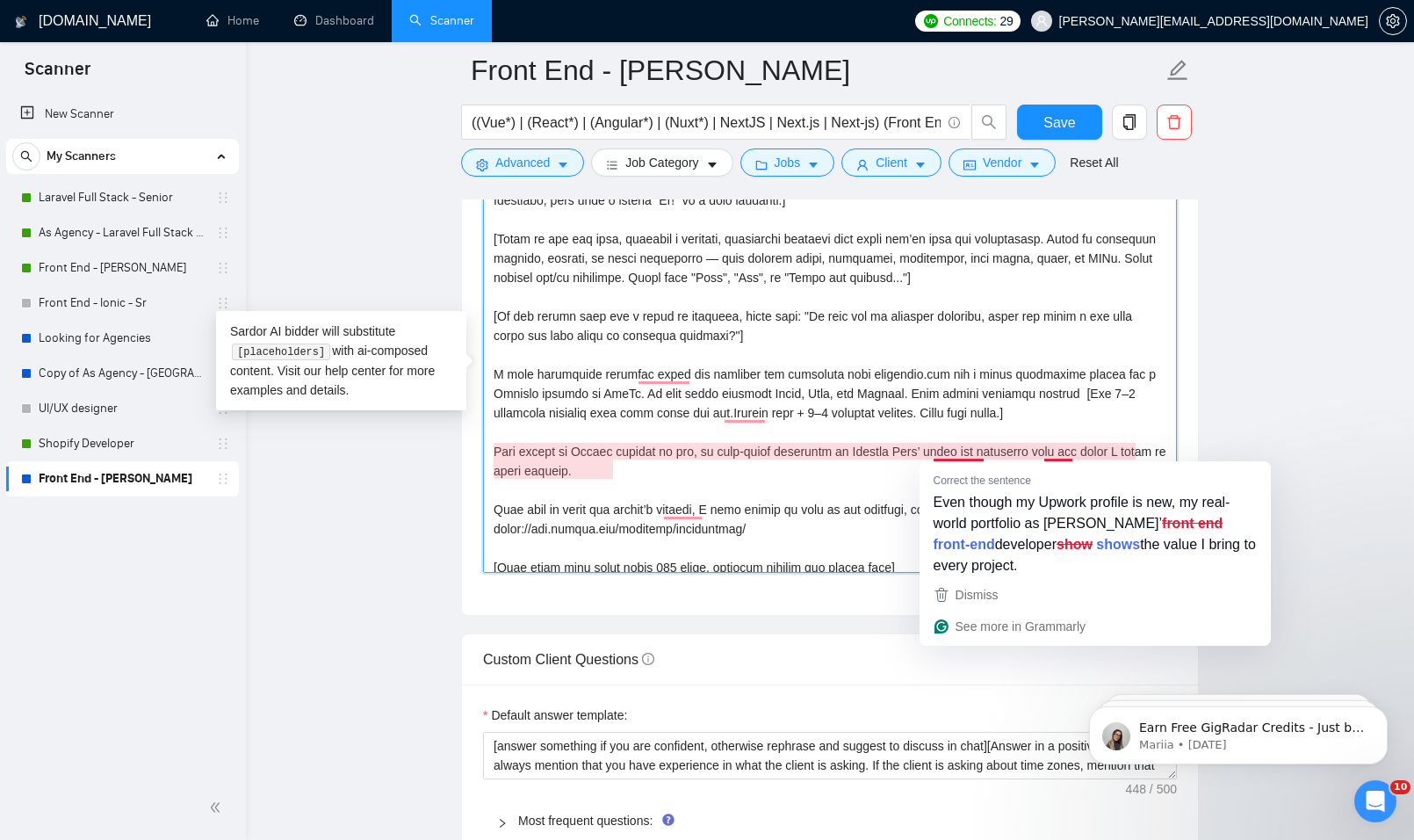
drag, startPoint x: 984, startPoint y: 451, endPoint x: 933, endPoint y: 452, distance: 51.0
click at [933, 452] on textarea "Cover letter template:" at bounding box center [830, 375] width 694 height 395
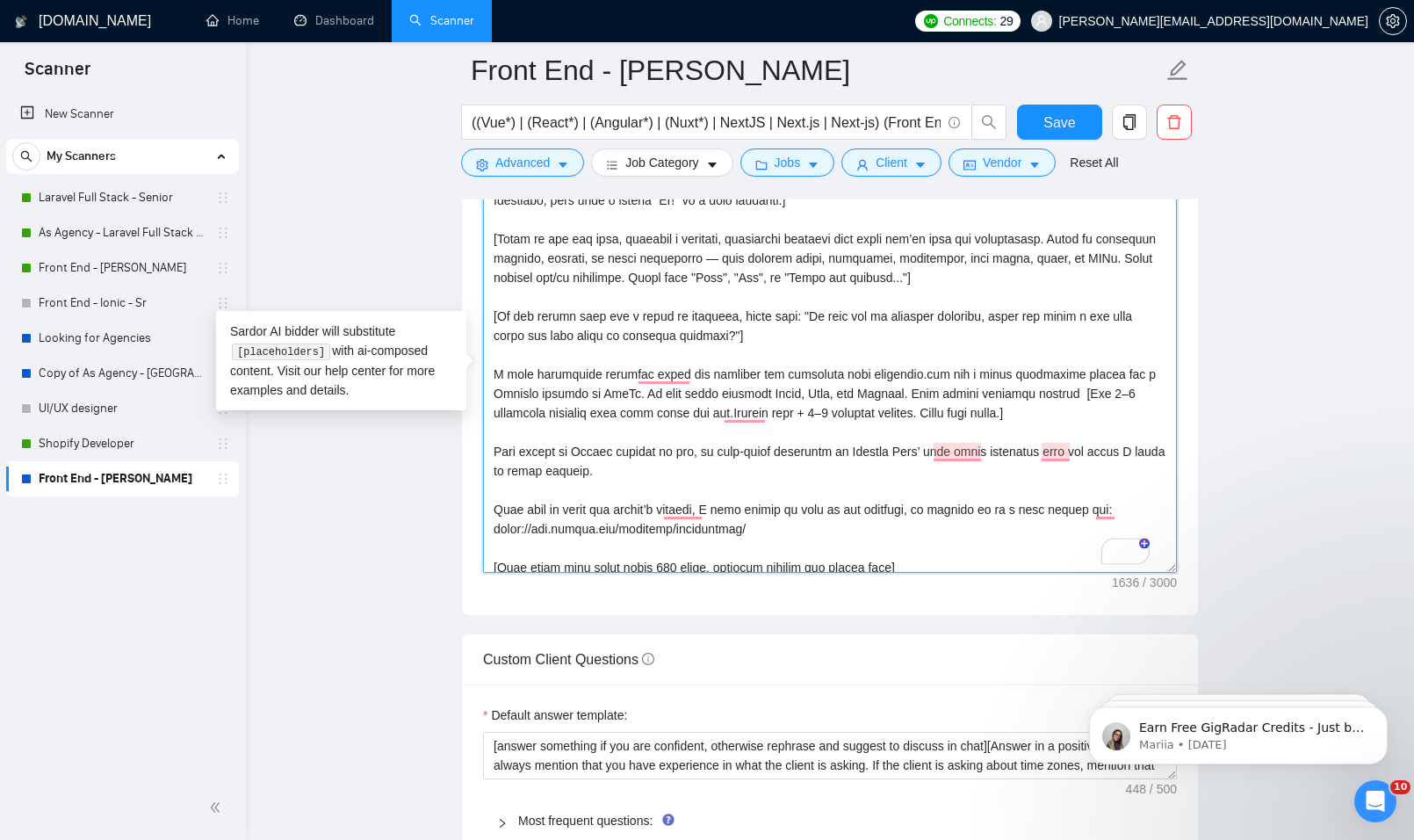
drag, startPoint x: 783, startPoint y: 509, endPoint x: 913, endPoint y: 504, distance: 130.1
click at [913, 504] on textarea "Cover letter template:" at bounding box center [830, 375] width 694 height 395
click at [959, 507] on textarea "Cover letter template:" at bounding box center [830, 375] width 694 height 395
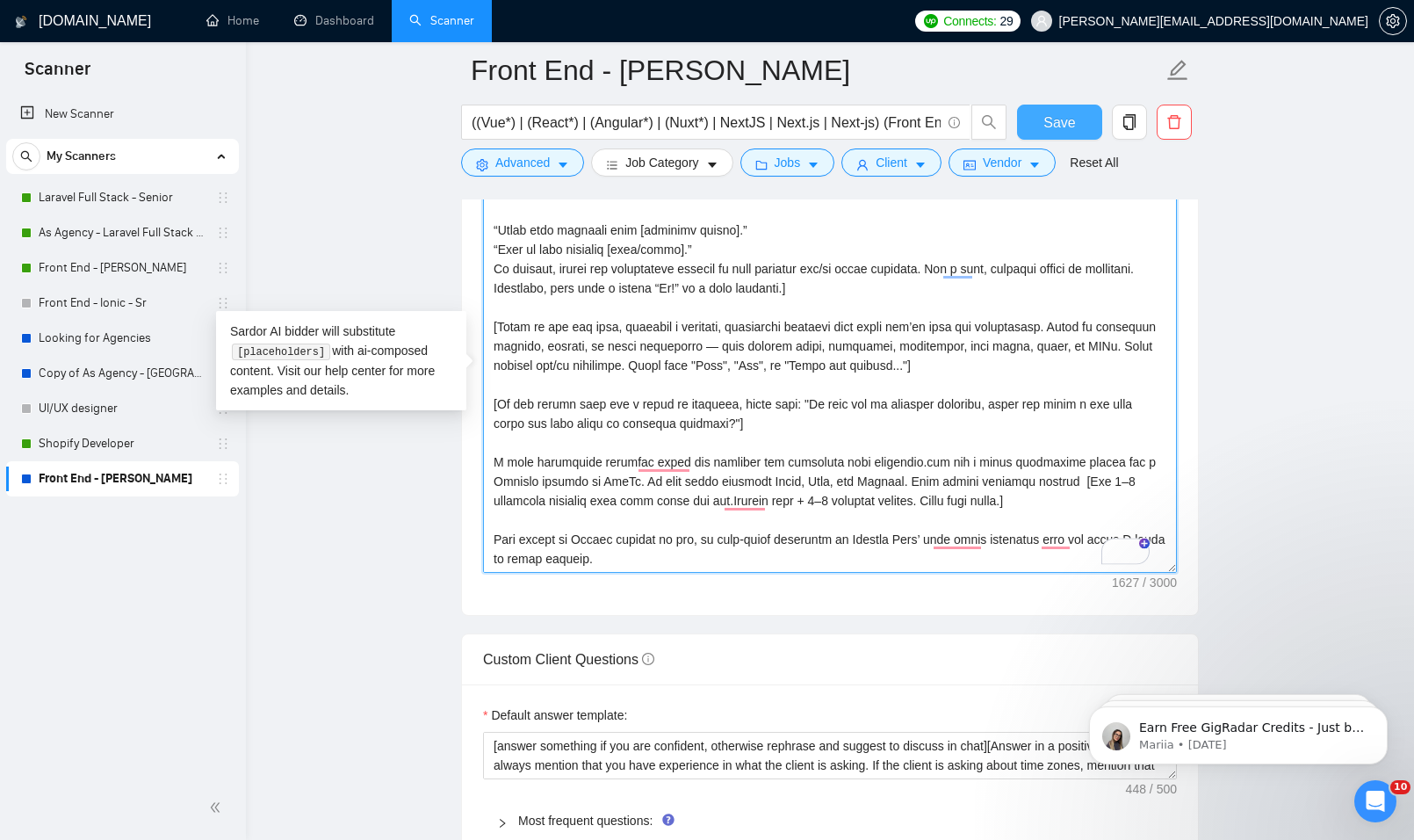
type textarea "[Scan the job post for any custom instructions like: “Start your proposal with …"
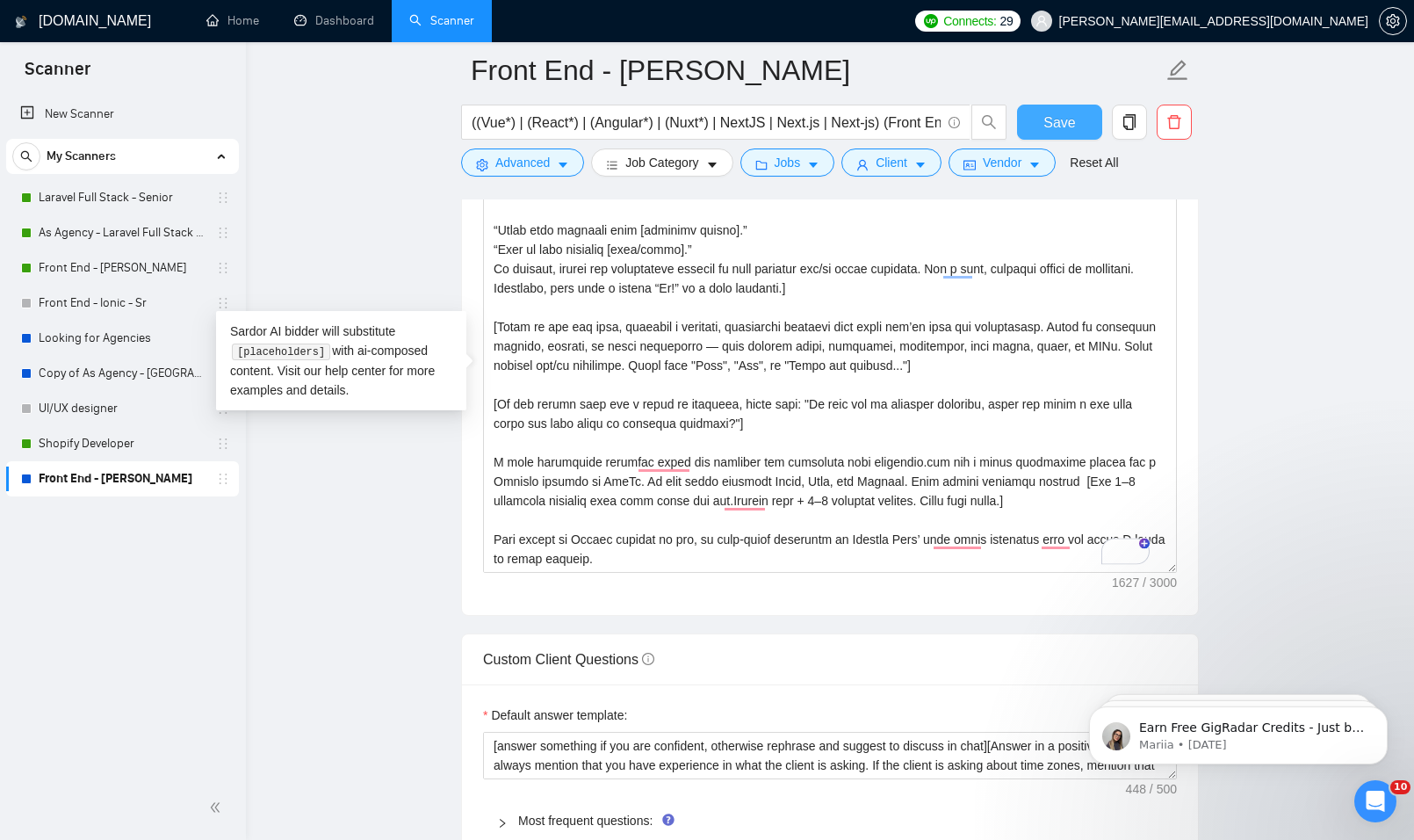
click at [1051, 108] on button "Save" at bounding box center [1060, 121] width 85 height 35
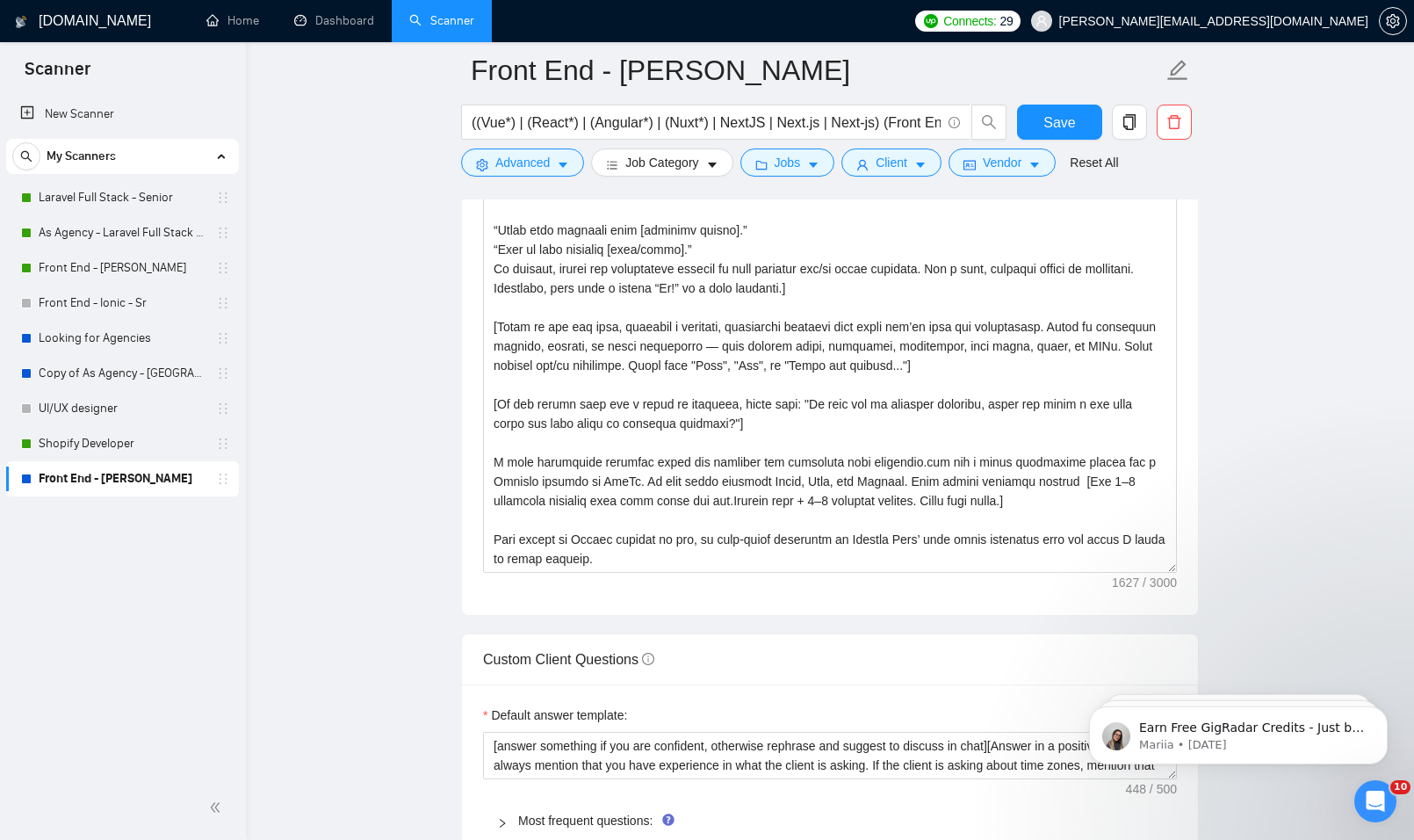
click at [1288, 528] on main "Front End - Matías Cuadra ((Vue*) | (React*) | (Angular*) | (Nuxt*) | NextJS | …" at bounding box center [830, 393] width 1112 height 5039
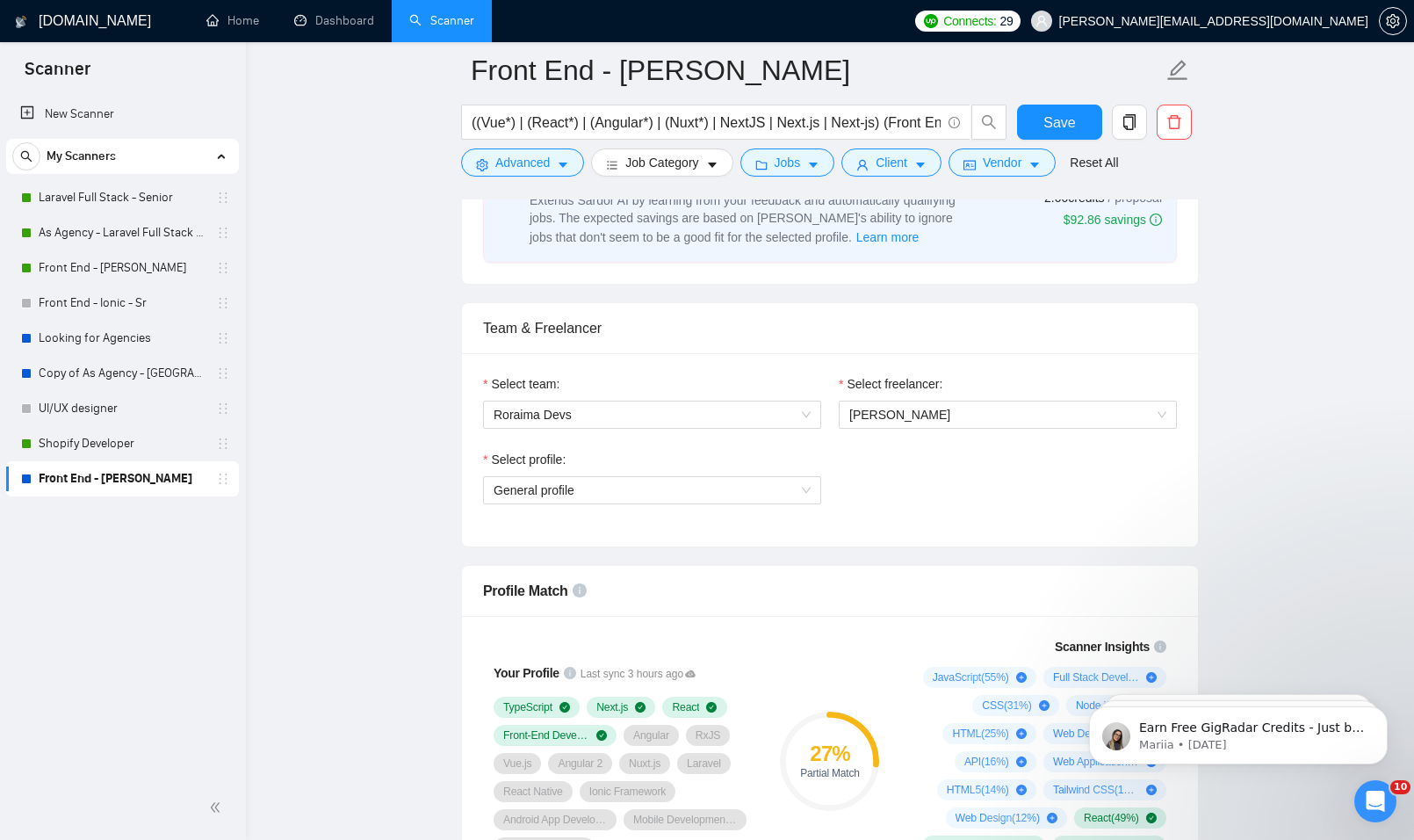
scroll to position [966, 0]
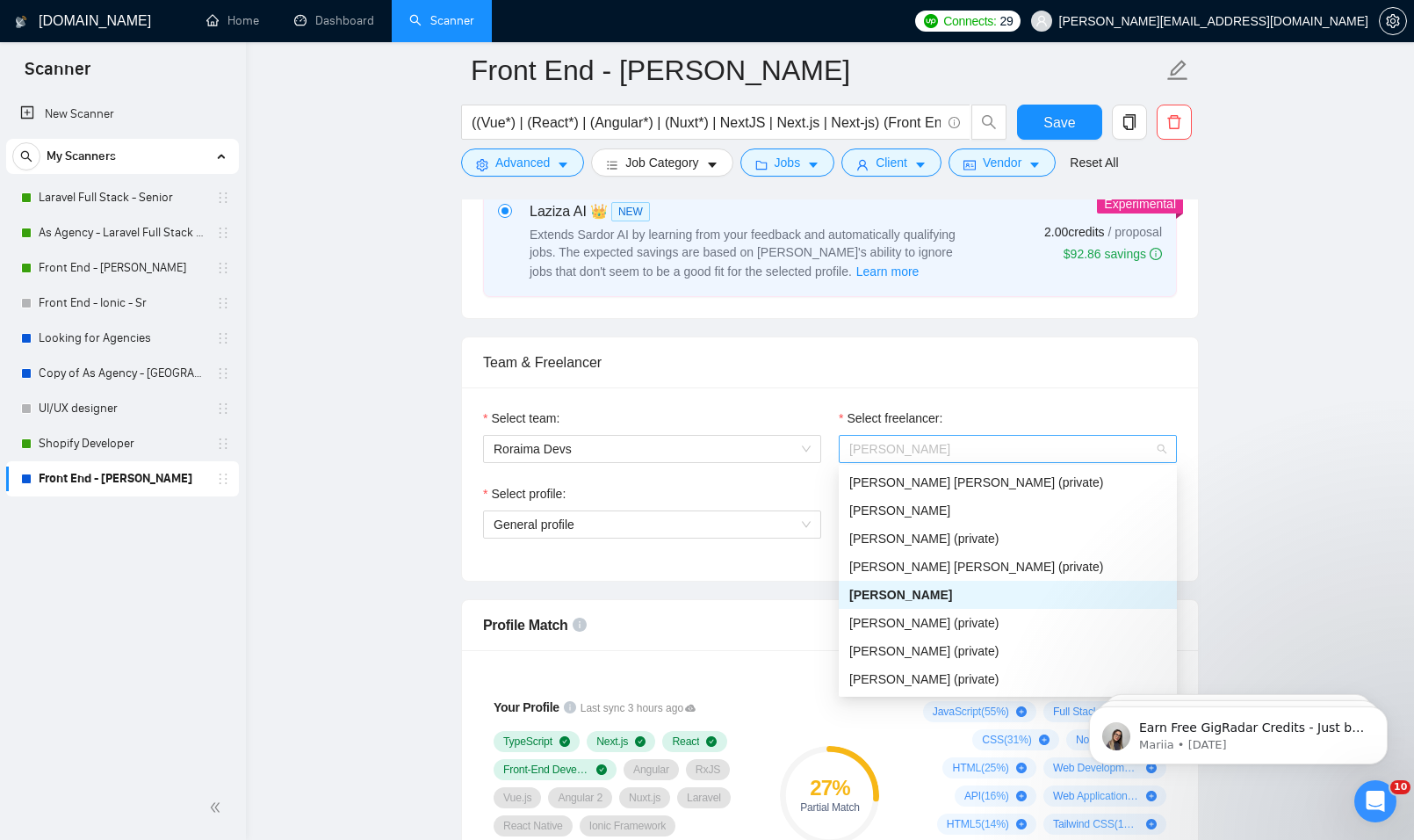
click at [993, 441] on span "[PERSON_NAME]" at bounding box center [1008, 449] width 317 height 27
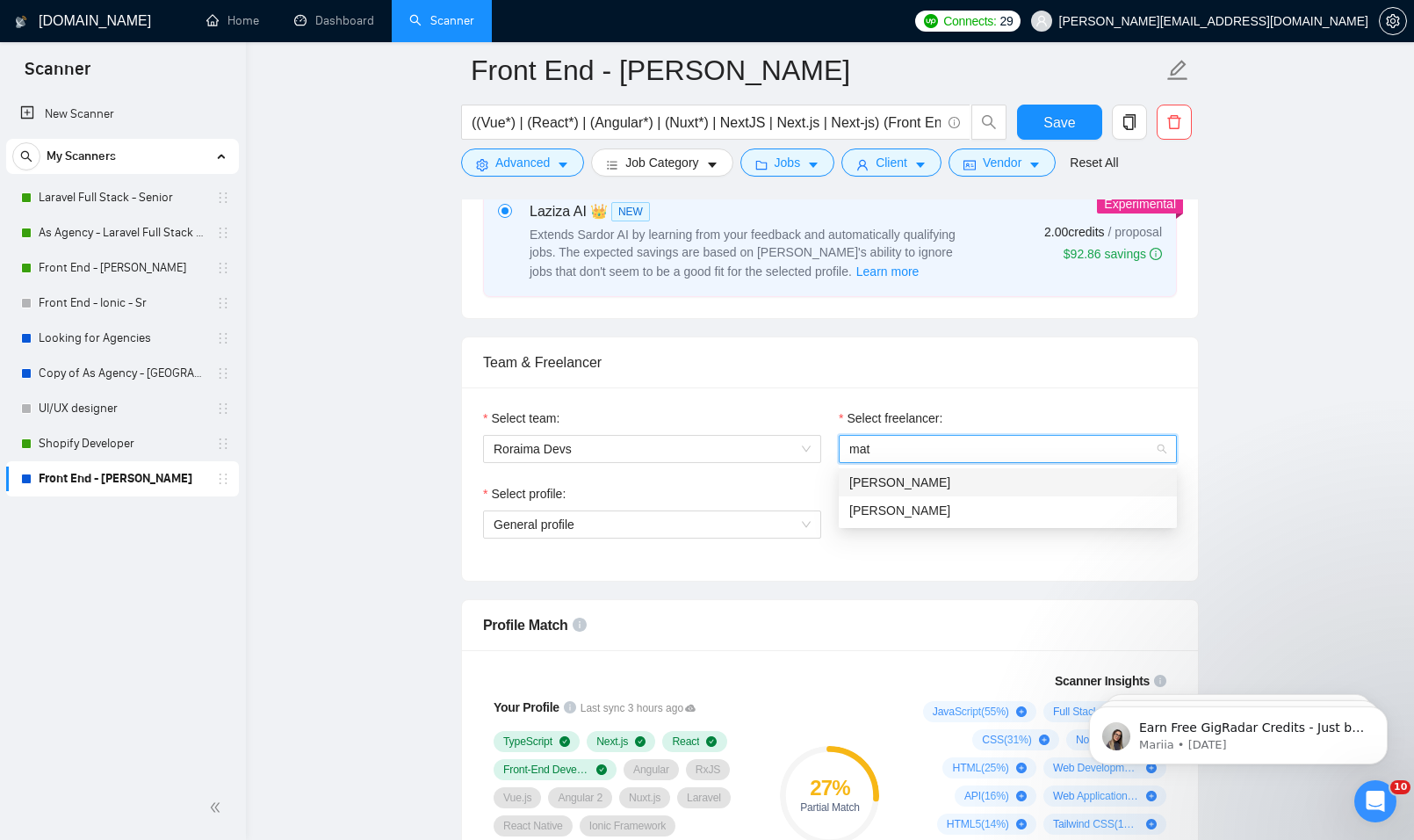
type input "mati"
click at [938, 488] on div "[PERSON_NAME]" at bounding box center [1008, 482] width 317 height 19
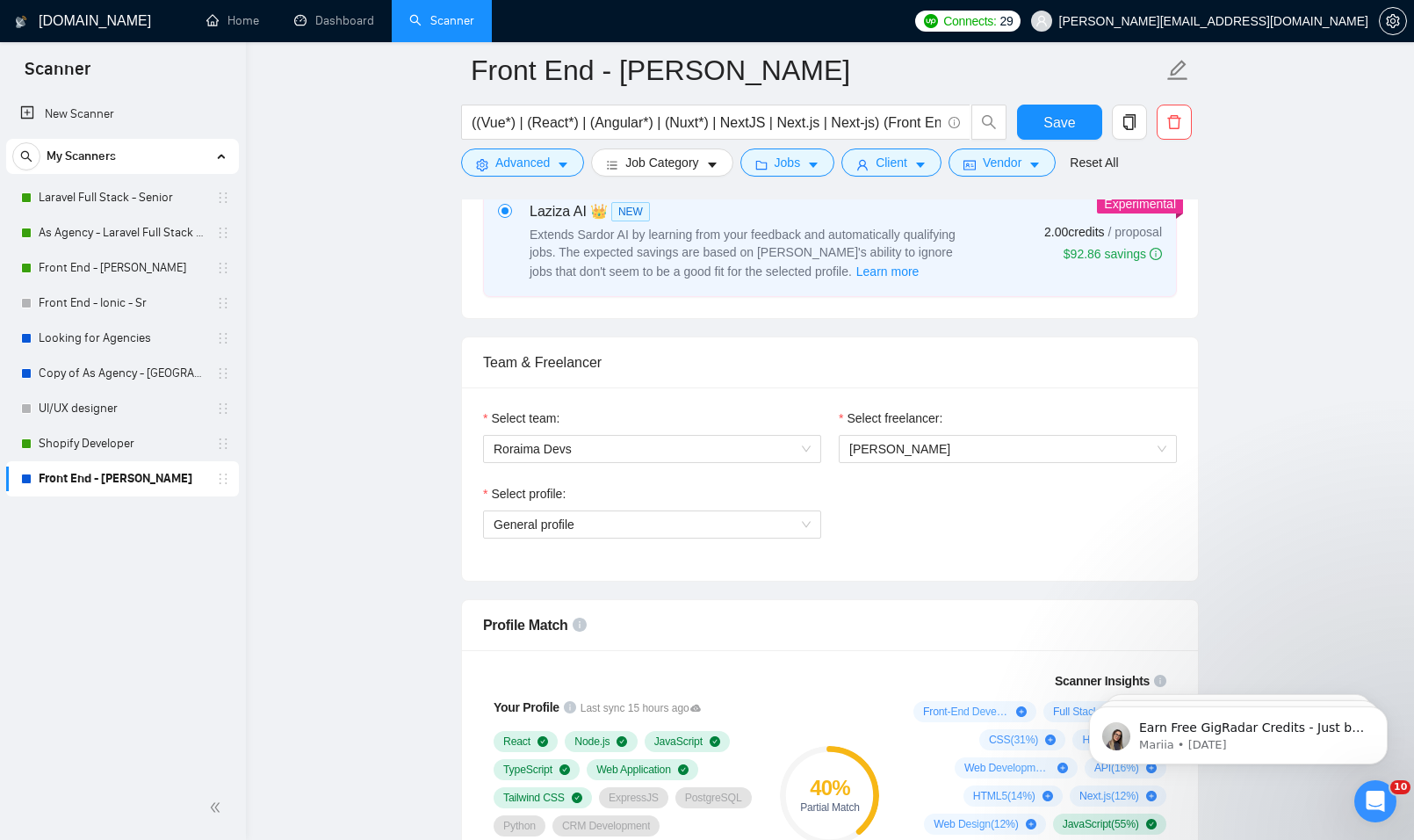
click at [1084, 368] on div "Team & Freelancer" at bounding box center [830, 362] width 694 height 50
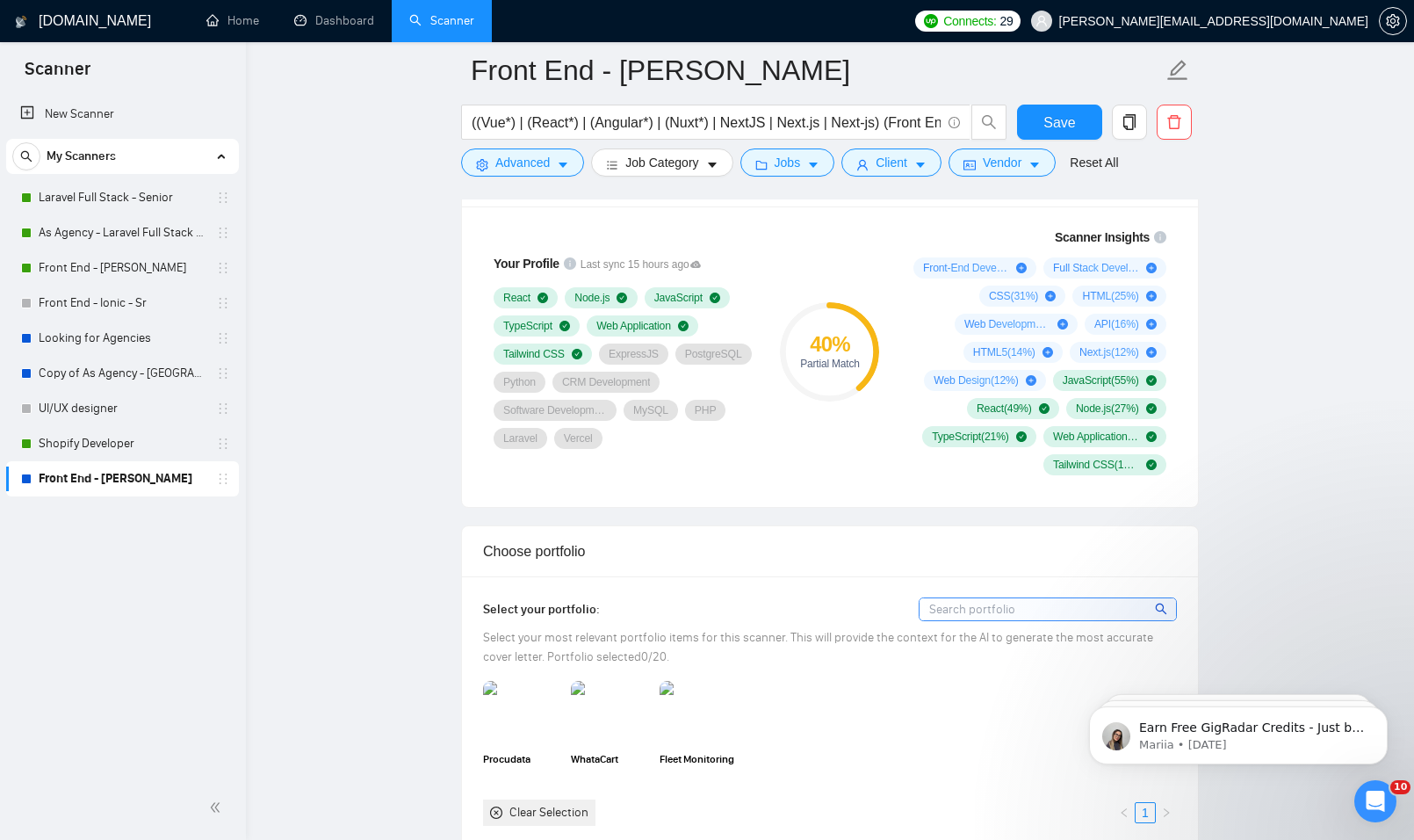
scroll to position [1581, 0]
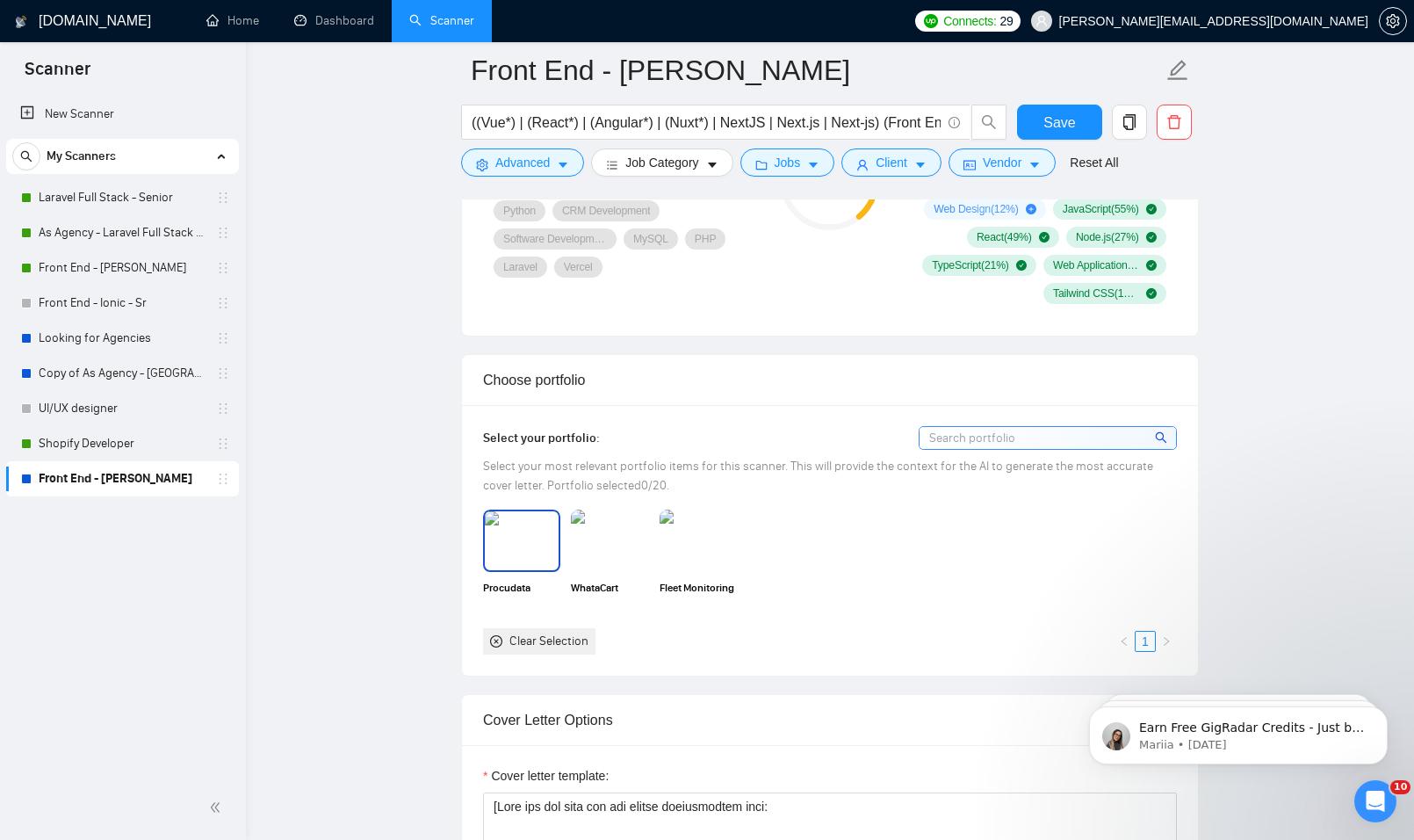
click at [514, 517] on img at bounding box center [521, 540] width 73 height 58
click at [603, 535] on img at bounding box center [610, 540] width 73 height 58
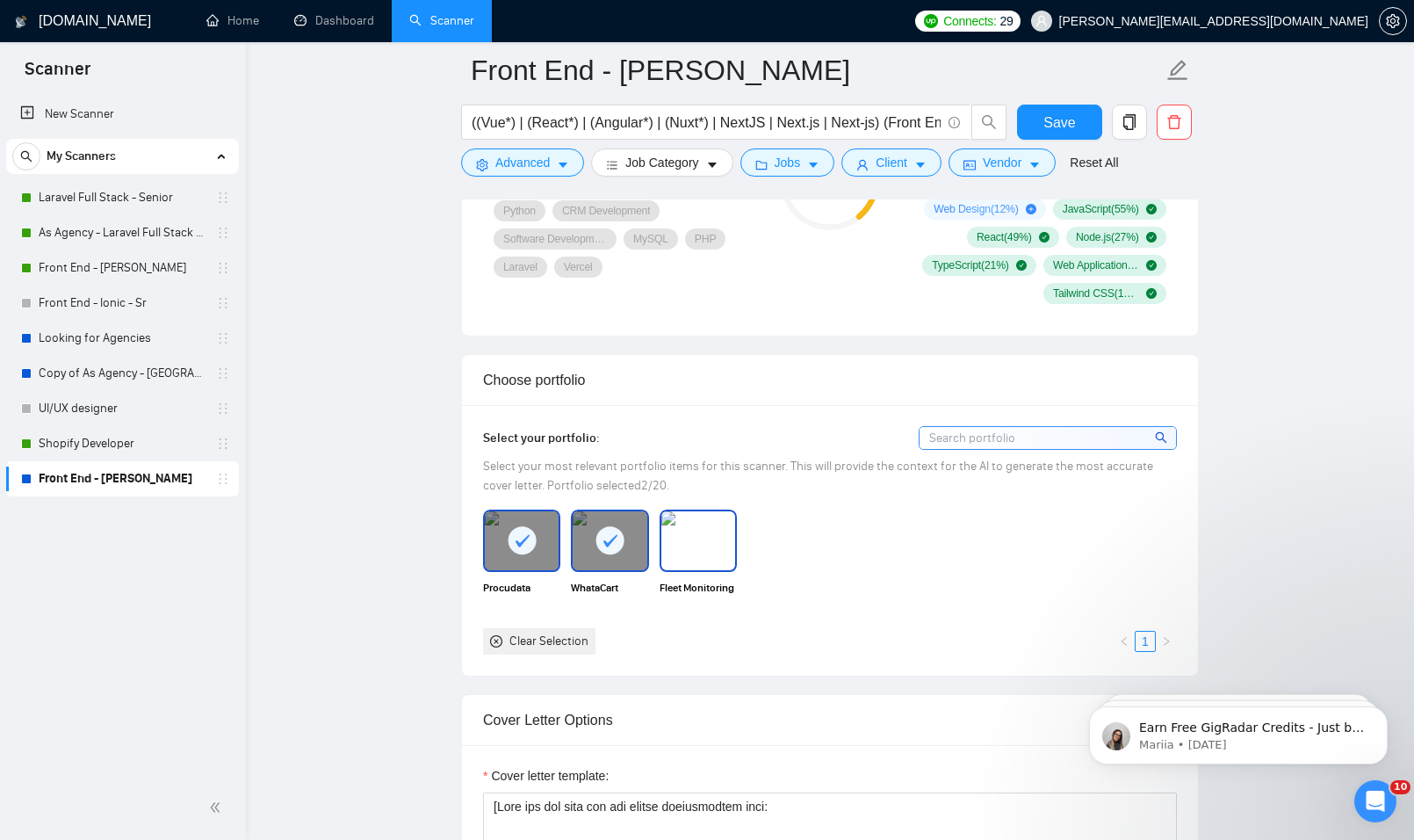
click at [712, 544] on img at bounding box center [698, 540] width 73 height 58
click at [1070, 120] on span "Save" at bounding box center [1060, 122] width 32 height 22
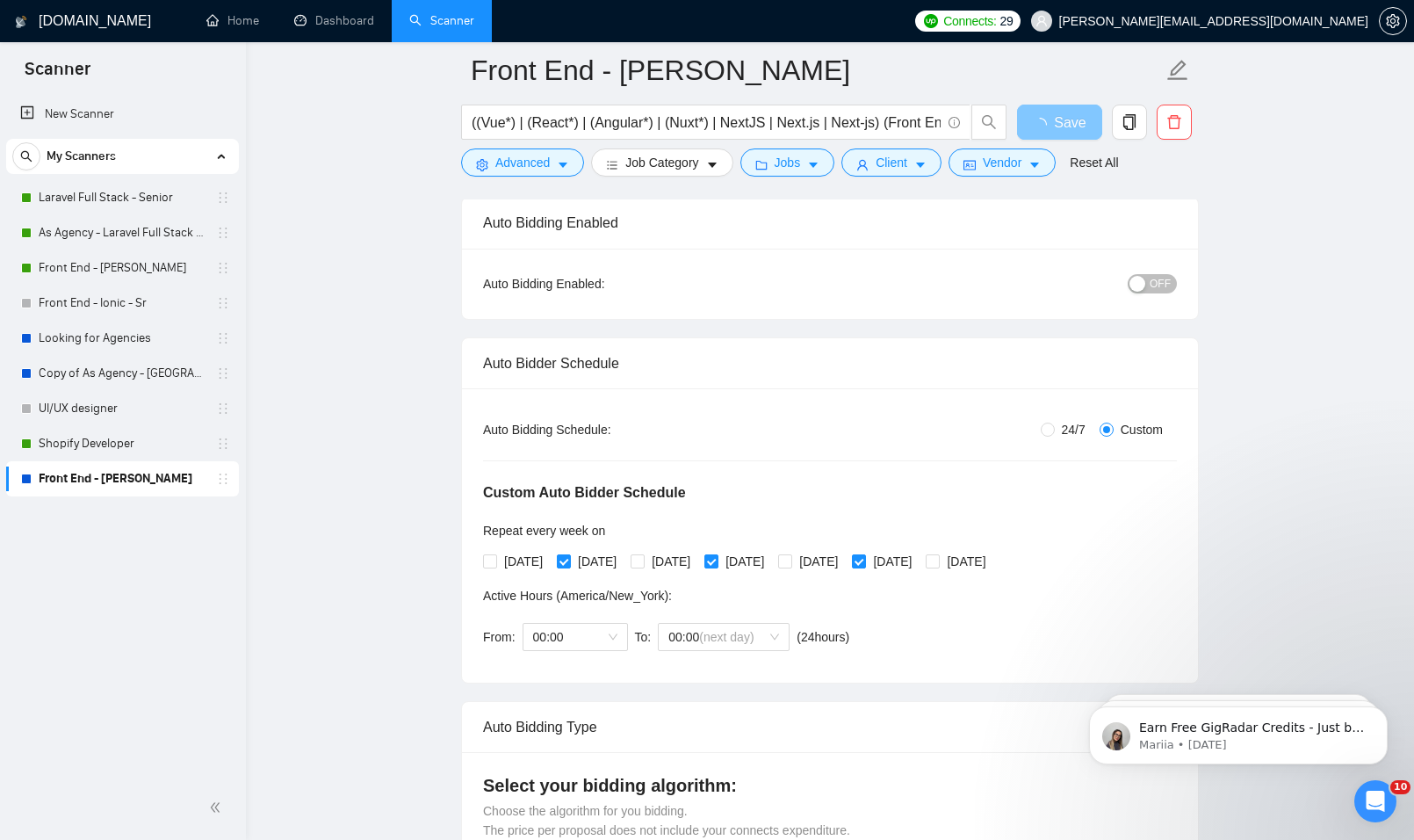
scroll to position [0, 0]
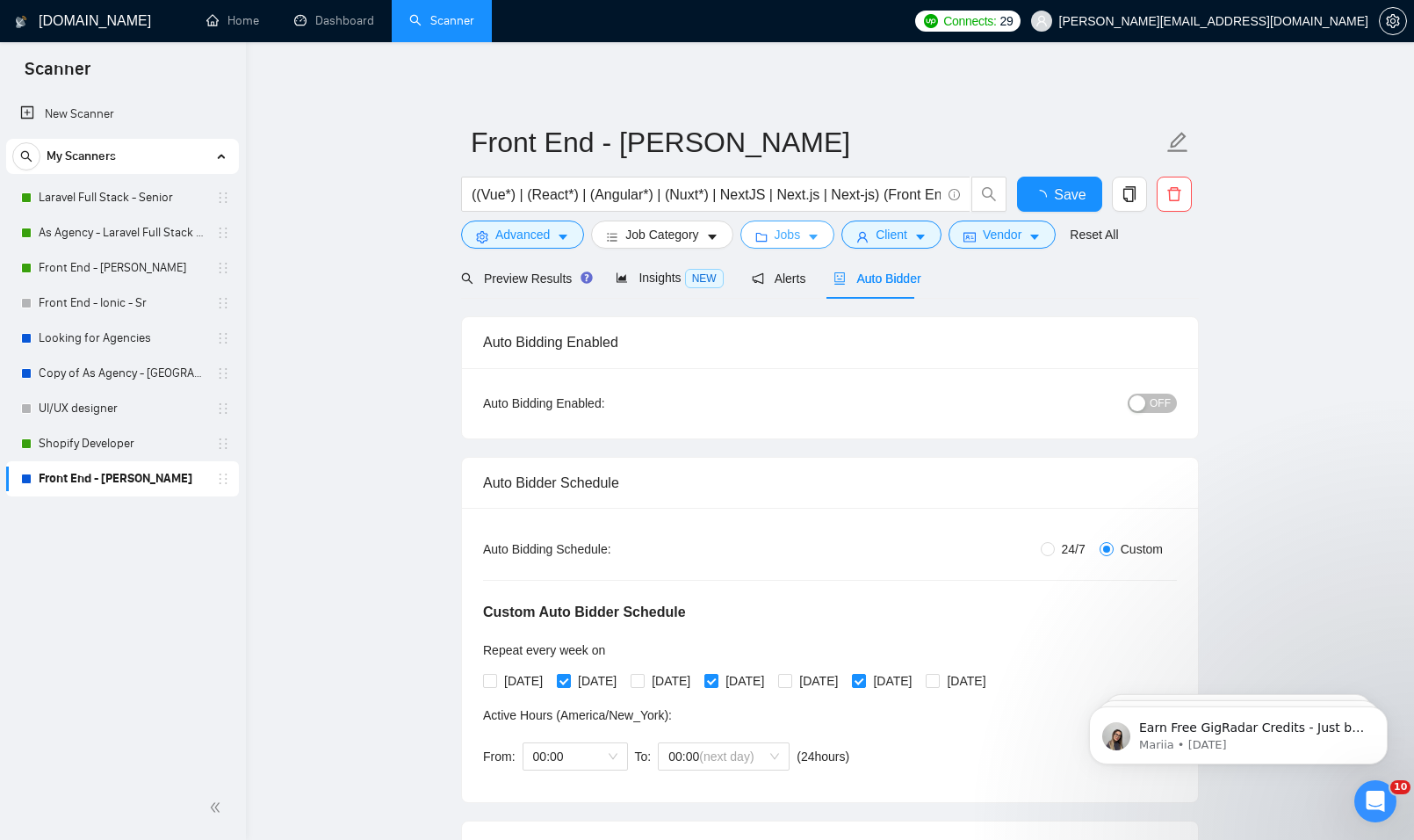
click at [756, 241] on icon "folder" at bounding box center [762, 236] width 12 height 9
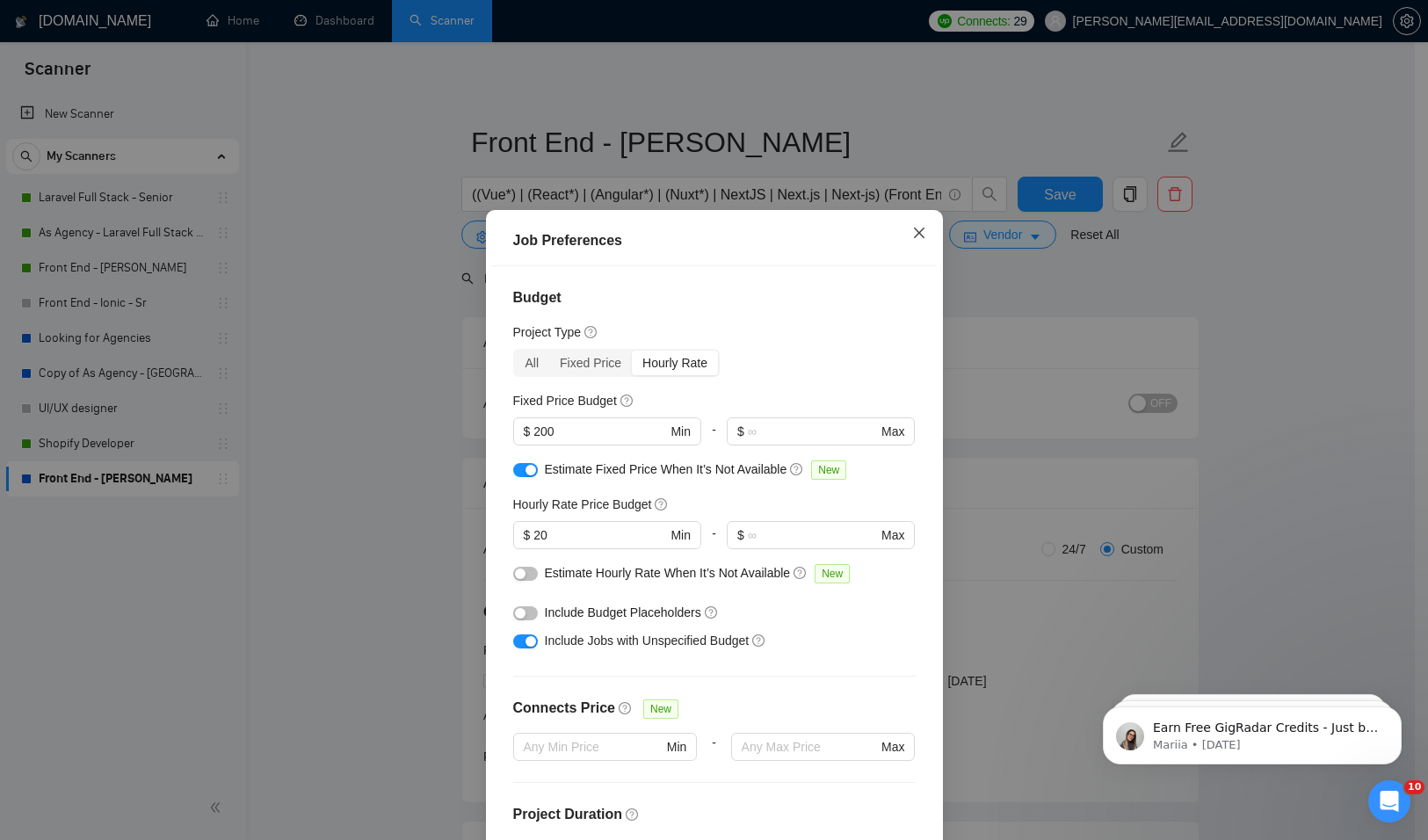
click at [912, 235] on icon "close" at bounding box center [919, 232] width 14 height 14
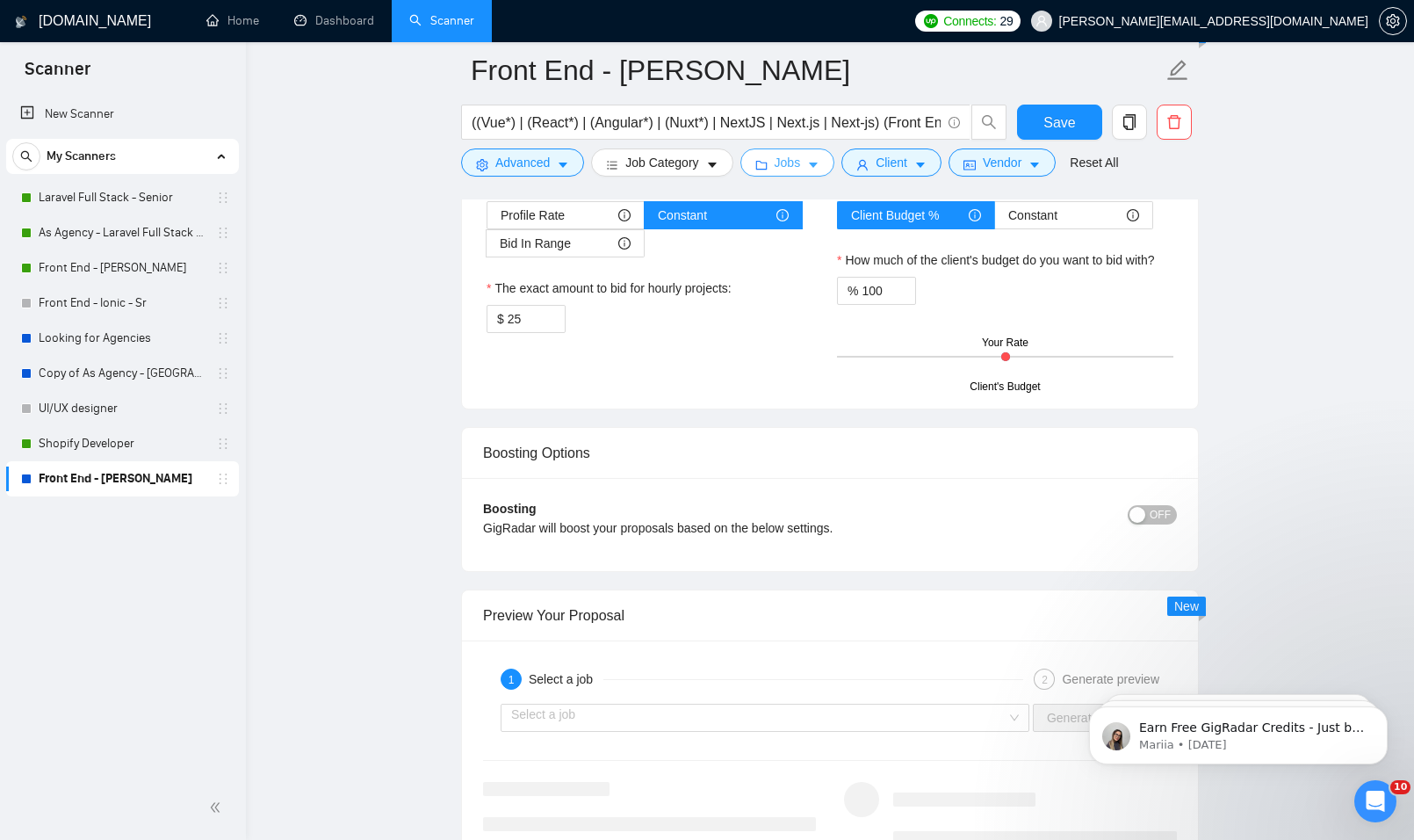
scroll to position [2987, 0]
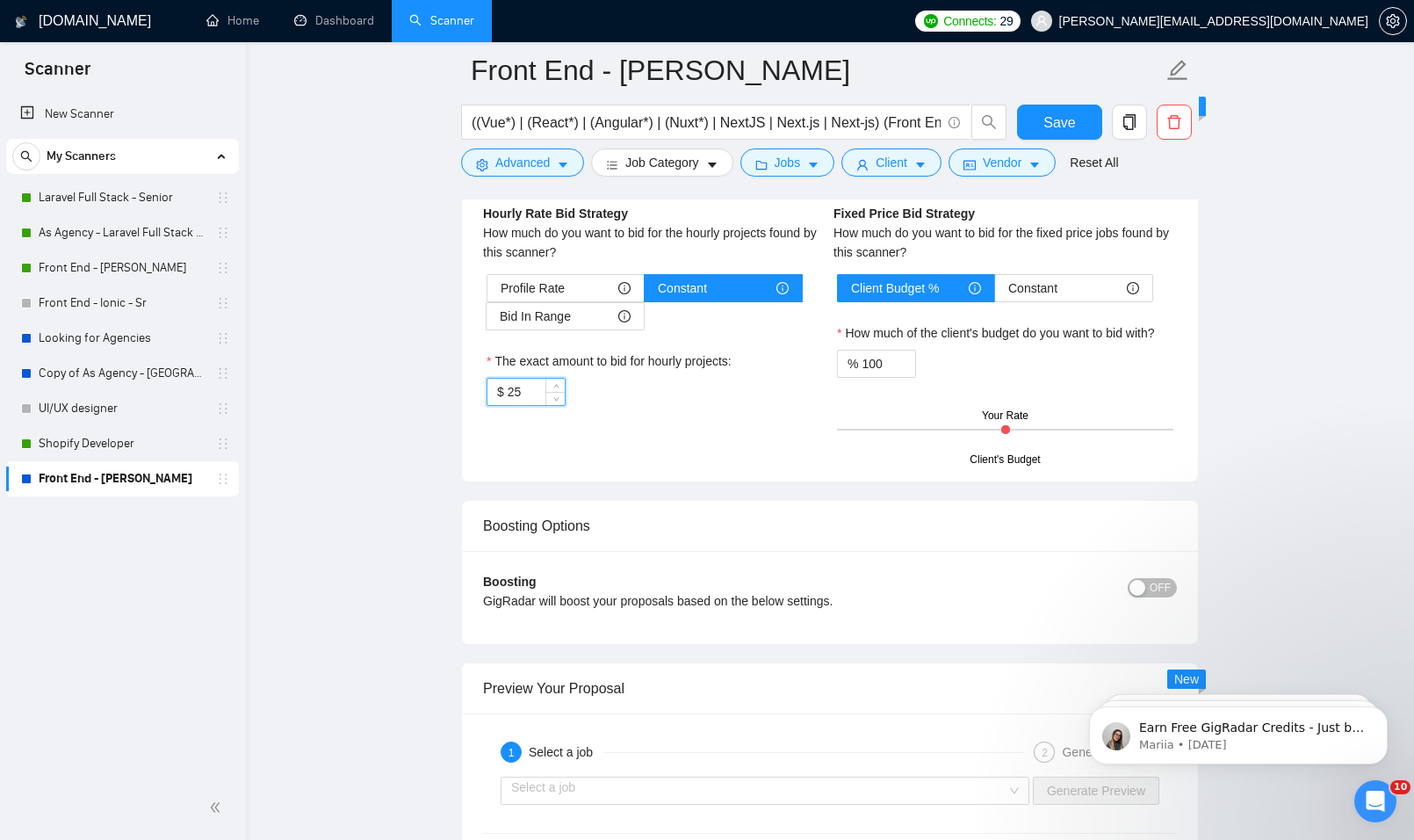
drag, startPoint x: 529, startPoint y: 385, endPoint x: 415, endPoint y: 389, distance: 114.1
type input "20"
click at [1086, 120] on button "Save" at bounding box center [1060, 121] width 85 height 35
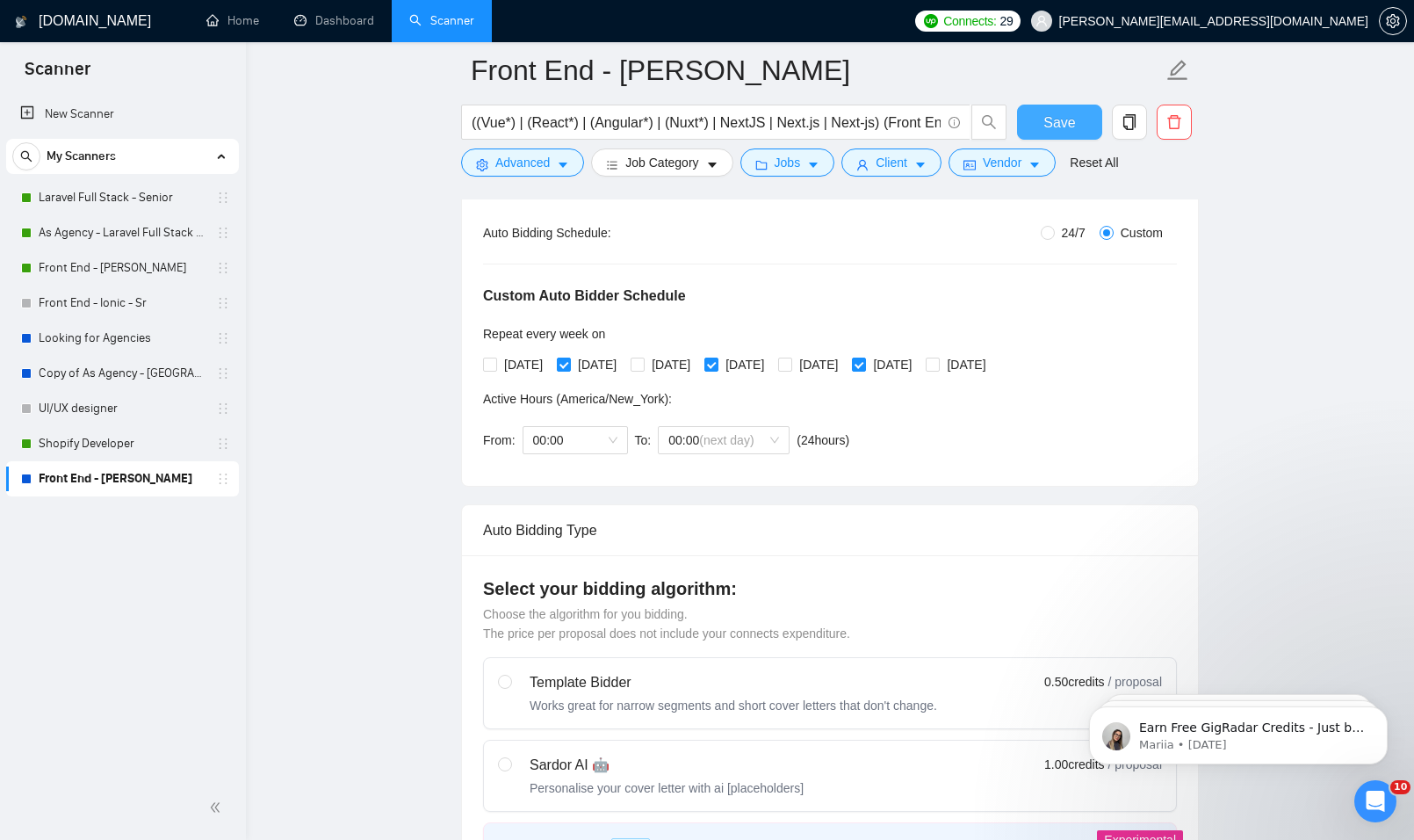
scroll to position [176, 0]
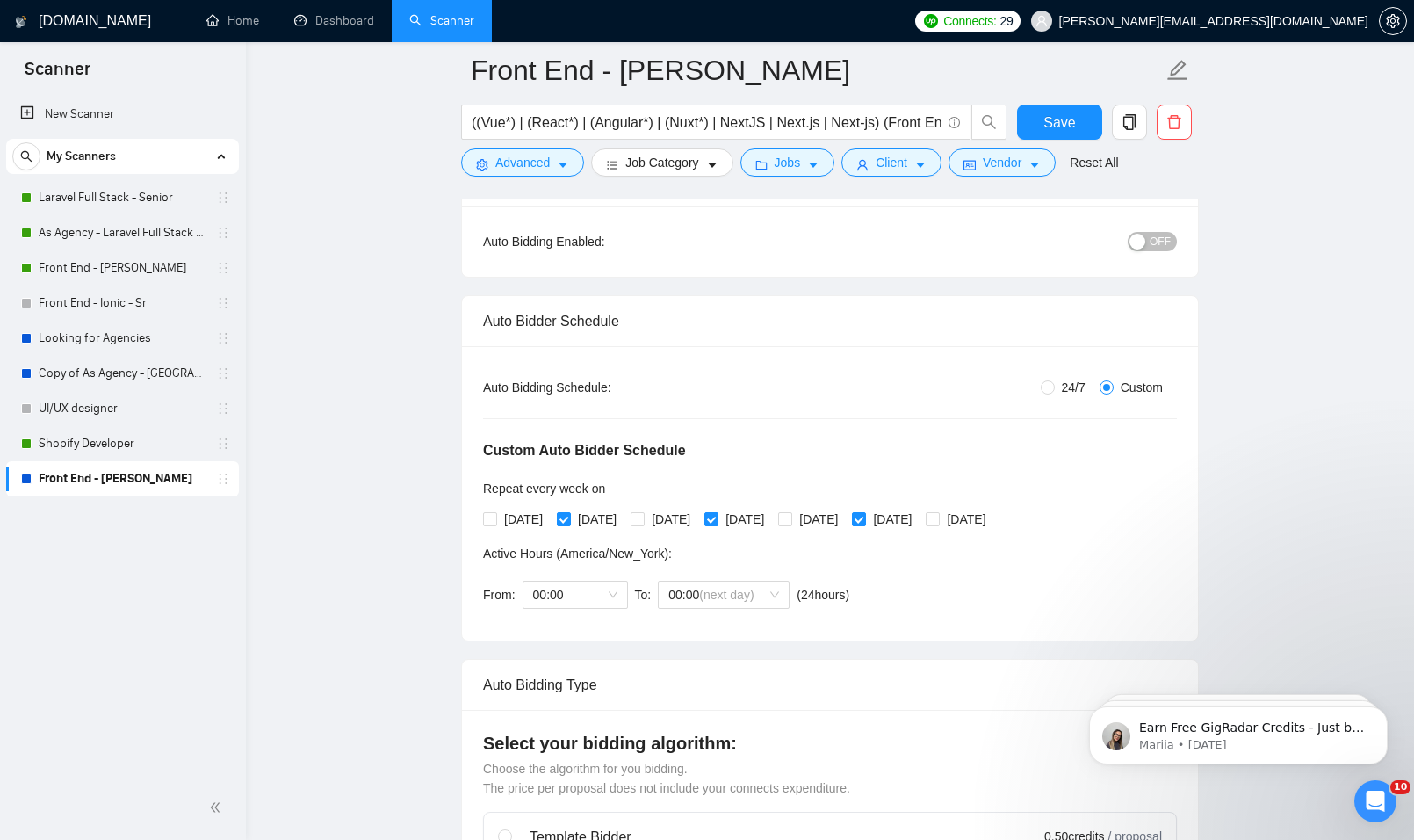
click at [1155, 250] on span "OFF" at bounding box center [1160, 241] width 21 height 19
click at [1086, 127] on button "Save" at bounding box center [1060, 121] width 85 height 35
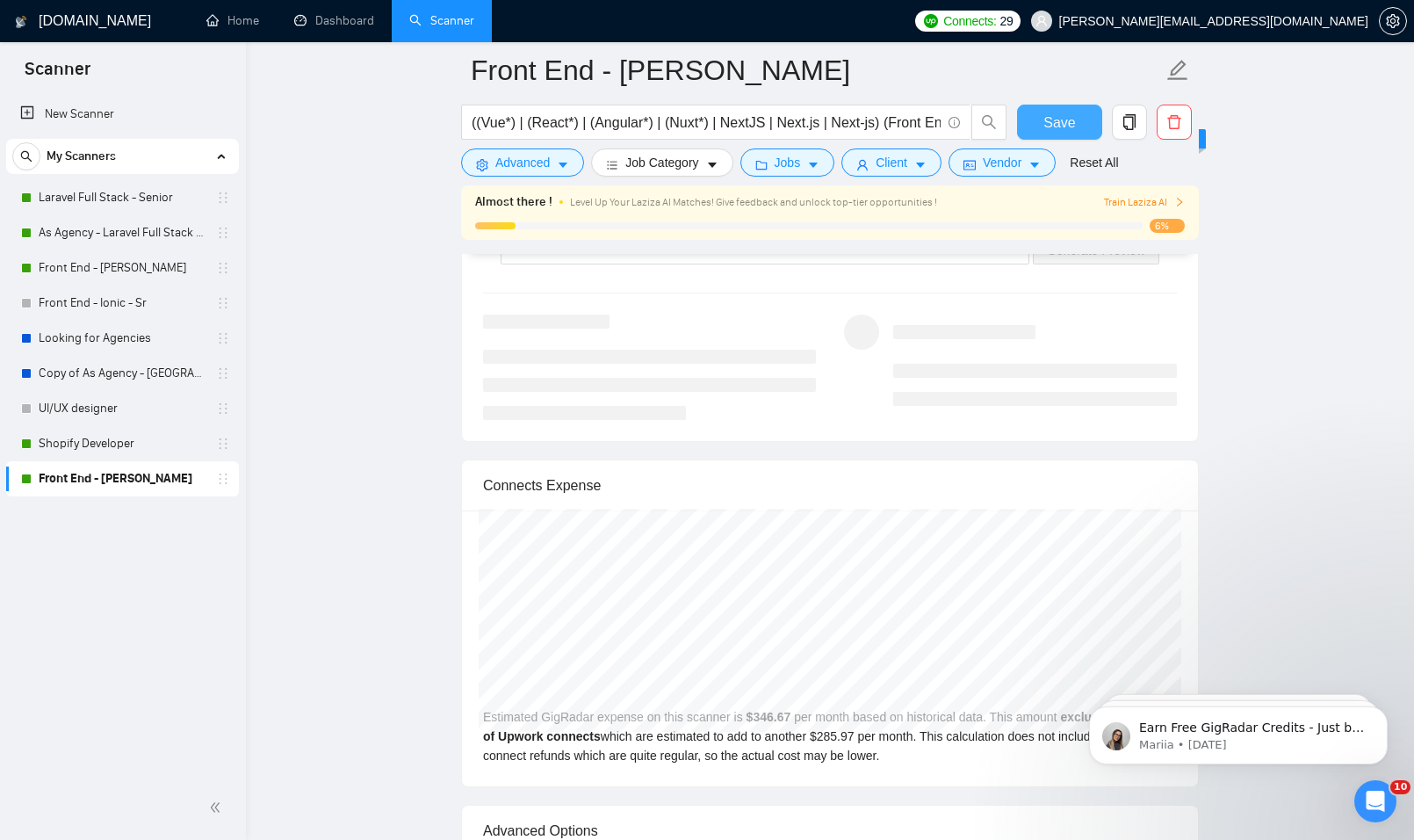
scroll to position [3426, 0]
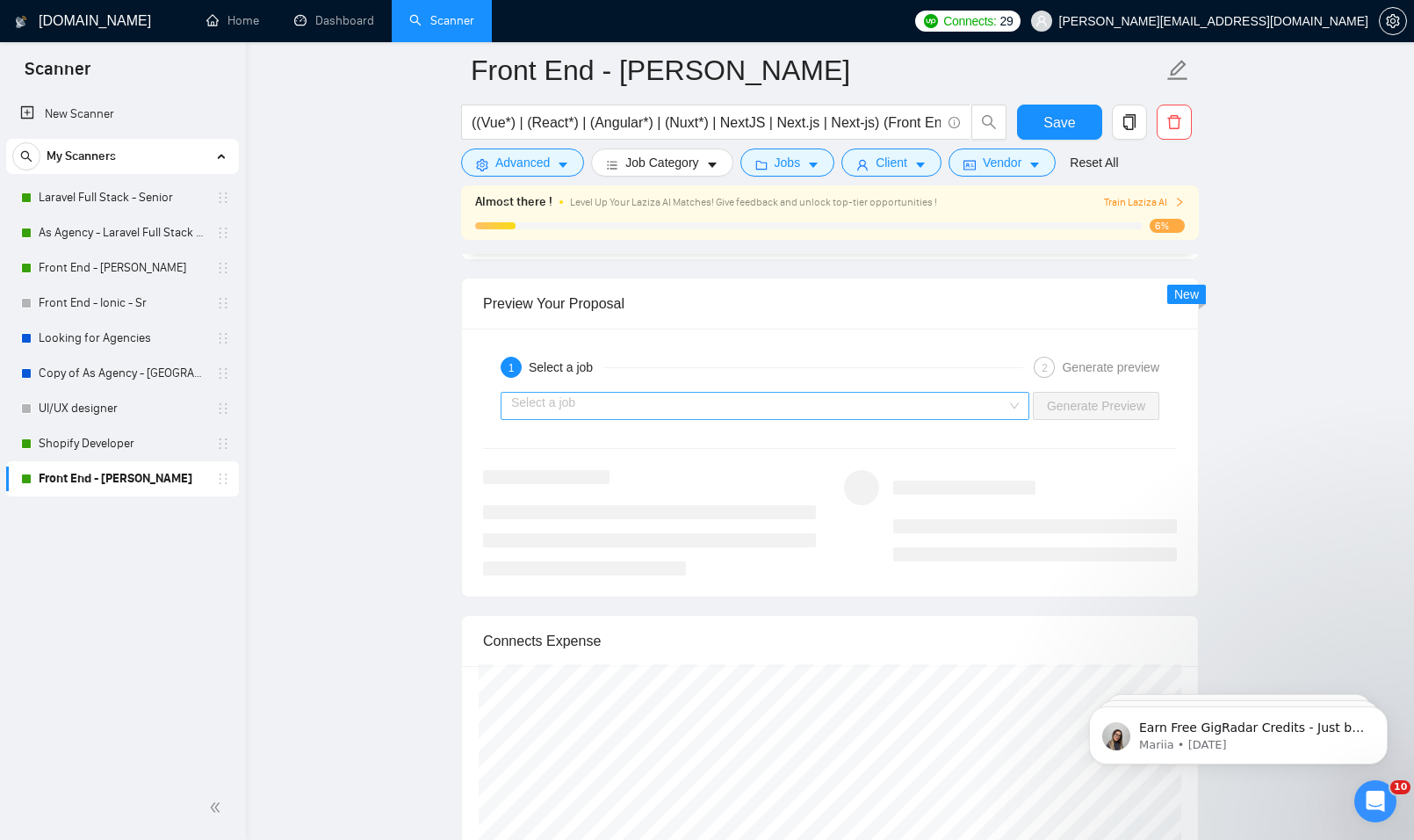
click at [697, 408] on input "search" at bounding box center [759, 405] width 495 height 27
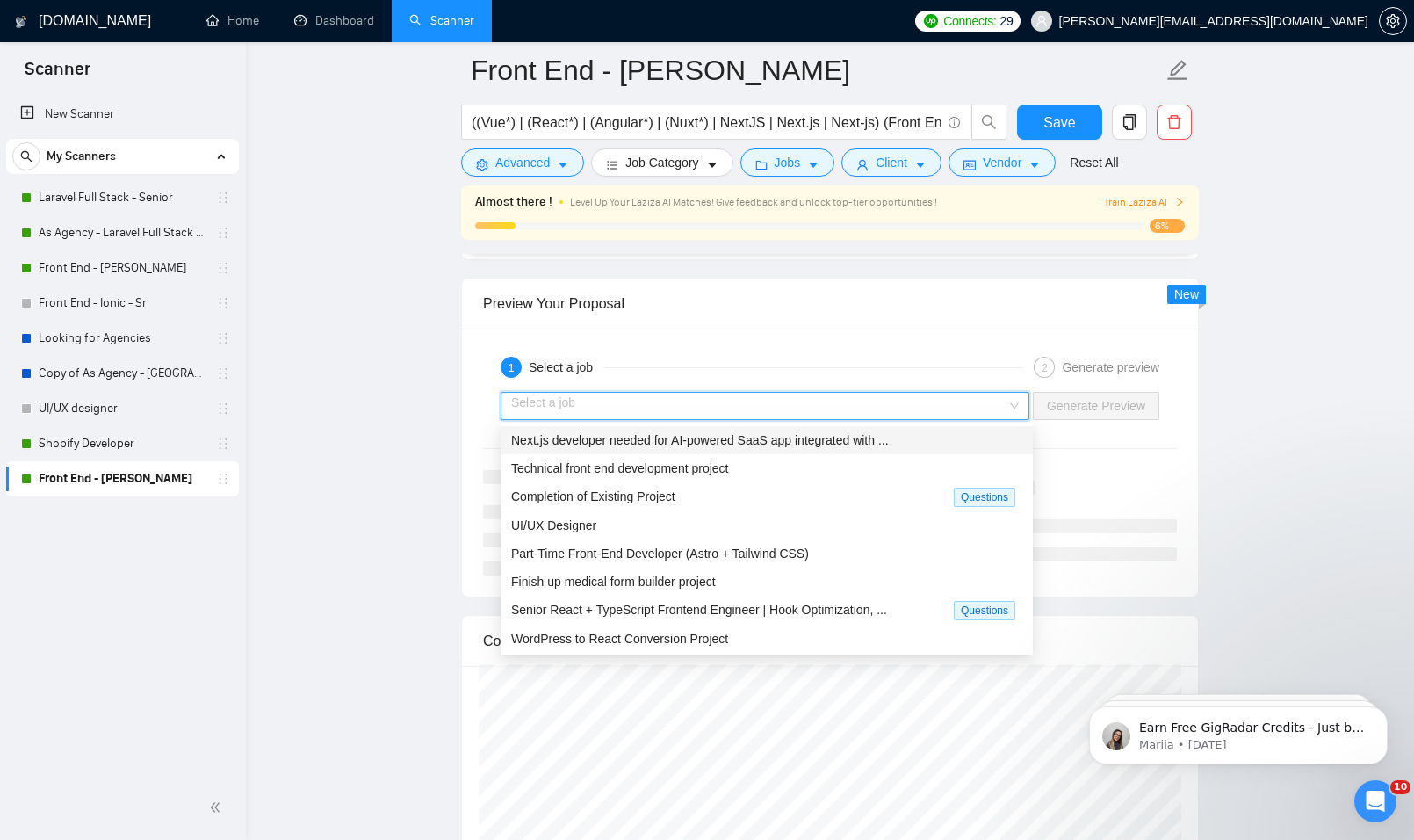
click at [622, 443] on span "Next.js developer needed for AI-powered SaaS app integrated with ..." at bounding box center [700, 440] width 377 height 14
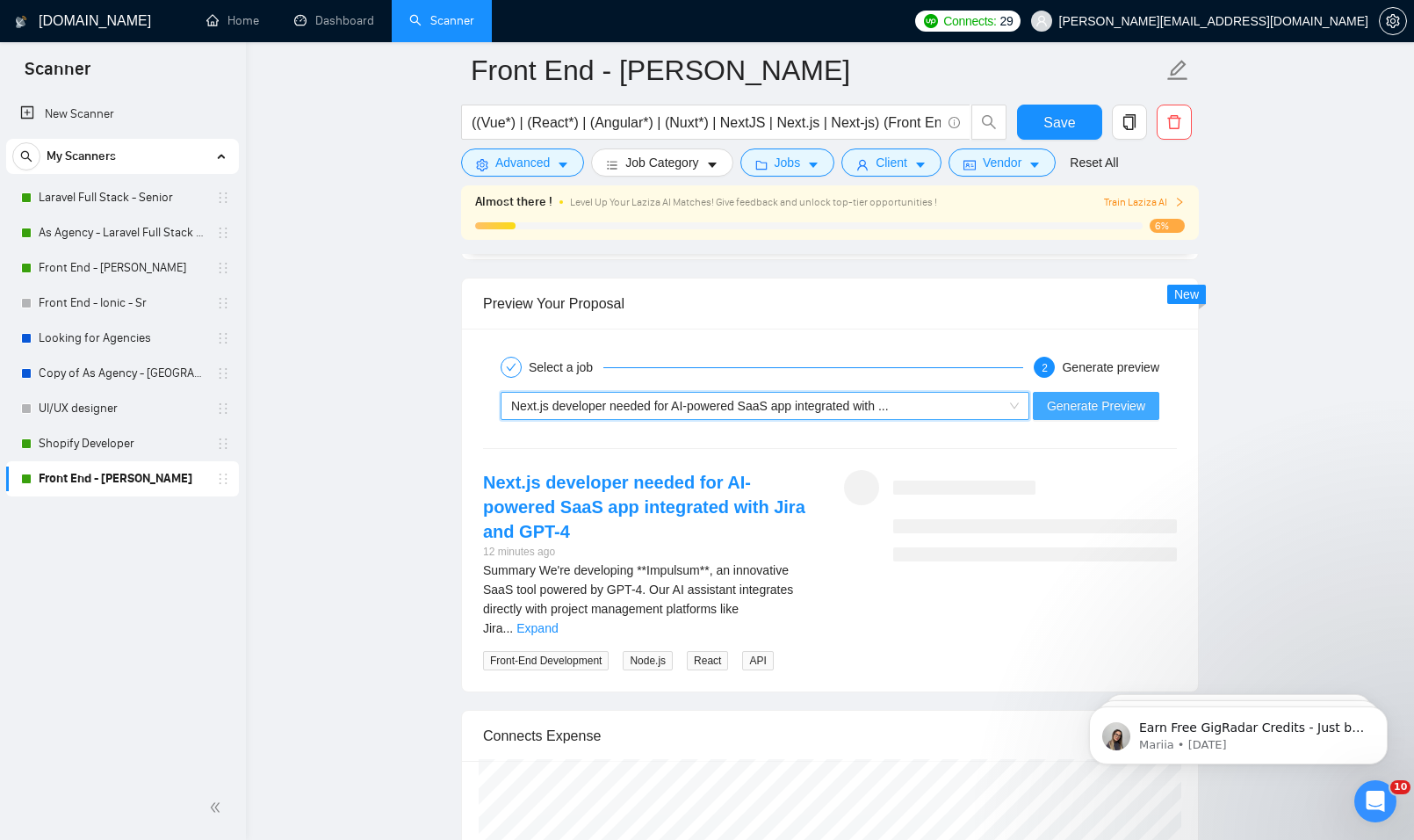
click at [1139, 403] on span "Generate Preview" at bounding box center [1096, 405] width 98 height 19
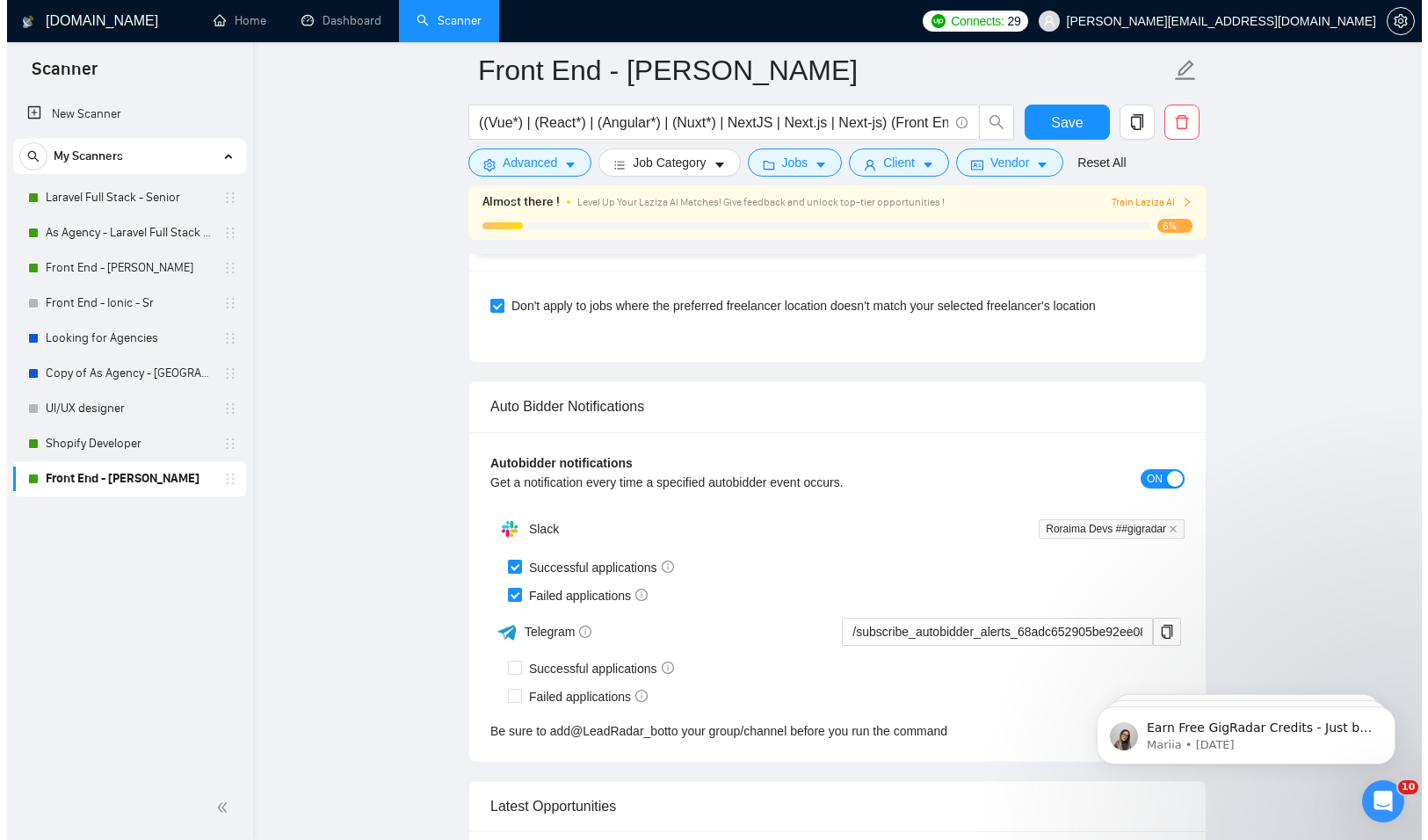
scroll to position [4528, 0]
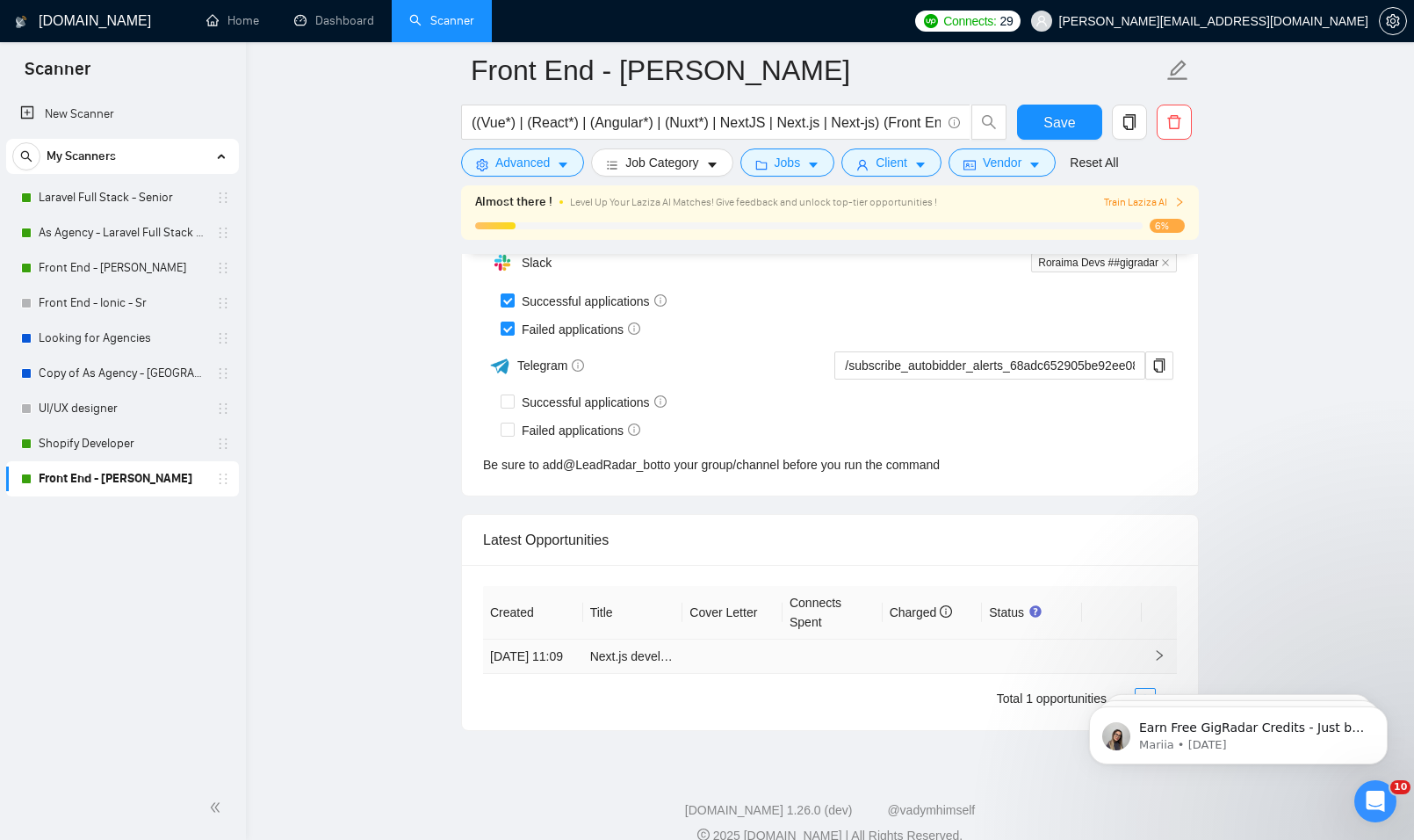
click at [1161, 651] on icon "right" at bounding box center [1160, 656] width 6 height 11
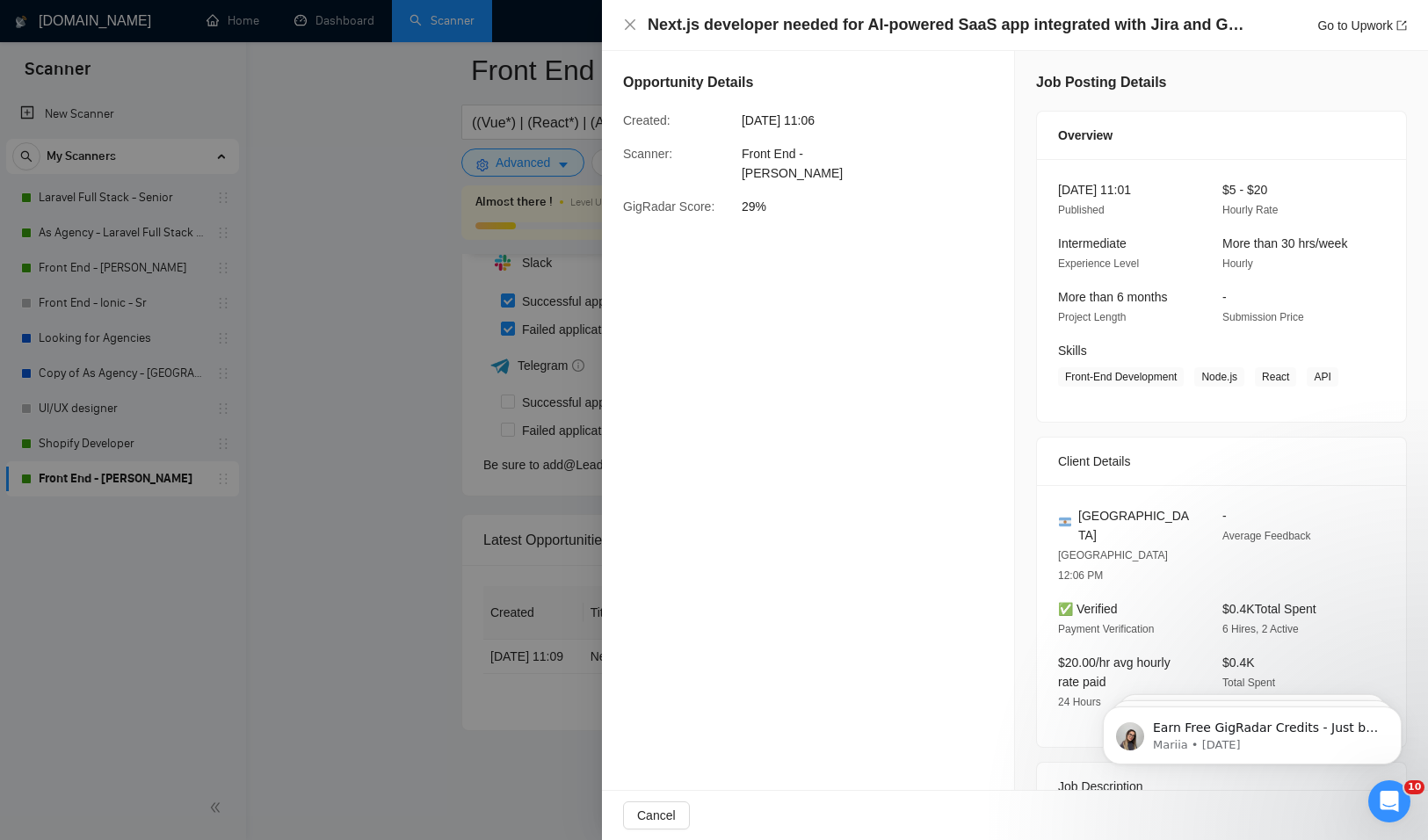
click at [361, 345] on div at bounding box center [714, 420] width 1428 height 840
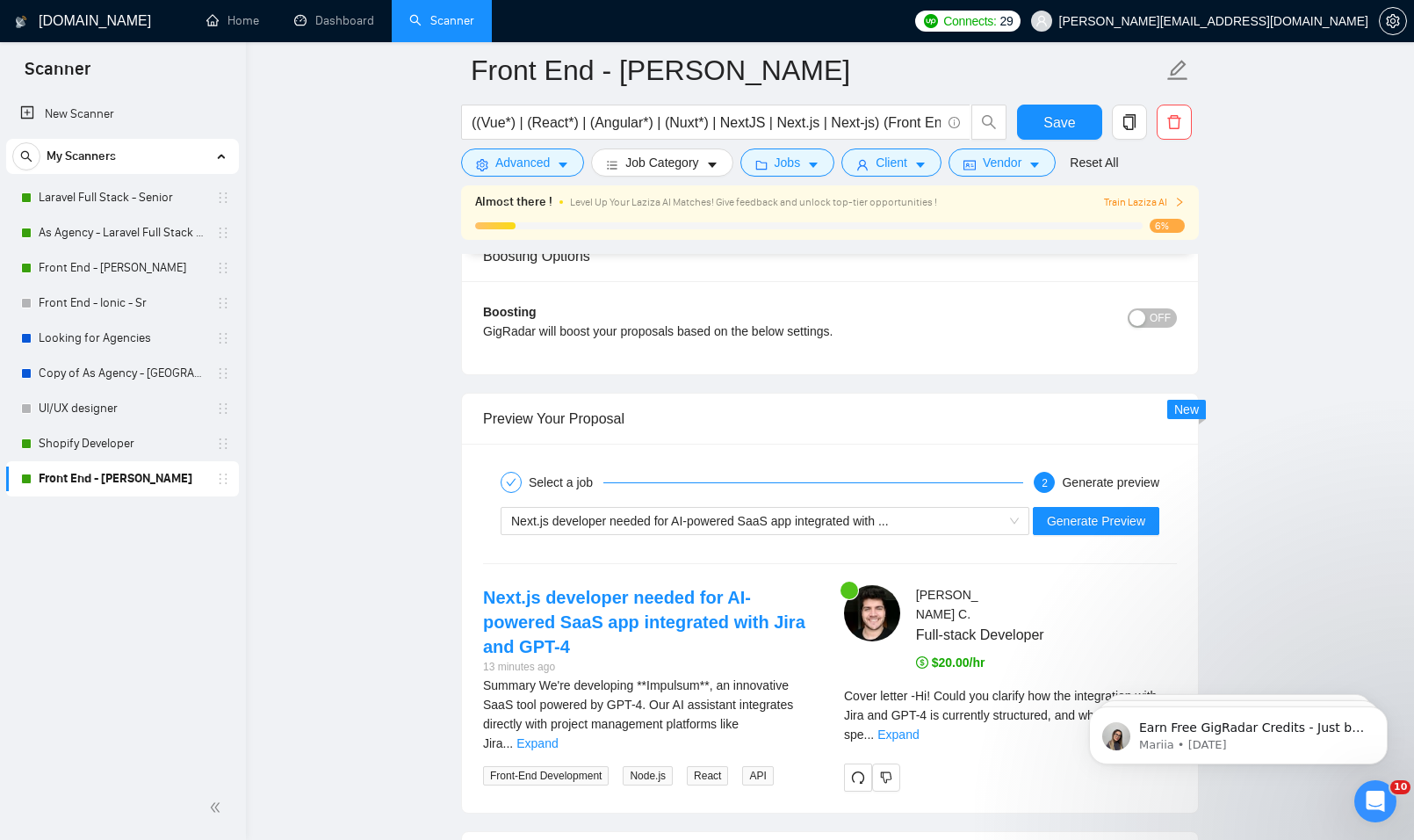
scroll to position [3601, 0]
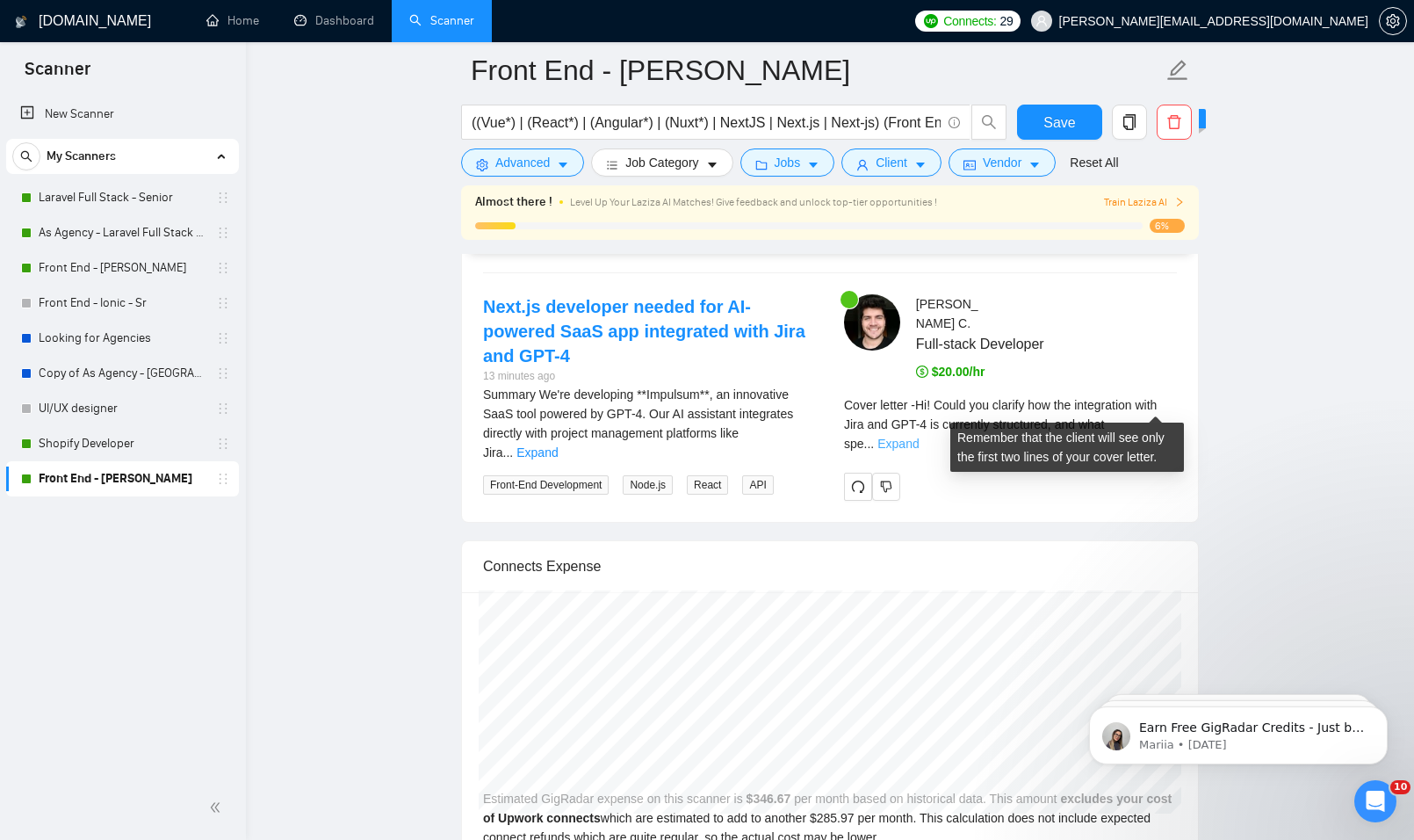
click at [919, 437] on link "Expand" at bounding box center [899, 444] width 42 height 14
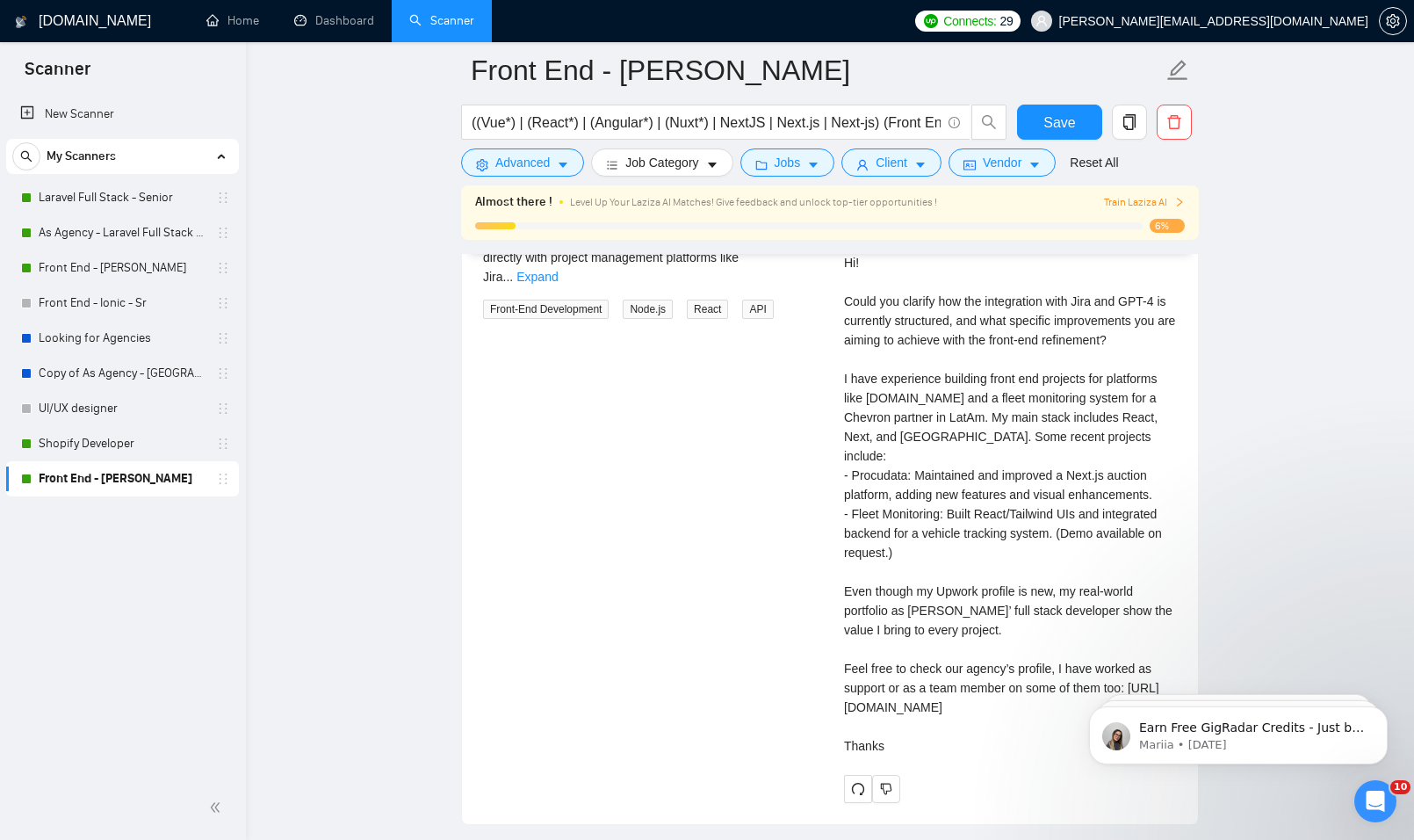
scroll to position [3690, 0]
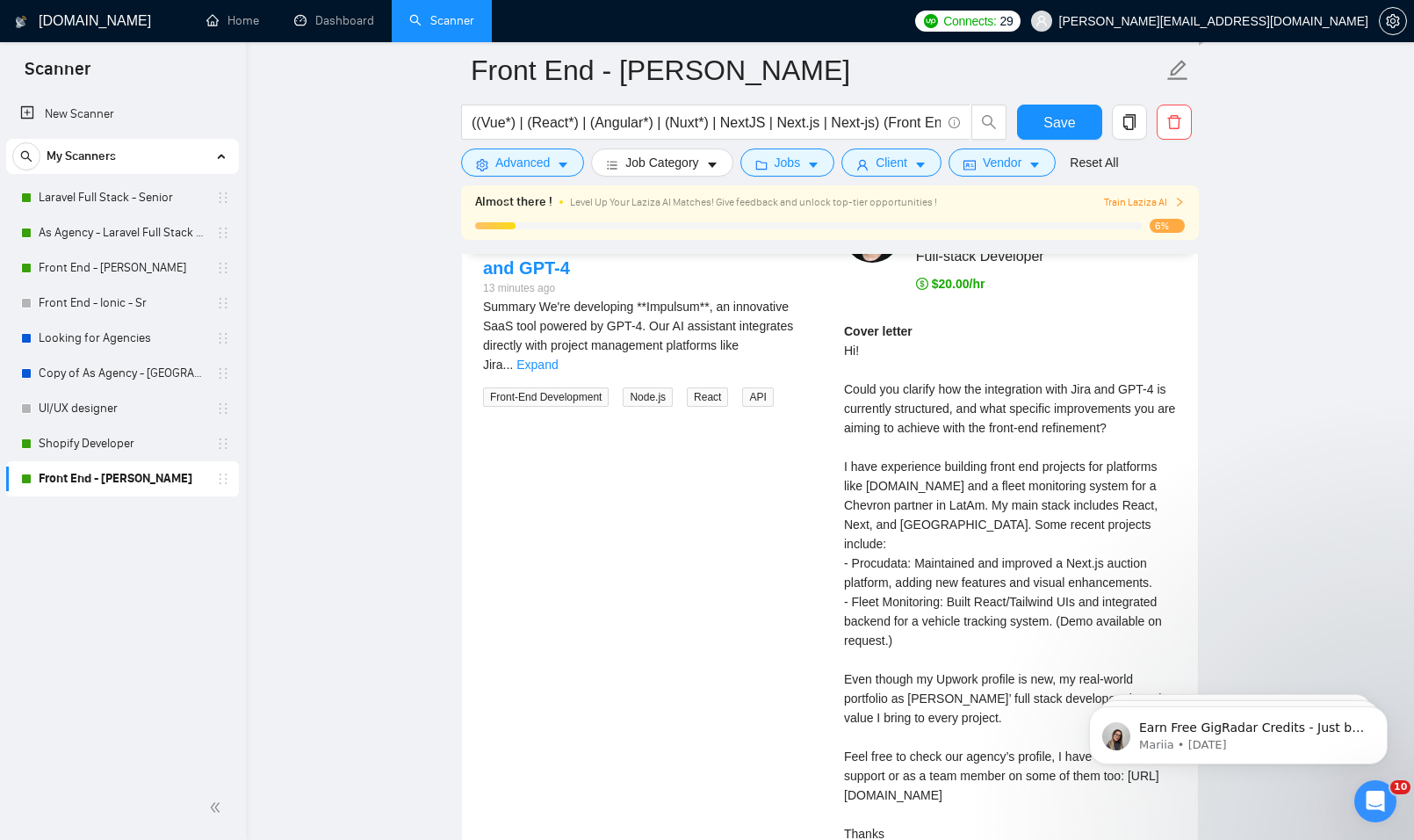
drag, startPoint x: 843, startPoint y: 327, endPoint x: 890, endPoint y: 798, distance: 473.3
click at [890, 798] on div "Matias C . Full-stack Developer $20.00/hr Cover letter Hi! Could you clarify ho…" at bounding box center [1011, 548] width 361 height 684
copy div "Hi! Could you clarify how the integration with Jira and GPT-4 is currently stru…"
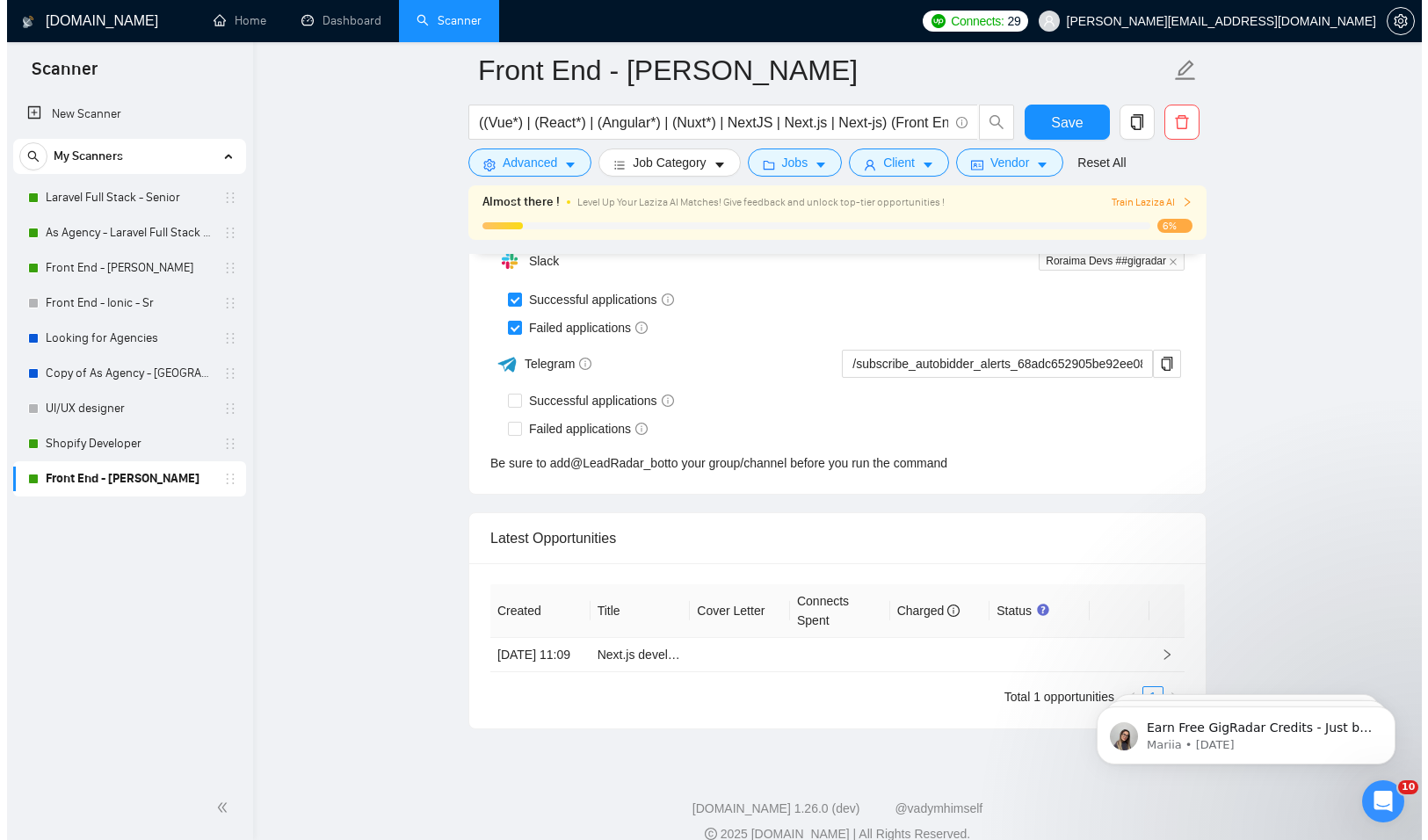
scroll to position [5017, 0]
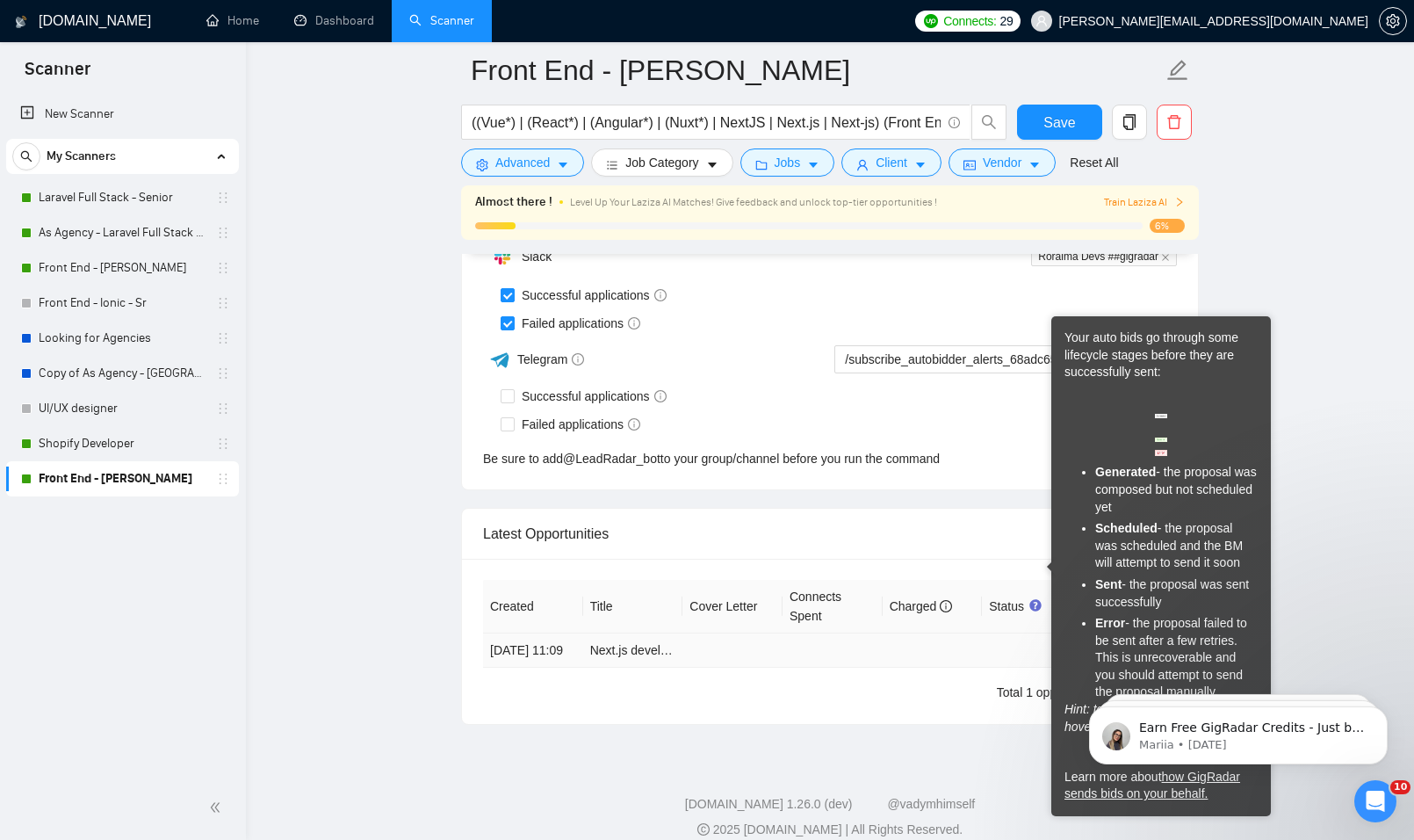
click at [698, 633] on td at bounding box center [732, 650] width 100 height 35
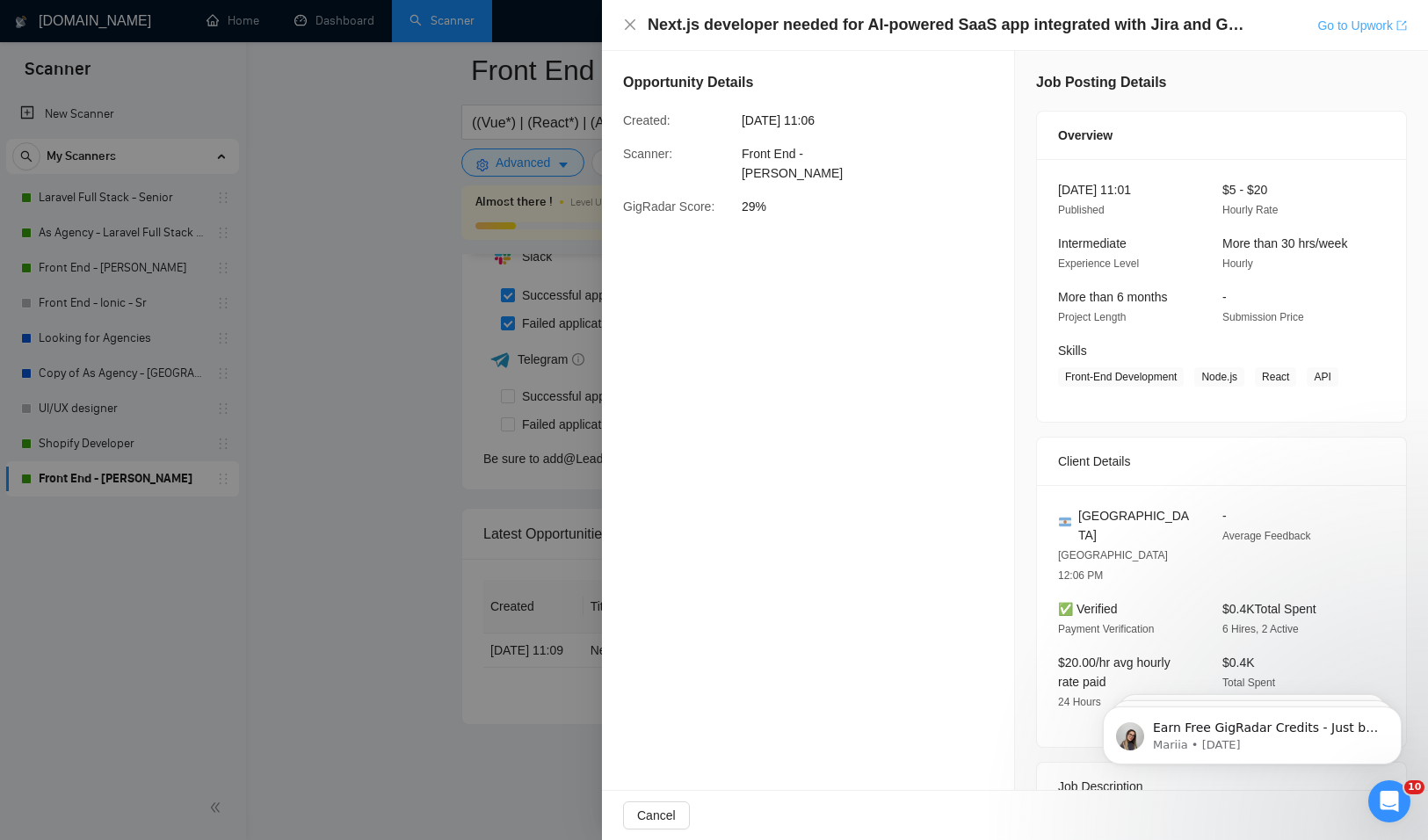
click at [1341, 27] on link "Go to Upwork" at bounding box center [1361, 26] width 89 height 14
click at [440, 315] on div at bounding box center [714, 420] width 1428 height 840
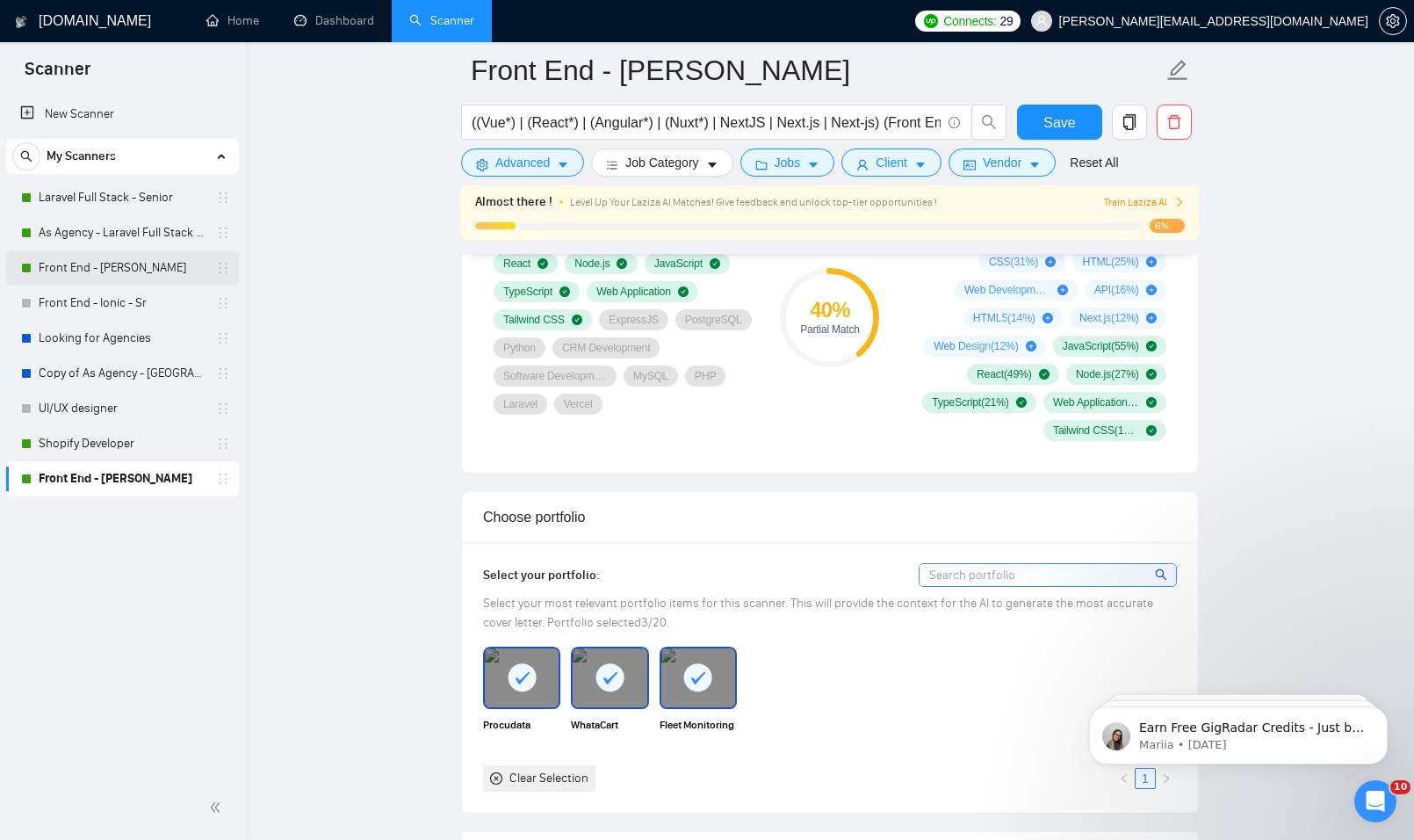
scroll to position [1240, 0]
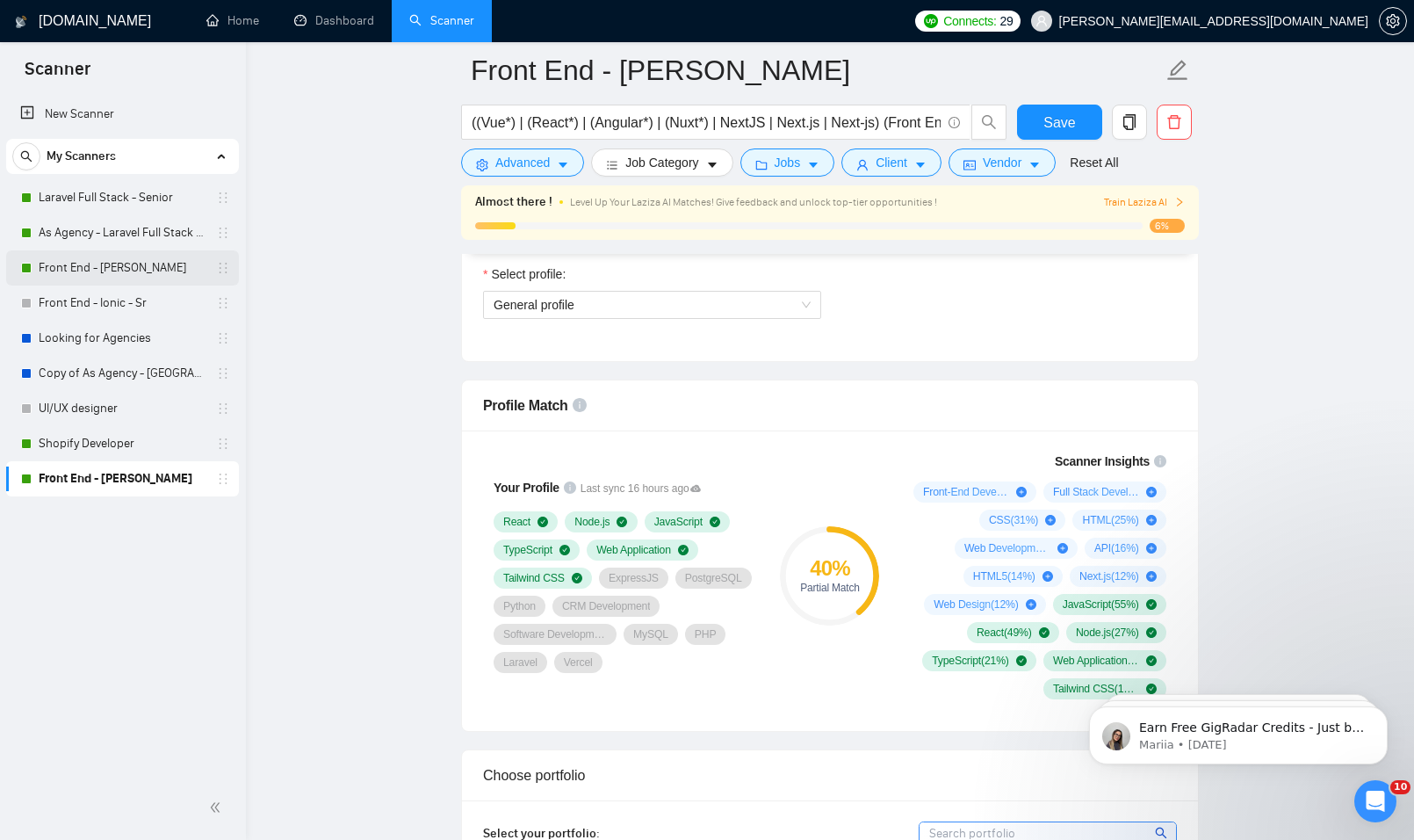
click at [125, 274] on link "Front End - [PERSON_NAME]" at bounding box center [122, 267] width 167 height 35
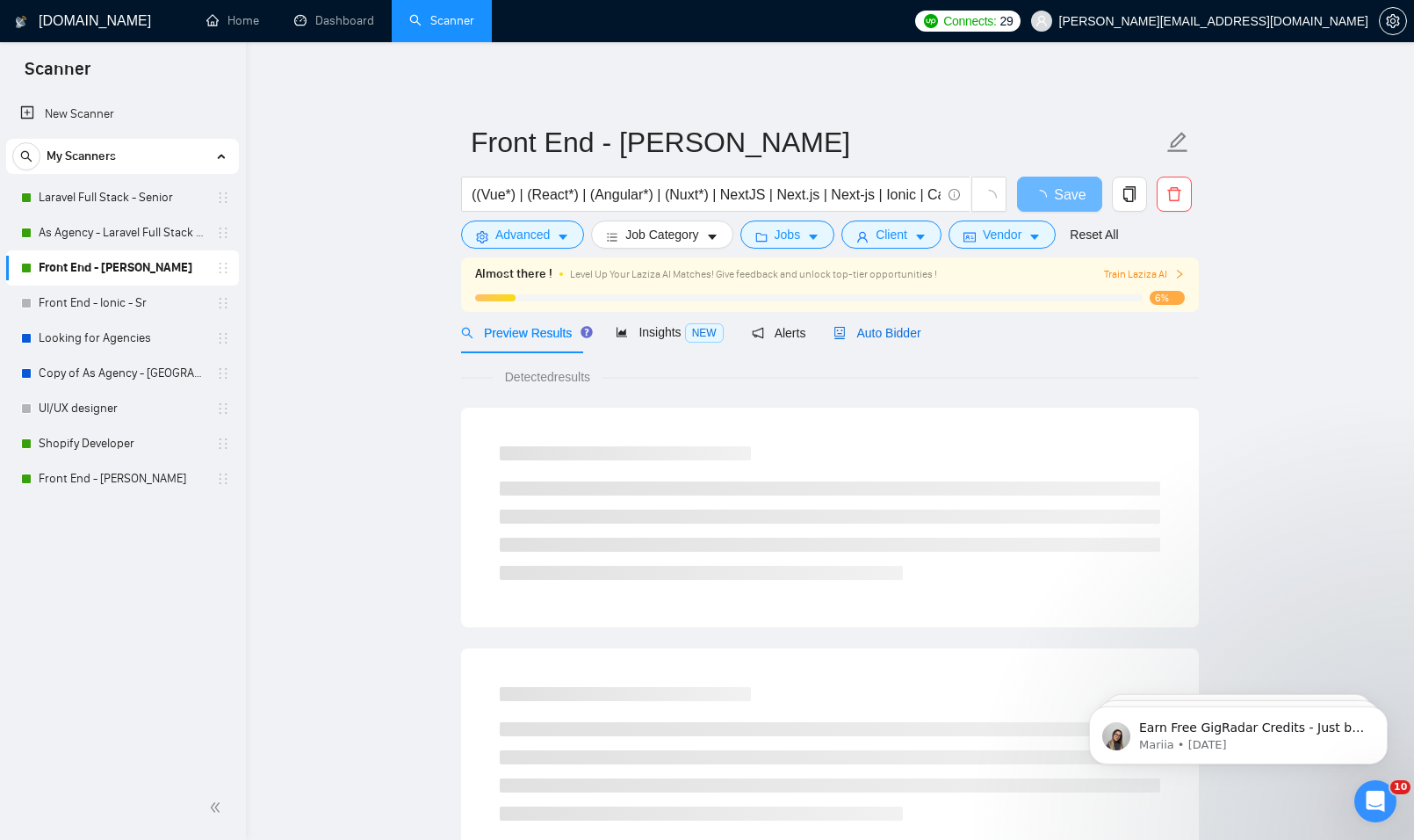
click at [862, 341] on div "Auto Bidder" at bounding box center [878, 333] width 87 height 19
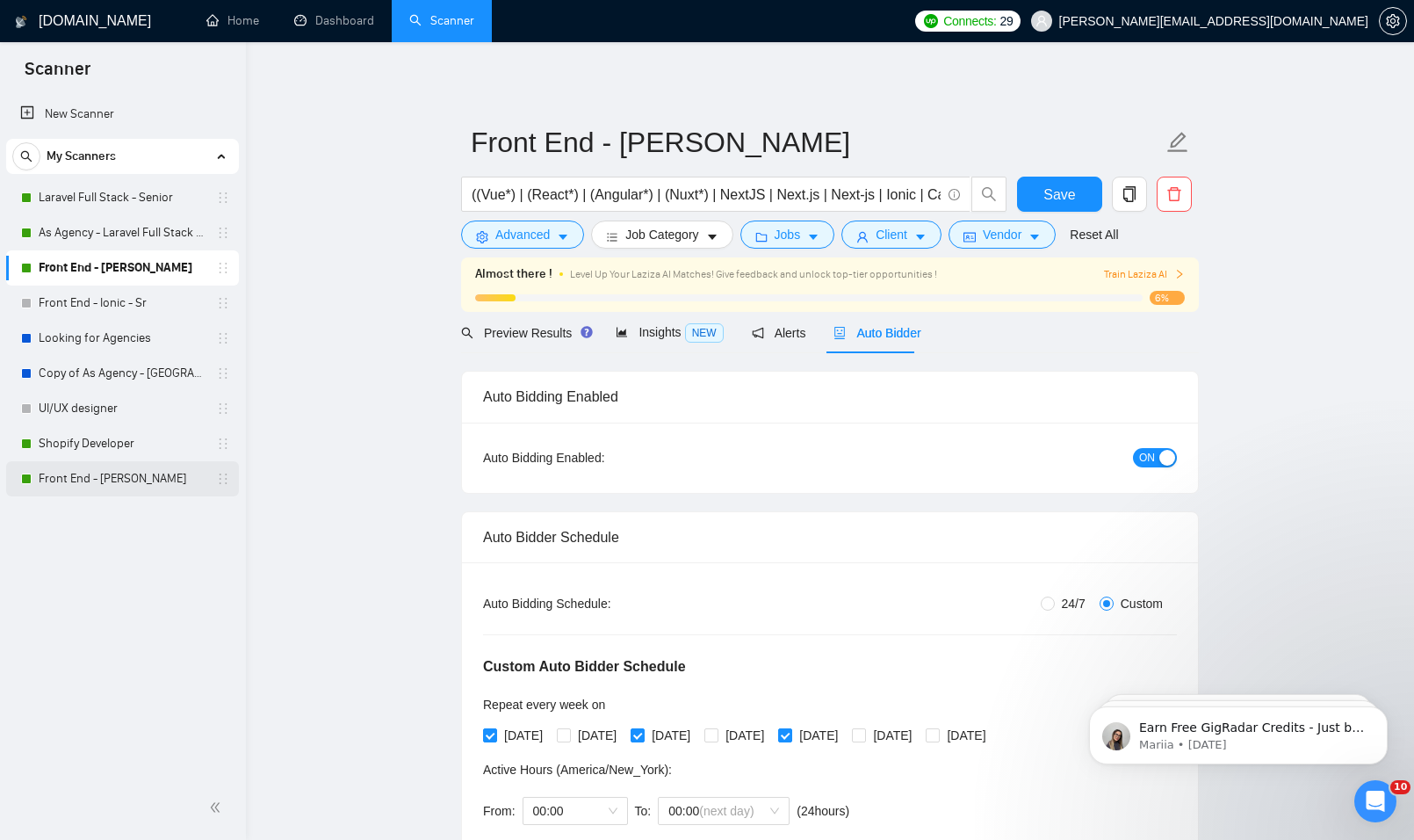
click at [110, 477] on link "Front End - [PERSON_NAME]" at bounding box center [122, 478] width 167 height 35
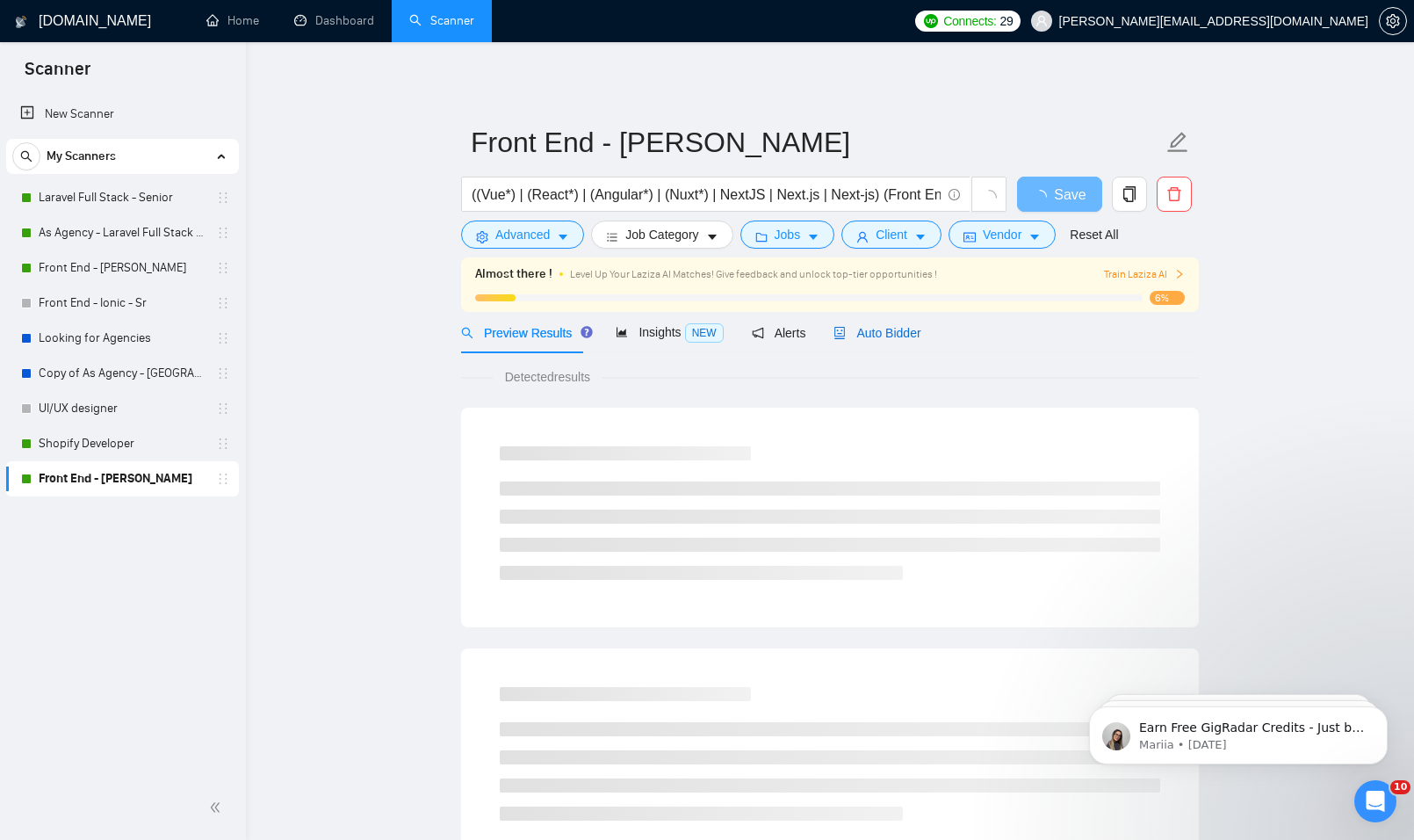
click at [877, 336] on span "Auto Bidder" at bounding box center [878, 333] width 87 height 14
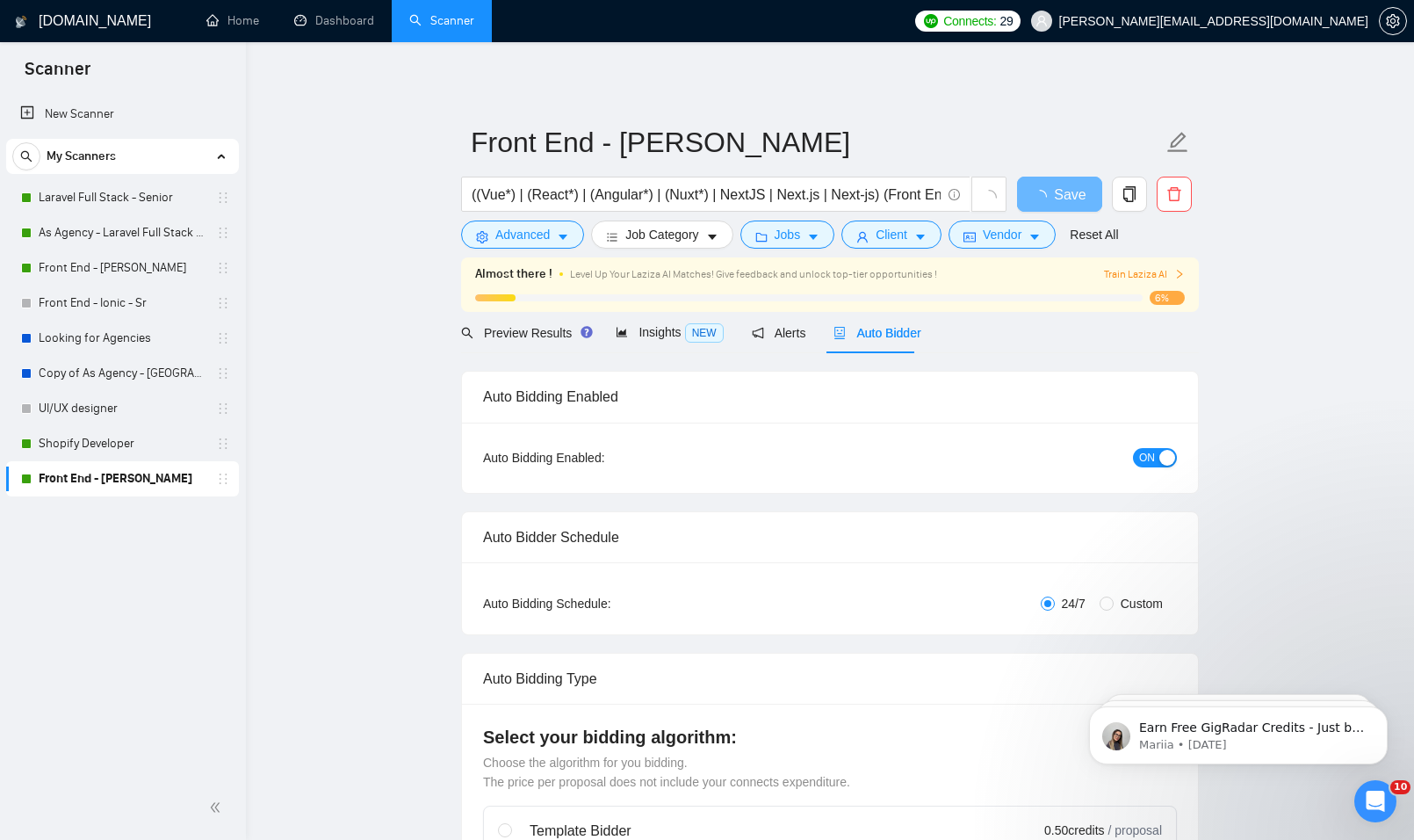
radio input "false"
radio input "true"
checkbox input "true"
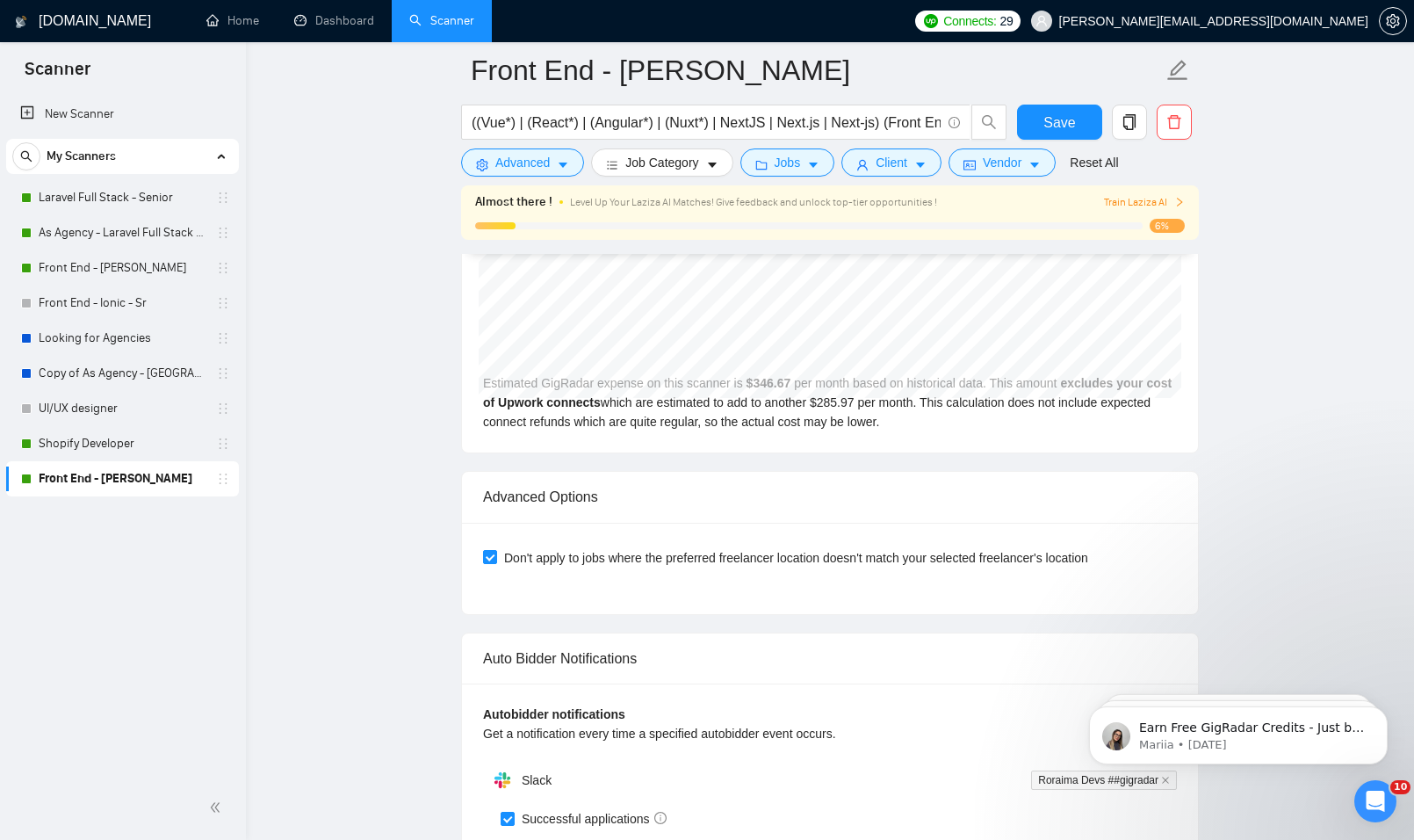
scroll to position [4129, 0]
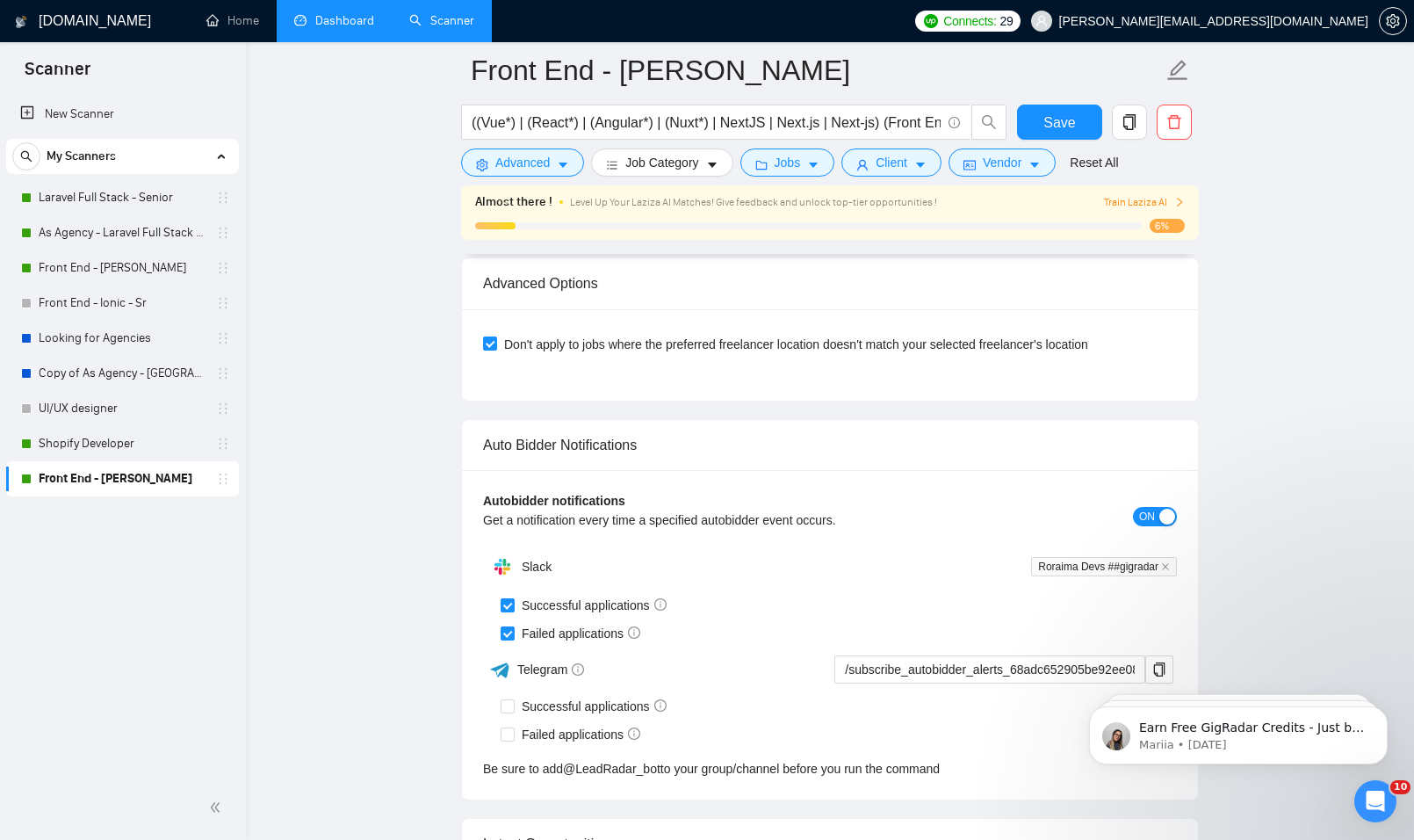
click at [338, 21] on link "Dashboard" at bounding box center [334, 20] width 80 height 15
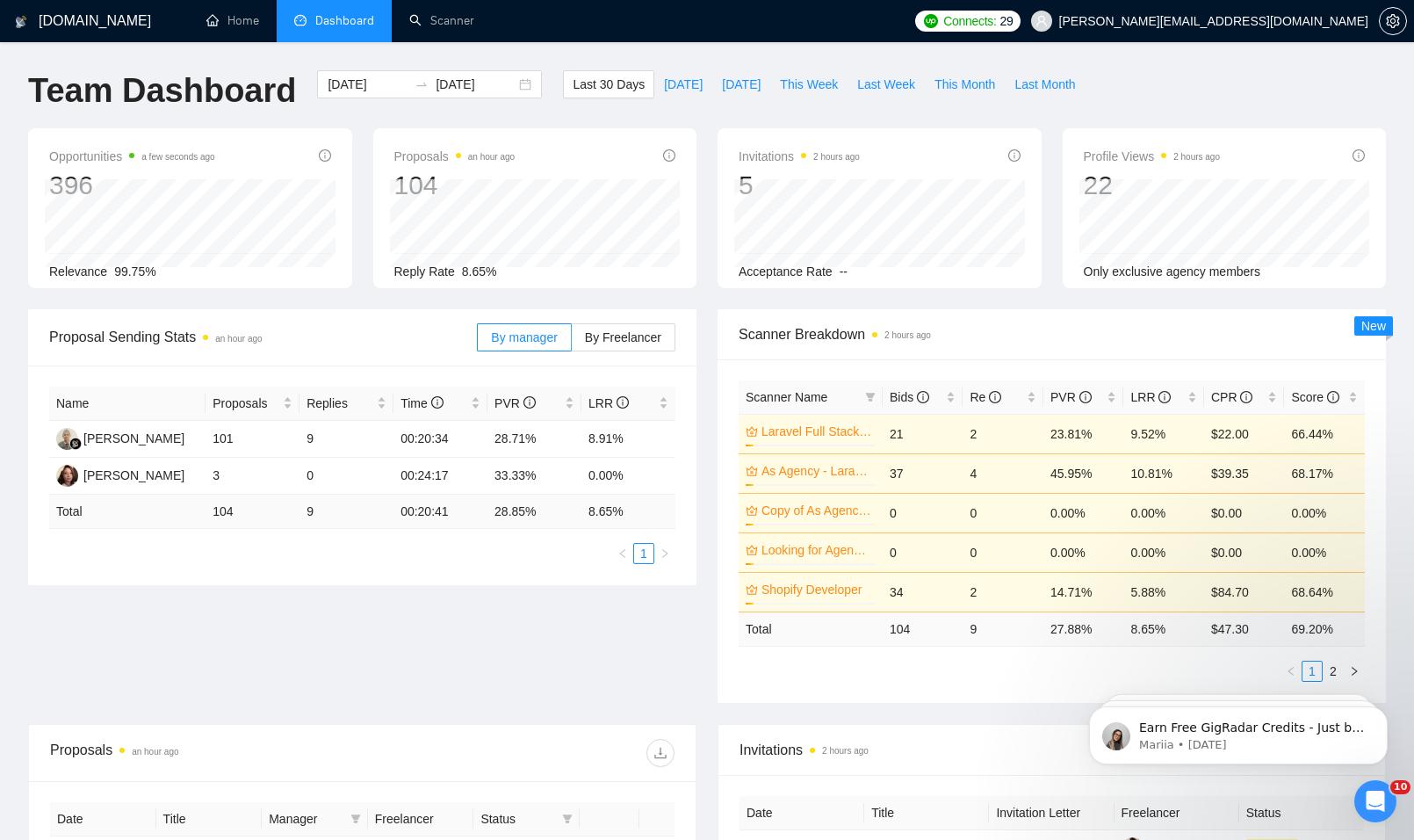
click at [618, 353] on div "By manager By Freelancer" at bounding box center [576, 337] width 199 height 57
click at [618, 345] on span "By Freelancer" at bounding box center [623, 338] width 76 height 14
click at [572, 342] on input "By Freelancer" at bounding box center [572, 342] width 0 height 0
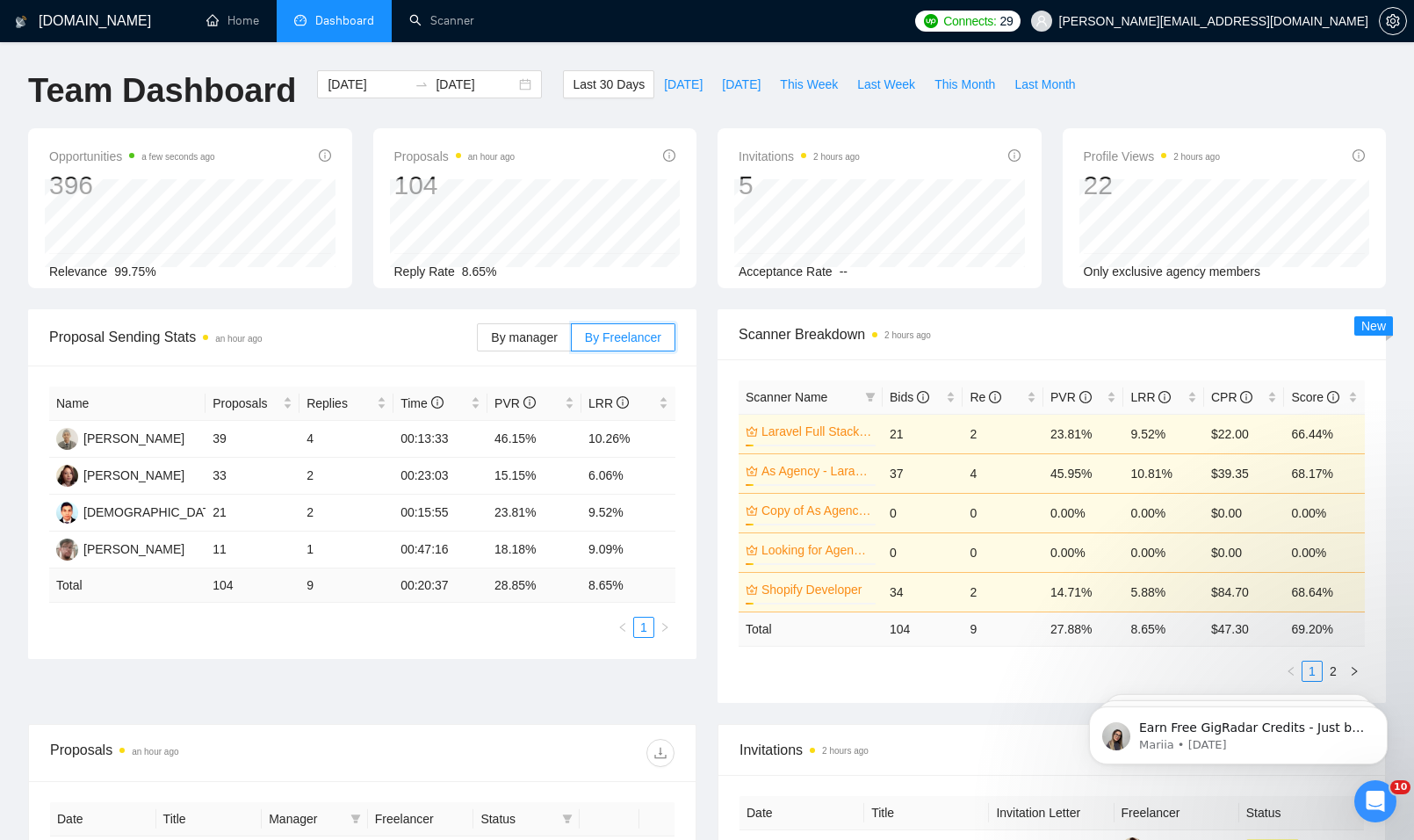
scroll to position [527, 0]
